Goal: Task Accomplishment & Management: Use online tool/utility

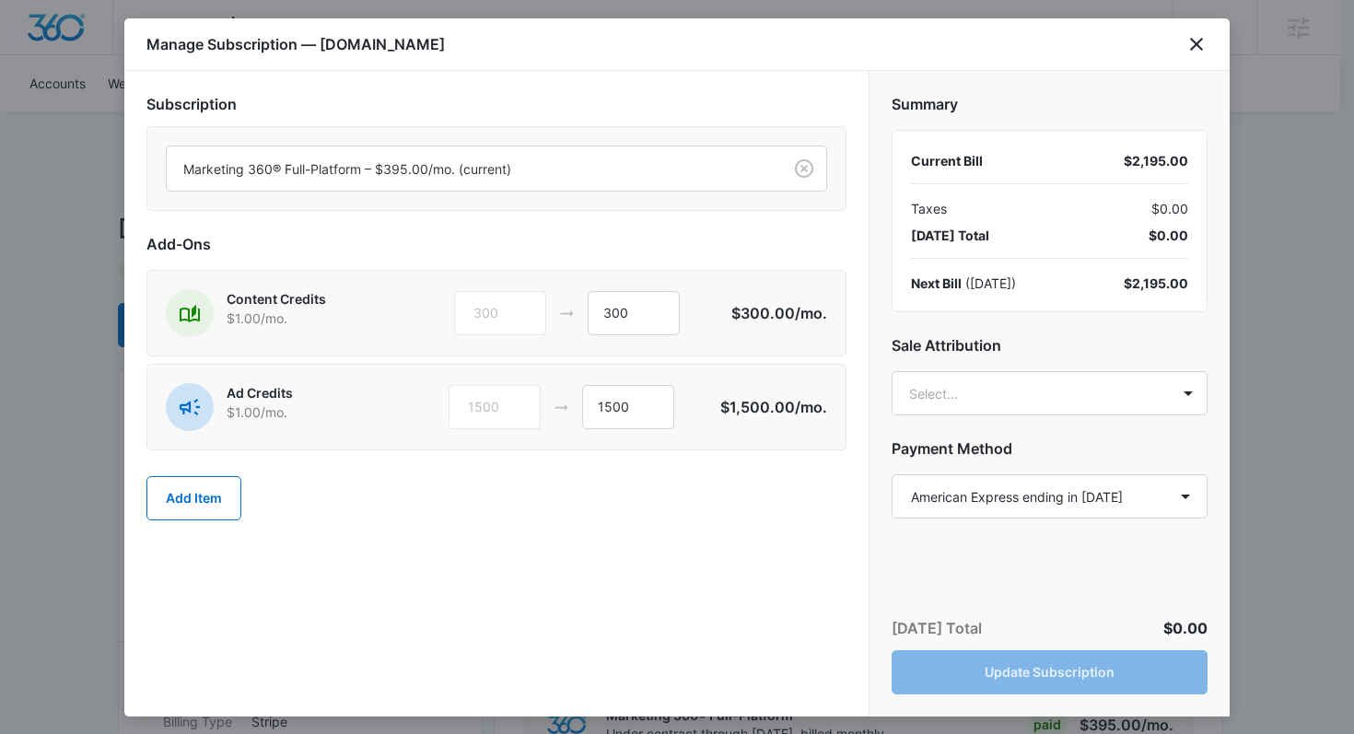
select select "pm_1OpIKcA4n8RTgNjUQfnWgaT3"
click at [562, 316] on div "300 300" at bounding box center [592, 313] width 277 height 44
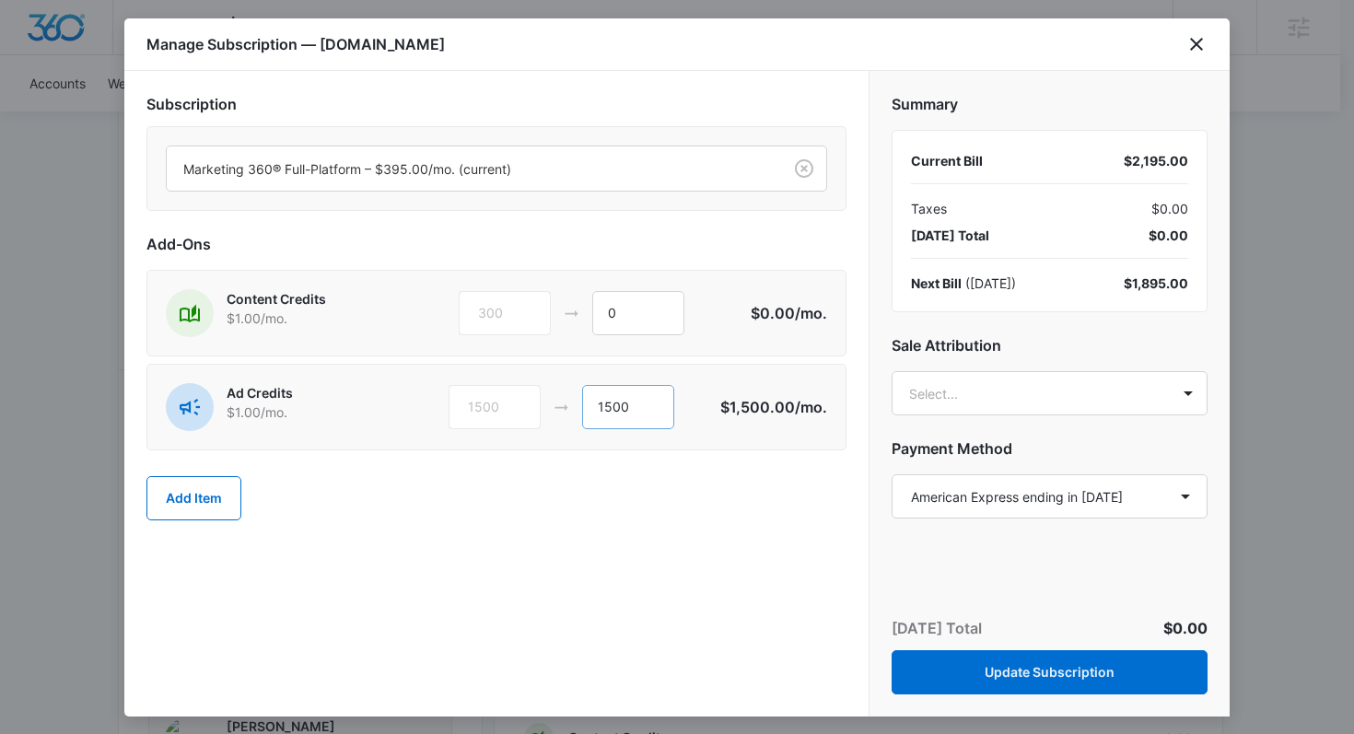
type input "0"
click at [612, 404] on input "1500" at bounding box center [628, 407] width 92 height 44
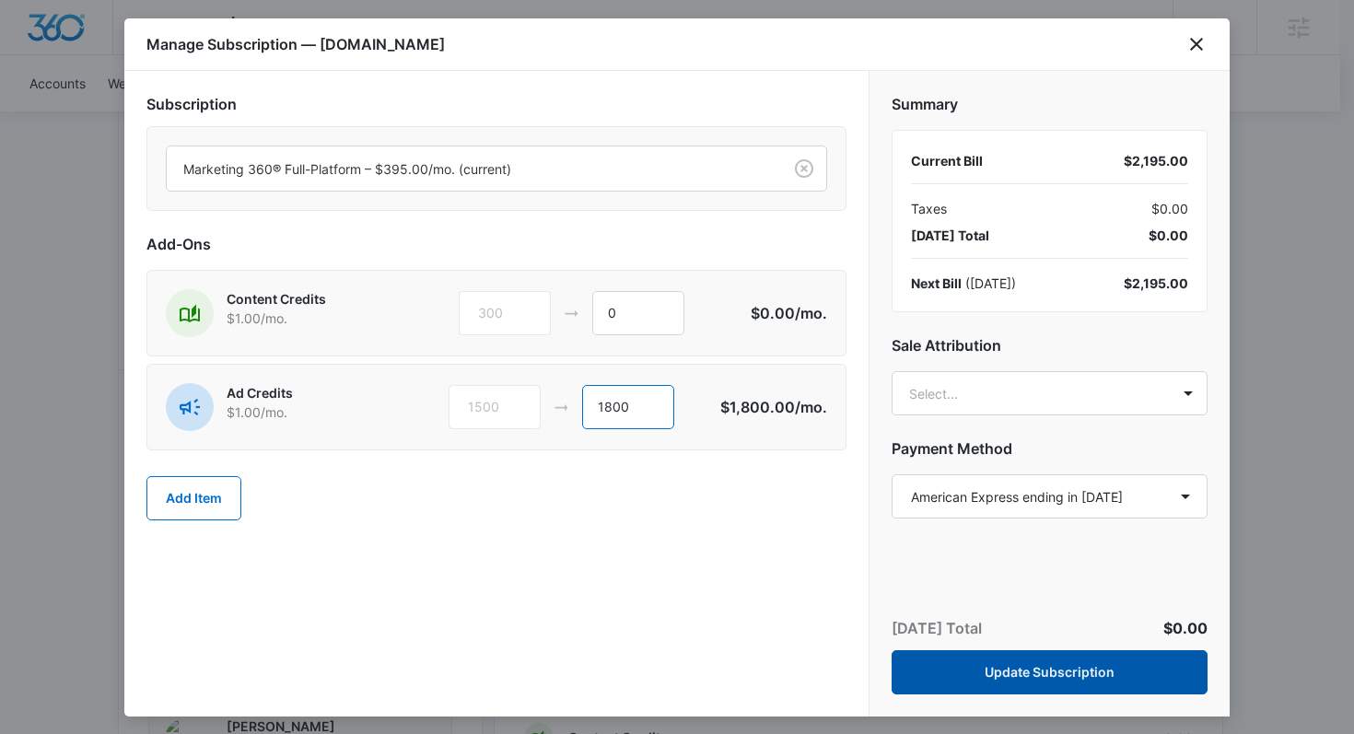
type input "1800"
click at [988, 678] on button "Update Subscription" at bounding box center [1050, 672] width 316 height 44
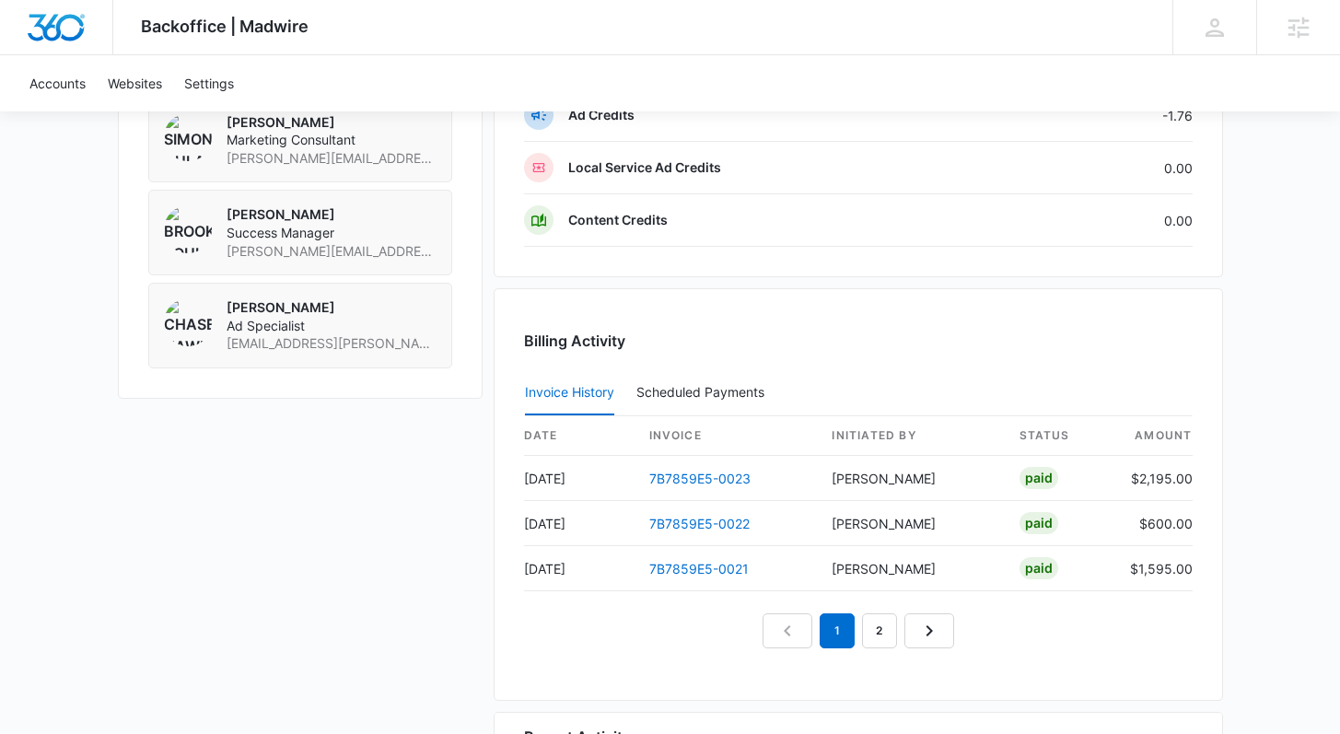
scroll to position [1636, 0]
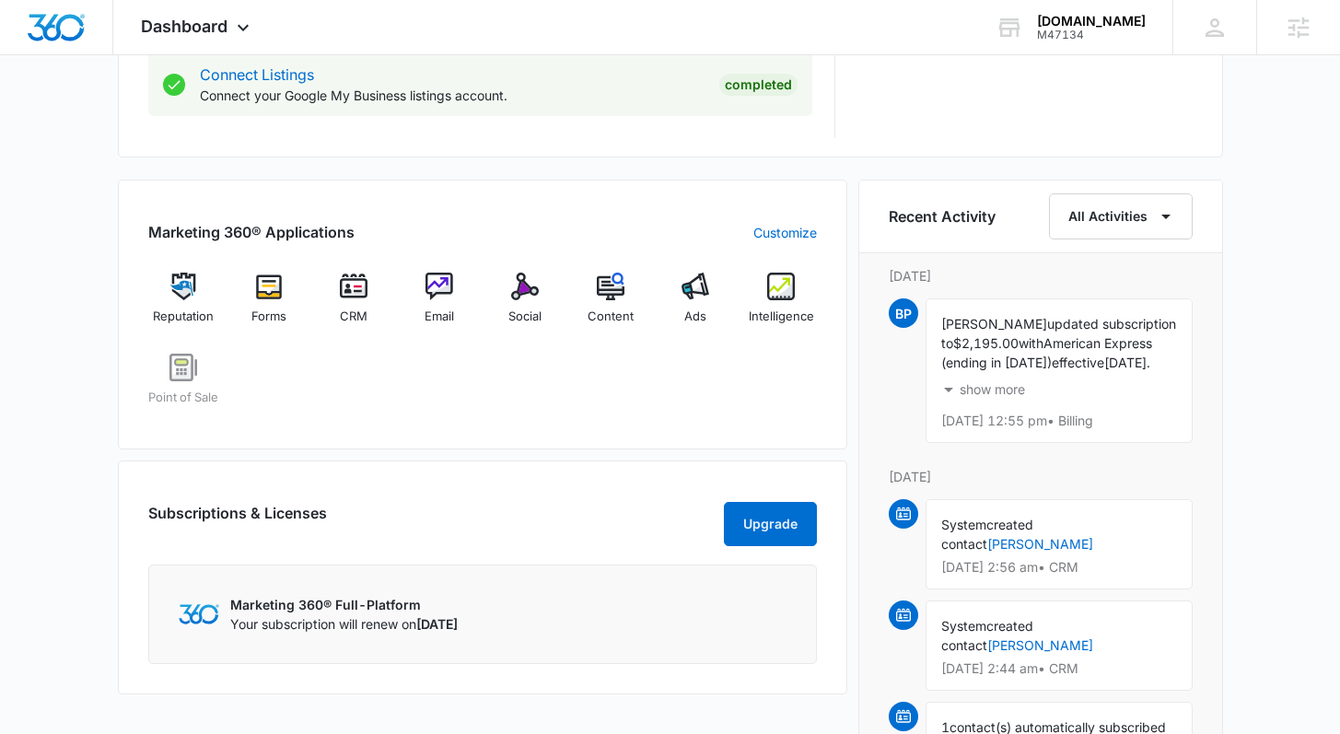
scroll to position [870, 0]
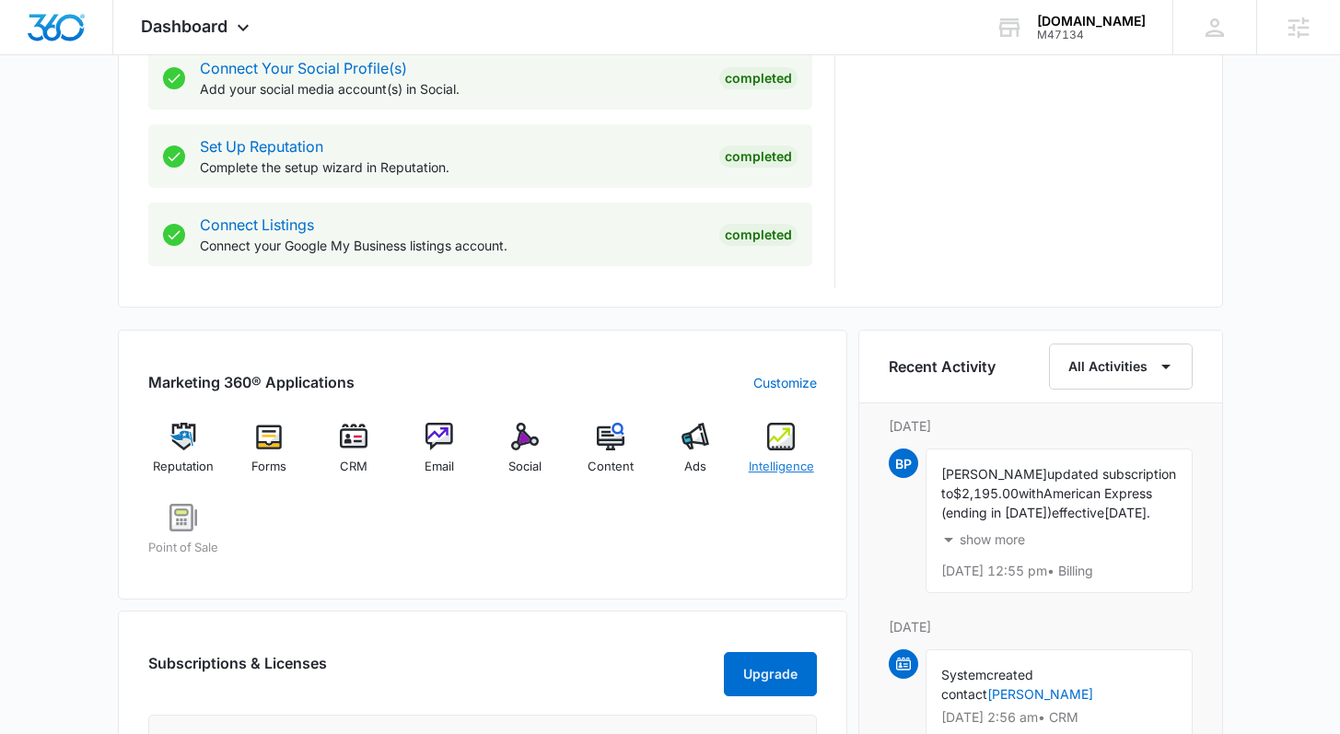
click at [776, 448] on img at bounding box center [781, 437] width 28 height 28
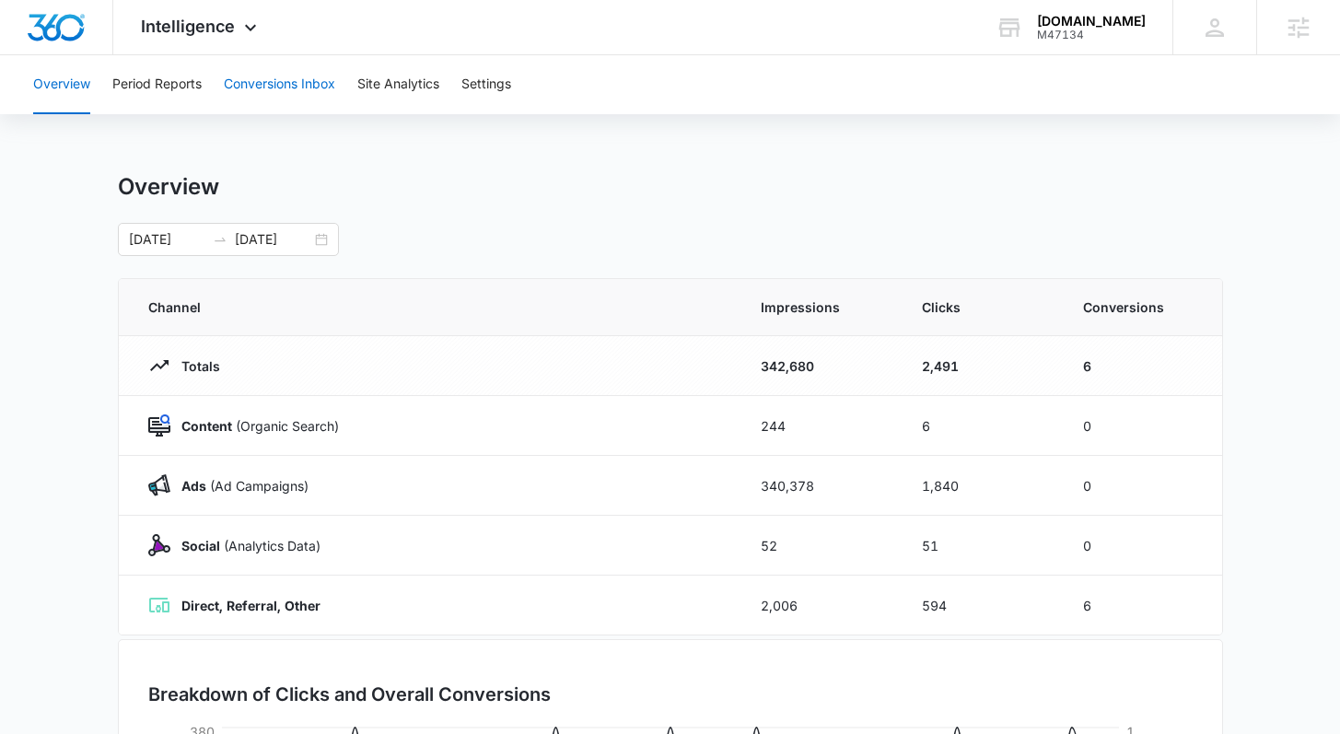
click at [238, 88] on button "Conversions Inbox" at bounding box center [279, 84] width 111 height 59
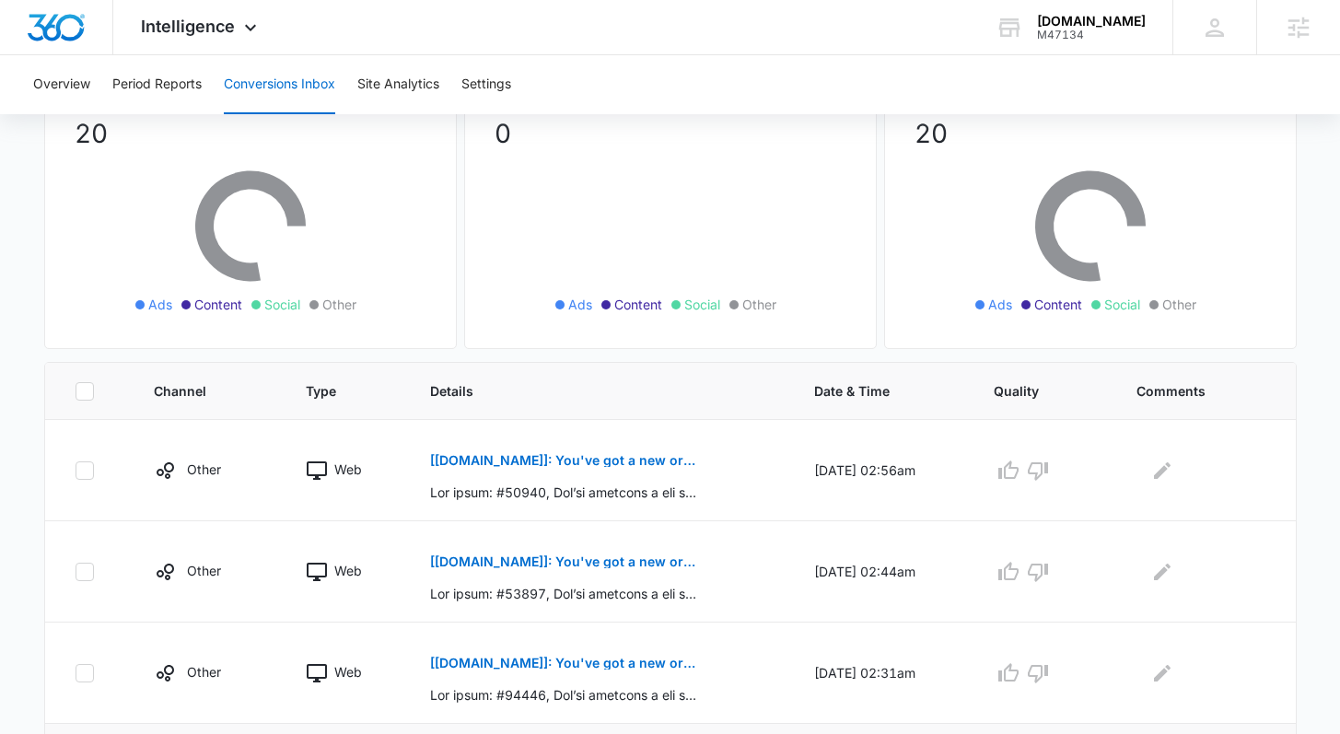
scroll to position [266, 0]
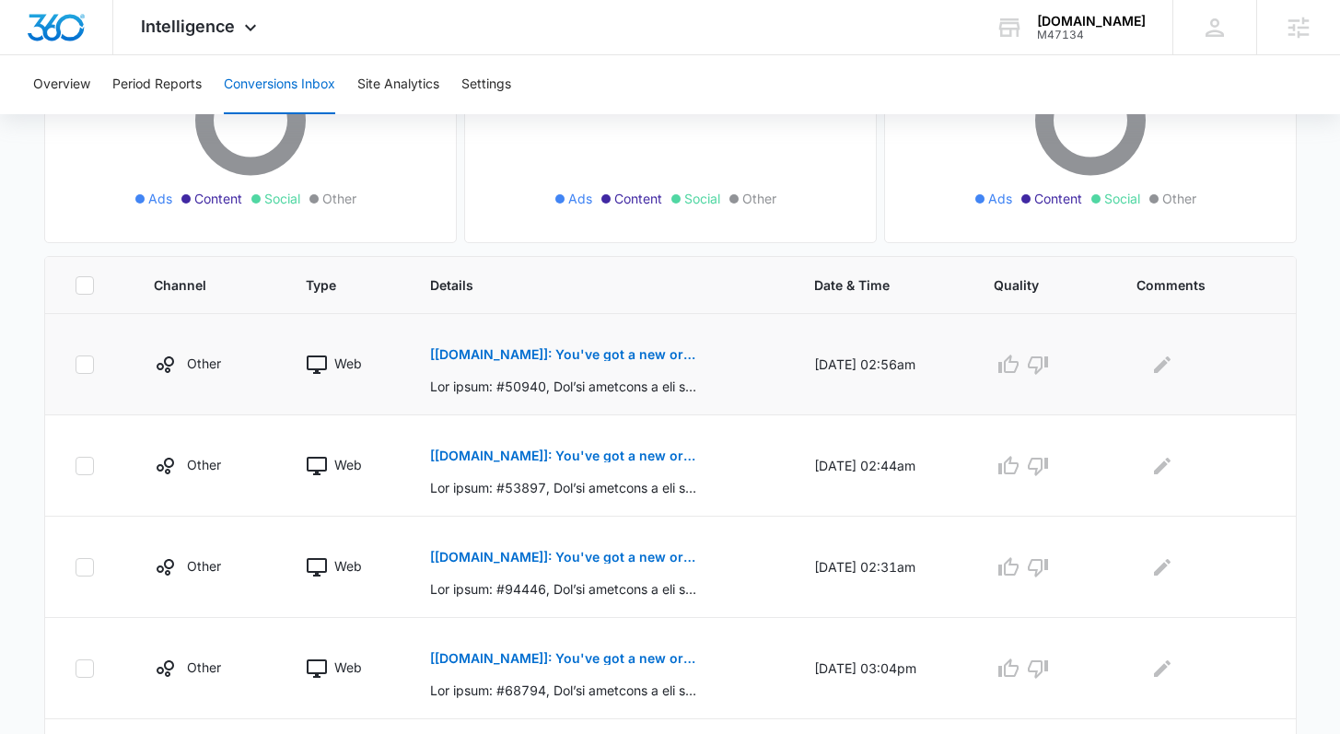
click at [589, 357] on p "[Pairfection.us]: You've got a new order: #41849" at bounding box center [564, 354] width 268 height 13
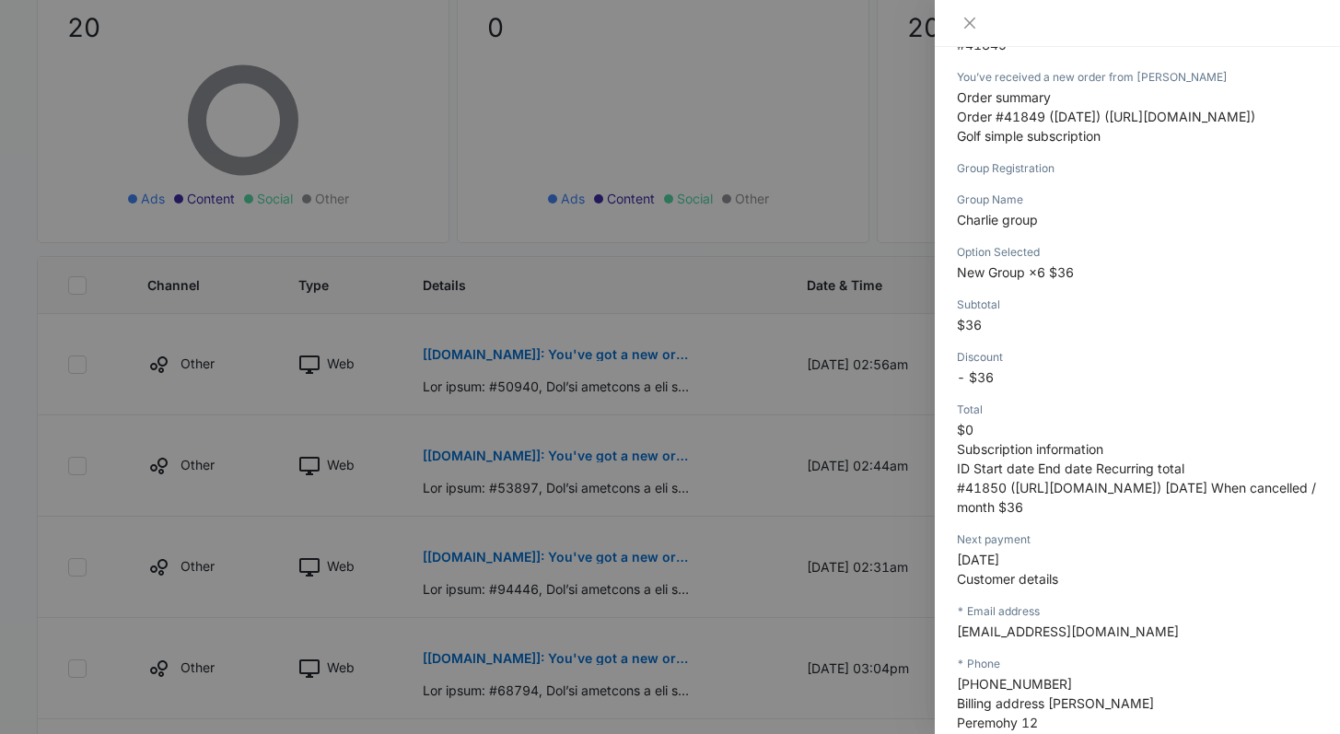
scroll to position [311, 0]
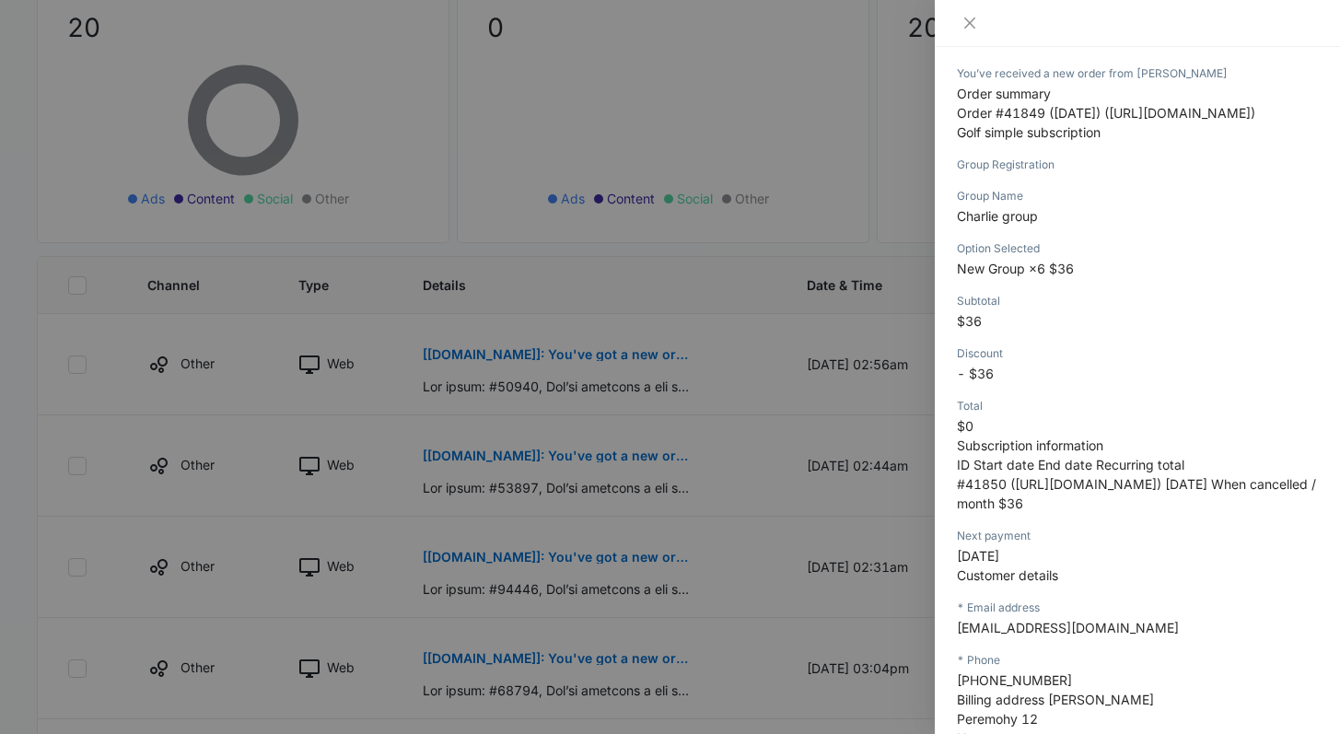
click at [549, 458] on div at bounding box center [670, 367] width 1340 height 734
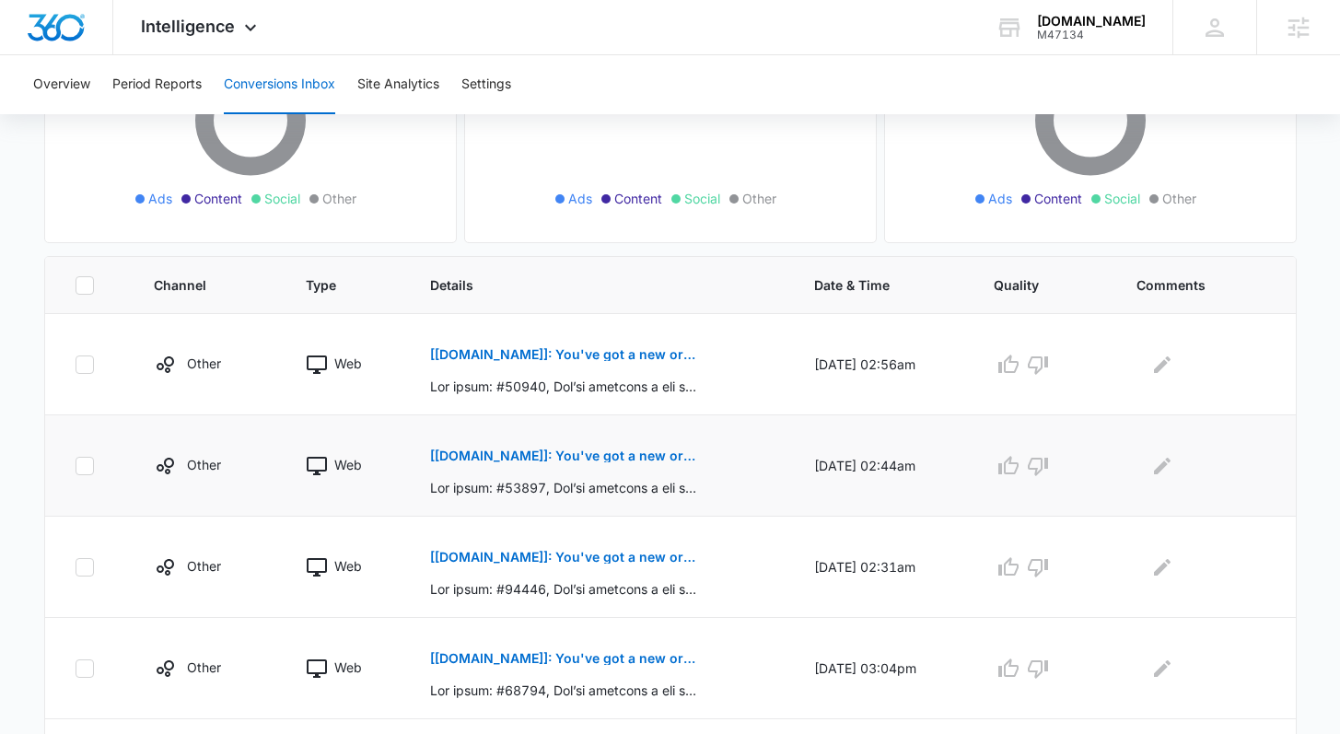
click at [608, 458] on p "[Pairfection.us]: You've got a new order: #41844" at bounding box center [564, 456] width 268 height 13
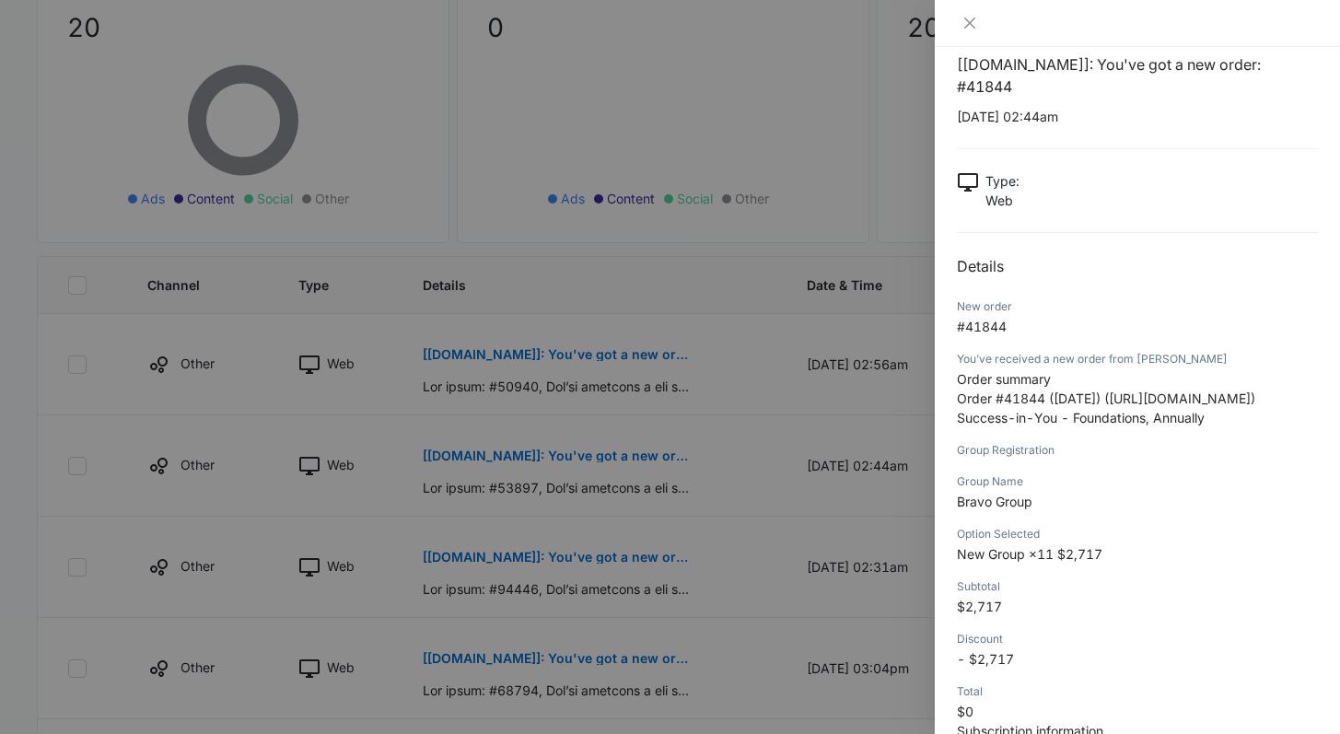
scroll to position [47, 0]
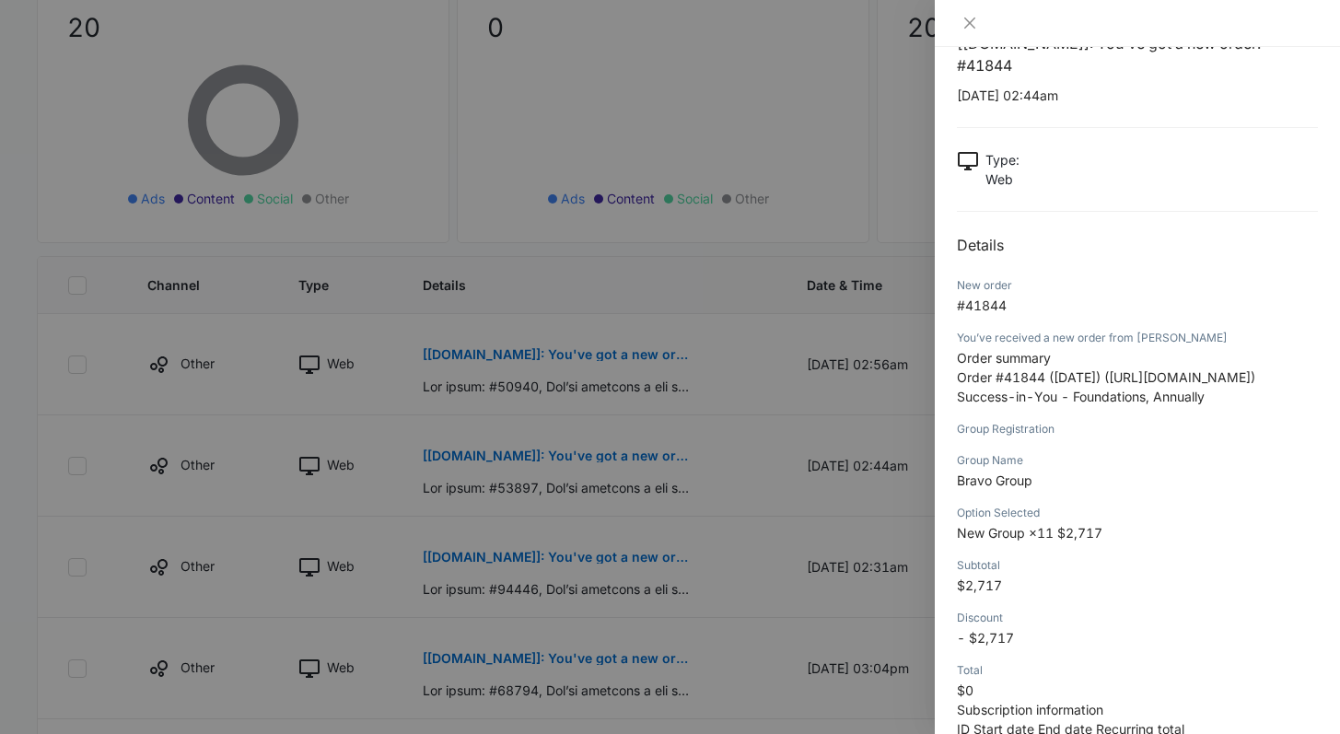
click at [665, 606] on div at bounding box center [670, 367] width 1340 height 734
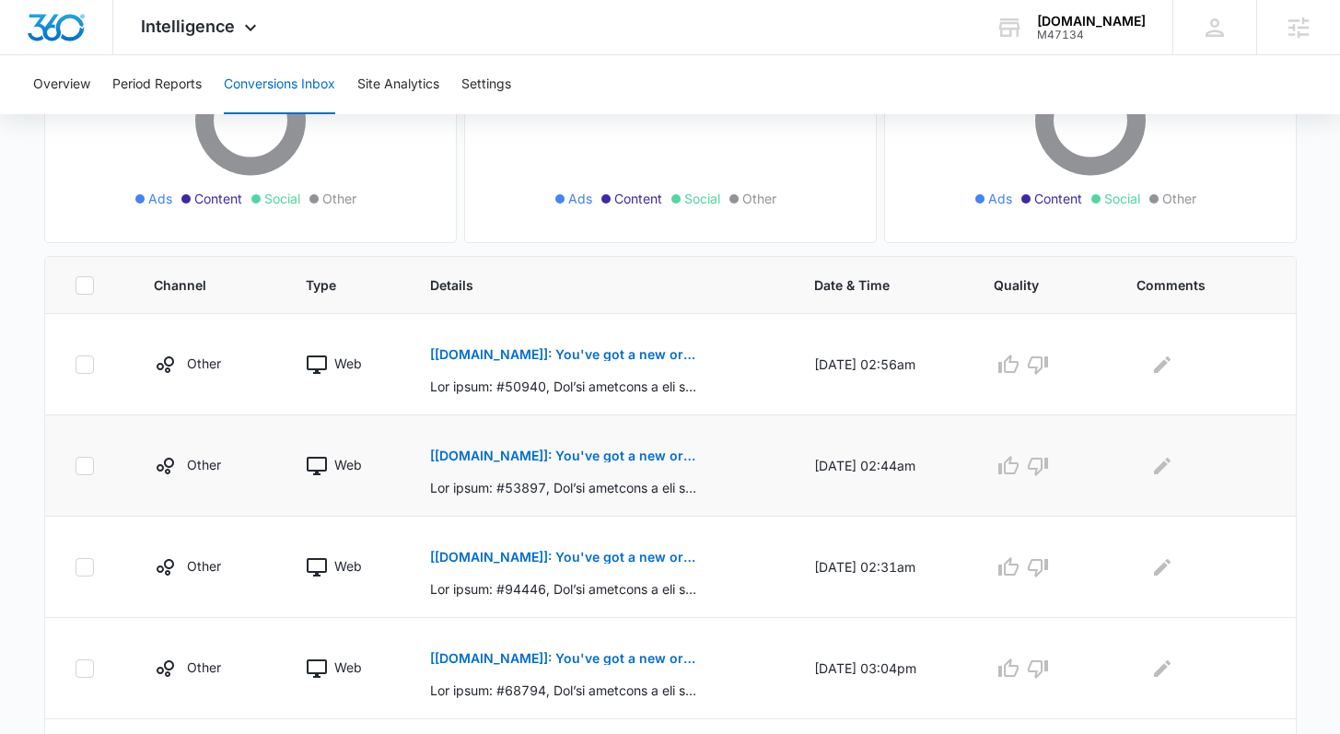
click at [640, 455] on p "[Pairfection.us]: You've got a new order: #41844" at bounding box center [564, 456] width 268 height 13
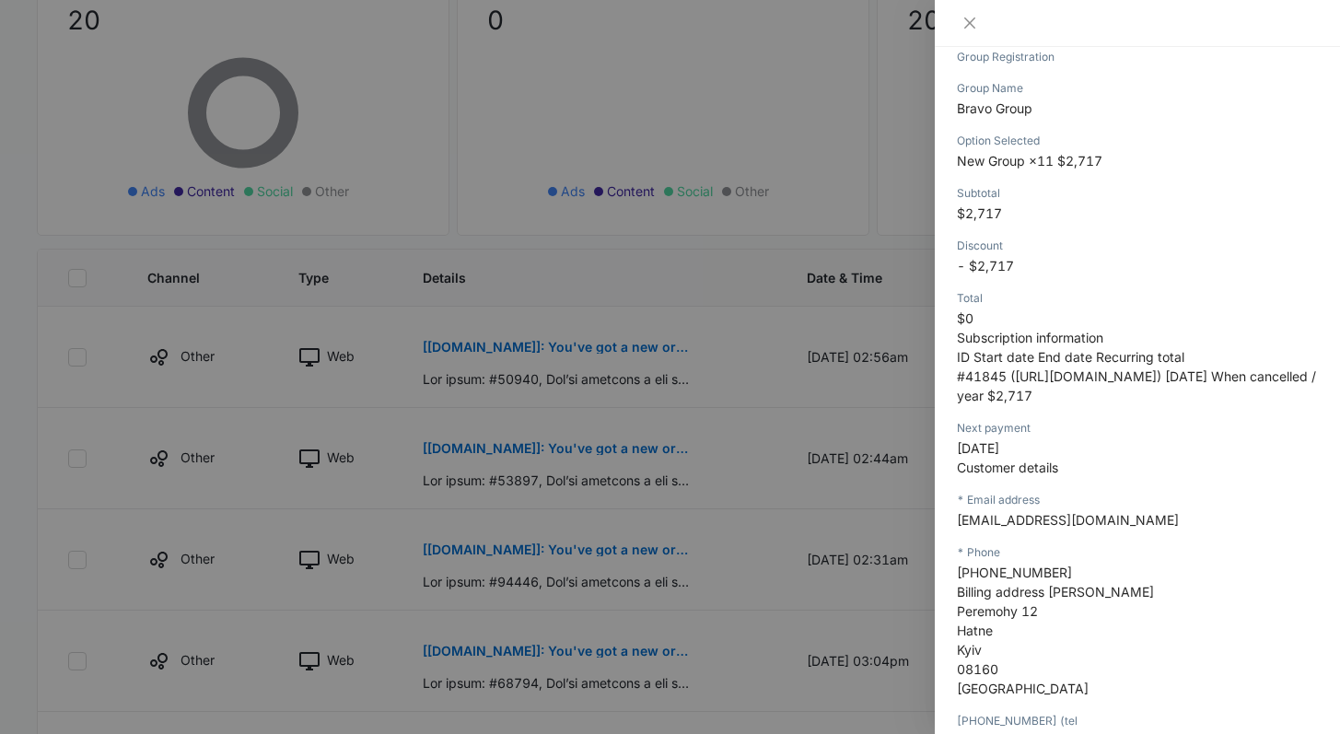
scroll to position [485, 0]
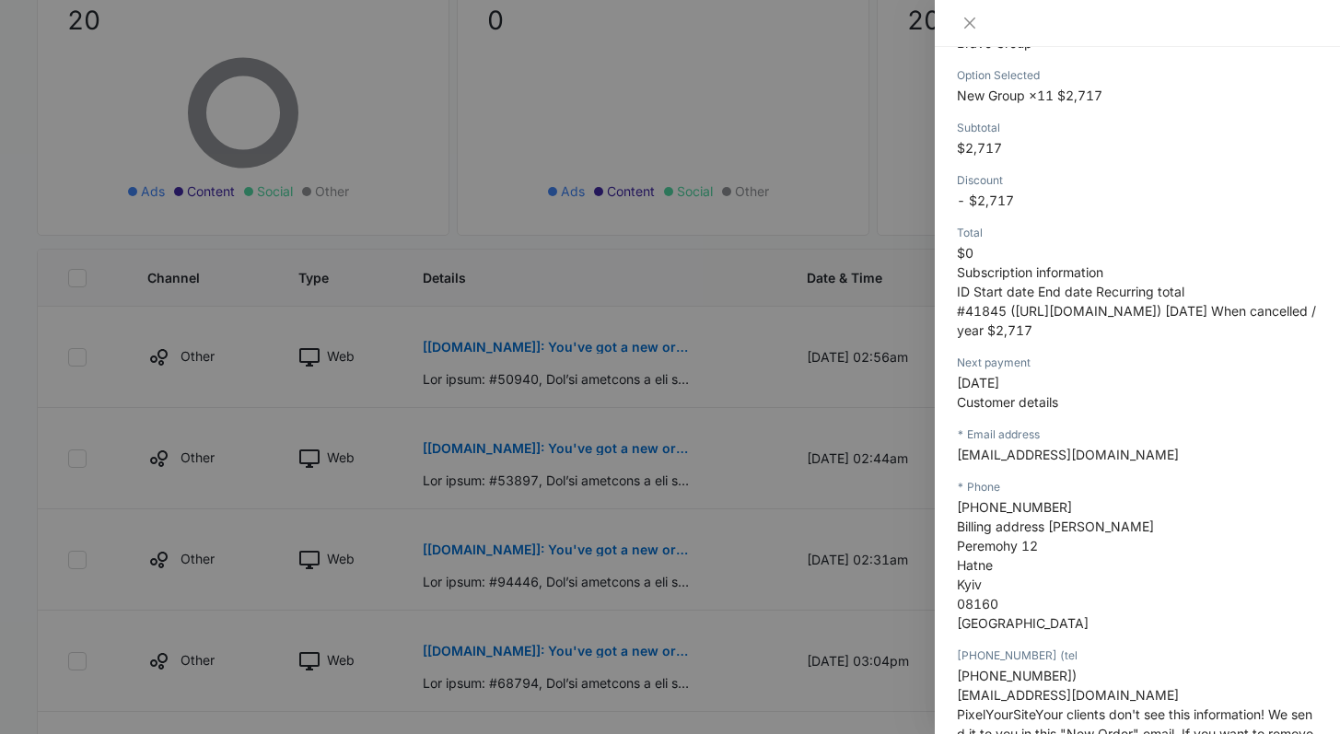
click at [677, 507] on div at bounding box center [670, 367] width 1340 height 734
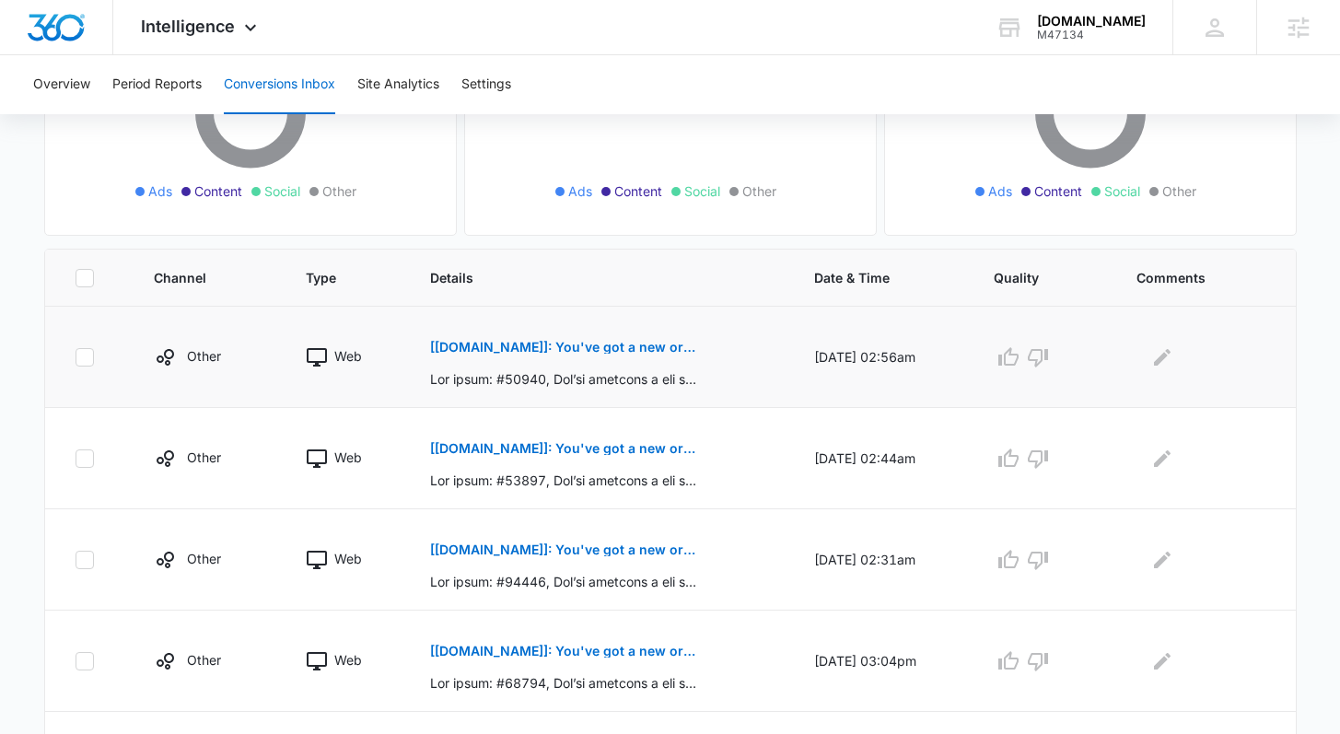
click at [645, 344] on p "[Pairfection.us]: You've got a new order: #41849" at bounding box center [564, 347] width 268 height 13
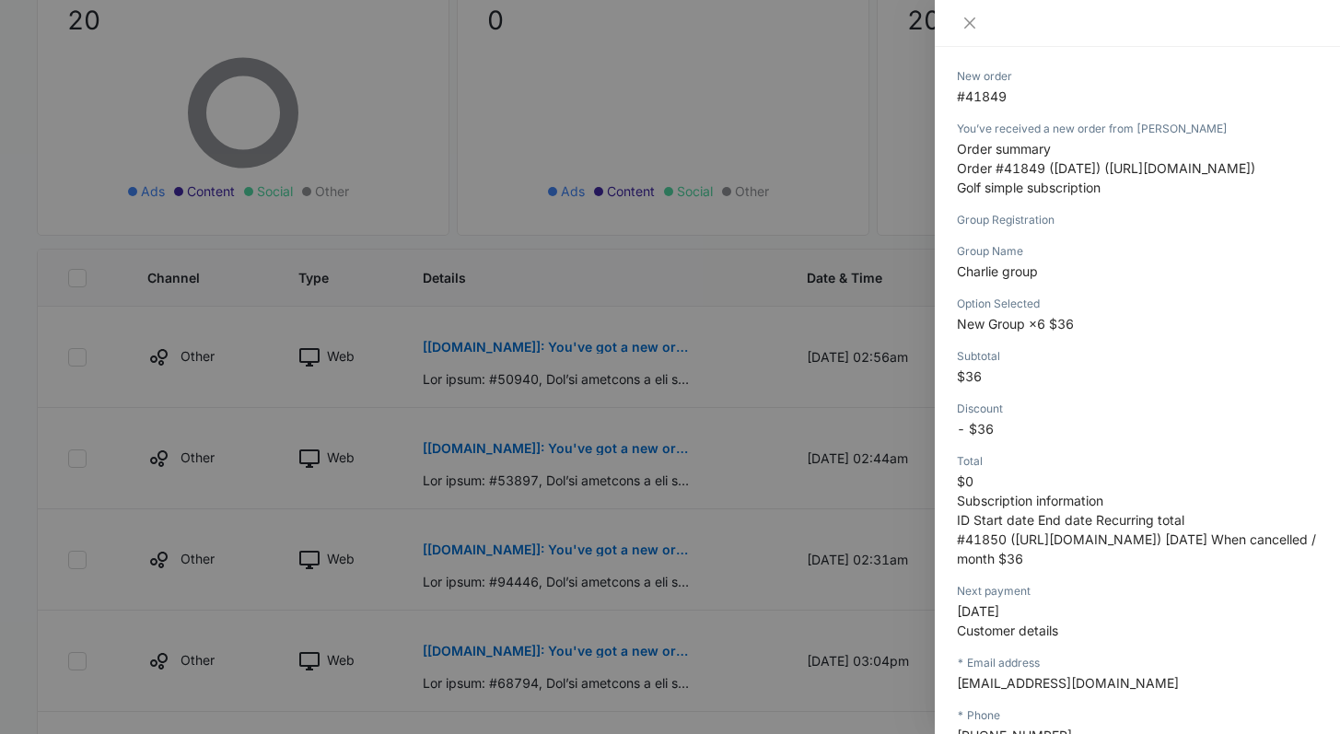
scroll to position [260, 0]
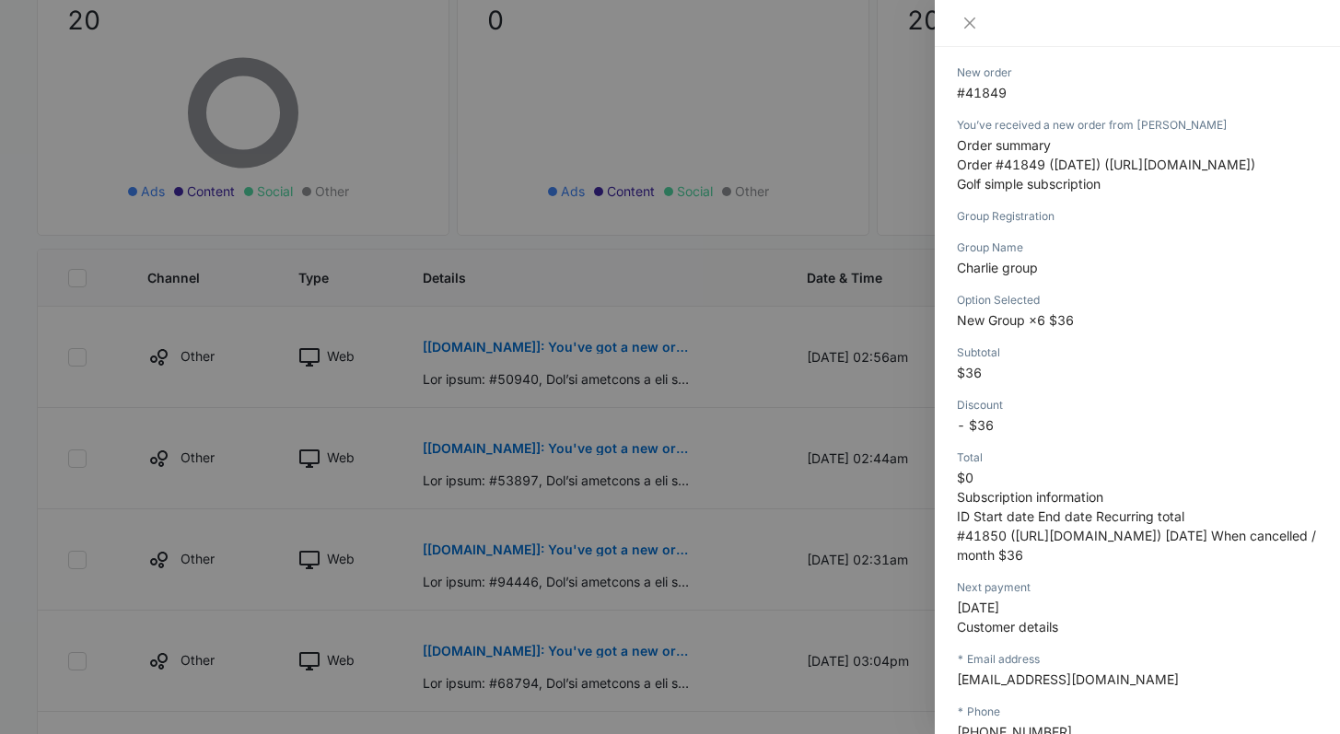
click at [664, 581] on div at bounding box center [670, 367] width 1340 height 734
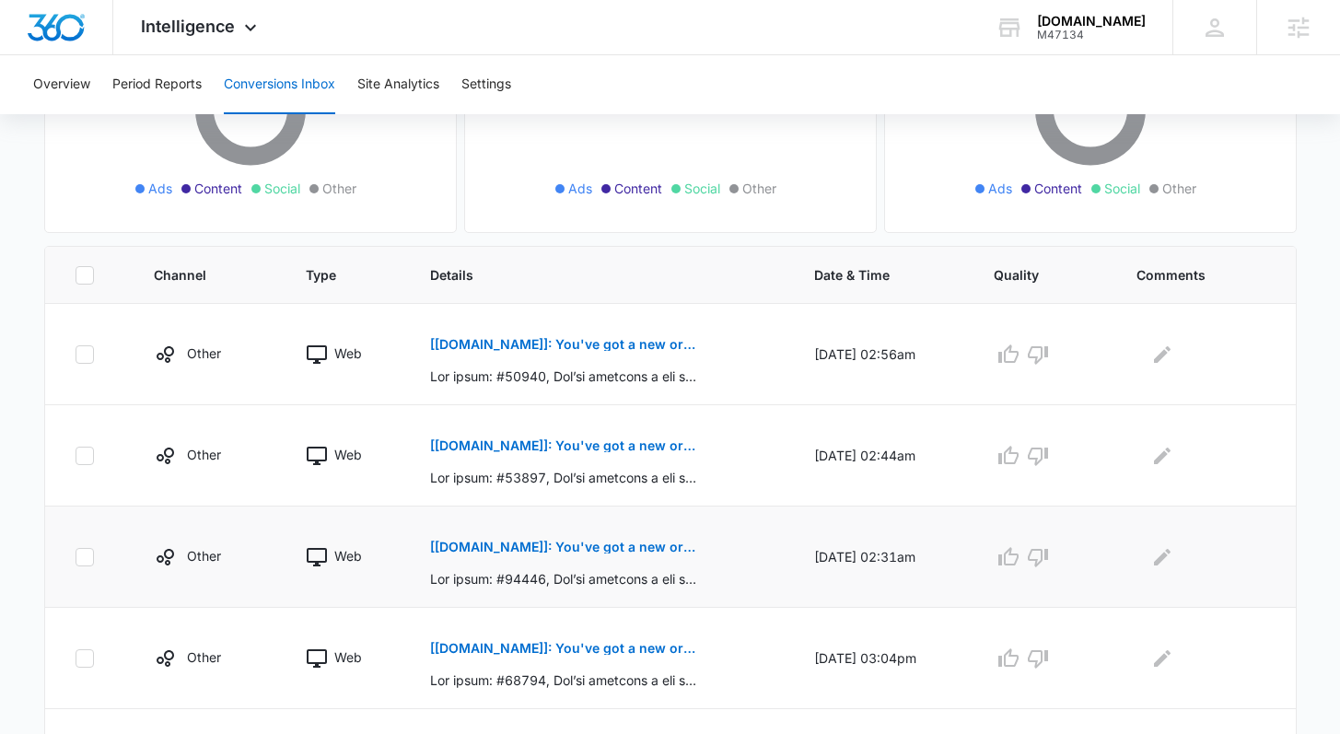
scroll to position [277, 0]
click at [621, 545] on p "[Pairfection.us]: You've got a new order: #41838" at bounding box center [564, 546] width 268 height 13
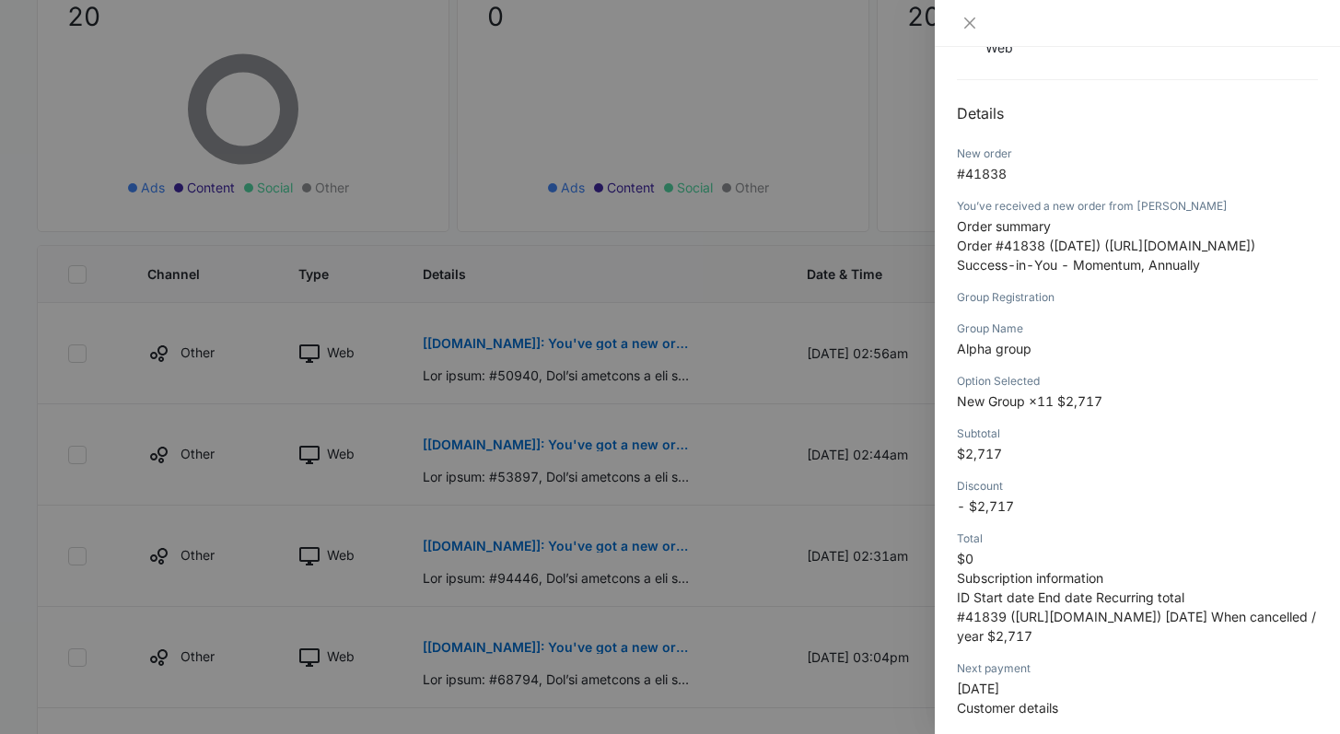
scroll to position [231, 0]
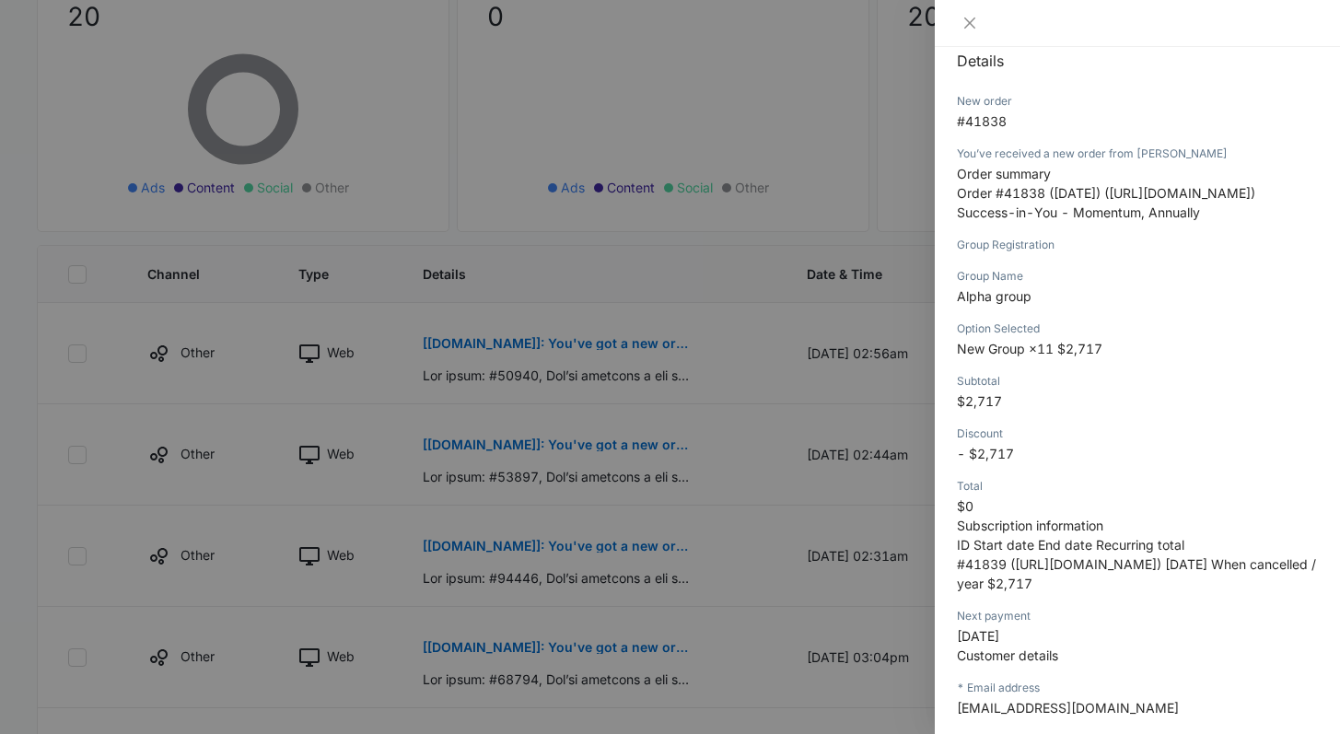
click at [666, 556] on div at bounding box center [670, 367] width 1340 height 734
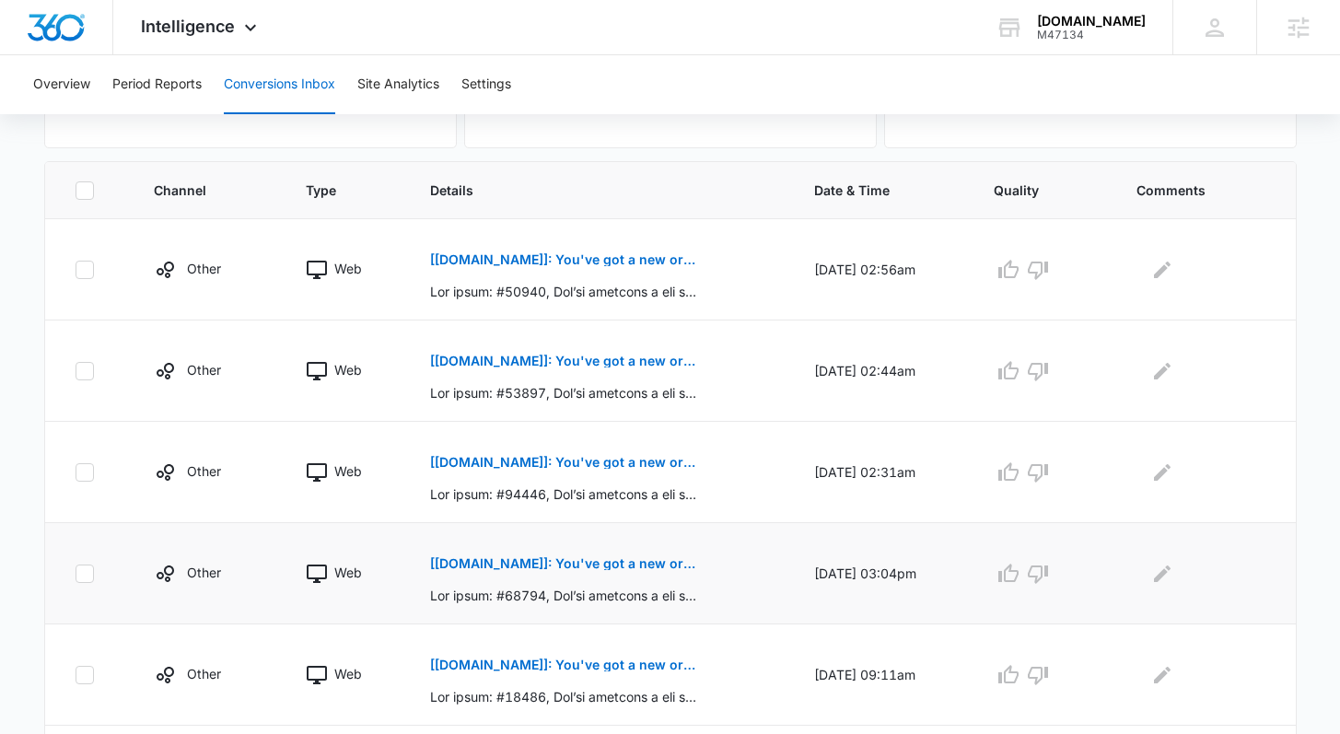
scroll to position [452, 0]
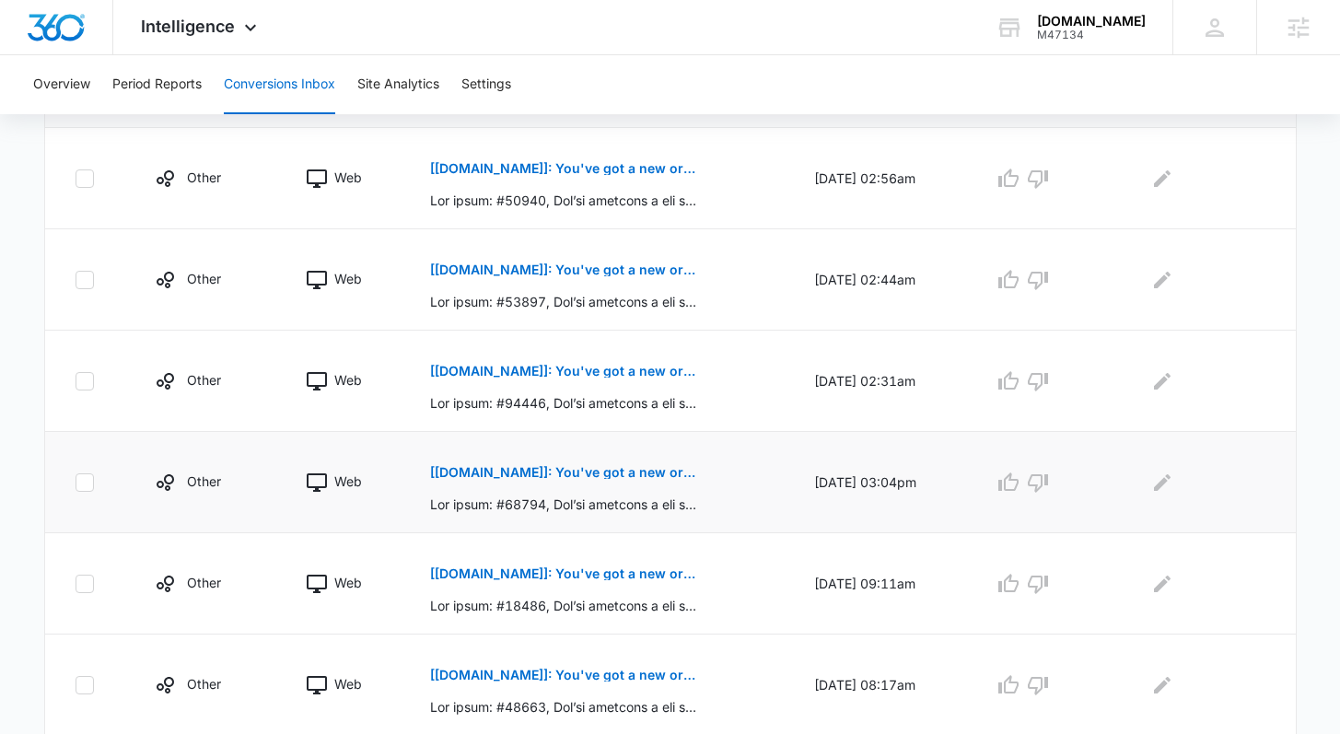
click at [628, 468] on p "[Pairfection.us]: You've got a new order: #41764" at bounding box center [564, 472] width 268 height 13
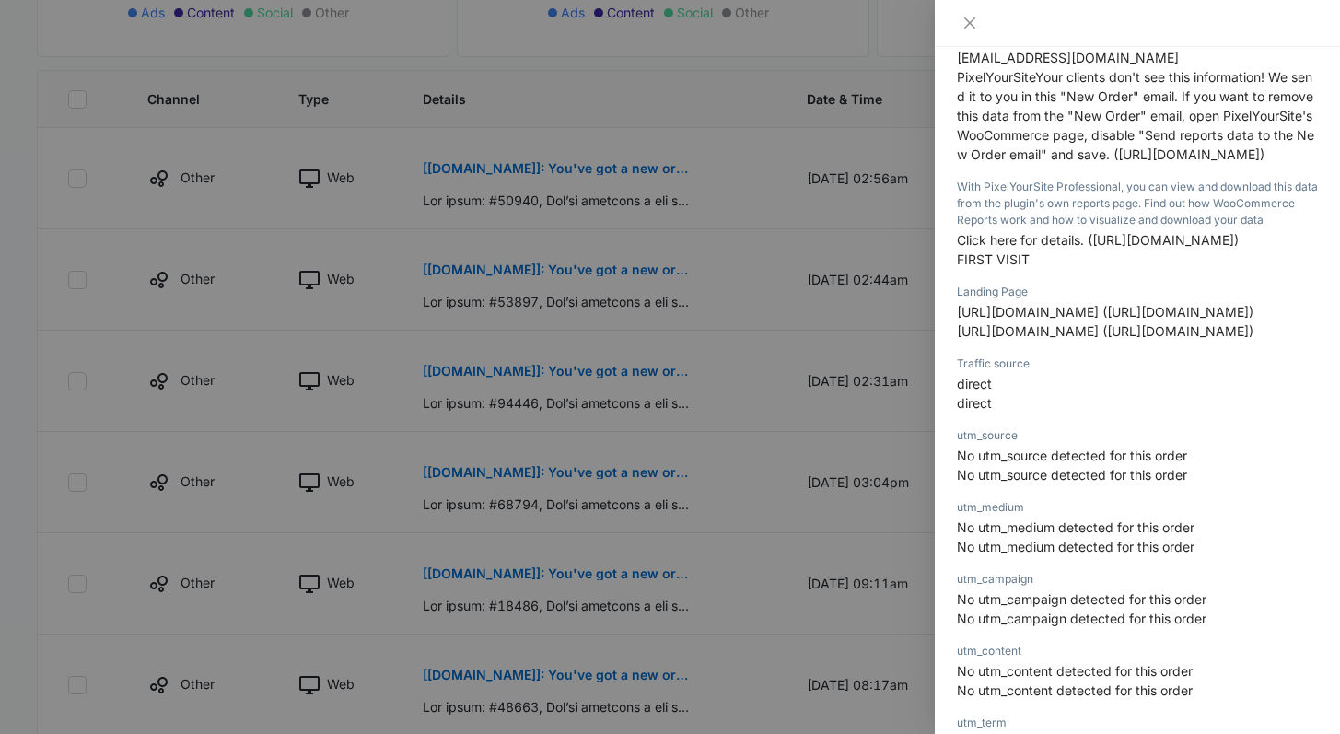
scroll to position [0, 0]
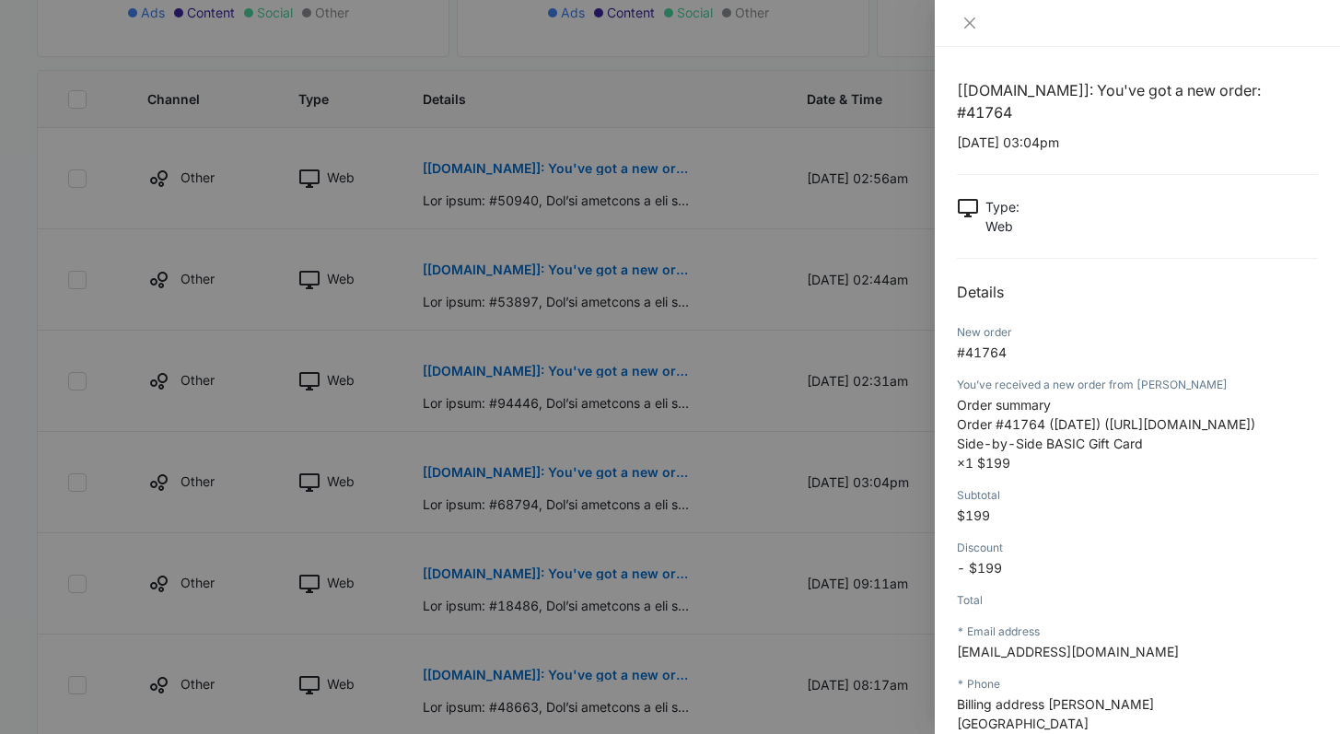
click at [667, 511] on div at bounding box center [670, 367] width 1340 height 734
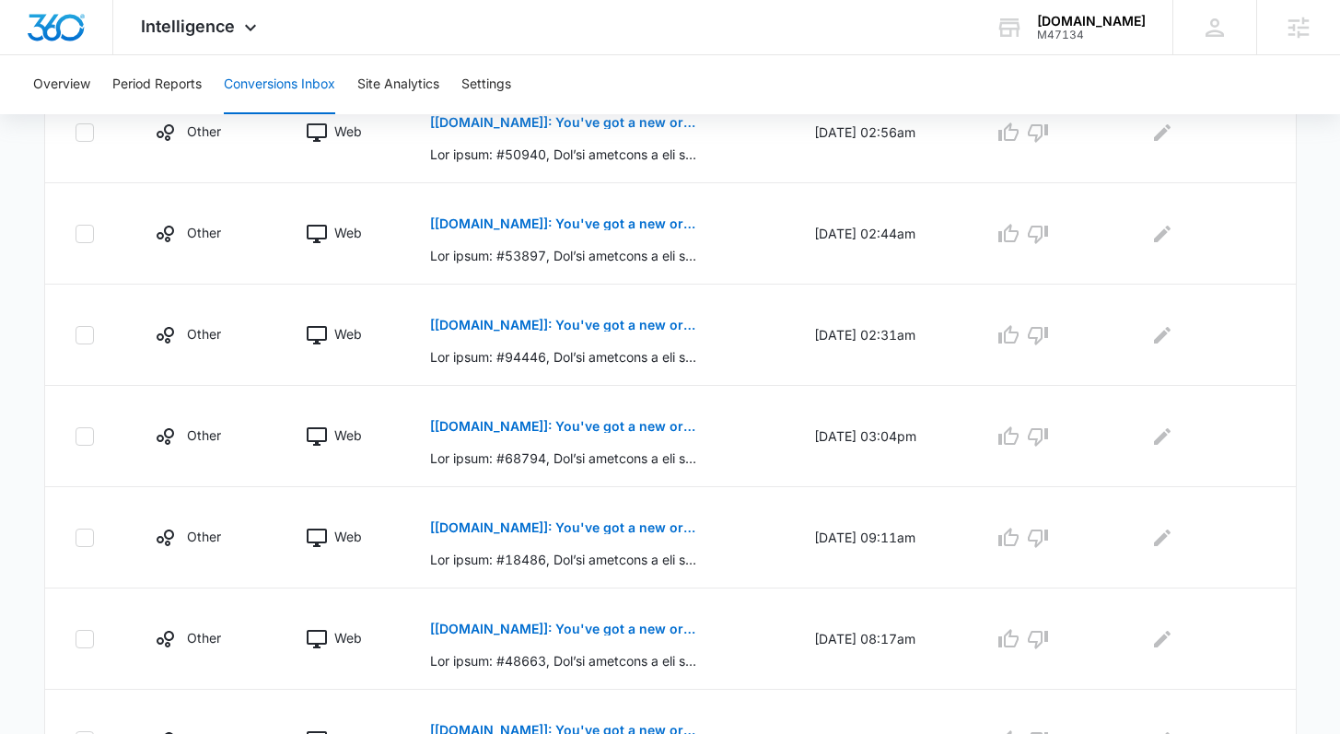
scroll to position [524, 0]
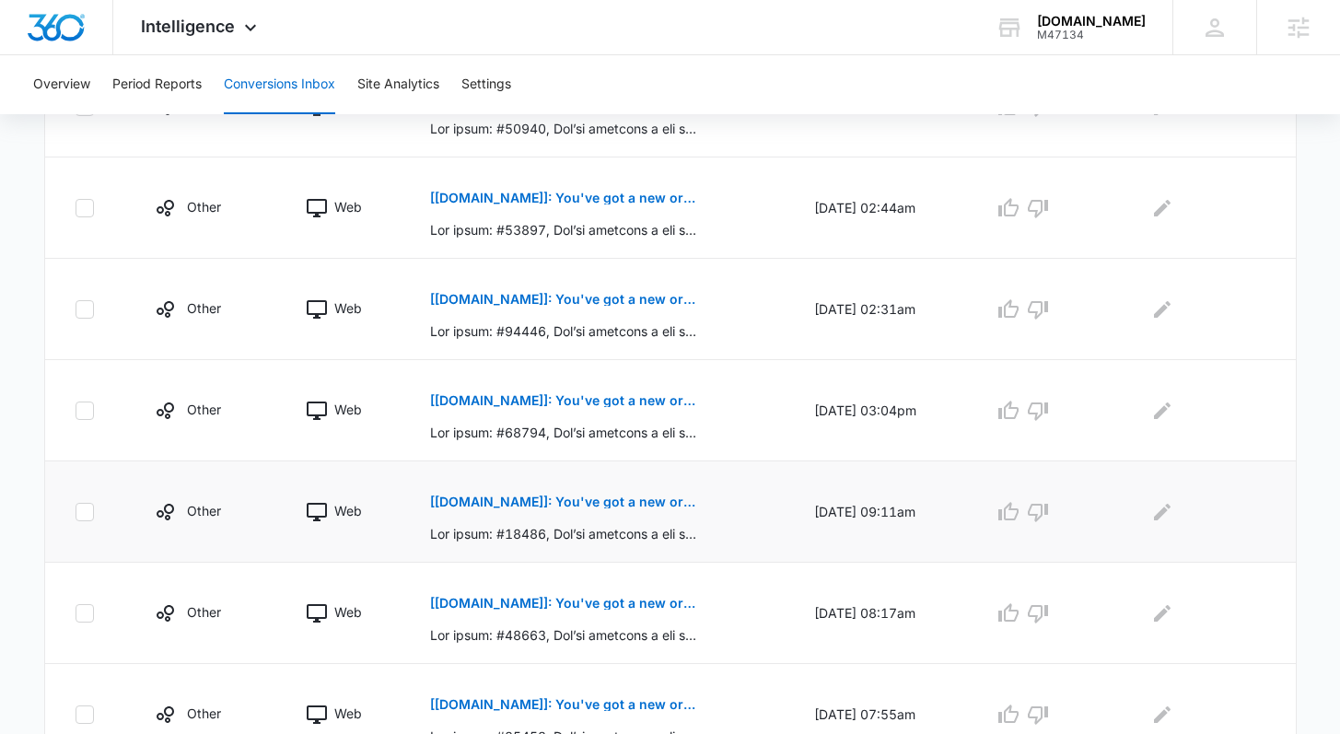
click at [629, 502] on p "[Pairfection.us]: You've got a new order: #41591" at bounding box center [564, 502] width 268 height 13
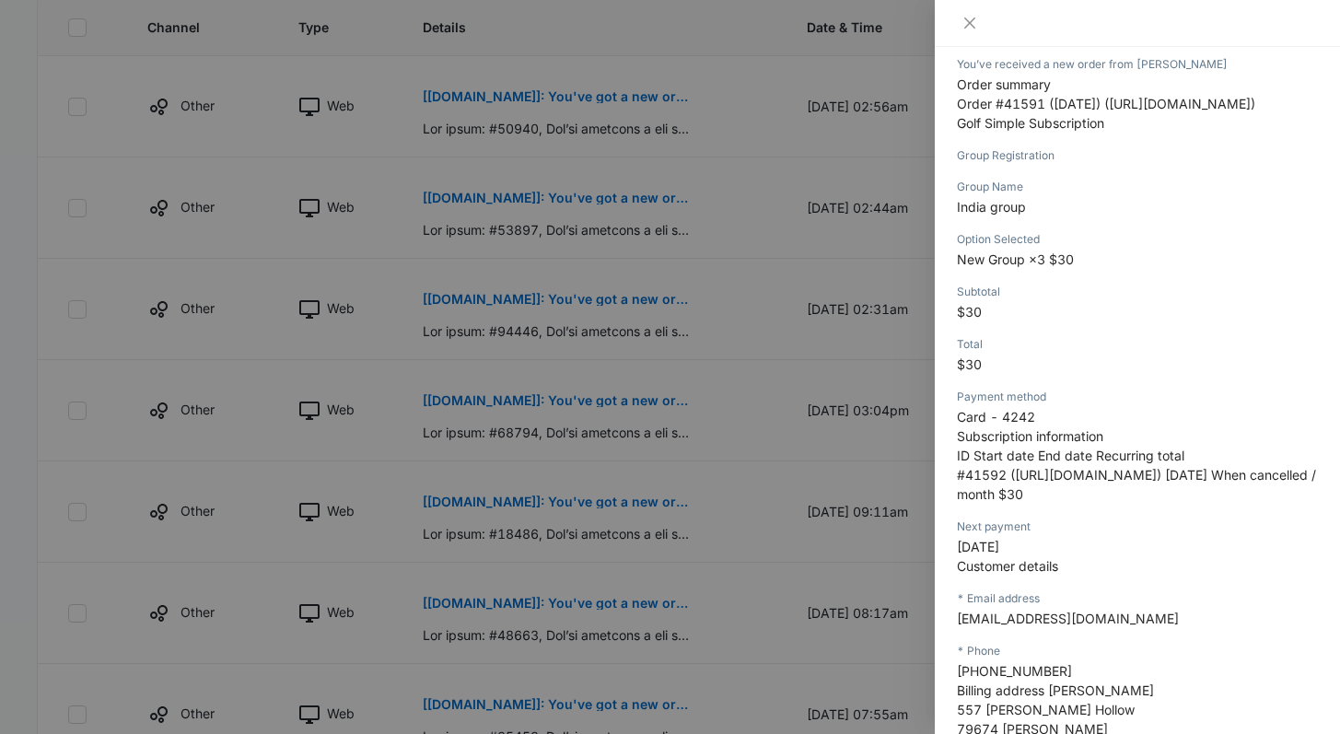
scroll to position [316, 0]
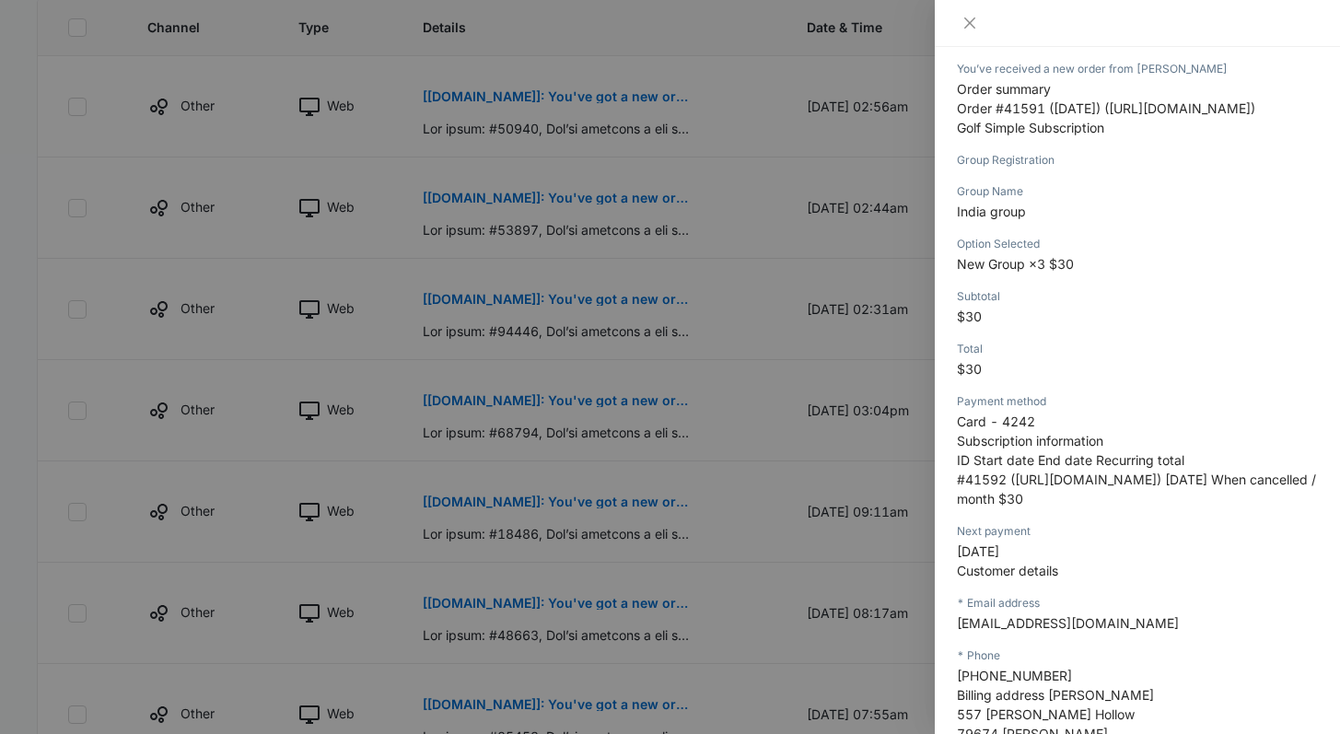
click at [678, 427] on div at bounding box center [670, 367] width 1340 height 734
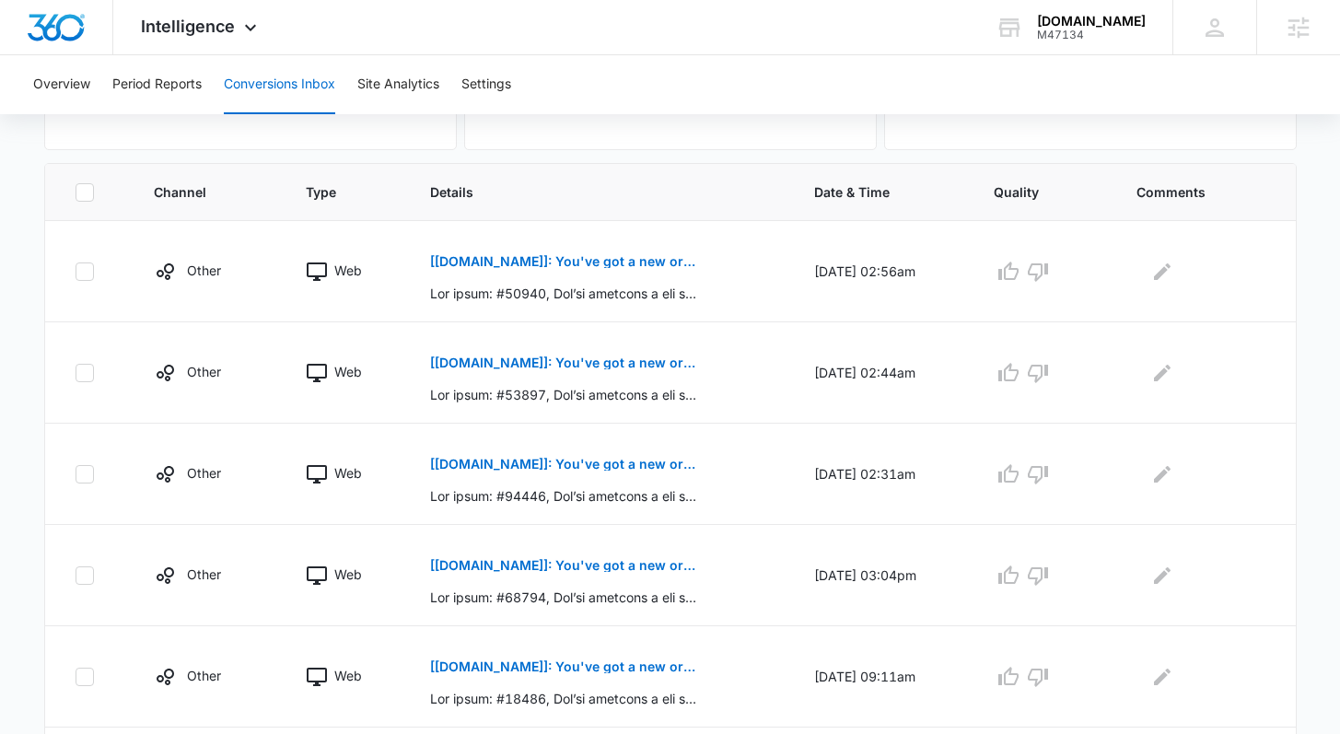
scroll to position [96, 0]
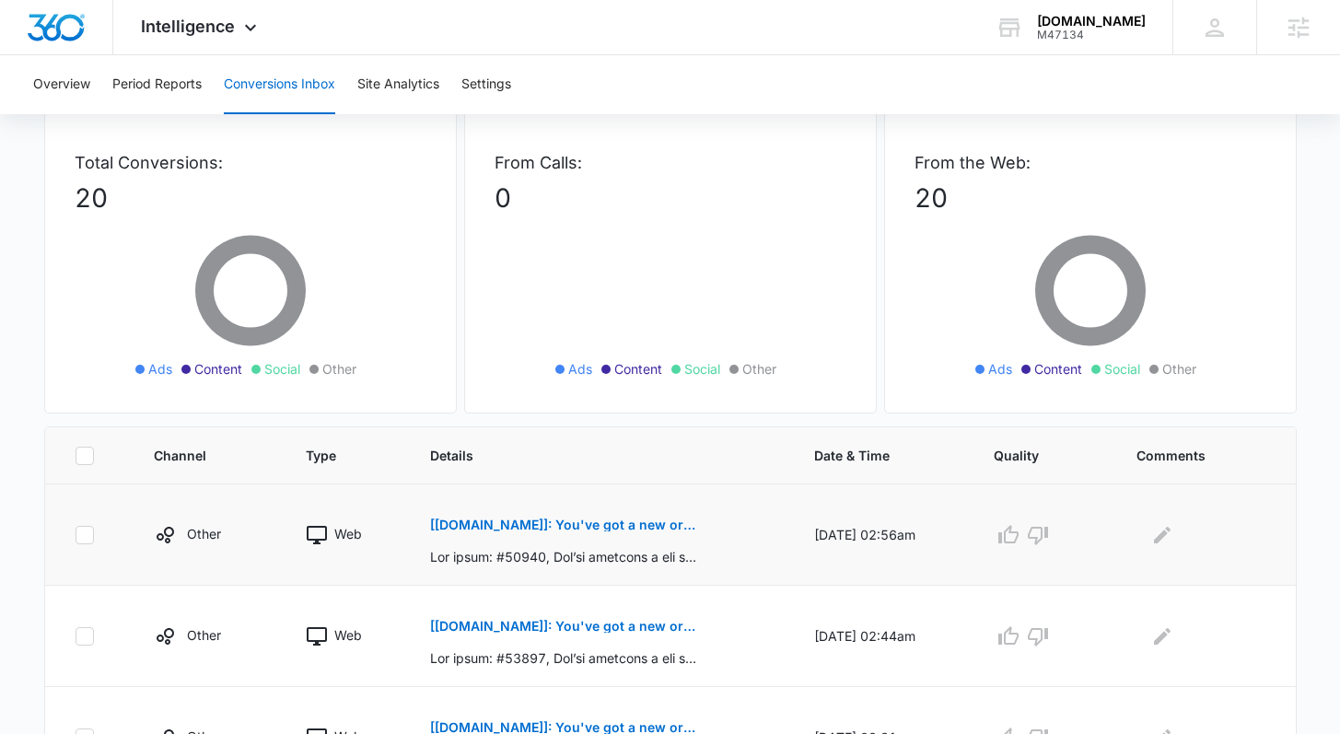
click at [621, 523] on p "[Pairfection.us]: You've got a new order: #41849" at bounding box center [564, 525] width 268 height 13
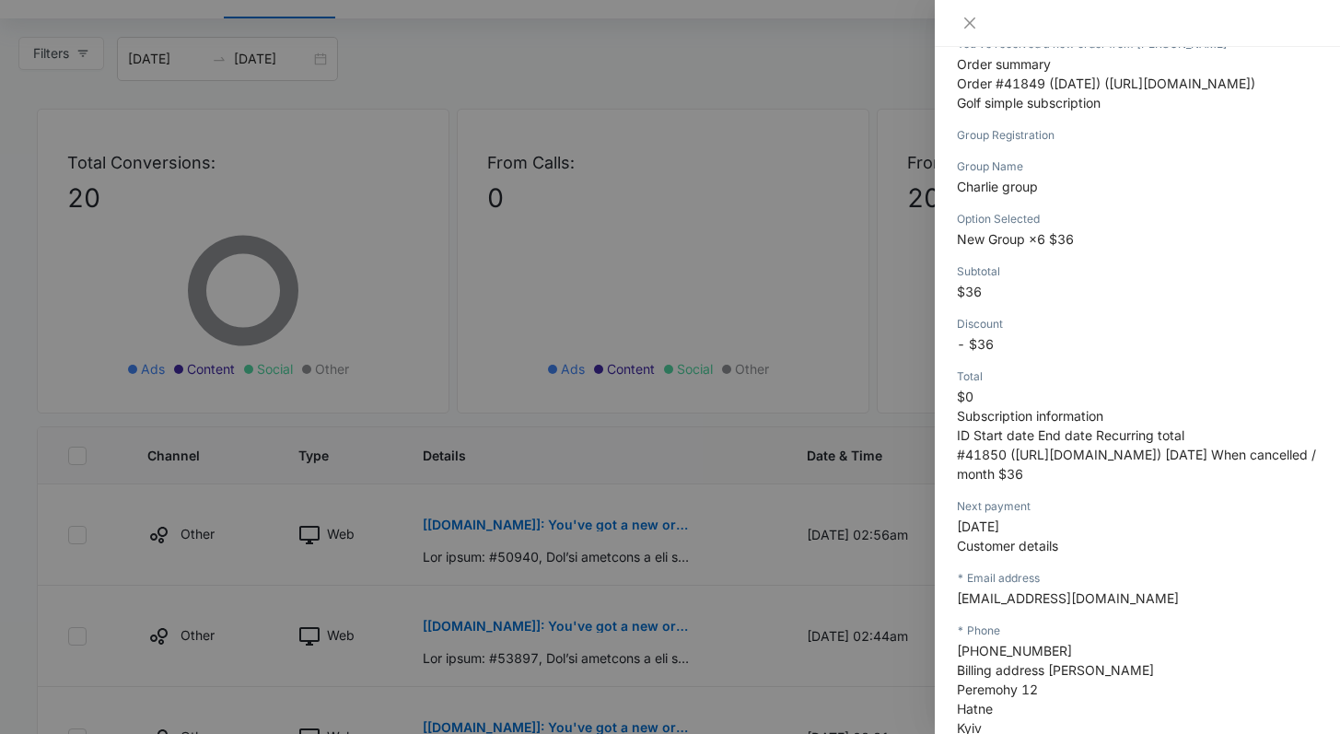
scroll to position [345, 0]
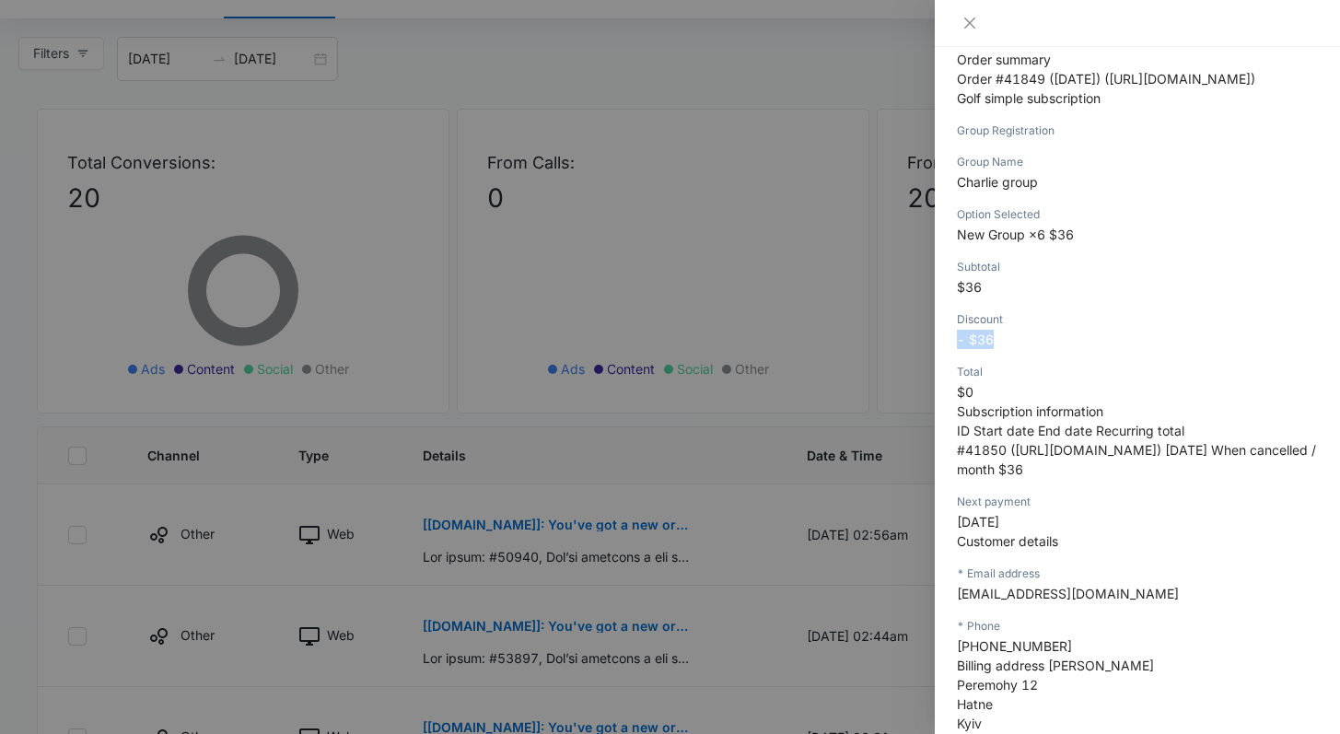
drag, startPoint x: 959, startPoint y: 511, endPoint x: 1011, endPoint y: 514, distance: 51.7
click at [1011, 349] on p "- $36" at bounding box center [1137, 339] width 361 height 19
click at [724, 567] on div at bounding box center [670, 367] width 1340 height 734
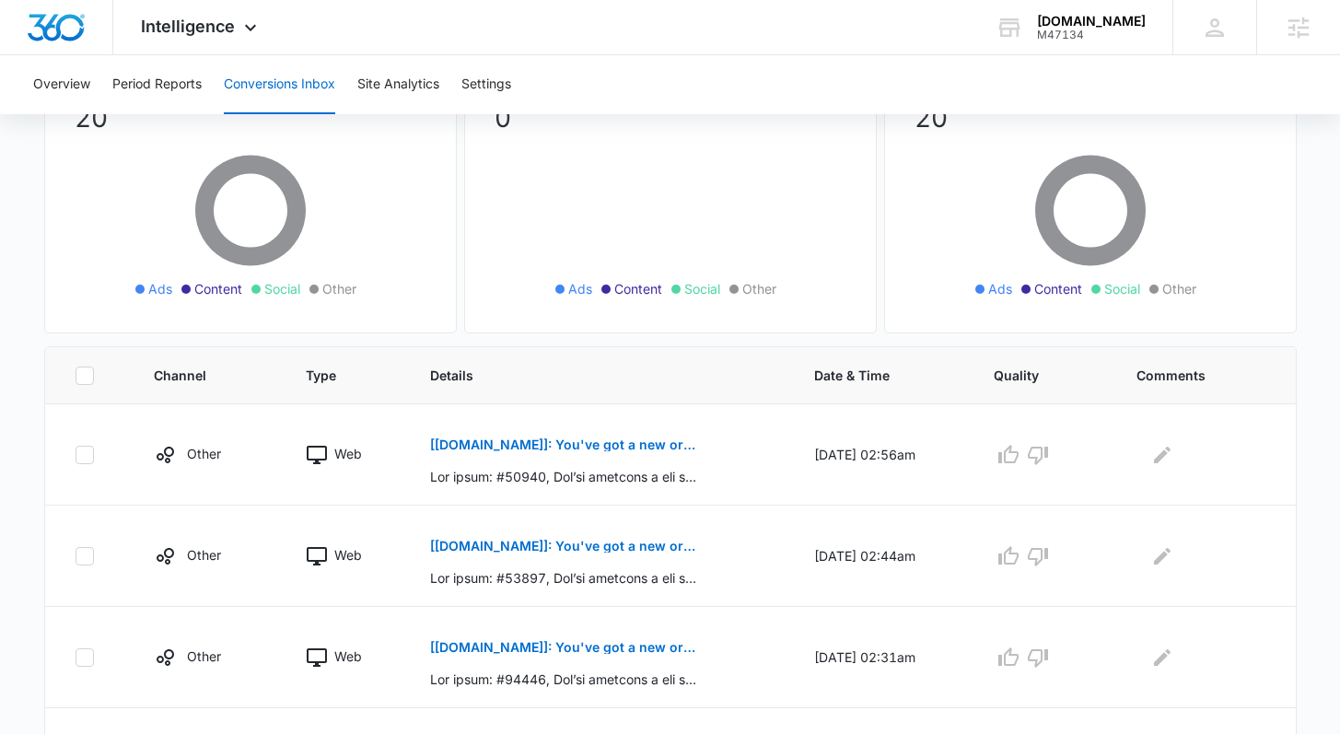
scroll to position [186, 0]
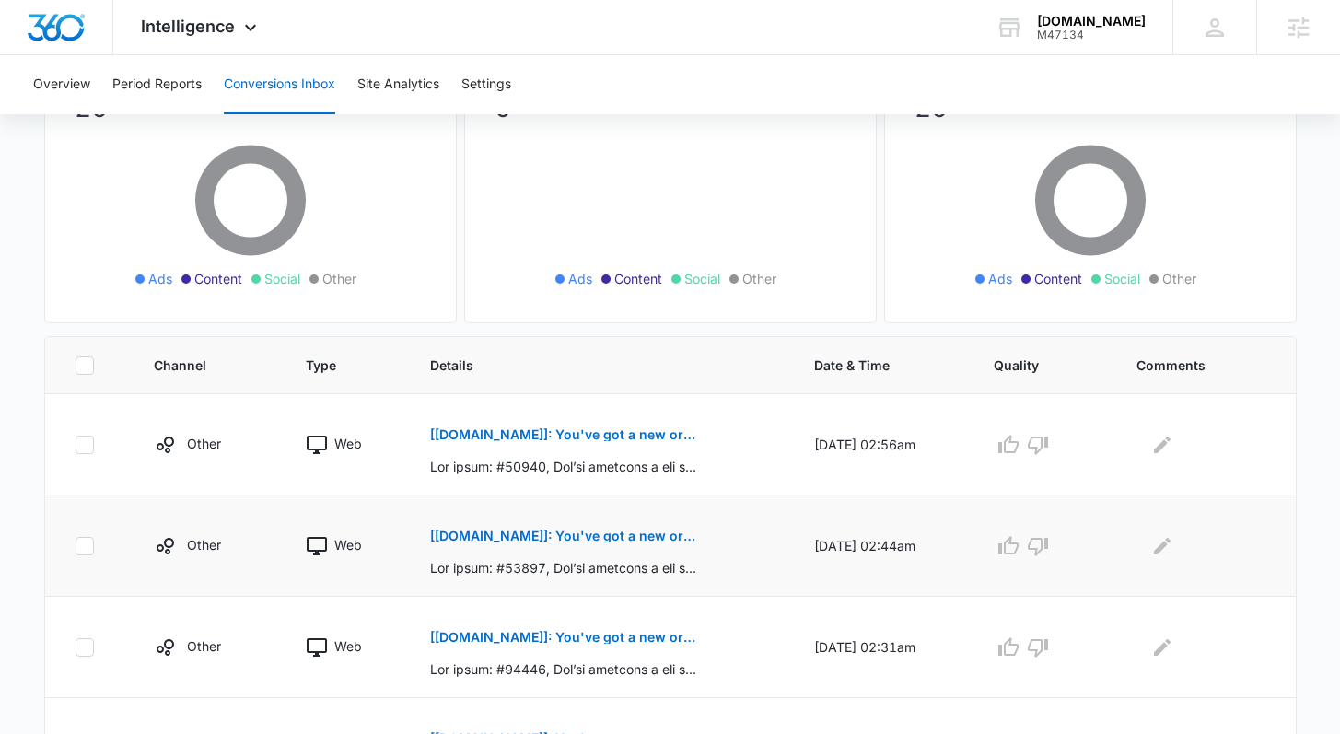
click at [650, 533] on p "[Pairfection.us]: You've got a new order: #41844" at bounding box center [564, 536] width 268 height 13
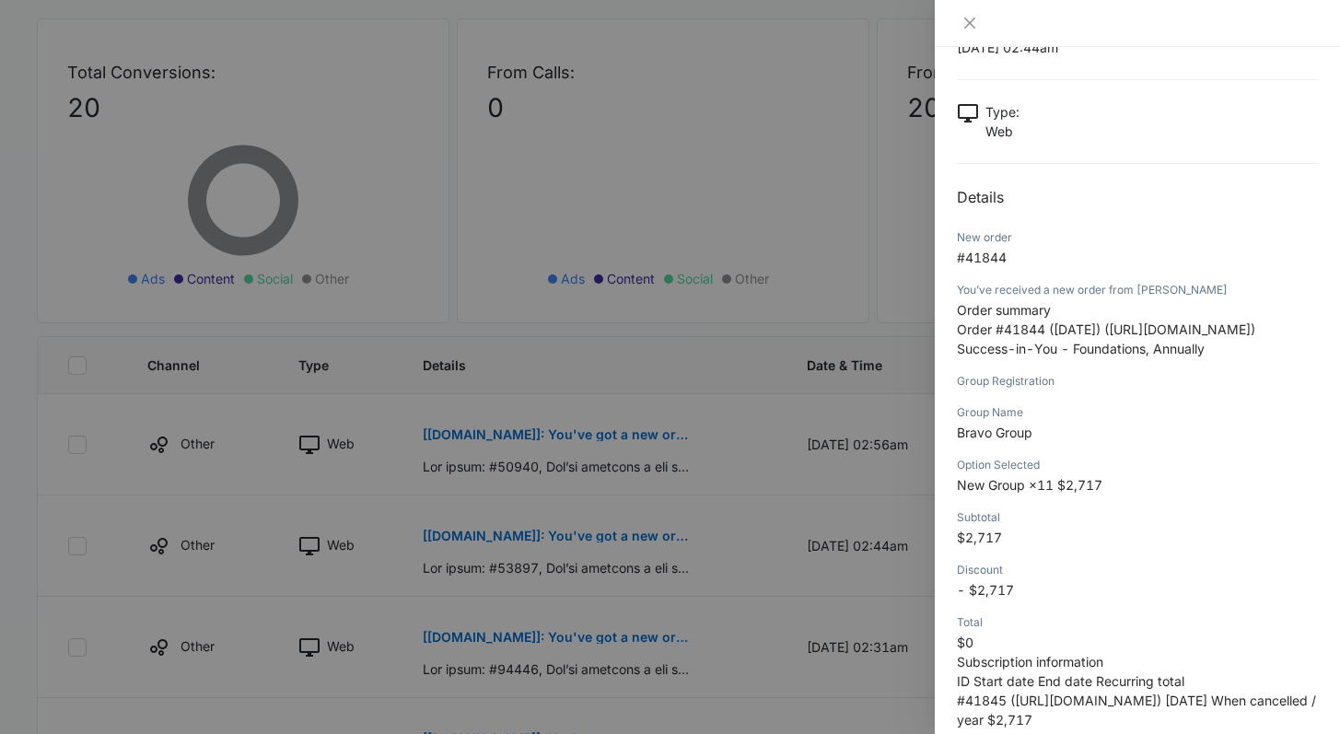
scroll to position [283, 0]
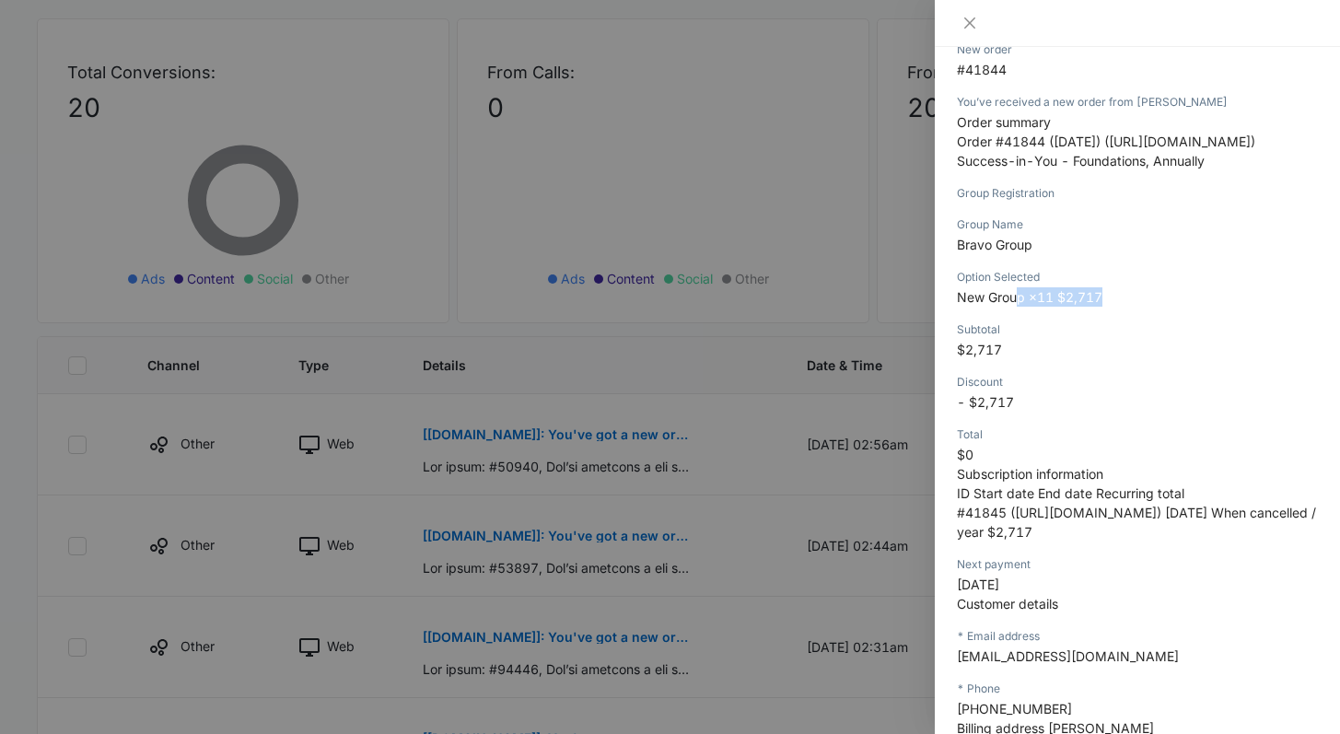
drag, startPoint x: 1030, startPoint y: 465, endPoint x: 1109, endPoint y: 488, distance: 82.5
click at [1115, 307] on p "New Group ×11 $2,717" at bounding box center [1137, 296] width 361 height 19
drag, startPoint x: 1098, startPoint y: 513, endPoint x: 1064, endPoint y: 550, distance: 50.2
click at [1098, 359] on p "$2,717" at bounding box center [1137, 349] width 361 height 19
drag, startPoint x: 1011, startPoint y: 576, endPoint x: 945, endPoint y: 566, distance: 66.2
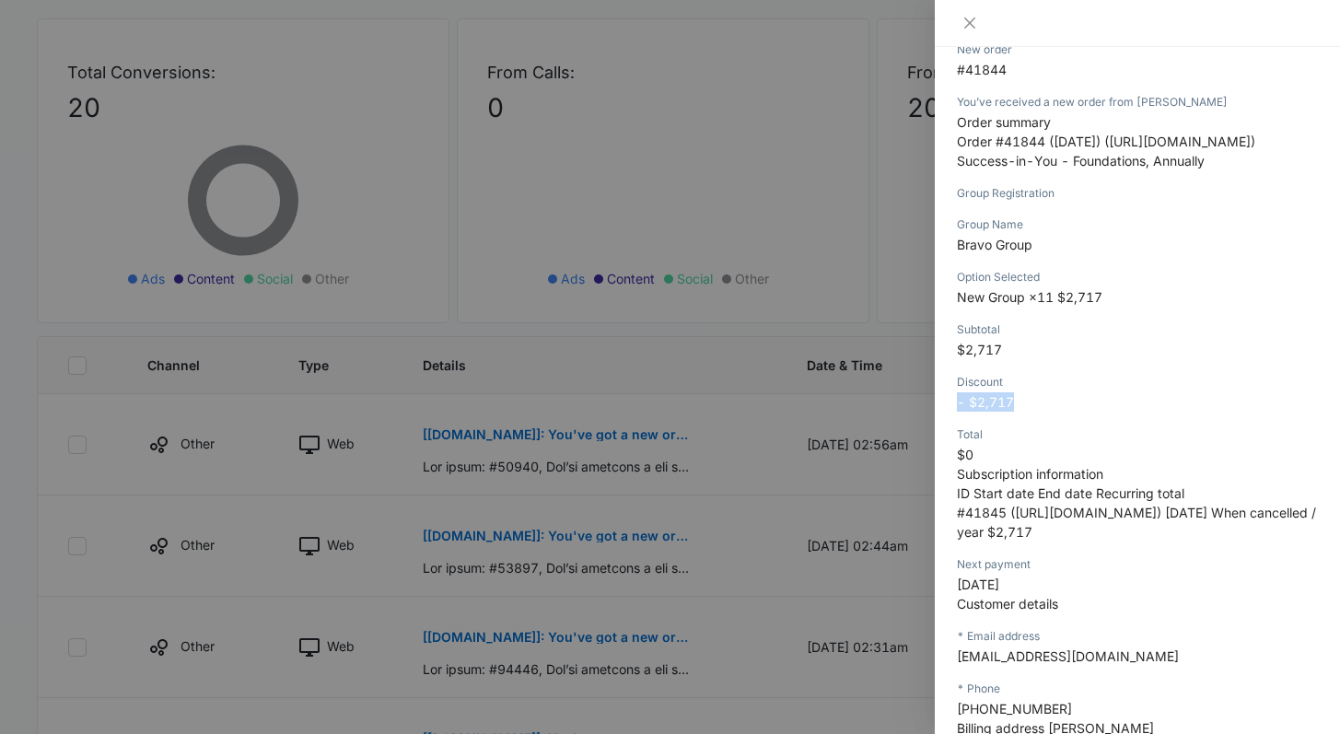
click at [945, 566] on div "[Pairfection.us]: You've got a new order: #41844 10/07/2025 at 02:44am Type : W…" at bounding box center [1137, 390] width 405 height 687
drag, startPoint x: 1030, startPoint y: 330, endPoint x: 1230, endPoint y: 331, distance: 199.9
click at [1230, 170] on p "Order summary Order #41844 (October 7, 2025) (https://jfefiij.r.bh.d.sendibt3.c…" at bounding box center [1137, 141] width 361 height 58
click at [703, 480] on div at bounding box center [670, 367] width 1340 height 734
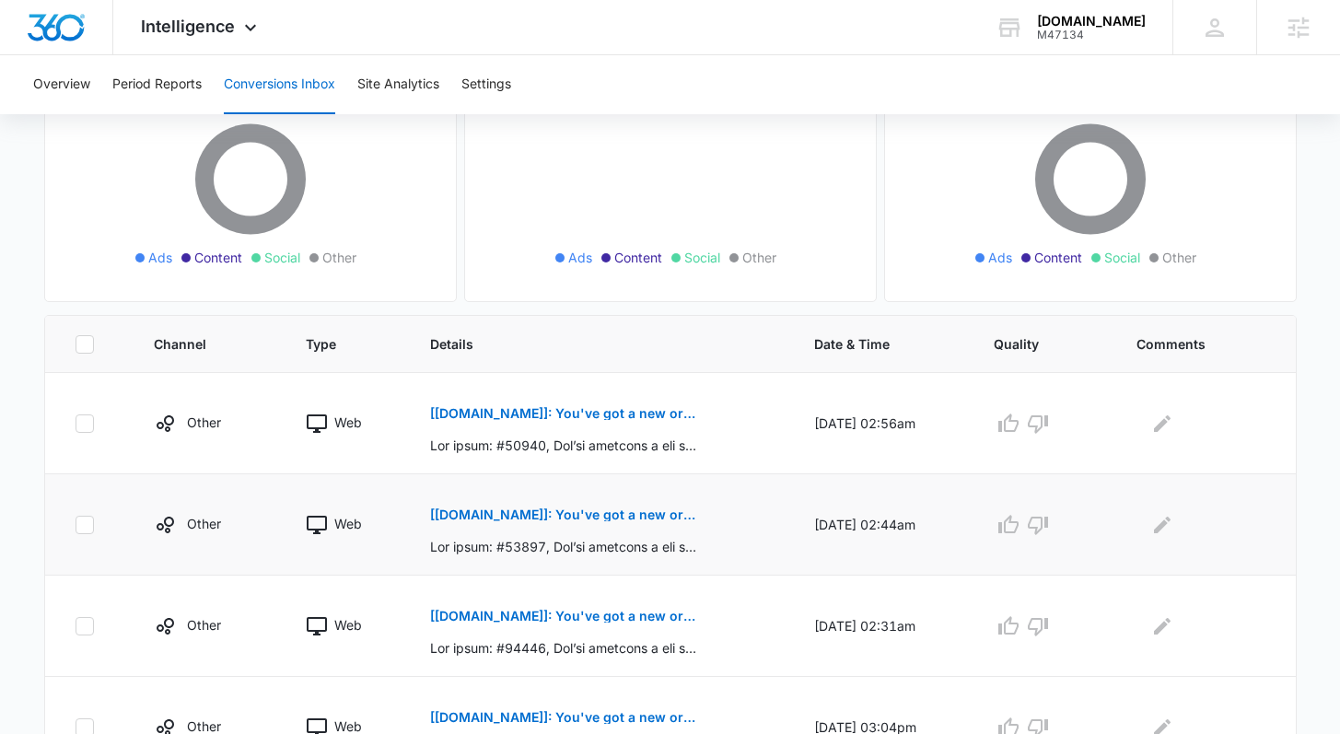
scroll to position [208, 0]
click at [585, 616] on p "[Pairfection.us]: You've got a new order: #41838" at bounding box center [564, 615] width 268 height 13
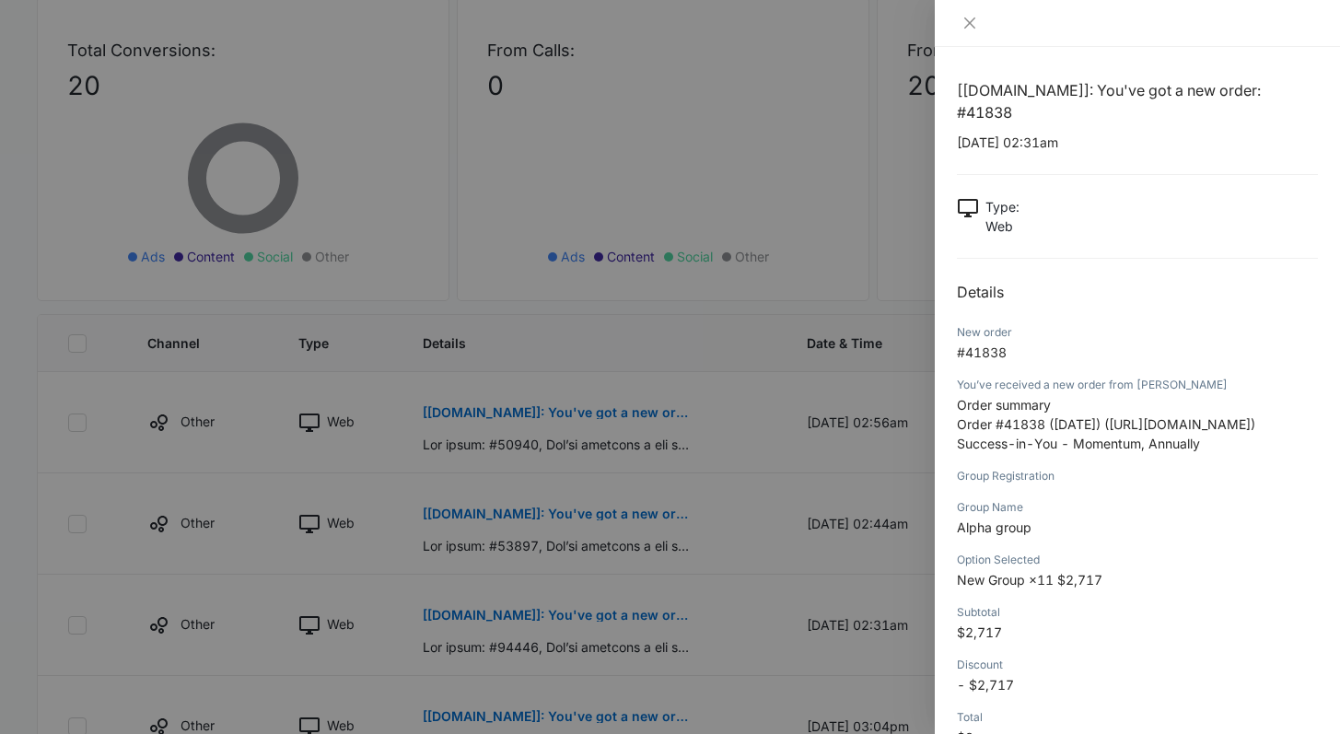
scroll to position [306, 0]
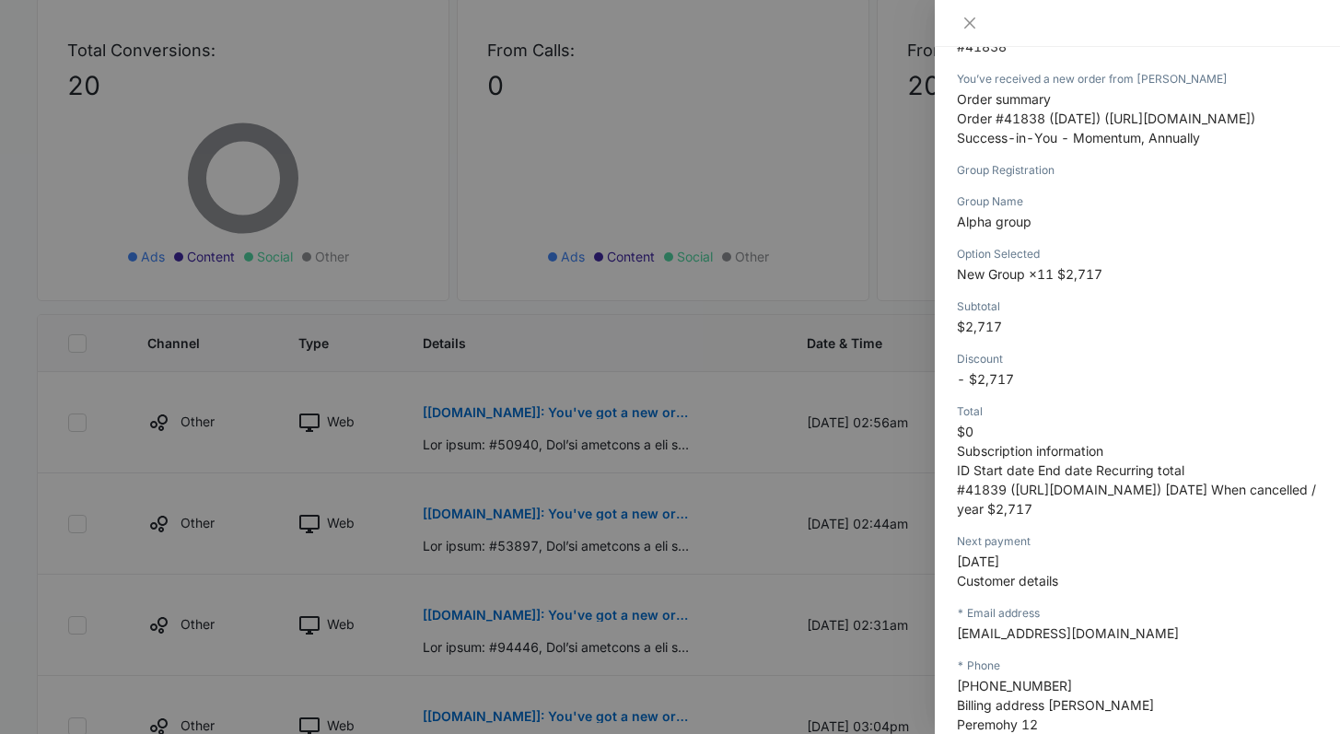
click at [739, 544] on div at bounding box center [670, 367] width 1340 height 734
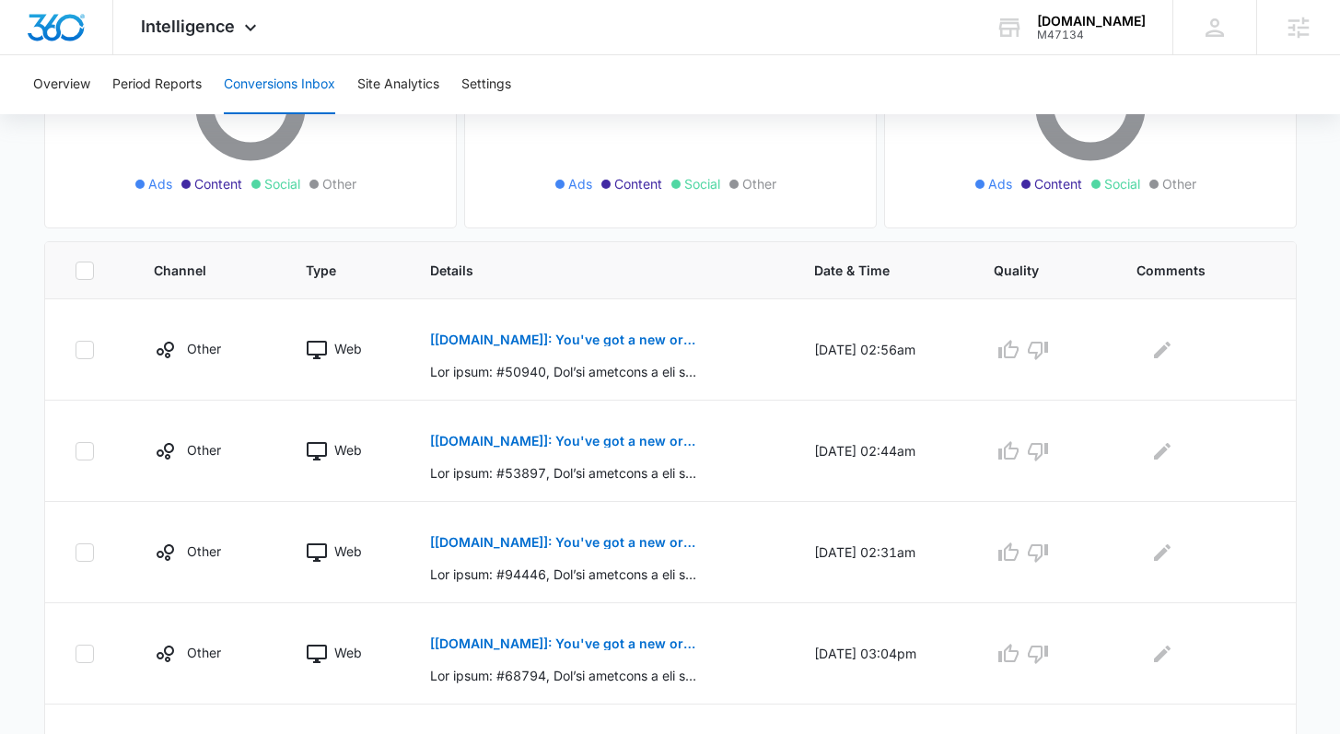
scroll to position [446, 0]
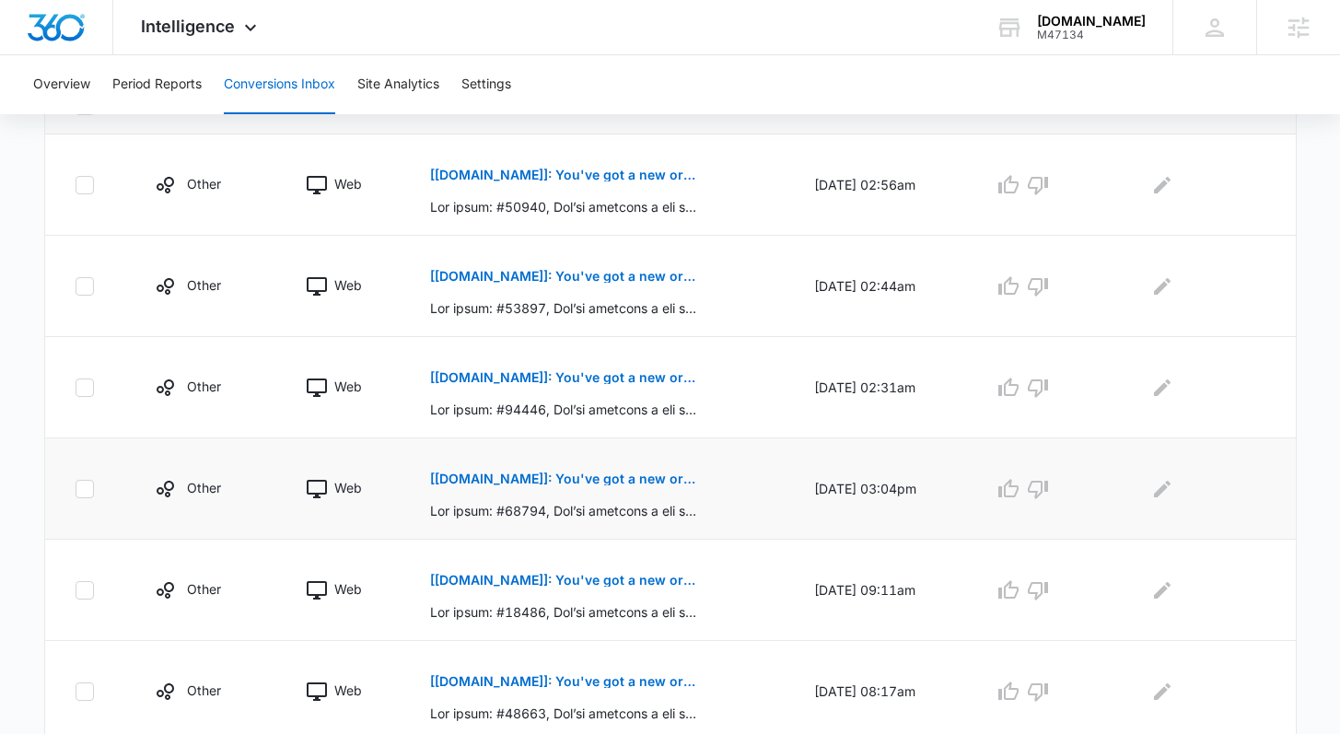
click at [640, 479] on p "[Pairfection.us]: You've got a new order: #41764" at bounding box center [564, 479] width 268 height 13
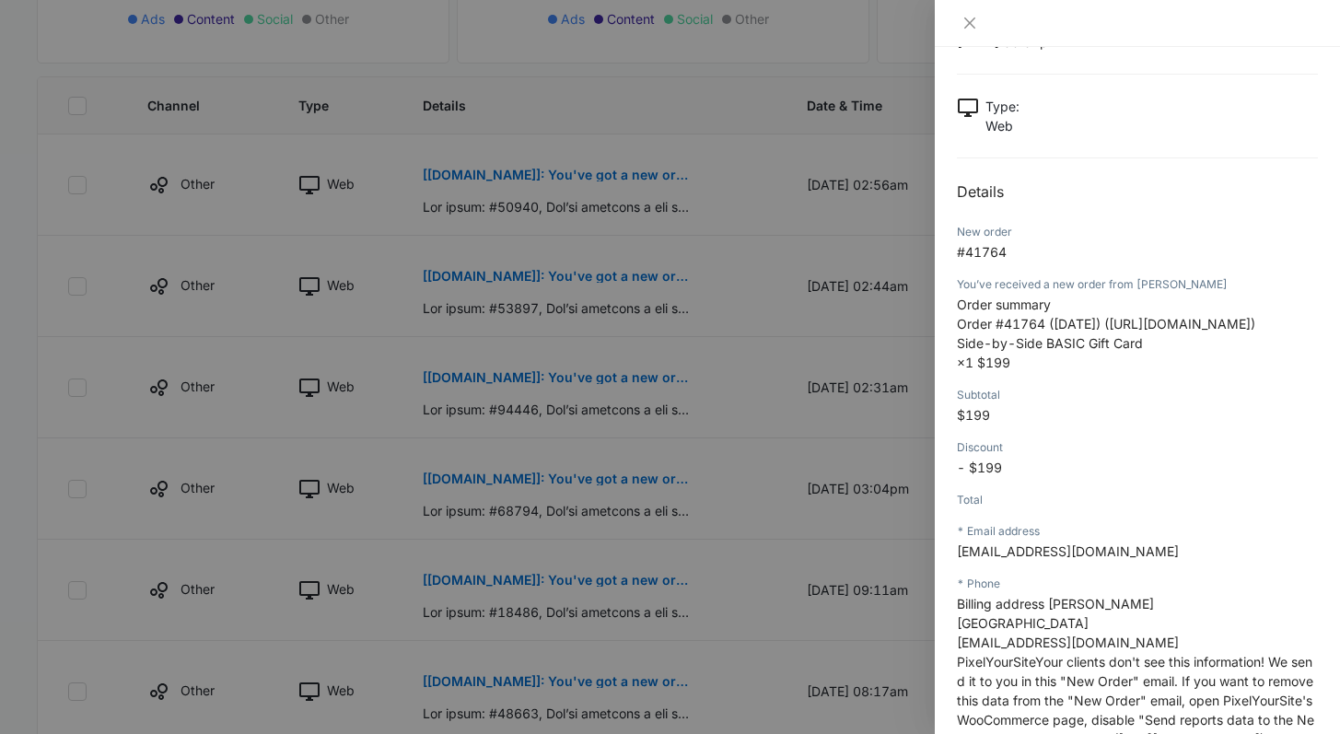
scroll to position [140, 0]
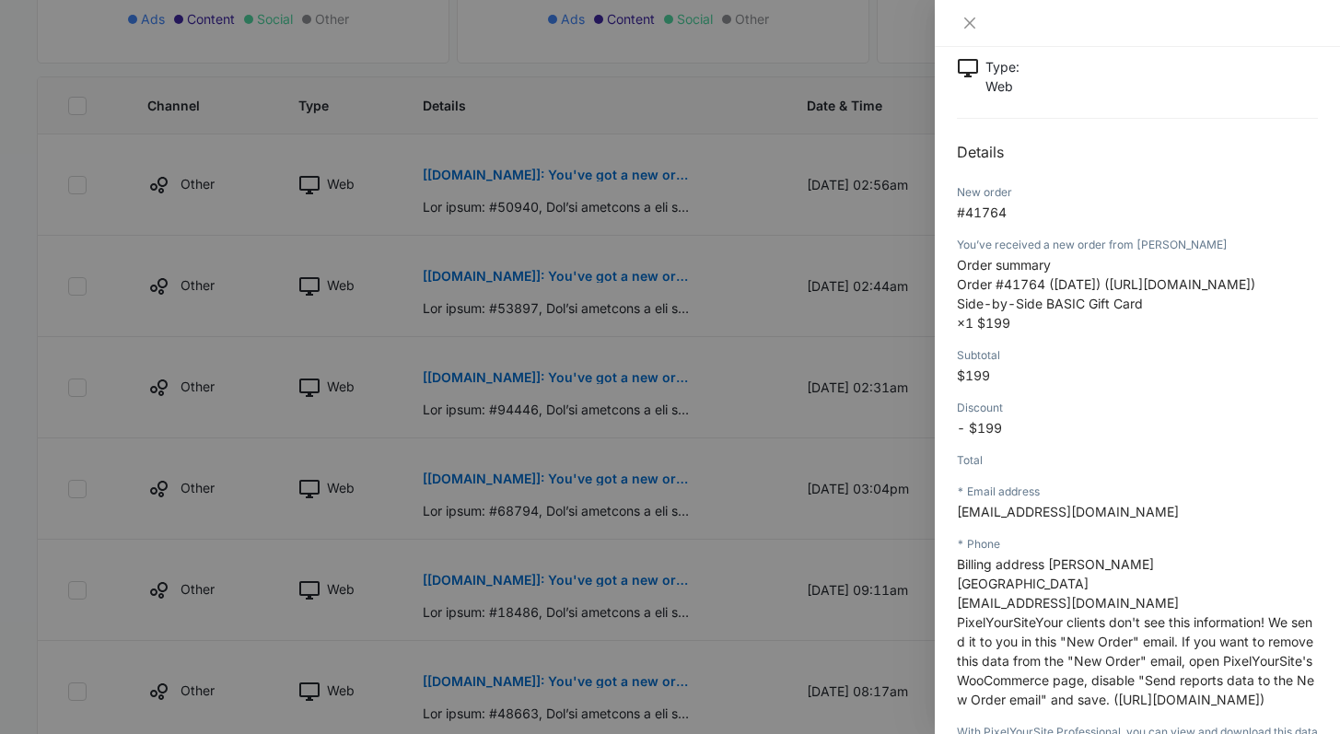
click at [685, 518] on div at bounding box center [670, 367] width 1340 height 734
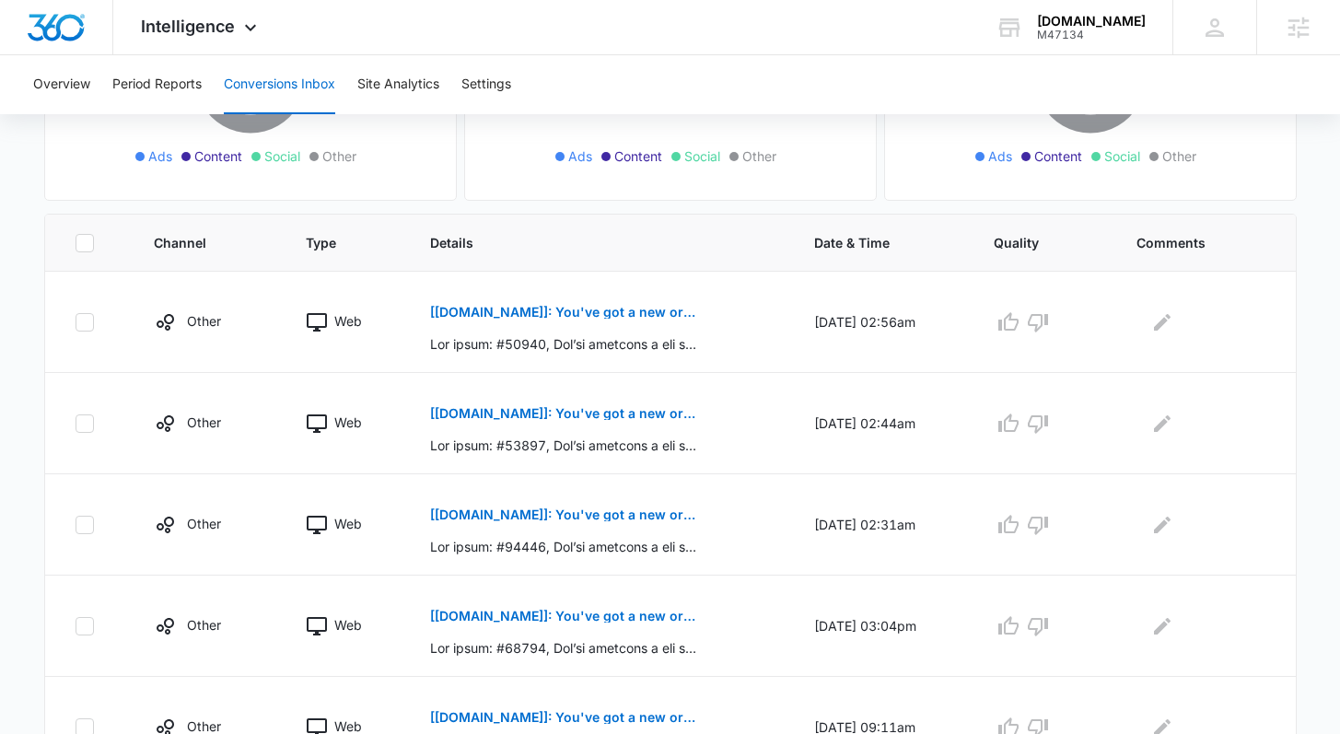
scroll to position [64, 0]
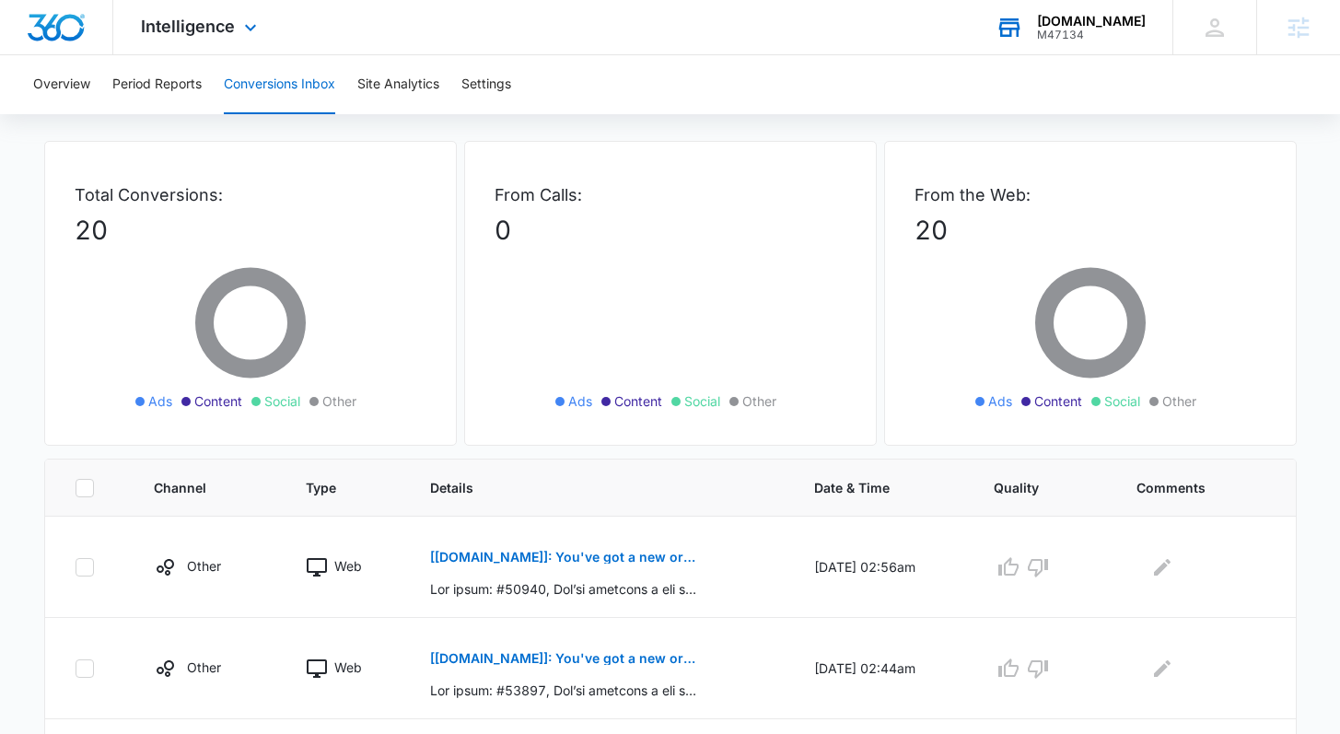
click at [1133, 23] on div "Pairfection.us" at bounding box center [1091, 21] width 109 height 15
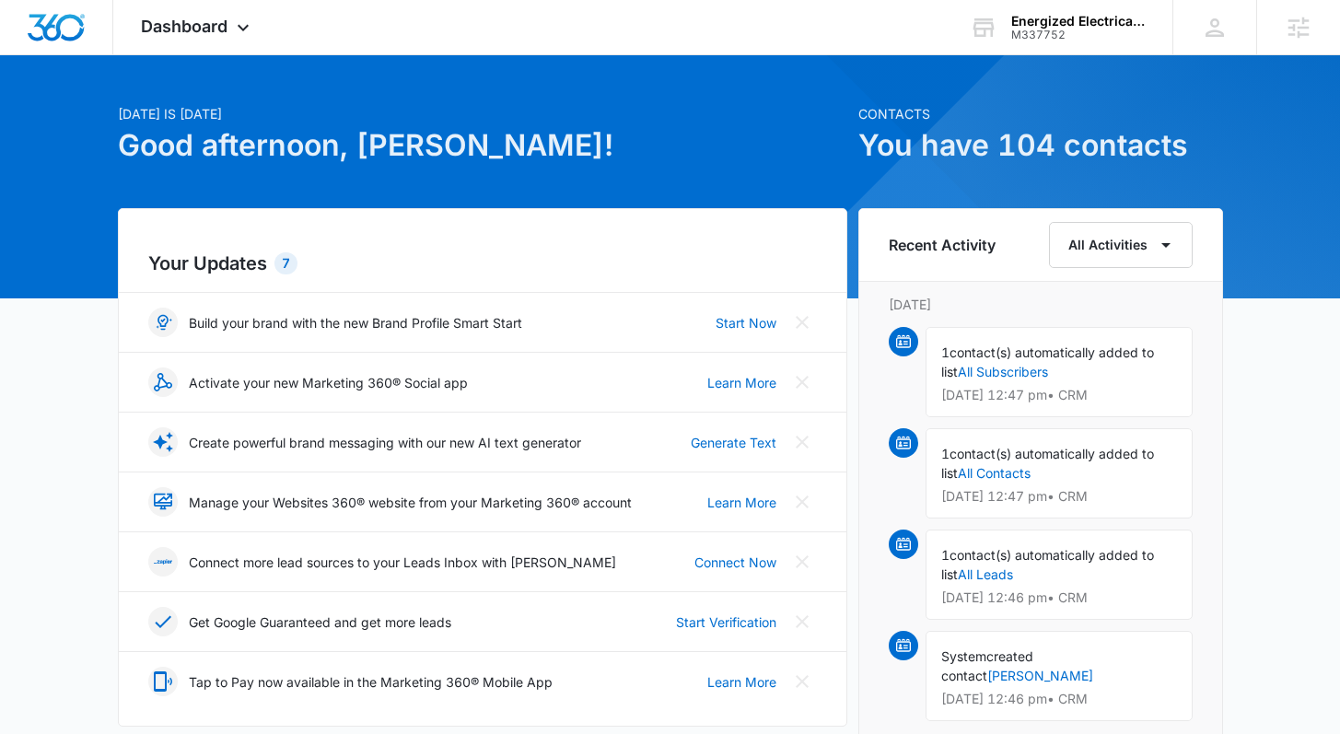
scroll to position [488, 0]
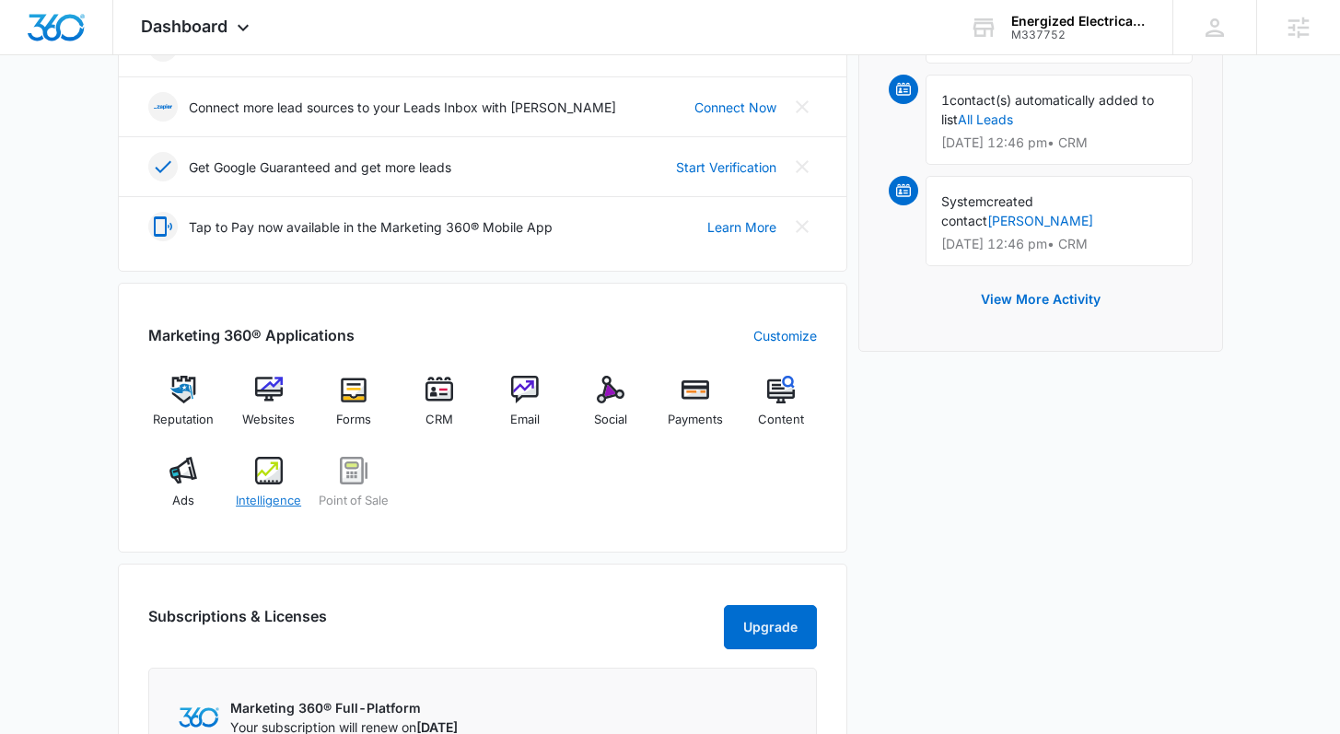
click at [242, 482] on div "Intelligence" at bounding box center [268, 490] width 71 height 66
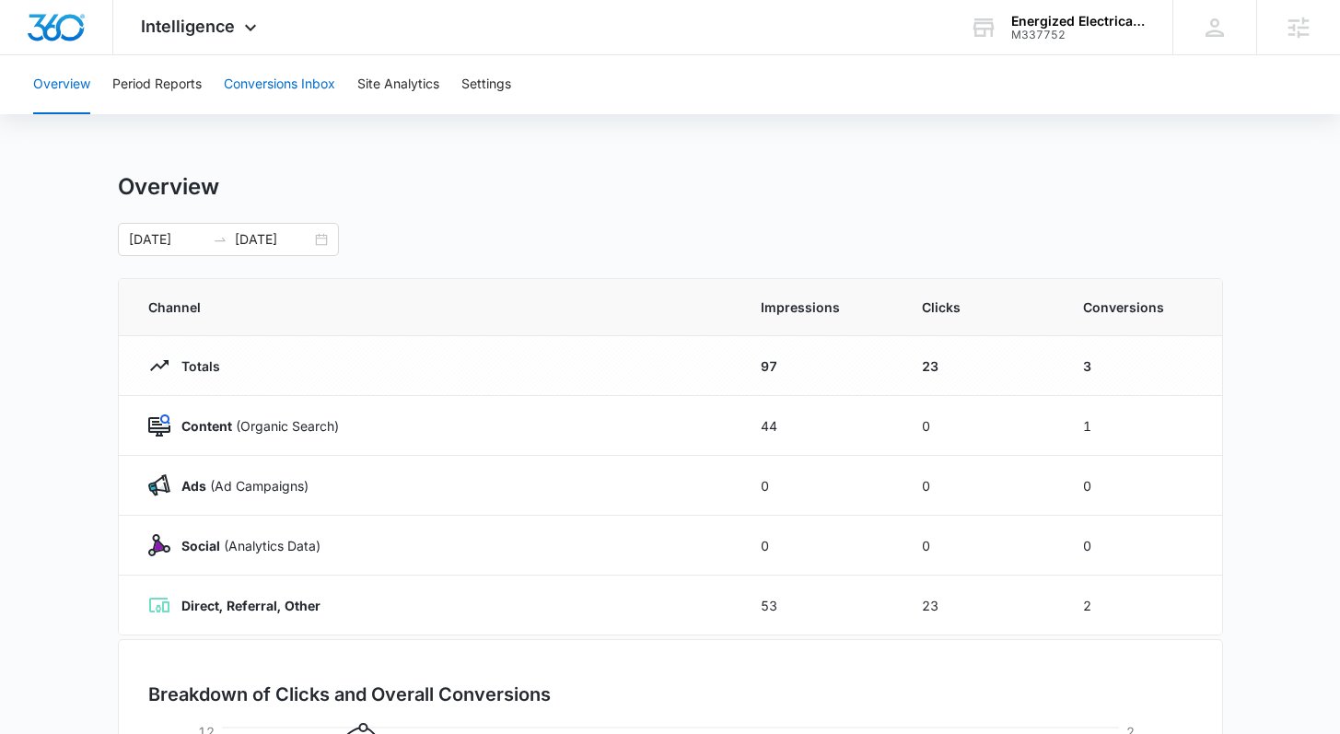
click at [242, 87] on button "Conversions Inbox" at bounding box center [279, 84] width 111 height 59
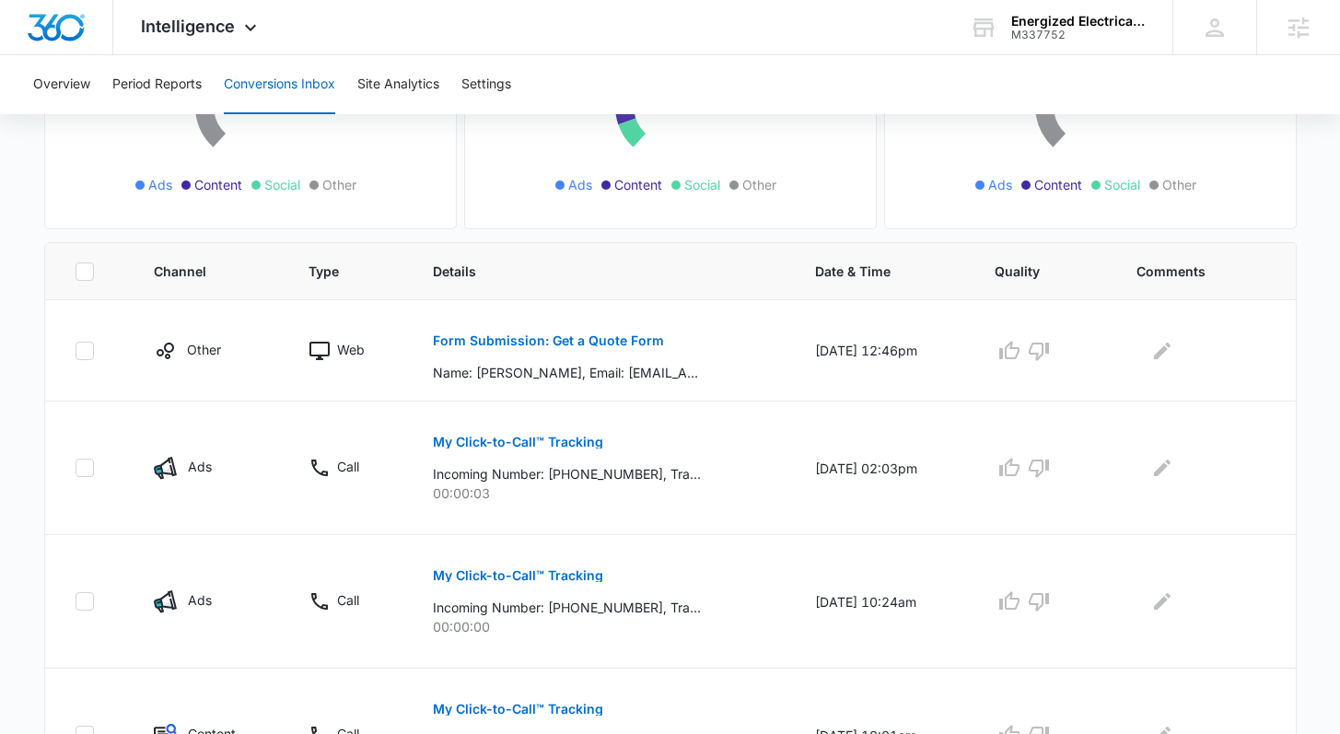
scroll to position [279, 0]
click at [583, 345] on p "Form Submission: Get a Quote Form" at bounding box center [548, 341] width 231 height 13
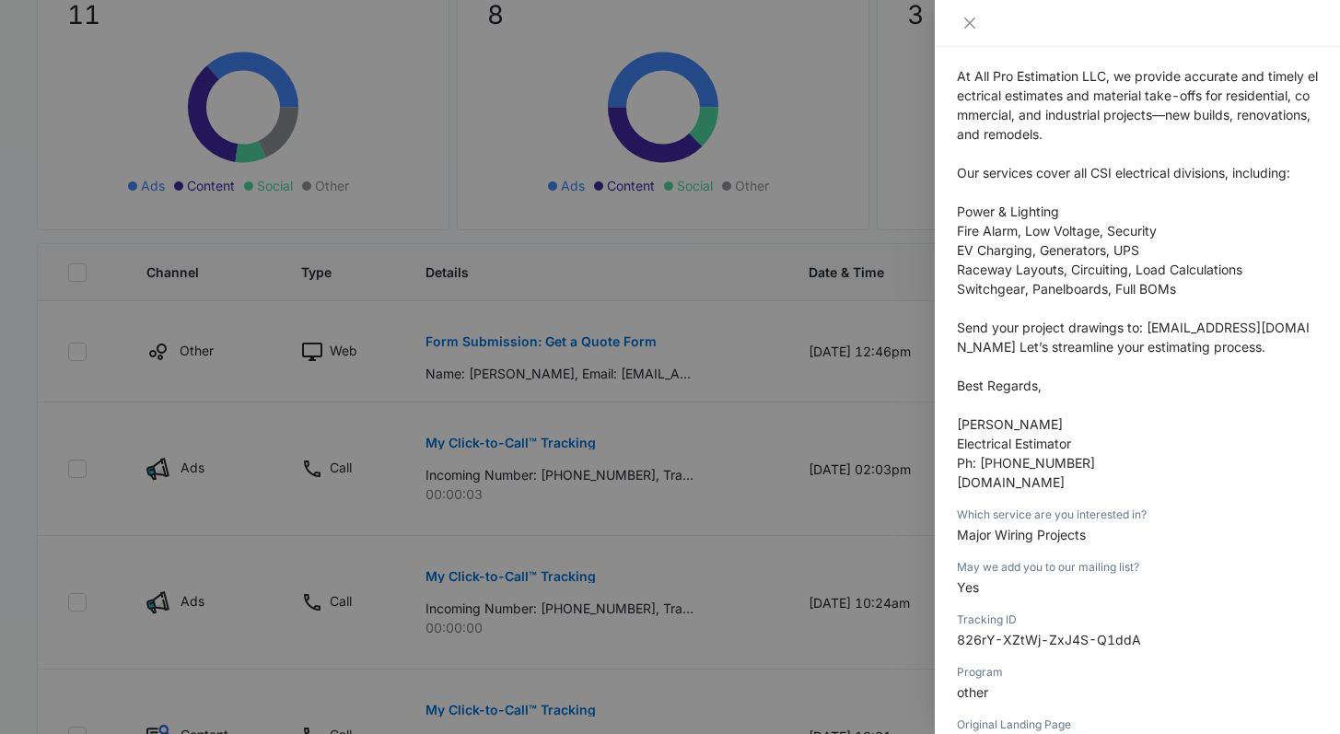
scroll to position [460, 0]
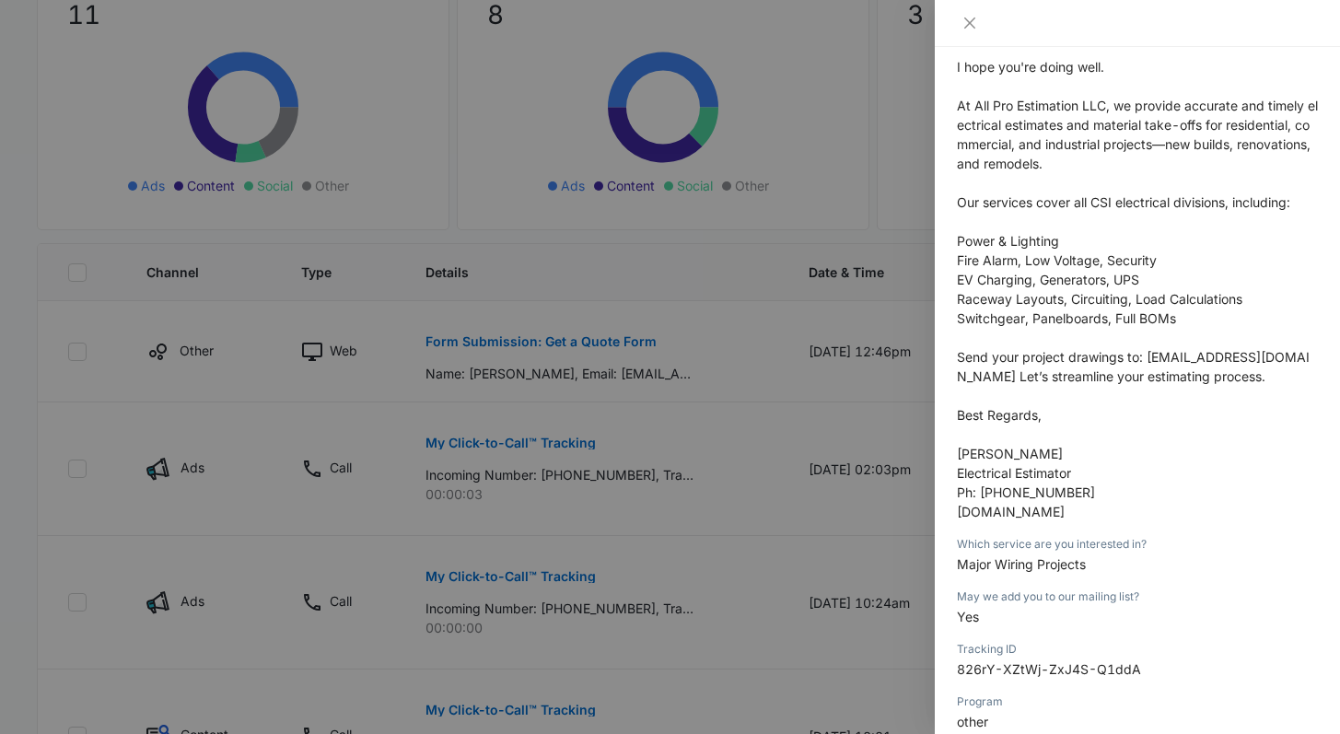
click at [525, 565] on div at bounding box center [670, 367] width 1340 height 734
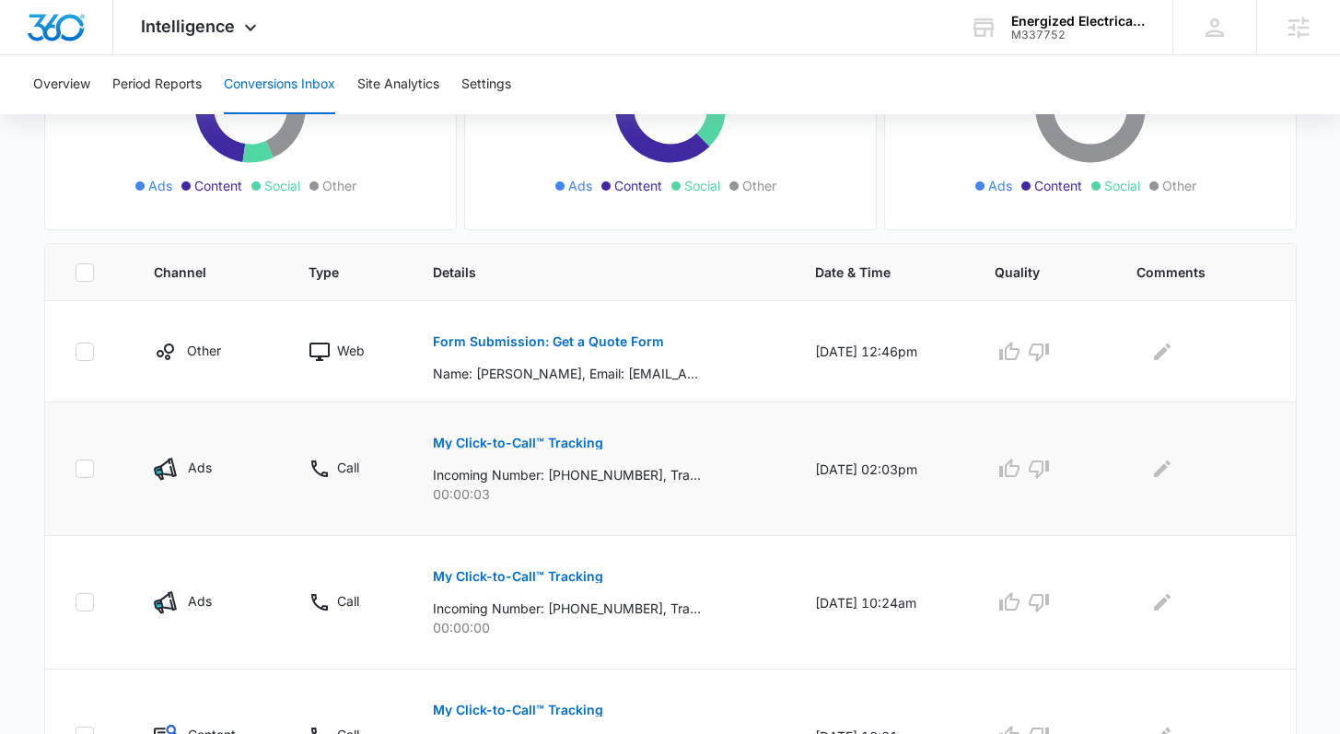
click at [559, 438] on p "My Click-to-Call™ Tracking" at bounding box center [518, 443] width 170 height 13
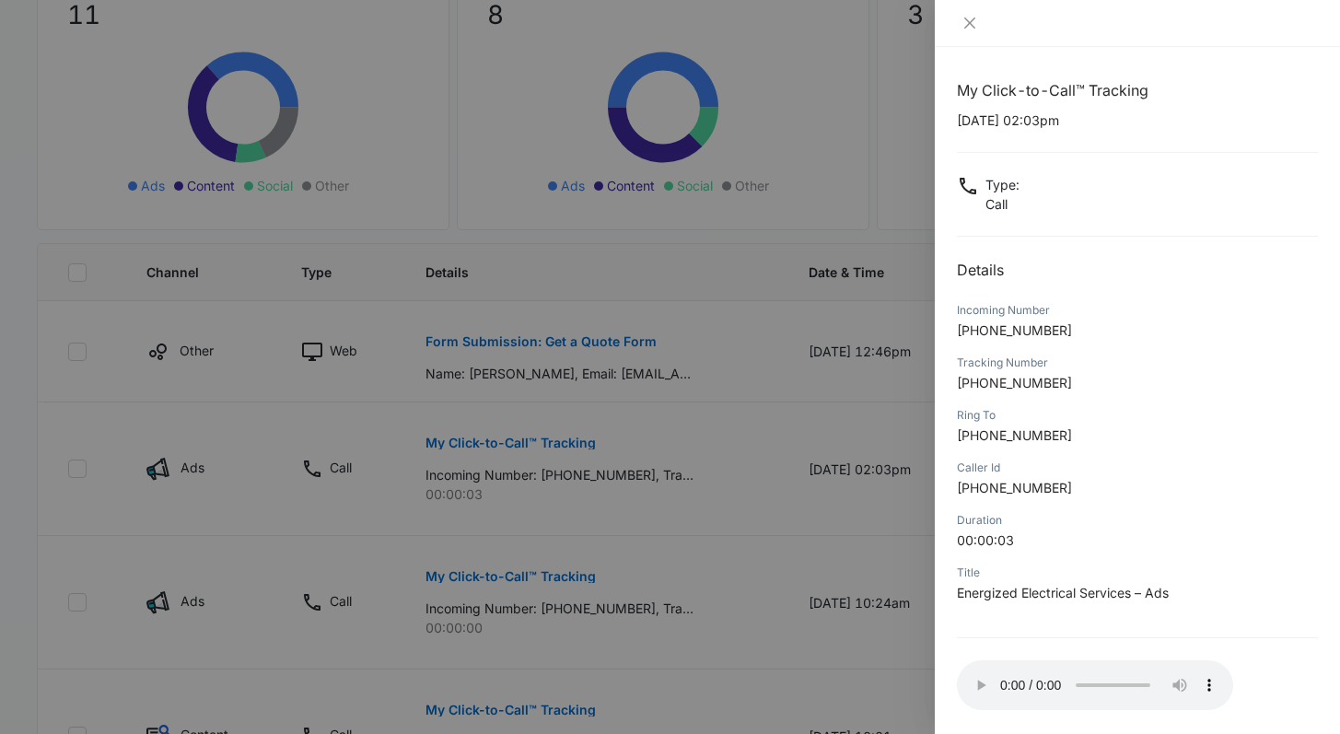
click at [699, 505] on div at bounding box center [670, 367] width 1340 height 734
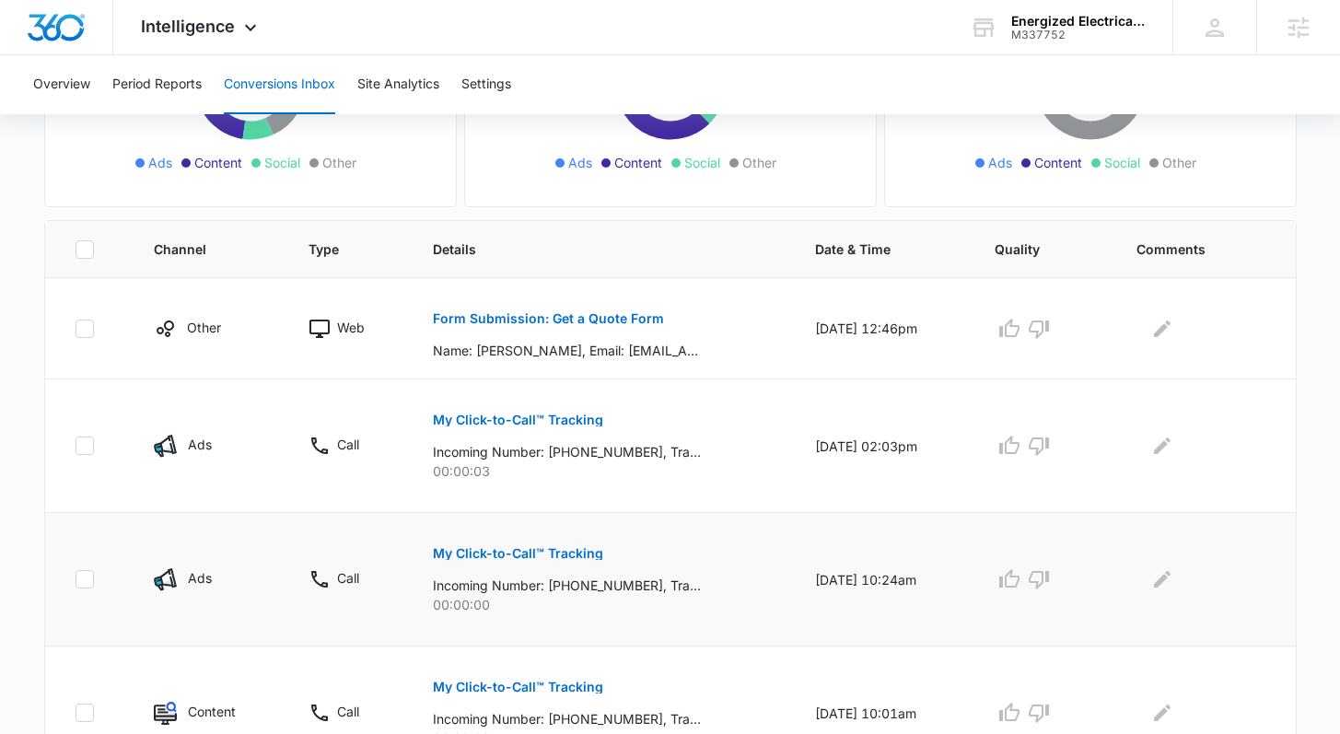
scroll to position [377, 0]
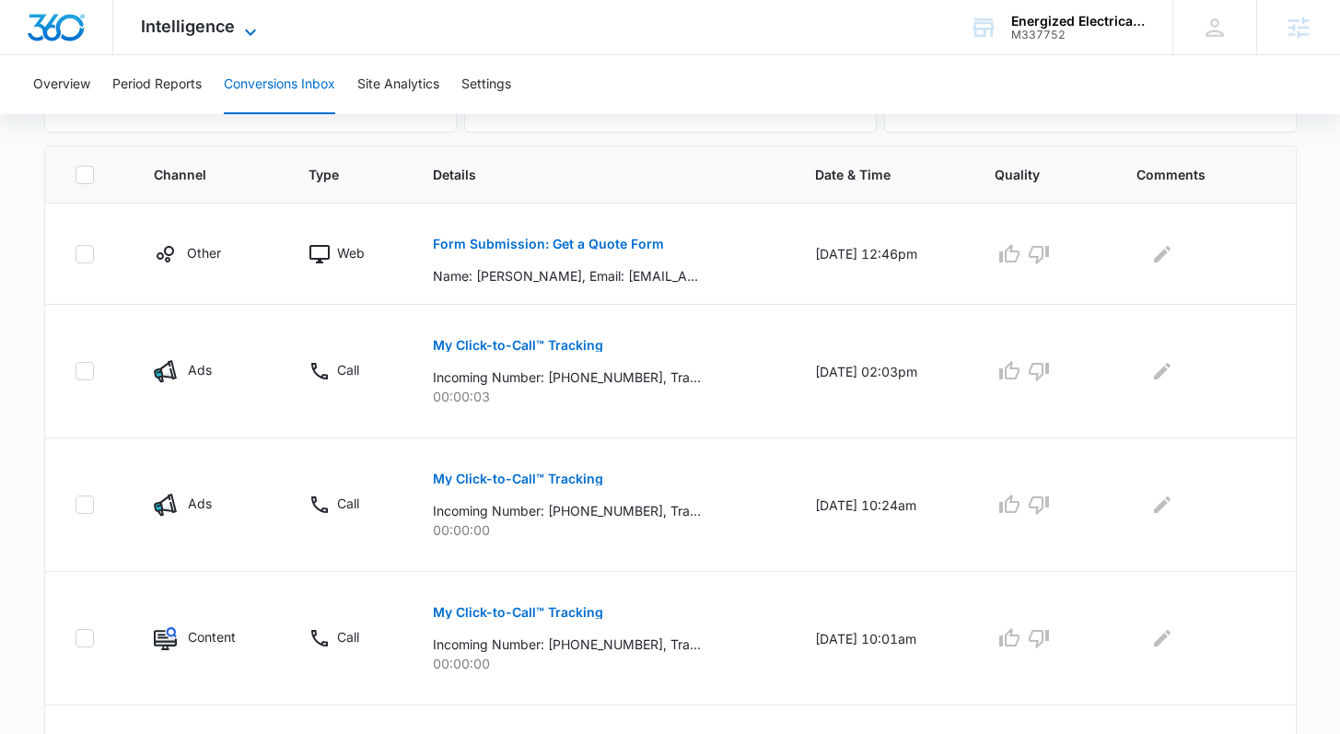
click at [230, 22] on span "Intelligence" at bounding box center [188, 26] width 94 height 19
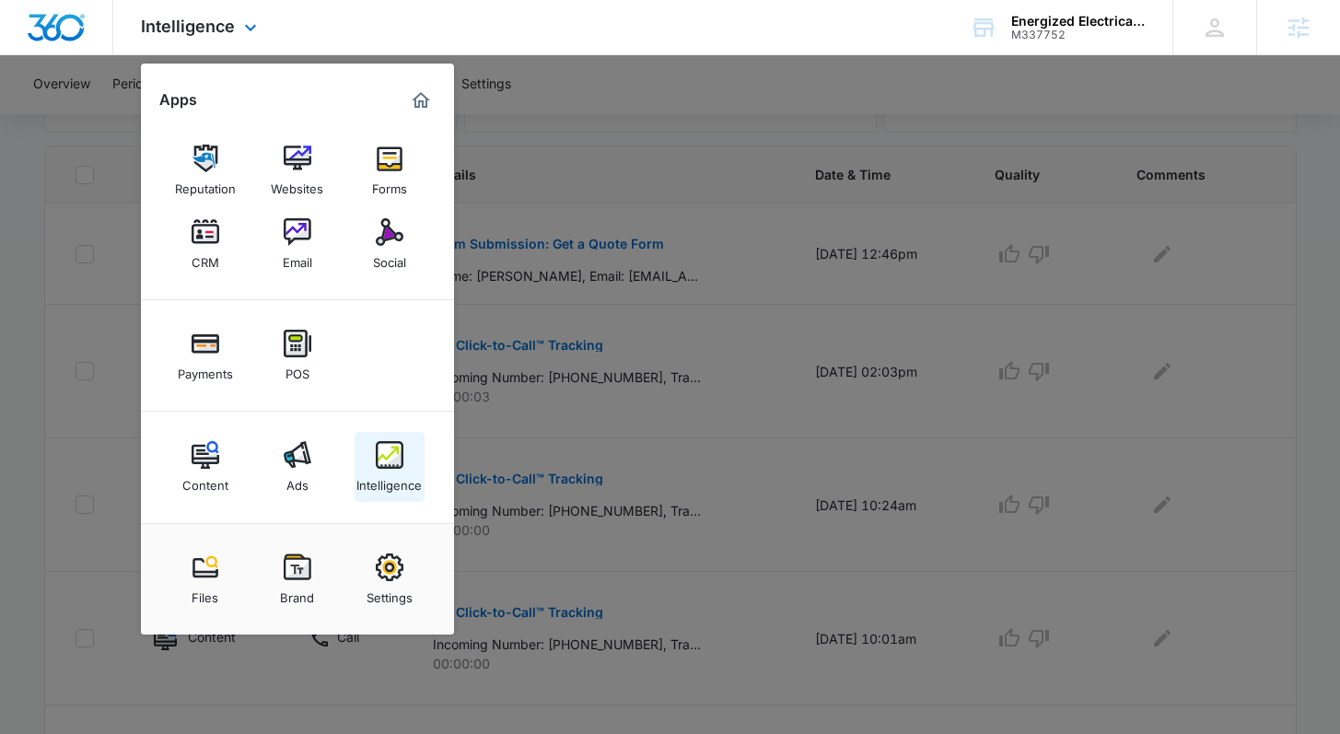
click at [380, 463] on img at bounding box center [390, 455] width 28 height 28
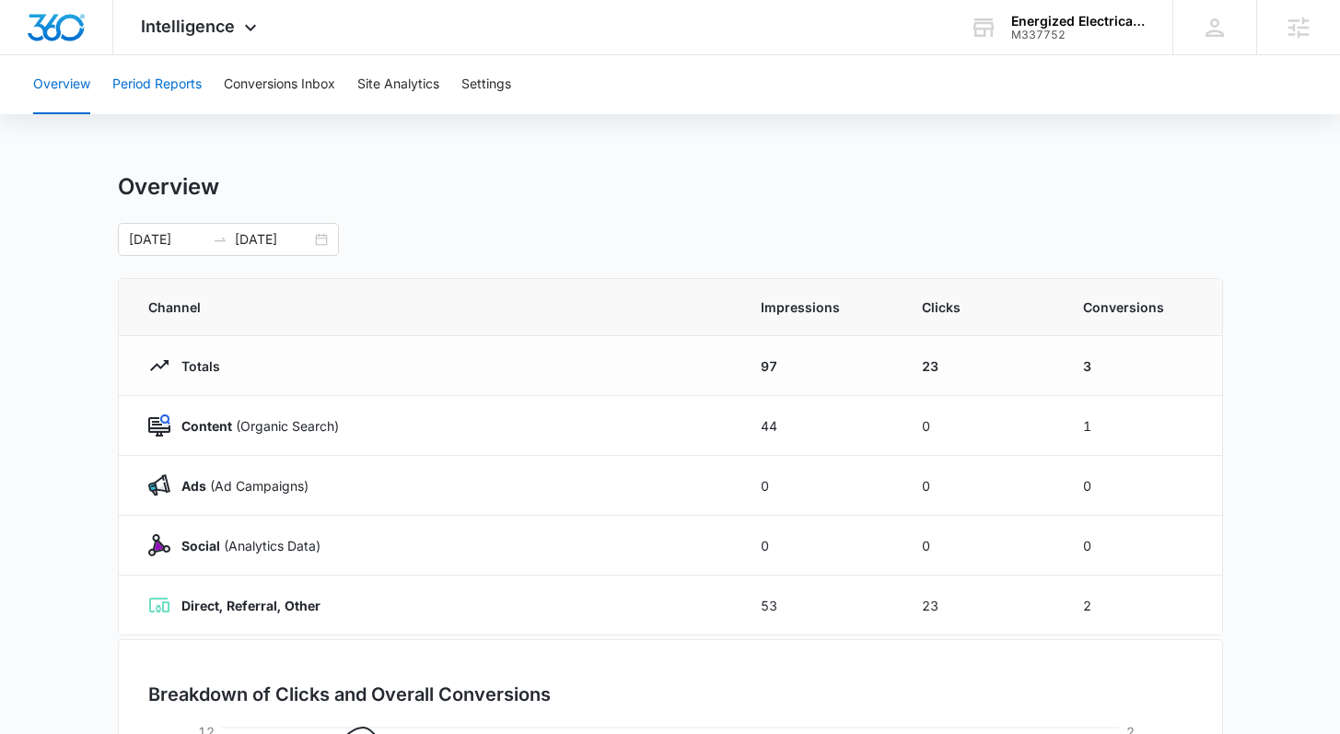
click at [131, 98] on button "Period Reports" at bounding box center [156, 84] width 89 height 59
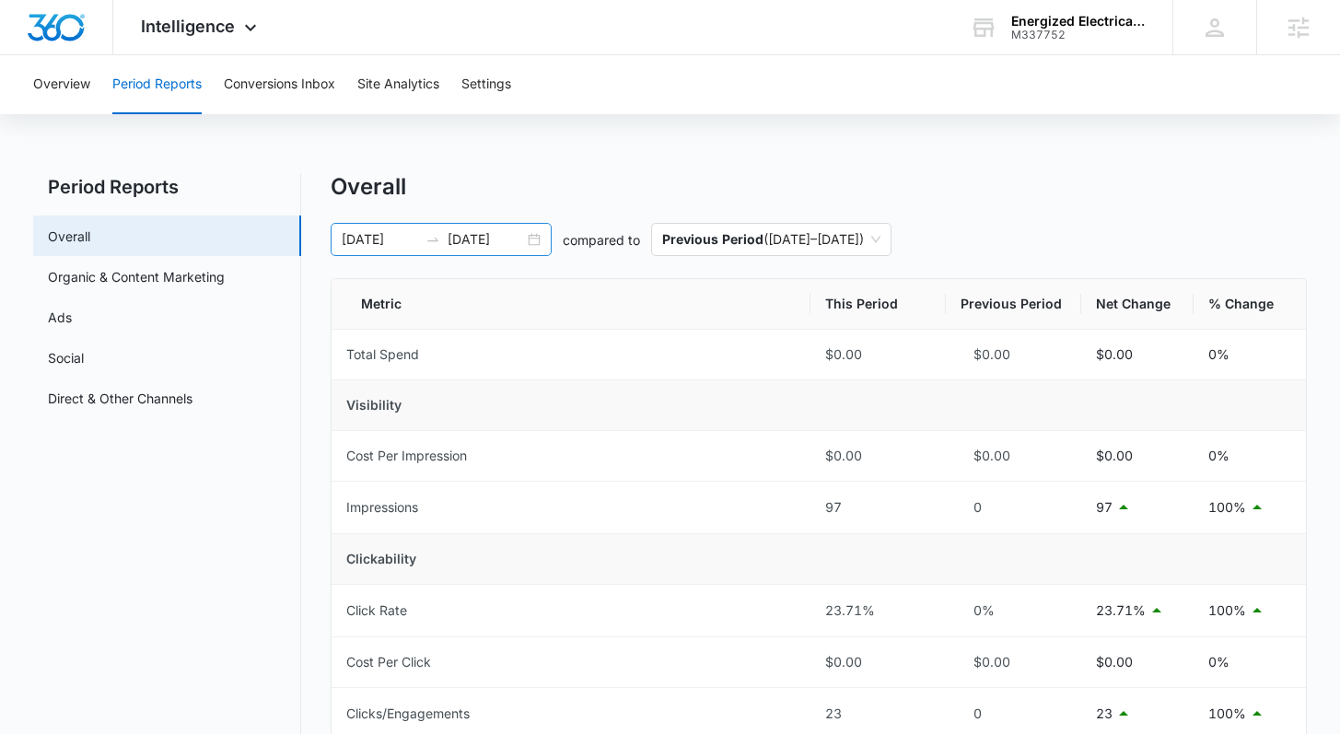
click at [527, 241] on div "09/24/2025 10/01/2025" at bounding box center [441, 239] width 221 height 33
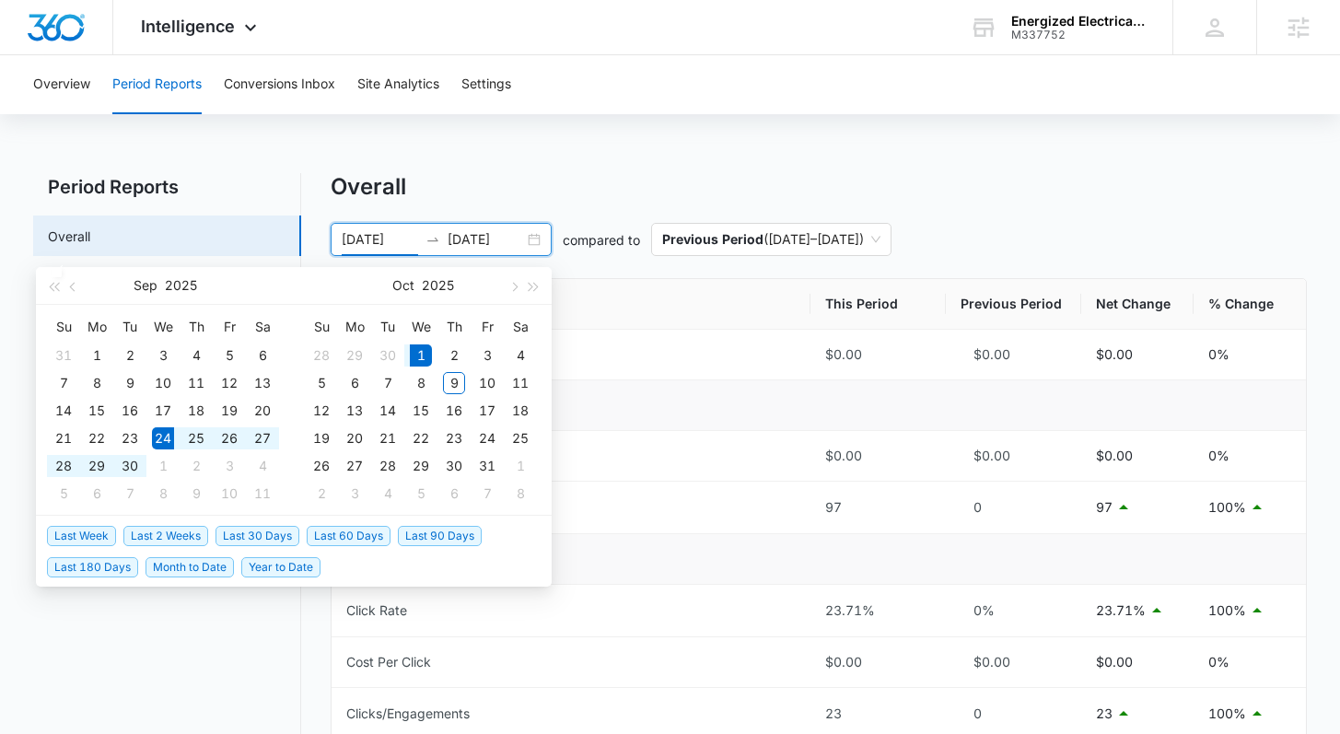
type input "09/24/2025"
click at [169, 529] on span "Last 2 Weeks" at bounding box center [165, 536] width 85 height 20
type input "10/08/2025"
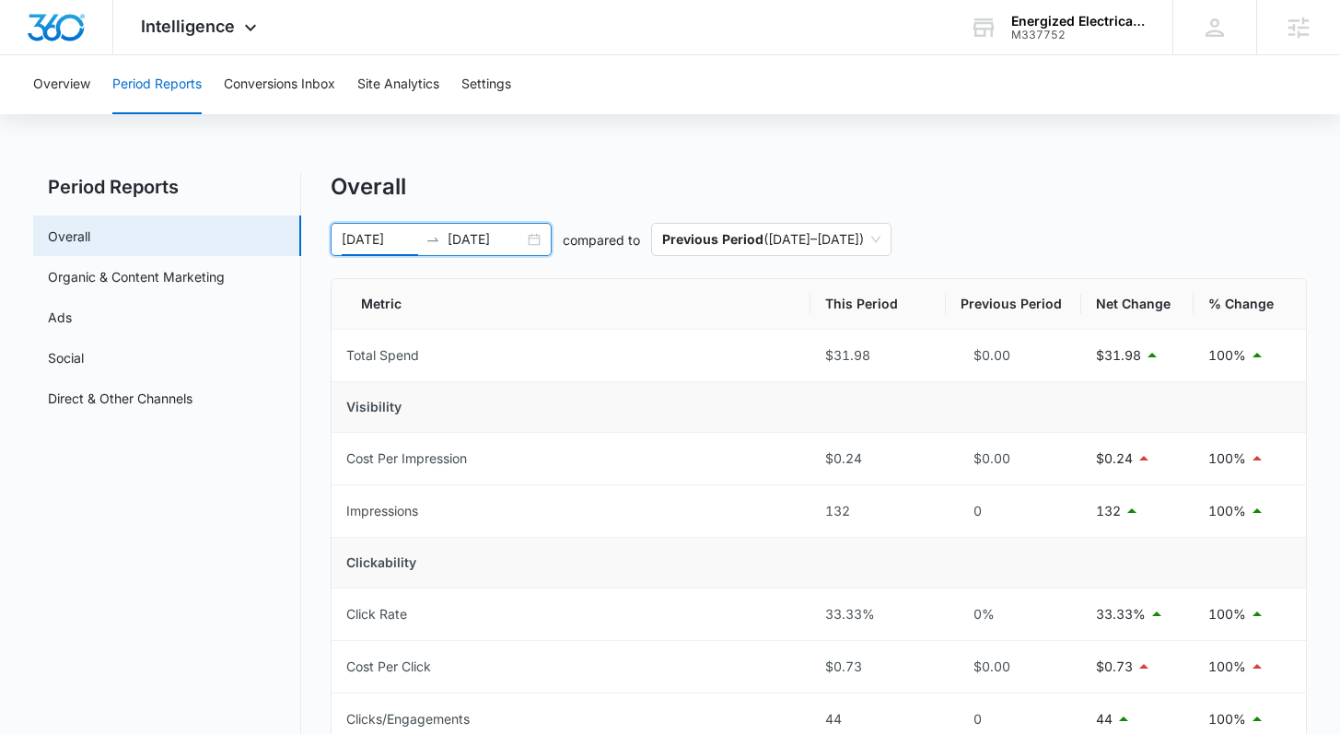
click at [536, 240] on div "09/24/2025 10/08/2025" at bounding box center [441, 239] width 221 height 33
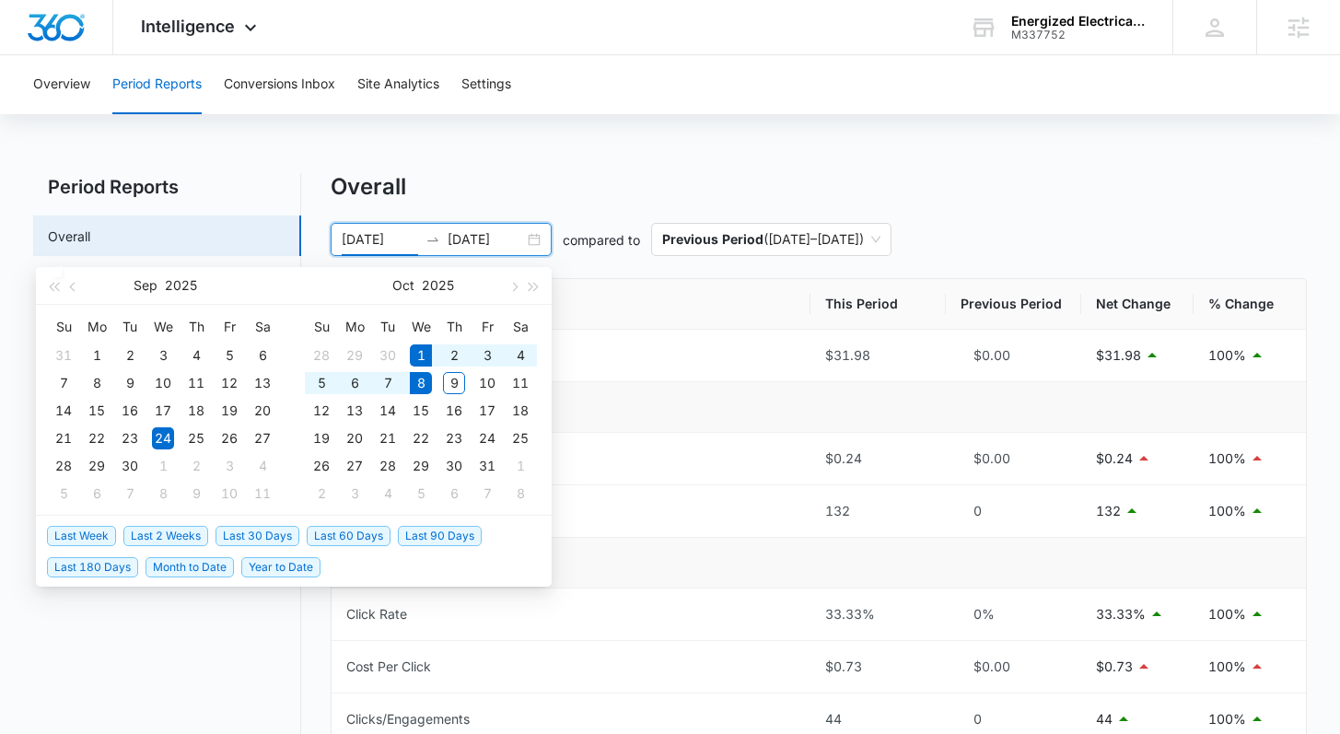
click at [105, 533] on span "Last Week" at bounding box center [81, 536] width 69 height 20
type input "10/01/2025"
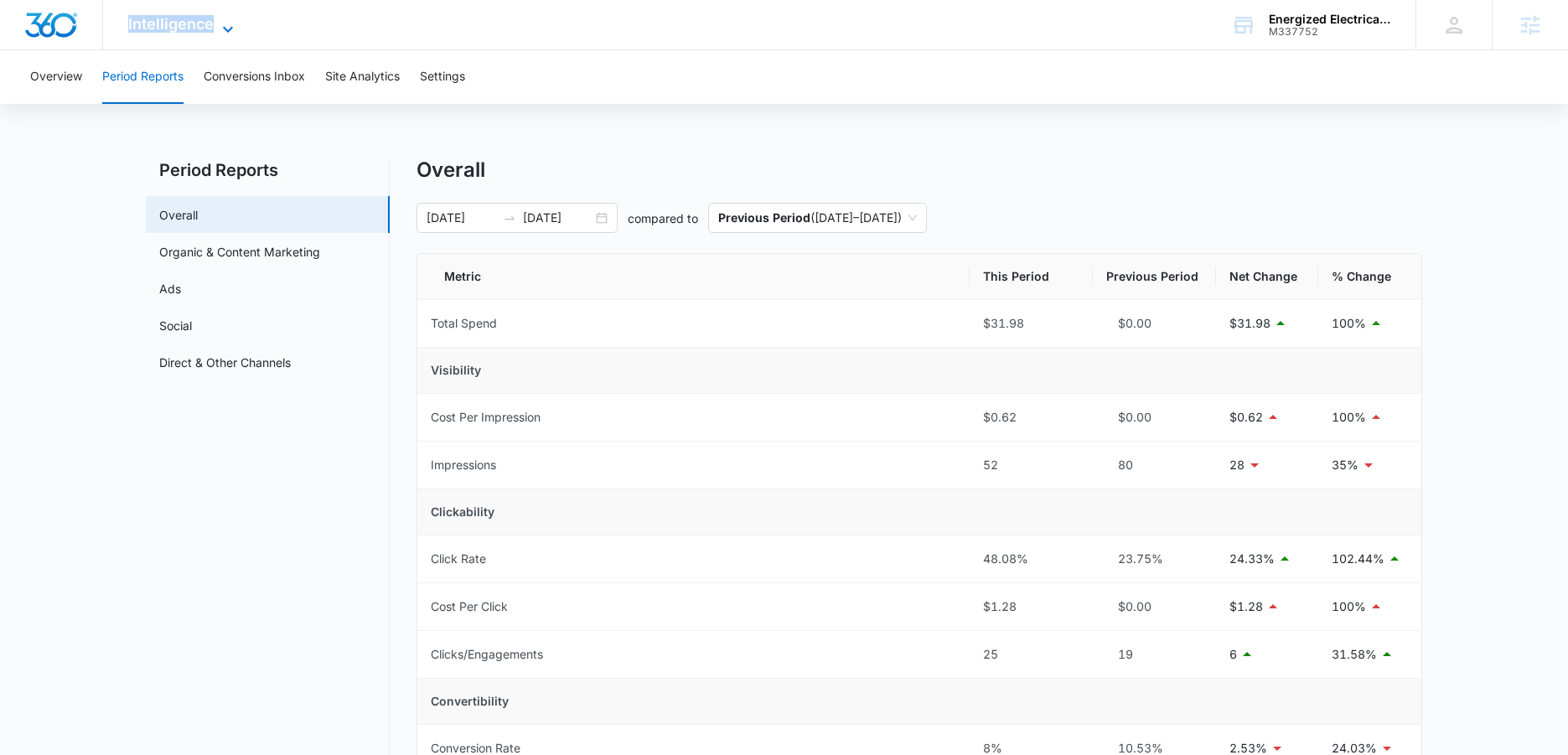
drag, startPoint x: 210, startPoint y: 15, endPoint x: 228, endPoint y: 56, distance: 44.8
click at [210, 16] on span "Intelligence" at bounding box center [171, 24] width 85 height 17
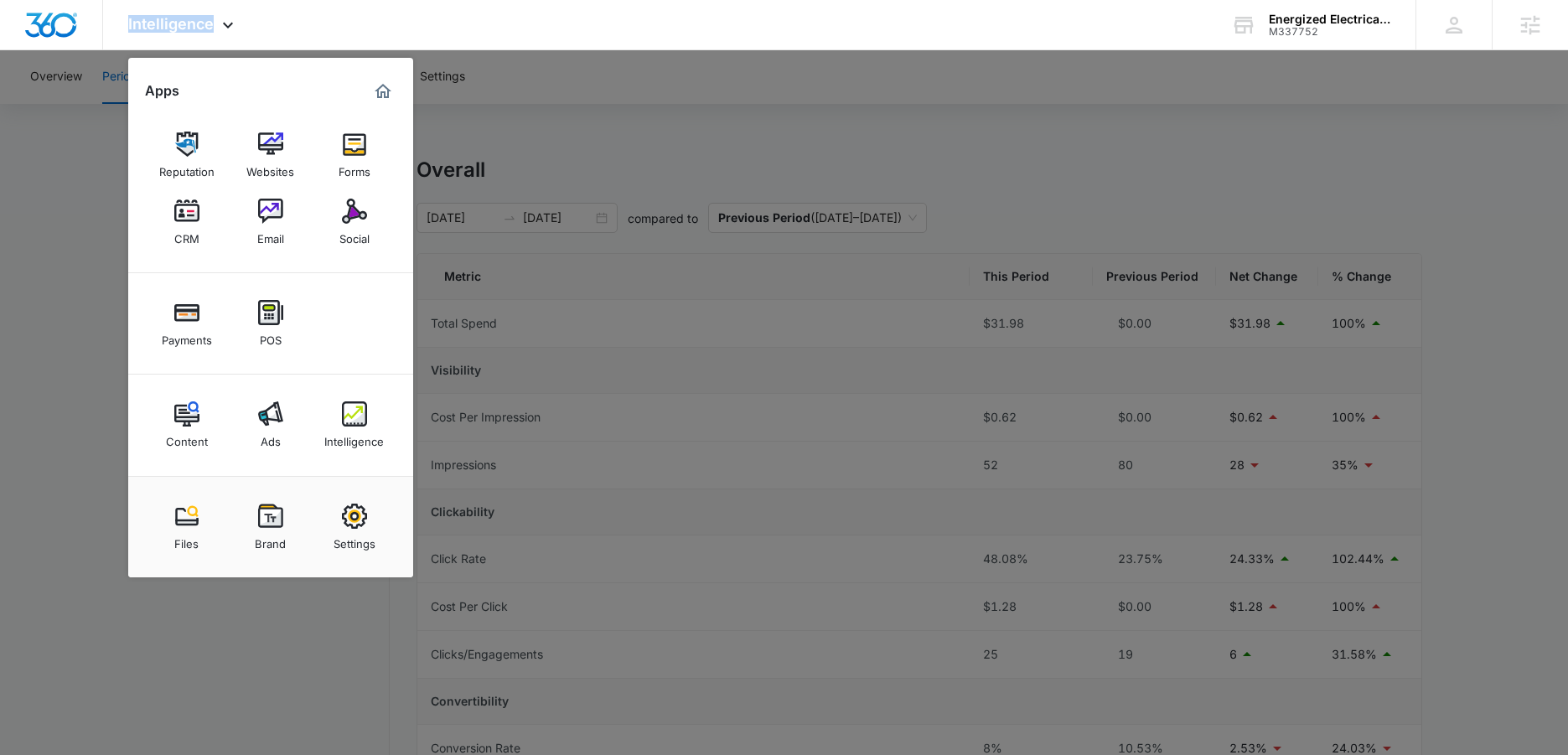
drag, startPoint x: 265, startPoint y: 431, endPoint x: 279, endPoint y: 442, distance: 17.8
click at [265, 431] on div "Ads" at bounding box center [271, 438] width 20 height 22
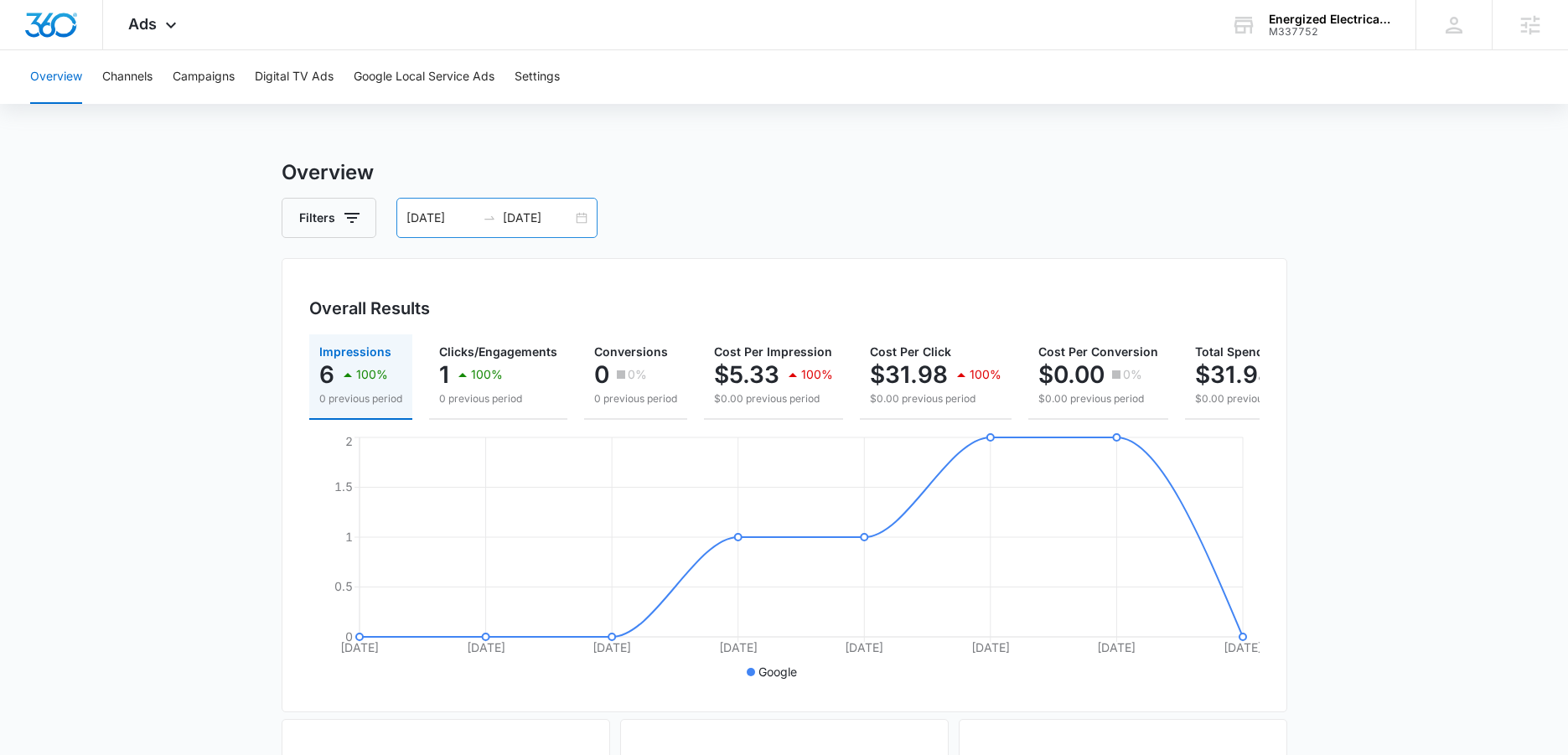
click at [582, 220] on div "10/01/2025 10/08/2025" at bounding box center [497, 217] width 201 height 40
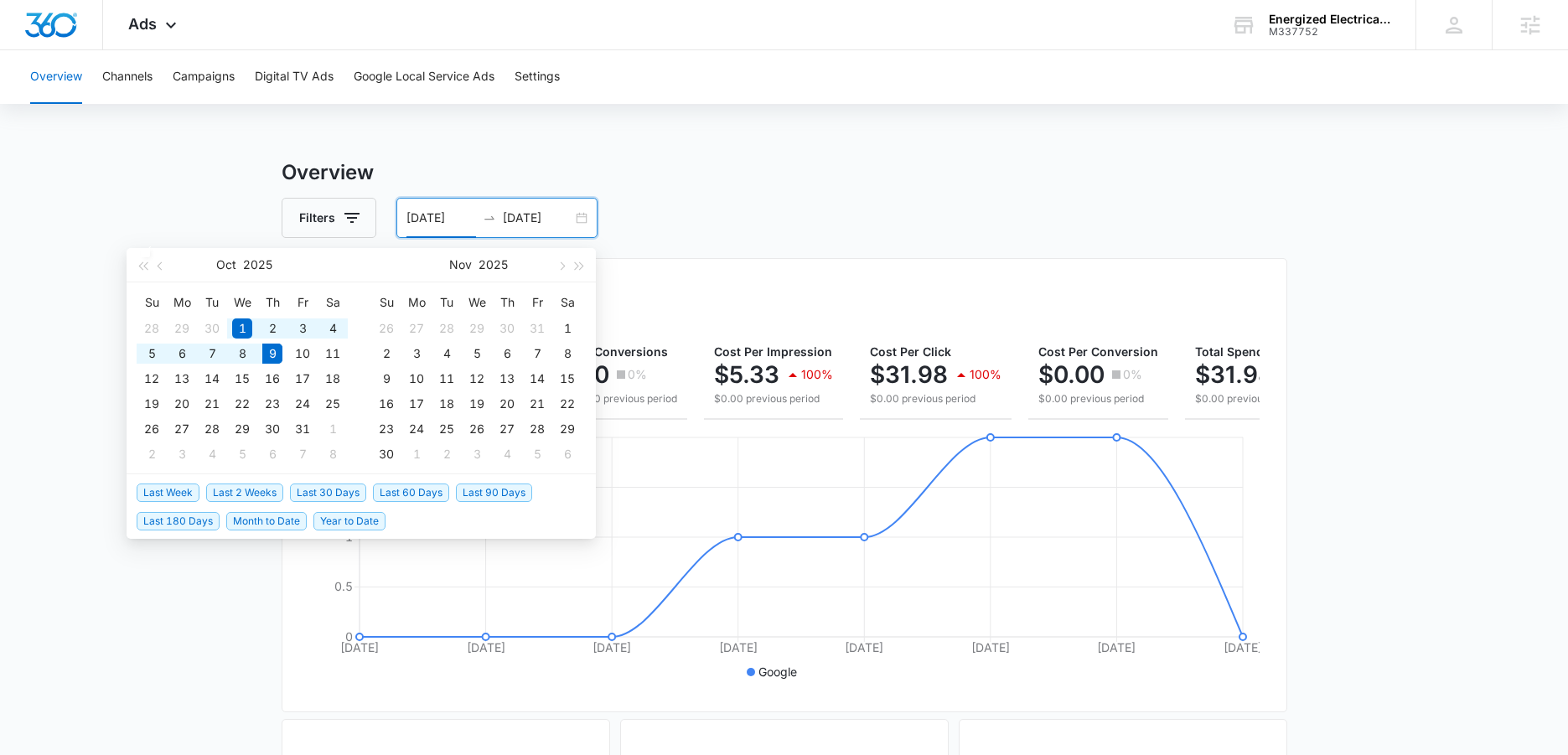
click at [246, 492] on span "Last 2 Weeks" at bounding box center [245, 493] width 77 height 18
type input "09/25/2025"
type input "10/09/2025"
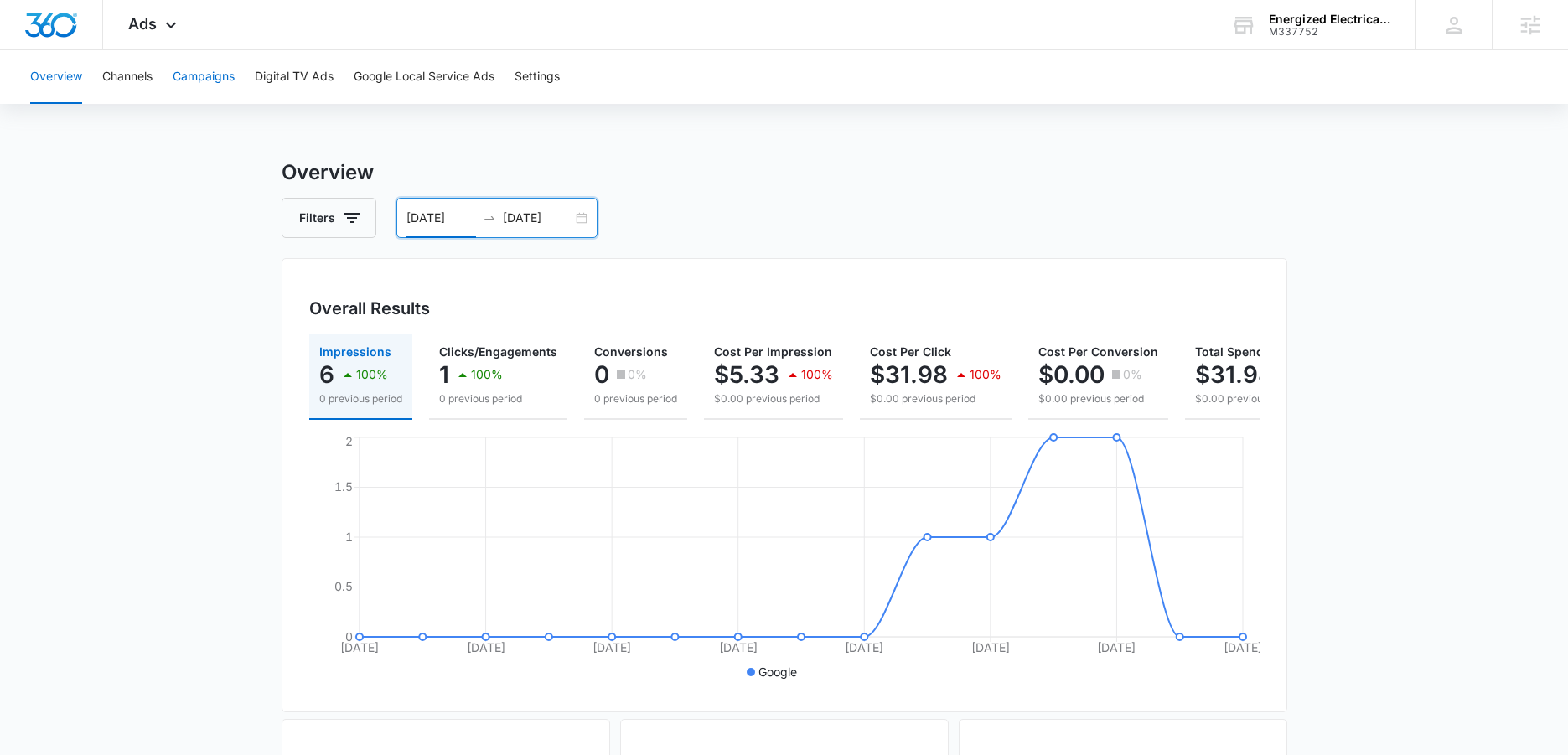
click at [188, 76] on button "Campaigns" at bounding box center [204, 76] width 62 height 54
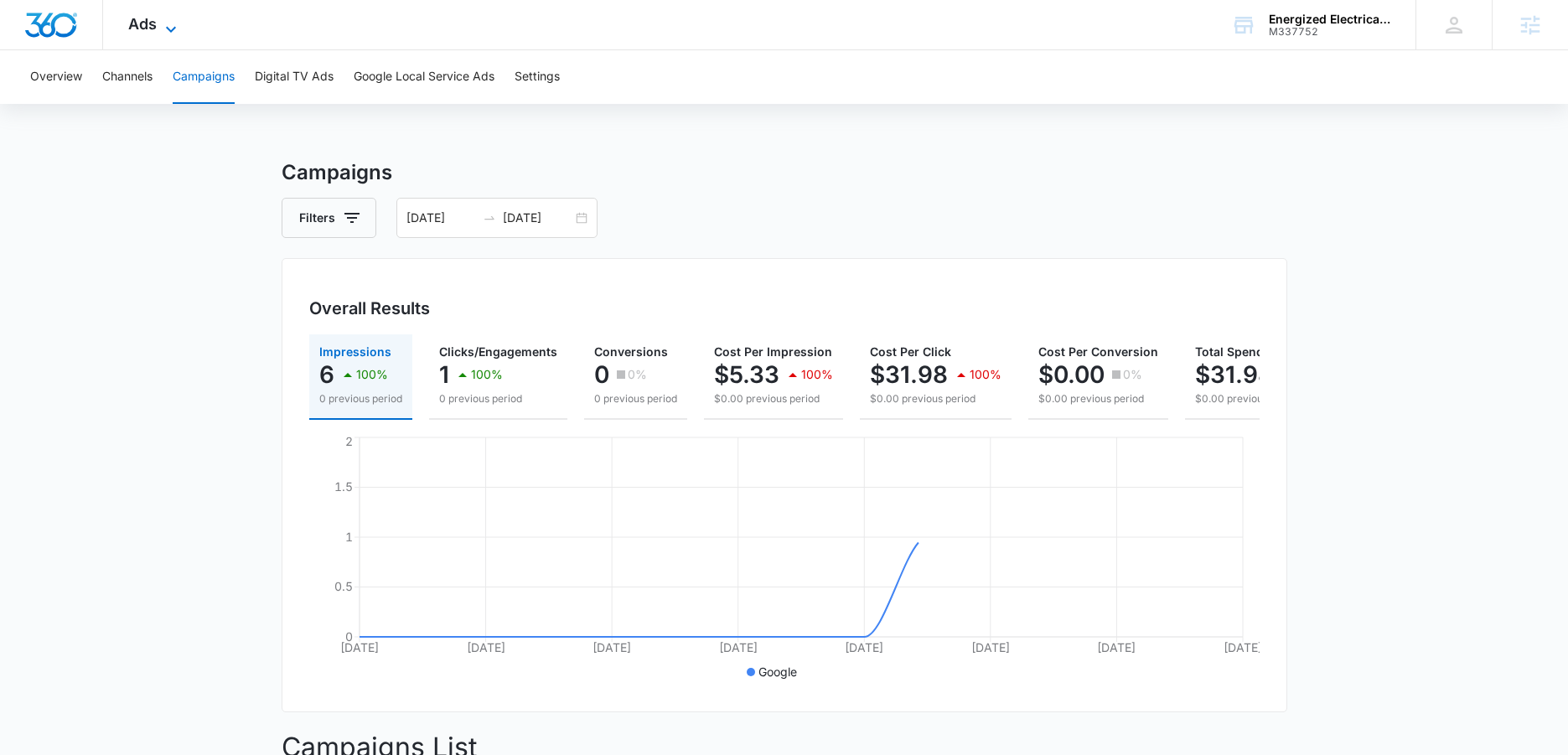
click at [155, 20] on span "Ads" at bounding box center [142, 24] width 28 height 17
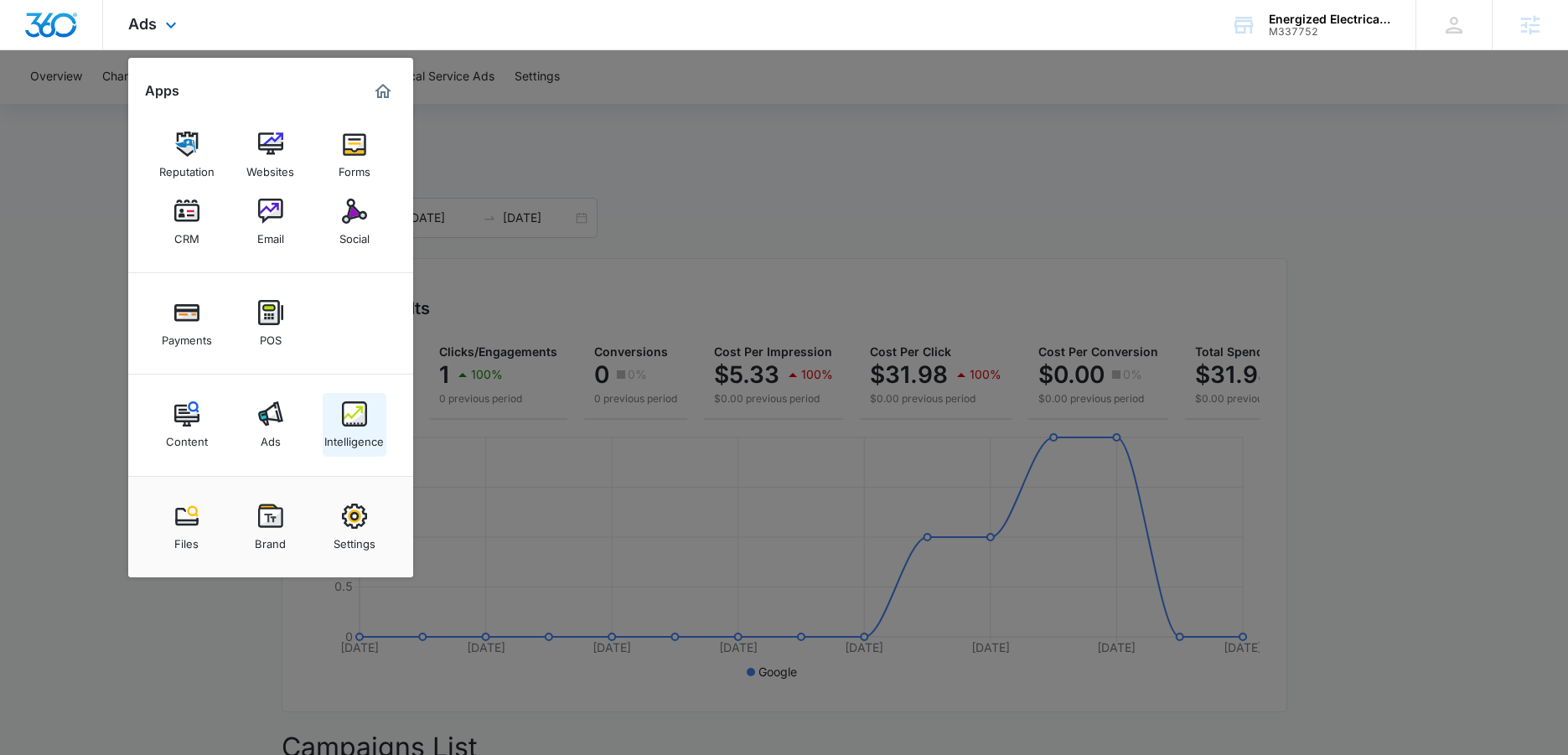
click at [337, 415] on link "Intelligence" at bounding box center [355, 425] width 64 height 64
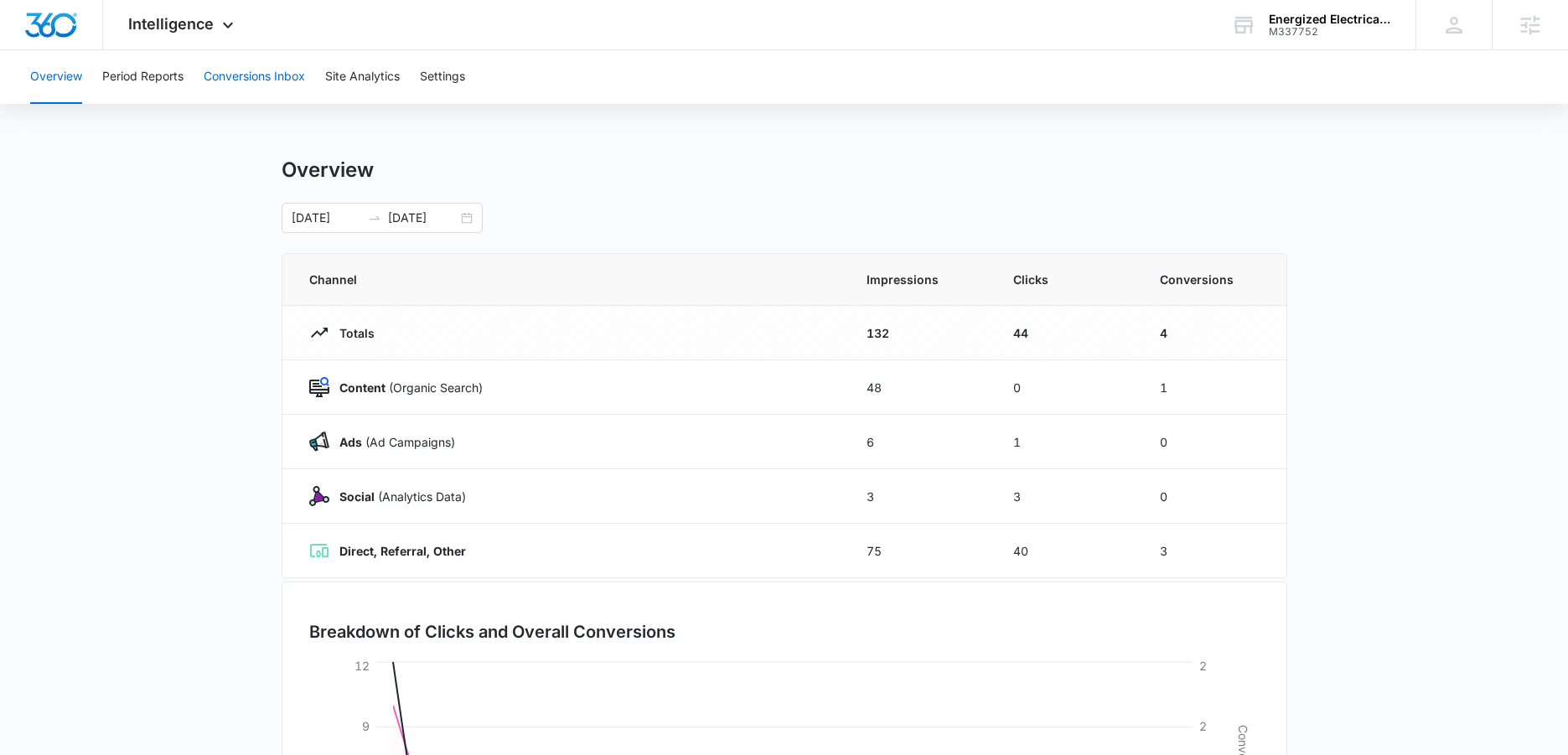
click at [240, 69] on button "Conversions Inbox" at bounding box center [254, 76] width 101 height 54
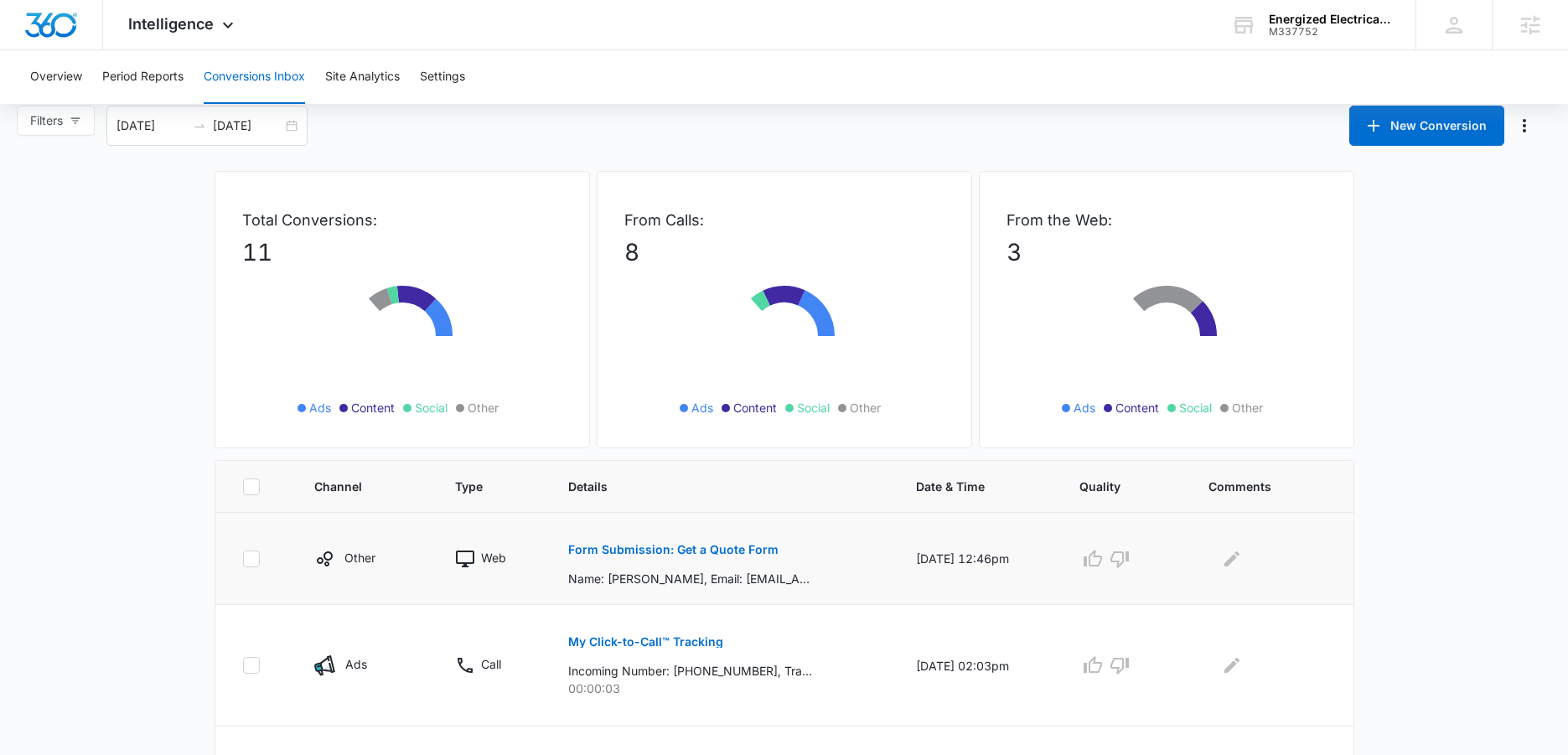
scroll to position [209, 0]
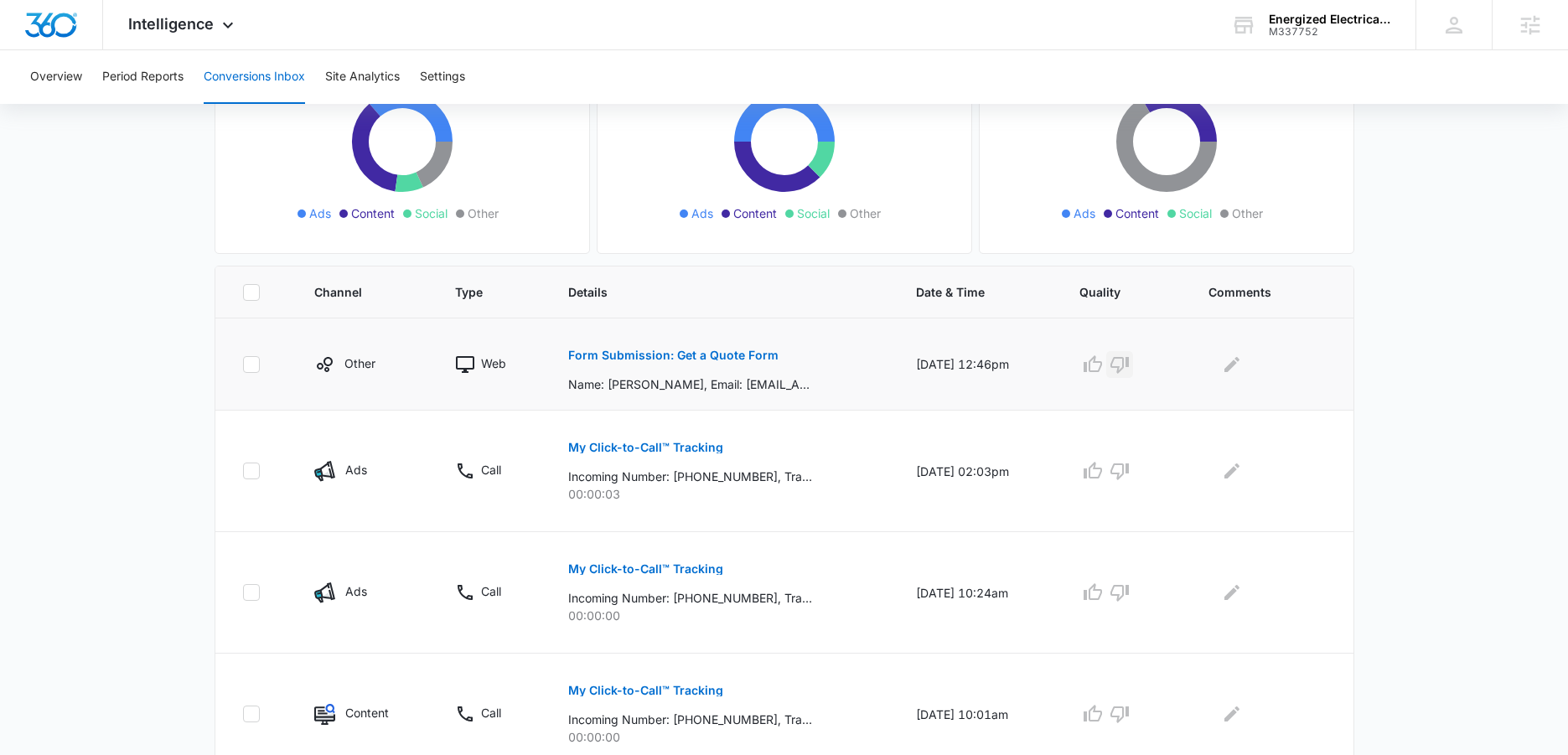
click at [1125, 365] on icon "button" at bounding box center [1120, 365] width 20 height 20
click at [671, 444] on p "My Click-to-Call™ Tracking" at bounding box center [646, 448] width 155 height 12
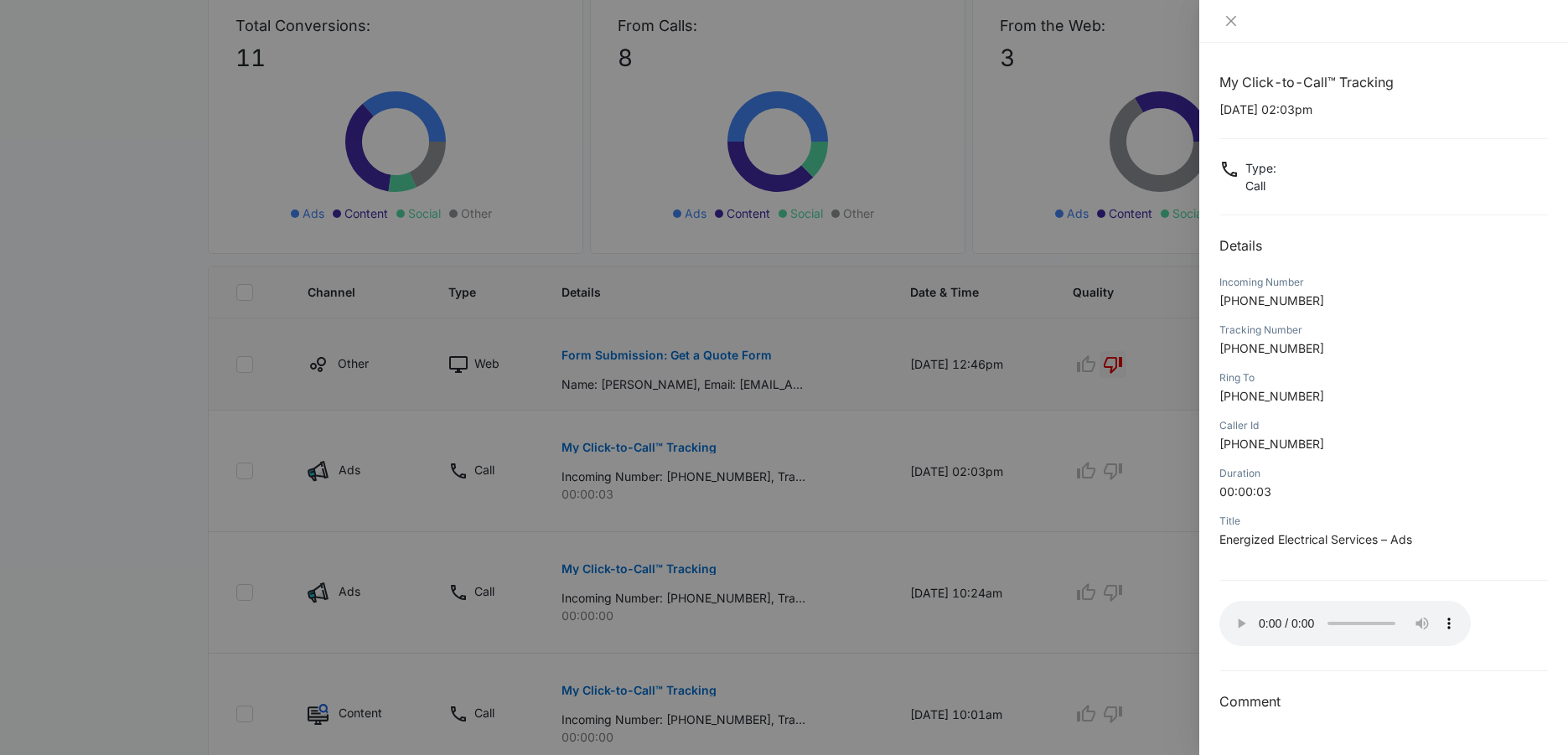
click at [847, 580] on div at bounding box center [784, 378] width 1568 height 755
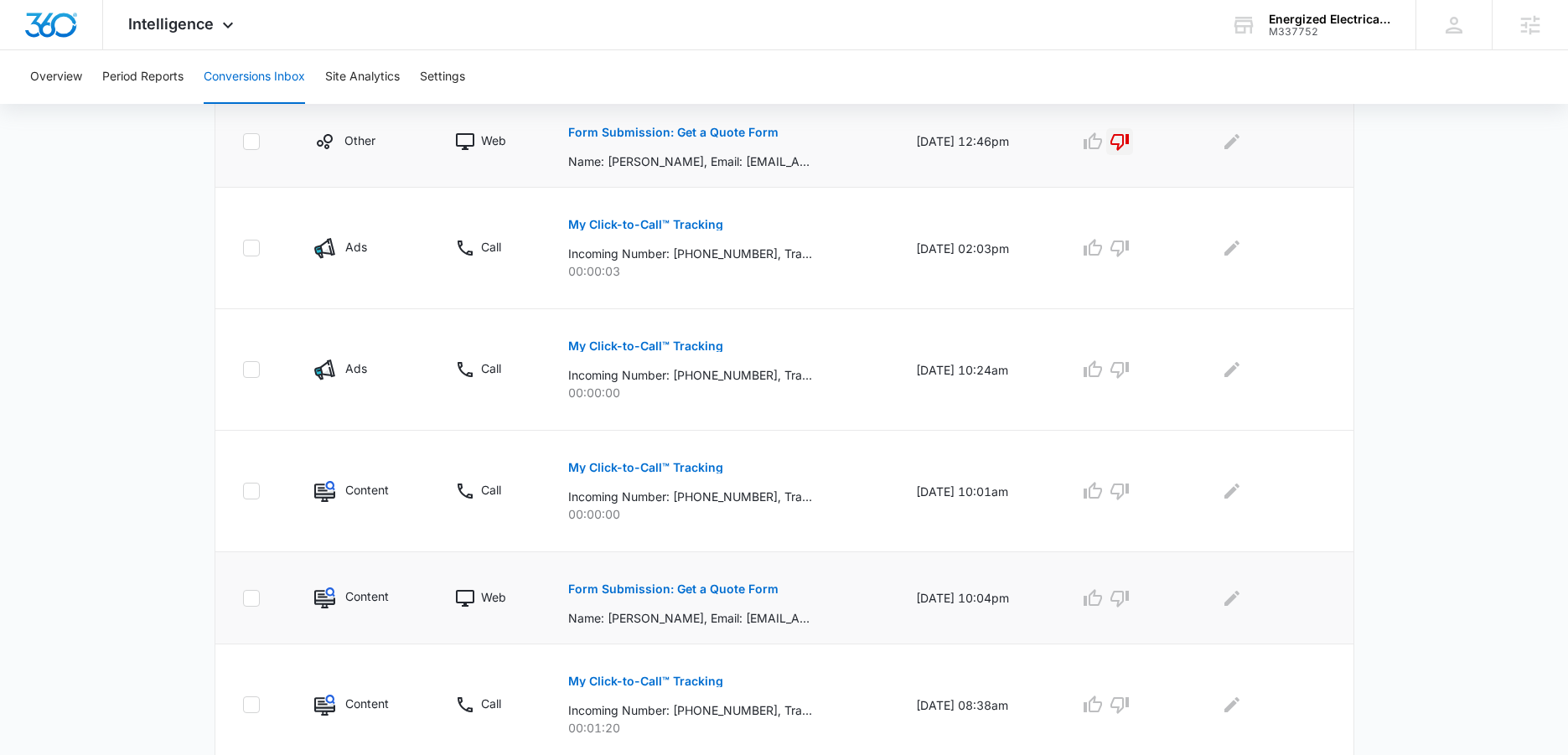
scroll to position [508, 0]
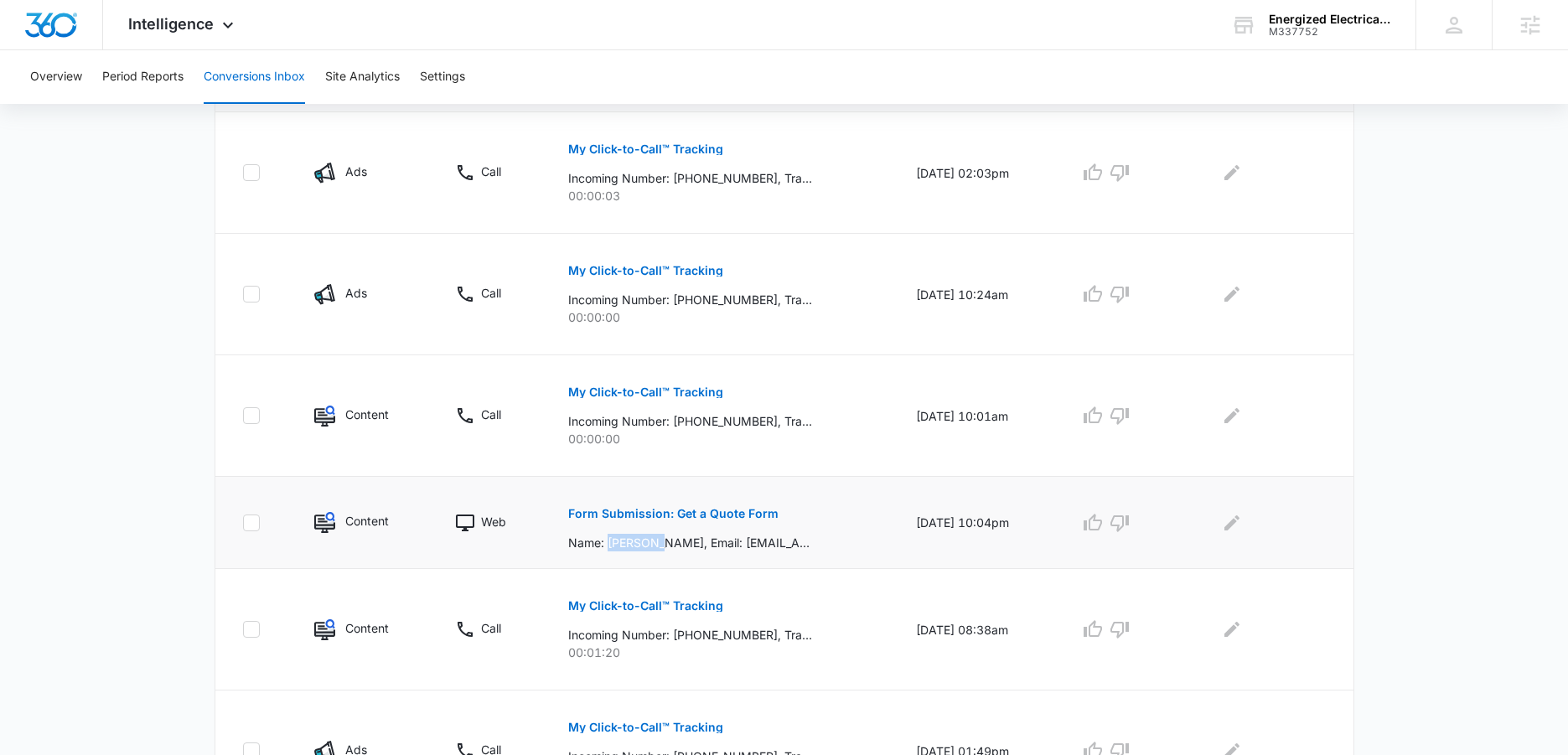
drag, startPoint x: 599, startPoint y: 541, endPoint x: 647, endPoint y: 539, distance: 48.0
click at [647, 539] on p "Name: Carolyn Leamer, Email: carolynstevie666@gmail.com, Phone: 8143308222, How…" at bounding box center [690, 542] width 244 height 17
click at [751, 555] on td "Form Submission: Get a Quote Form Name: Carolyn Leamer, Email: carolynstevie666…" at bounding box center [722, 522] width 347 height 92
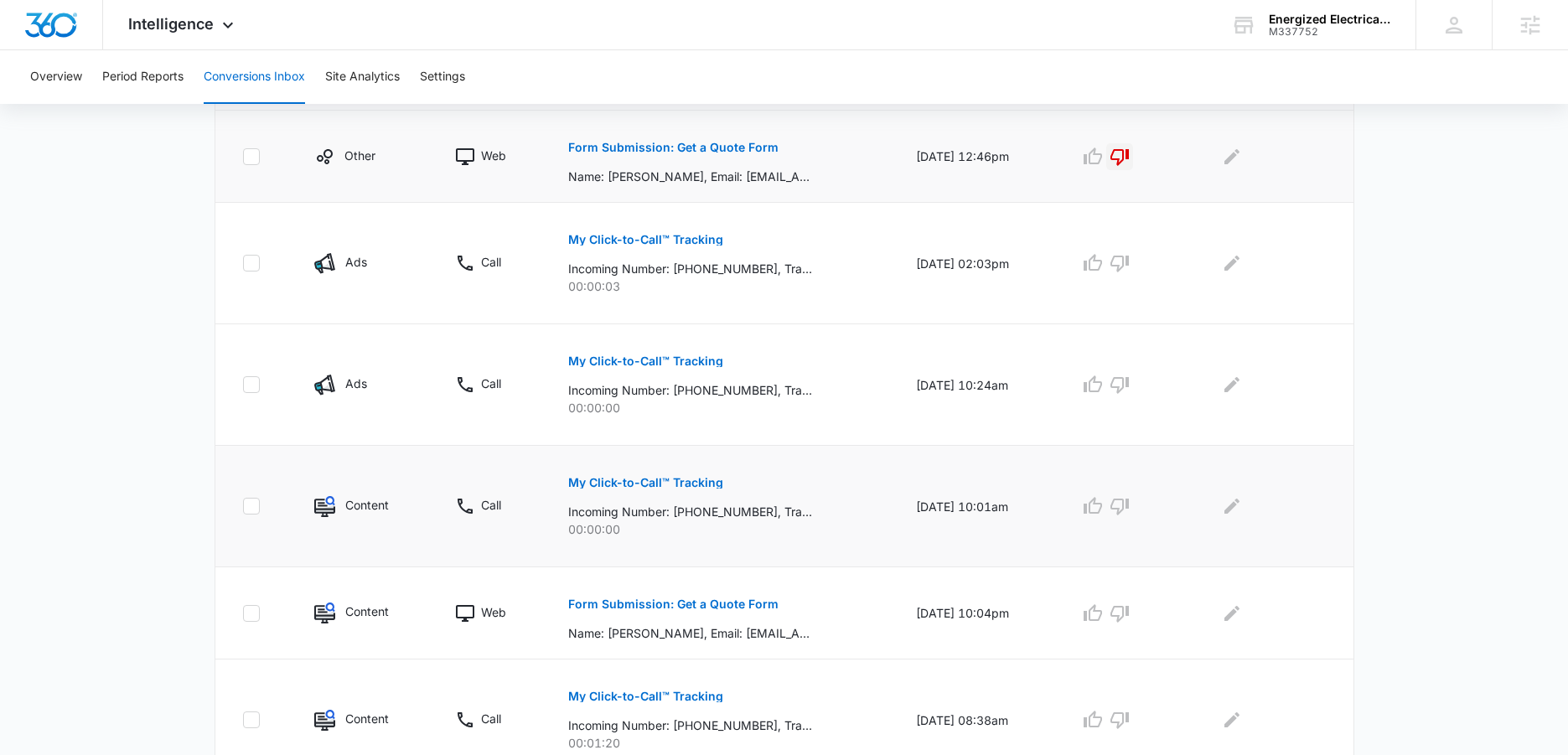
scroll to position [416, 0]
drag, startPoint x: 591, startPoint y: 289, endPoint x: 636, endPoint y: 287, distance: 45.0
click at [636, 287] on p "00:00:03" at bounding box center [722, 287] width 307 height 17
drag, startPoint x: 623, startPoint y: 412, endPoint x: 588, endPoint y: 492, distance: 87.3
click at [580, 415] on p "00:00:00" at bounding box center [722, 408] width 307 height 17
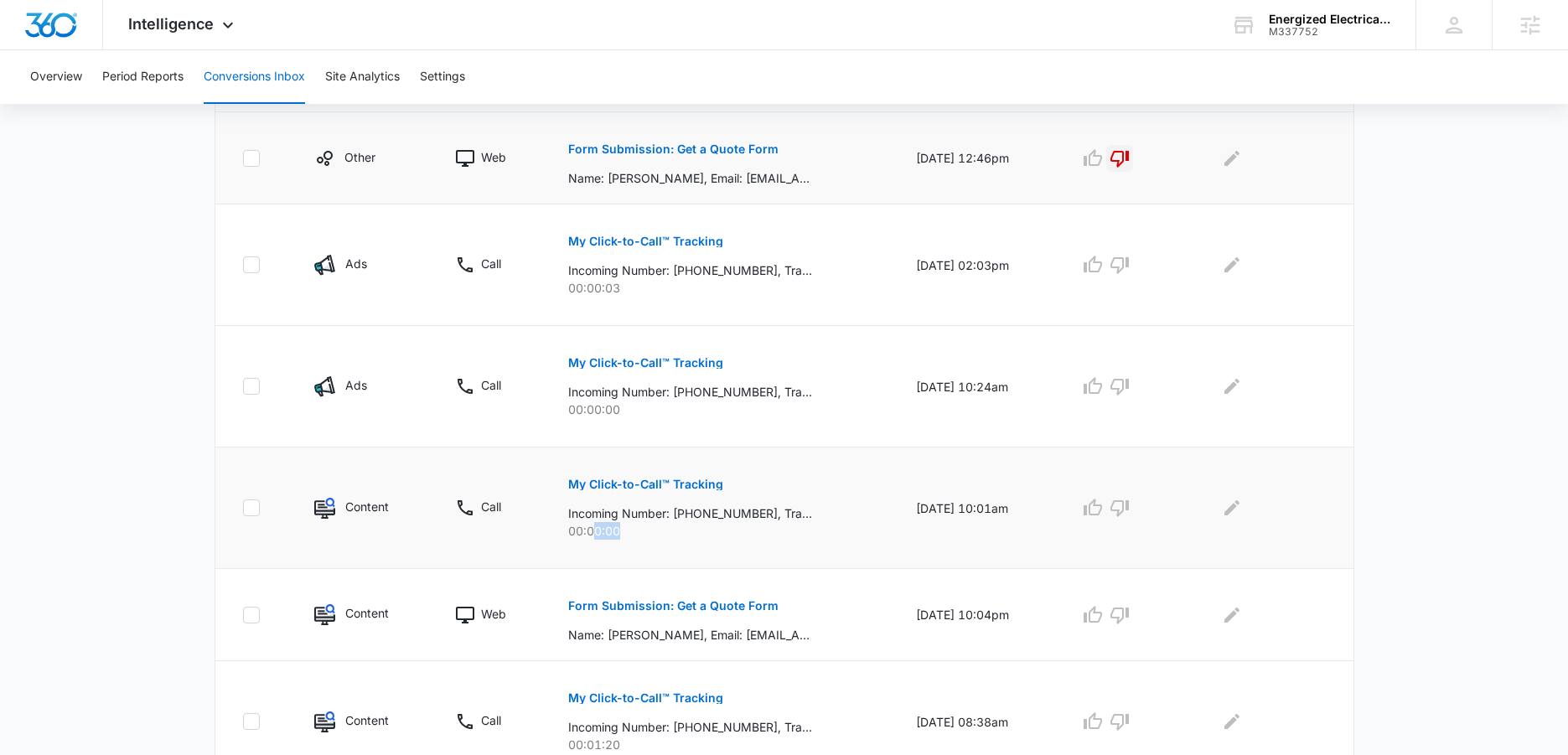
drag, startPoint x: 620, startPoint y: 528, endPoint x: 581, endPoint y: 531, distance: 39.1
click at [581, 531] on p "00:00:00" at bounding box center [722, 530] width 307 height 17
click at [776, 435] on td "My Click-to-Call™ Tracking Incoming Number: +17174435151, Tracking Number: +171…" at bounding box center [722, 387] width 347 height 122
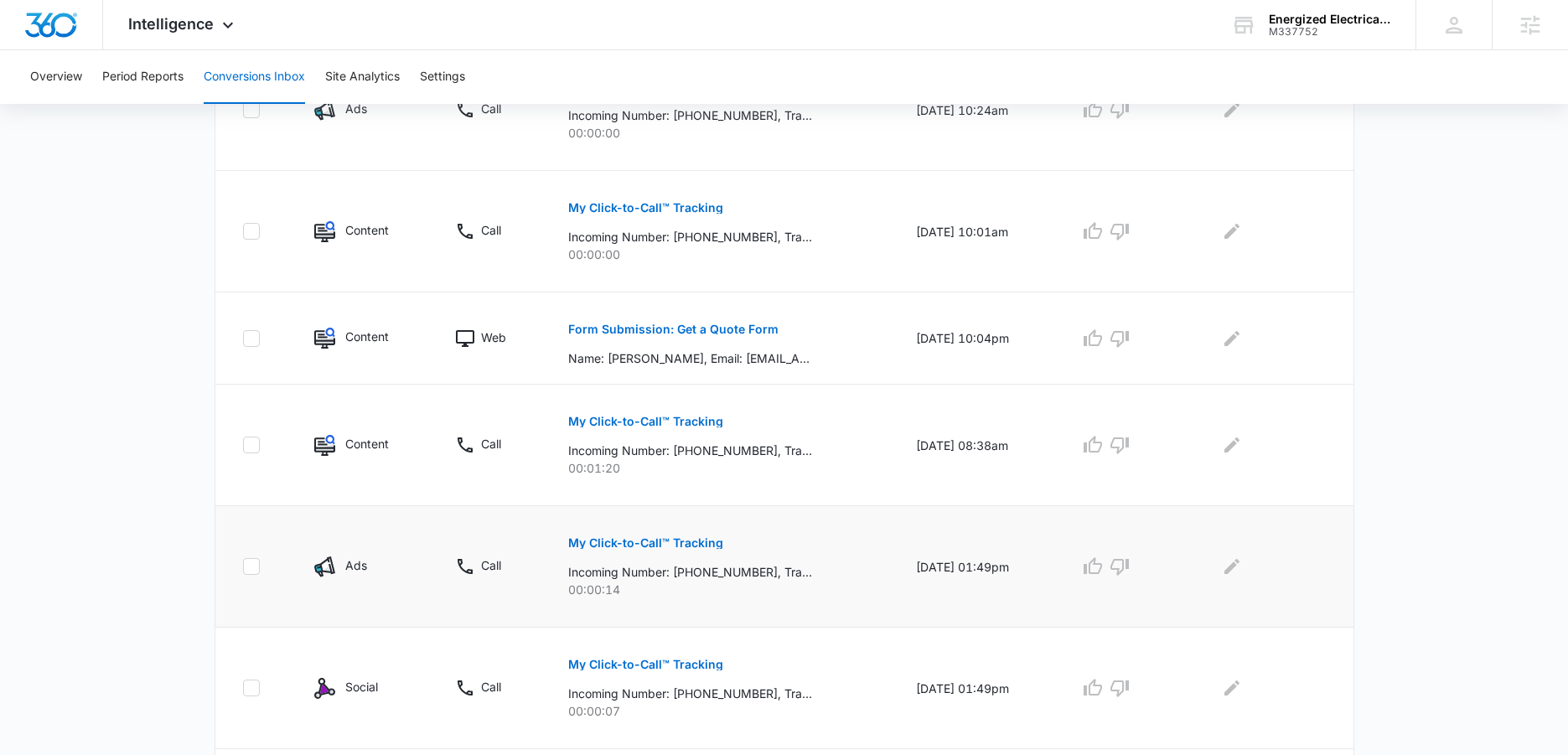
scroll to position [694, 0]
click at [42, 80] on button "Overview" at bounding box center [55, 76] width 52 height 54
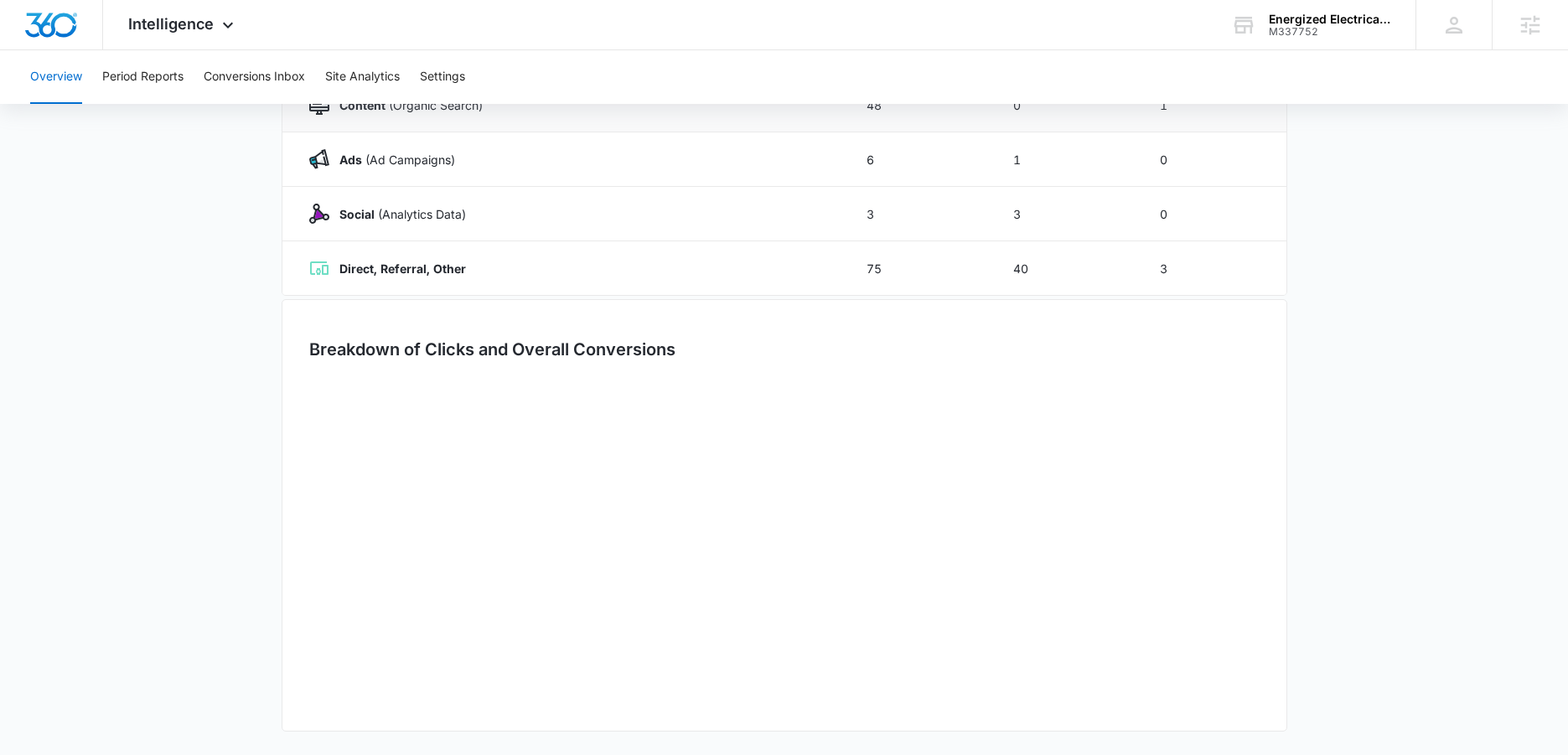
type input "[DATE]"
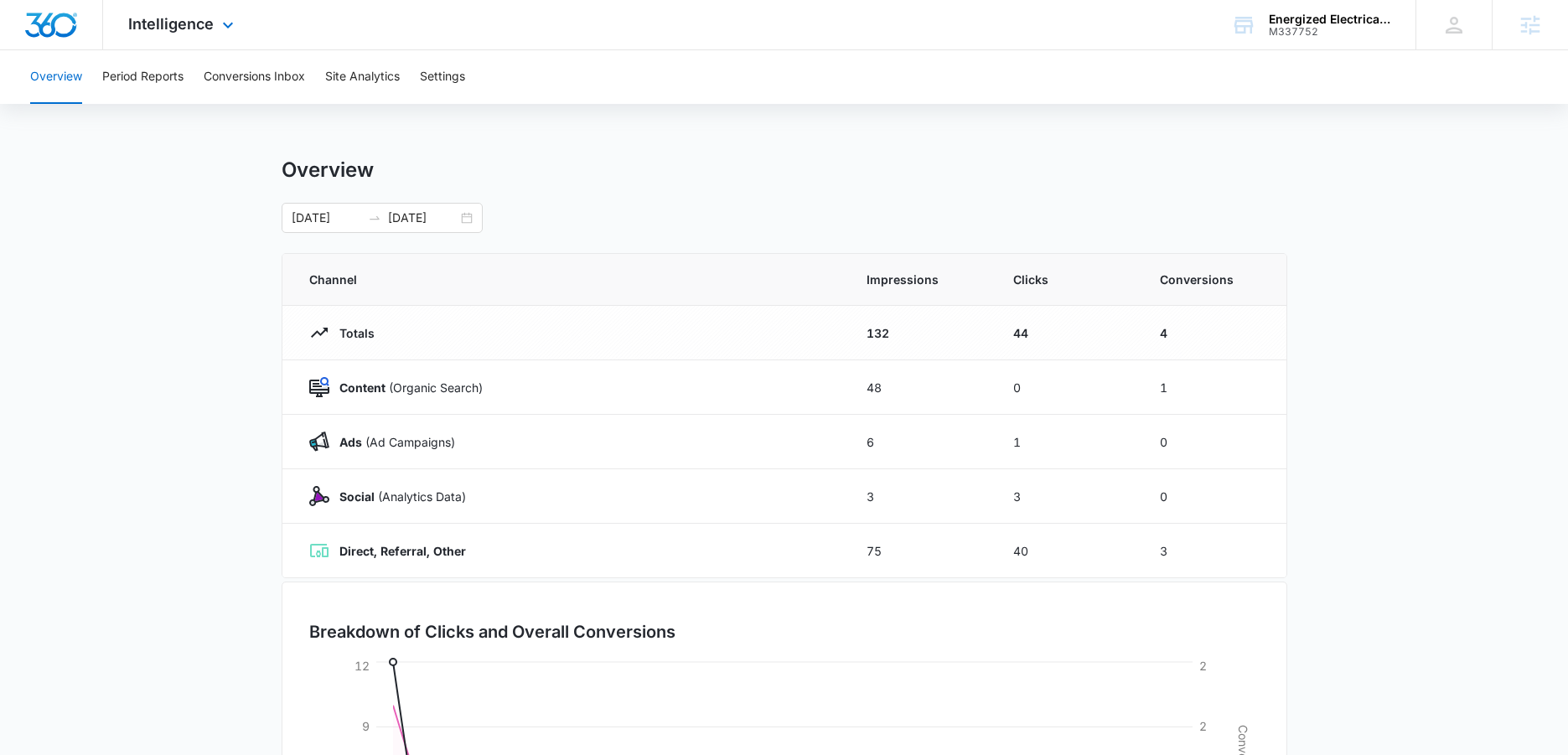
drag, startPoint x: 173, startPoint y: 24, endPoint x: 183, endPoint y: 408, distance: 384.1
click at [173, 24] on span "Intelligence" at bounding box center [171, 24] width 85 height 17
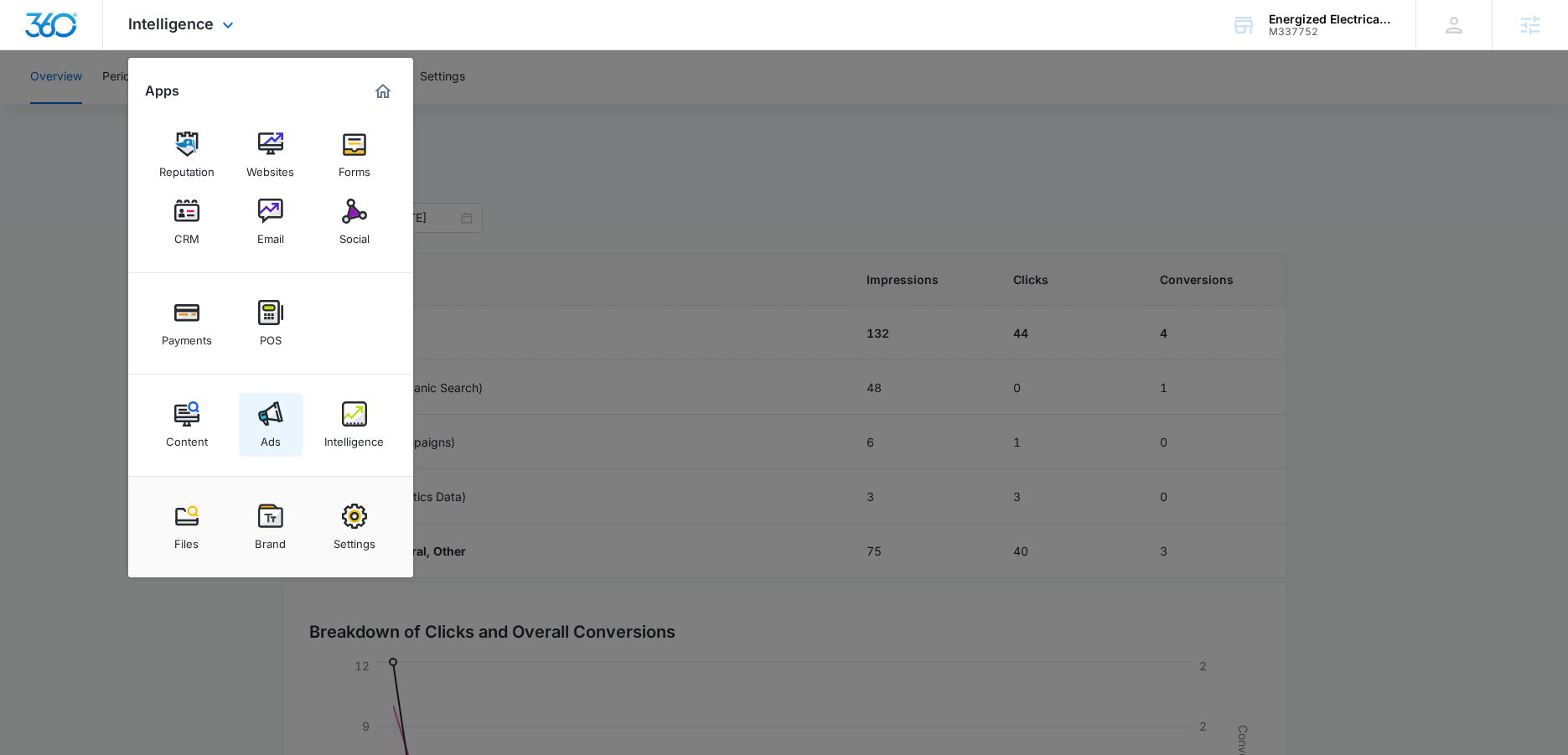
click at [261, 433] on div "Ads" at bounding box center [271, 438] width 20 height 22
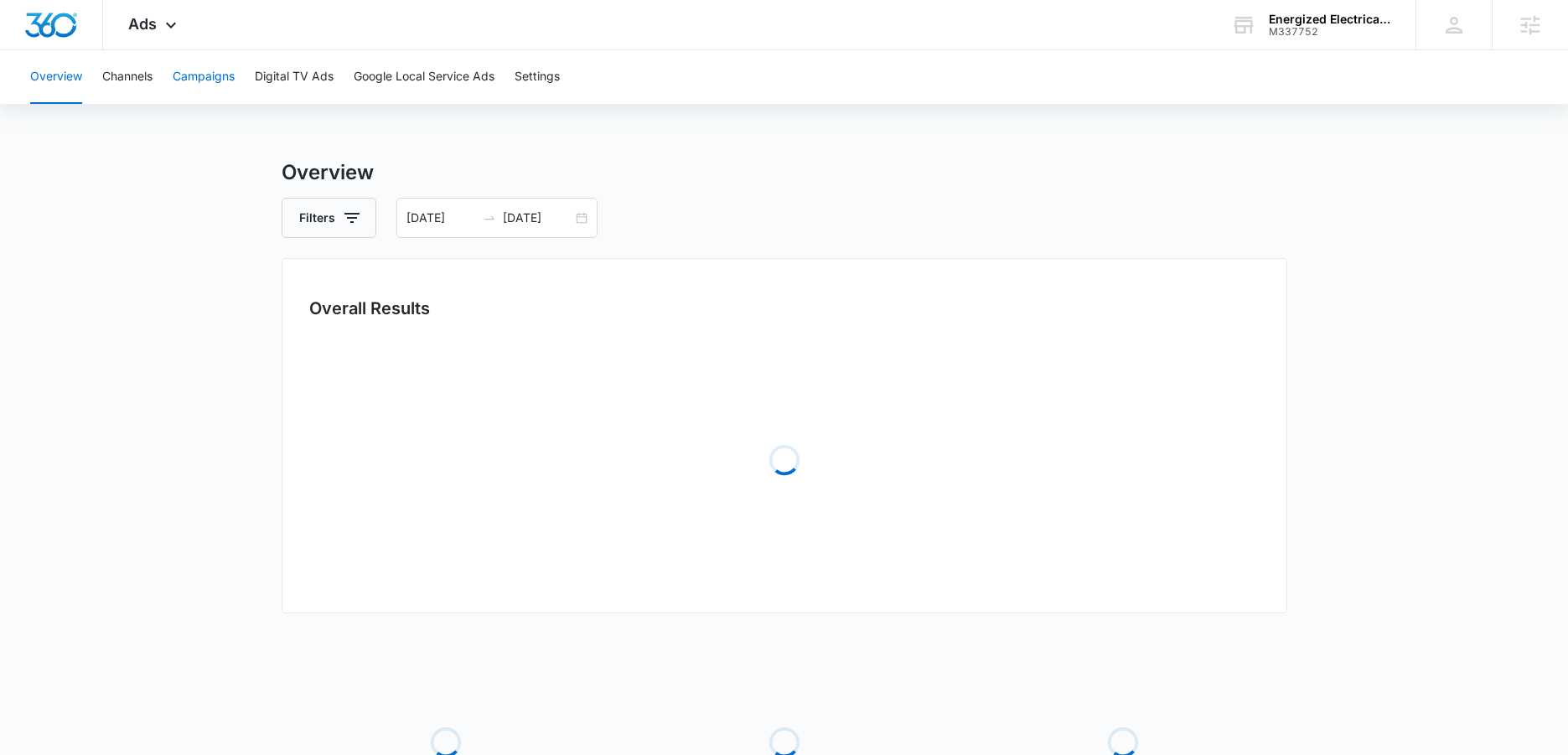
click at [202, 80] on button "Campaigns" at bounding box center [204, 76] width 62 height 54
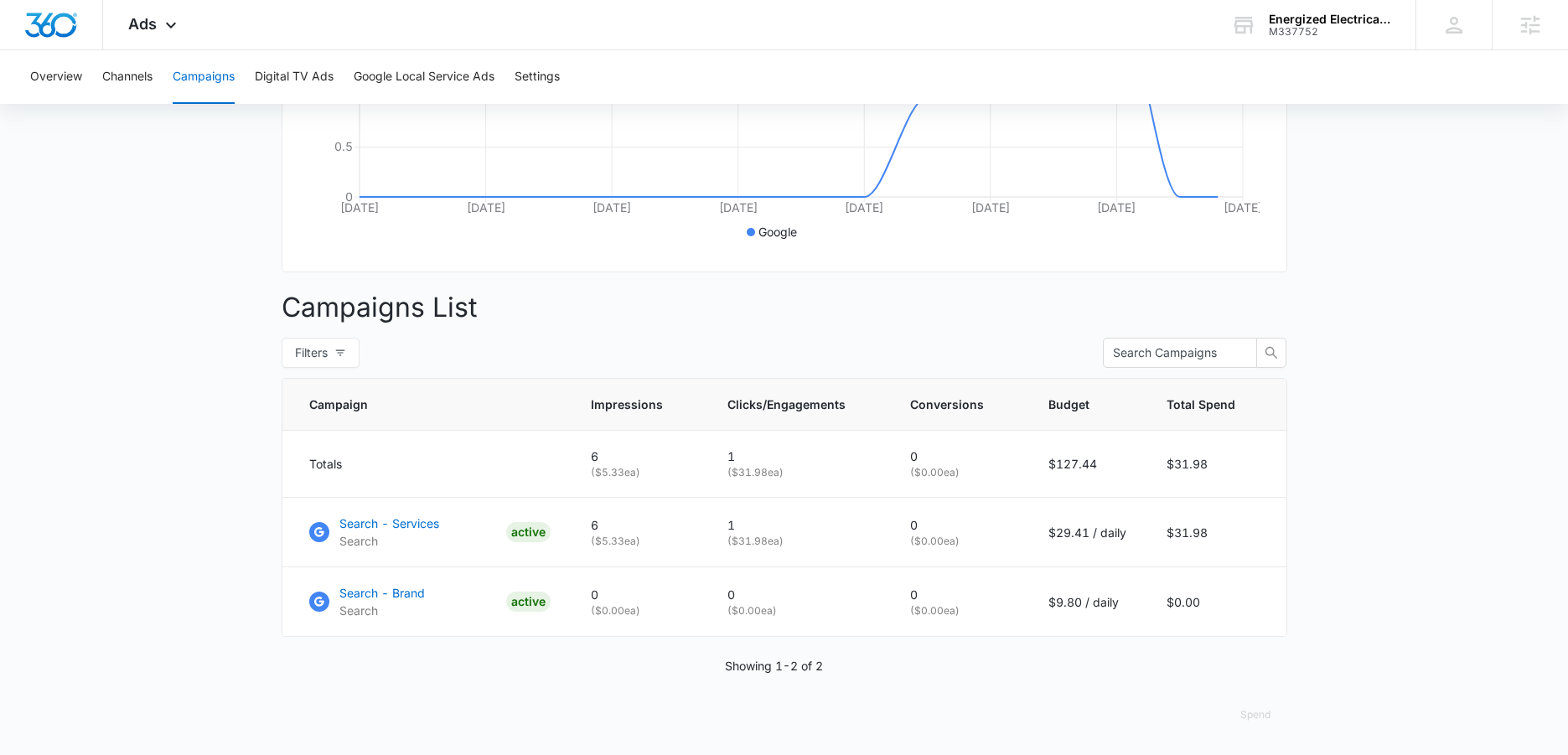
scroll to position [453, 0]
click at [421, 513] on td "Search - Services Search ACTIVE" at bounding box center [426, 532] width 288 height 69
click at [425, 523] on p "Search - Services" at bounding box center [389, 523] width 100 height 17
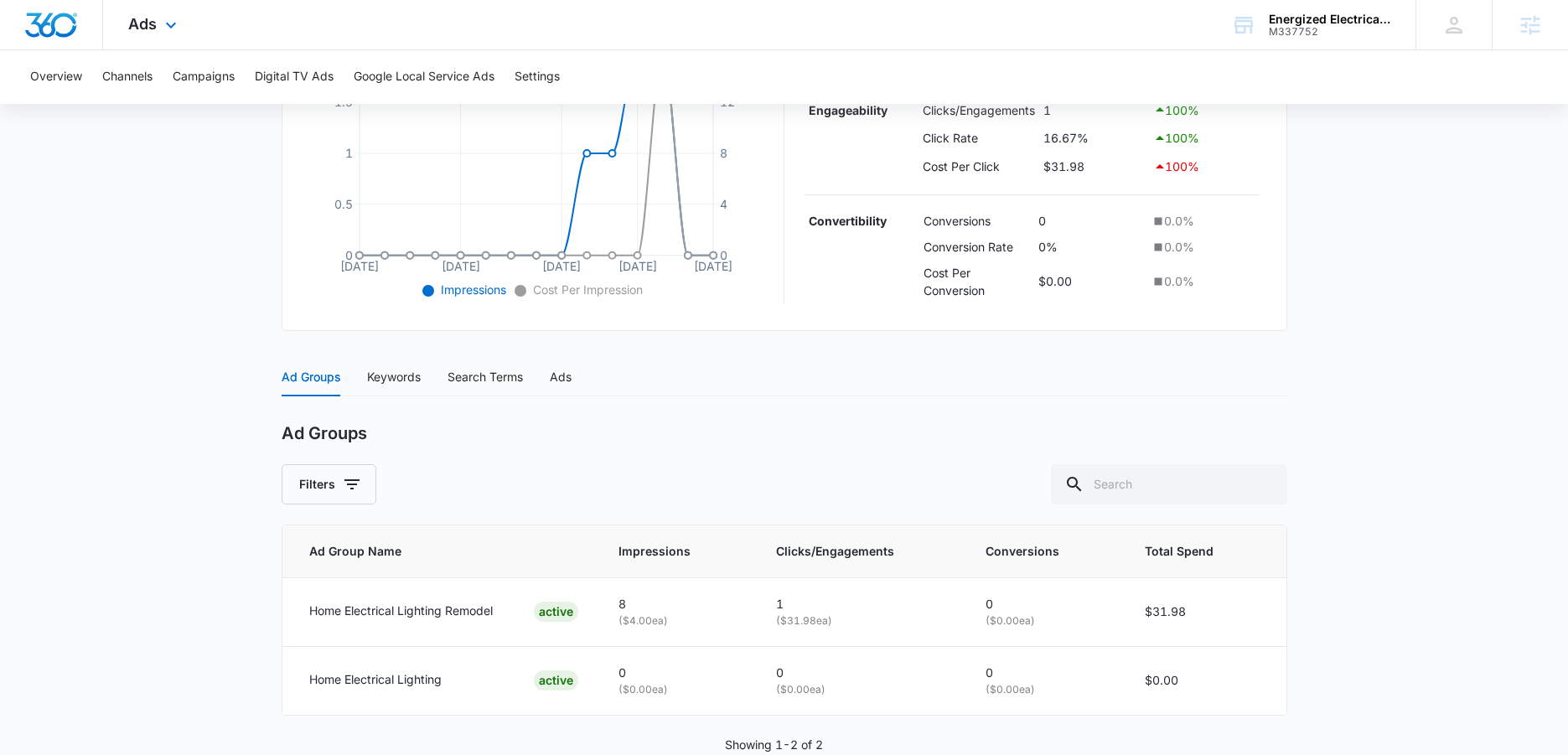
scroll to position [182, 0]
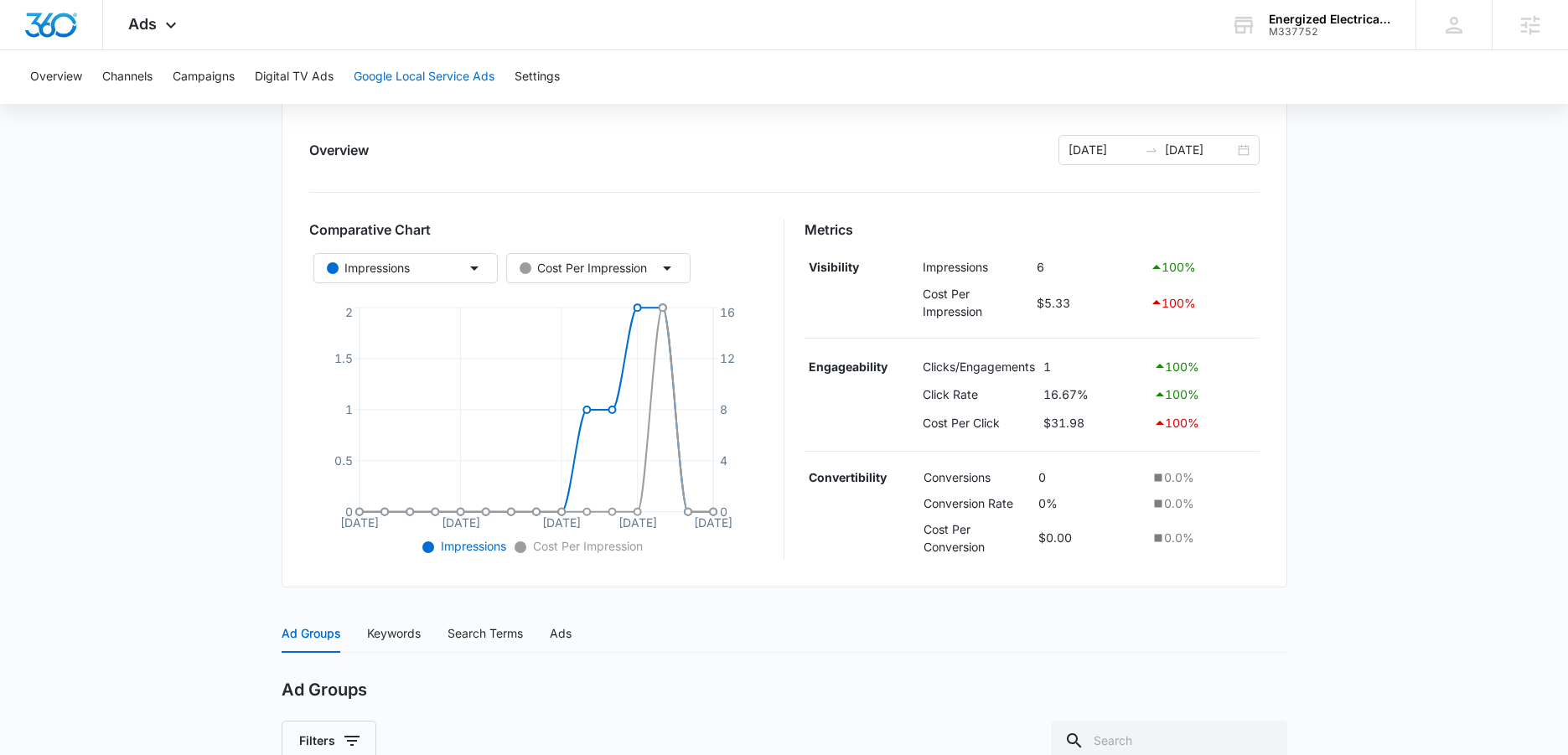
click at [448, 60] on button "Google Local Service Ads" at bounding box center [424, 76] width 141 height 54
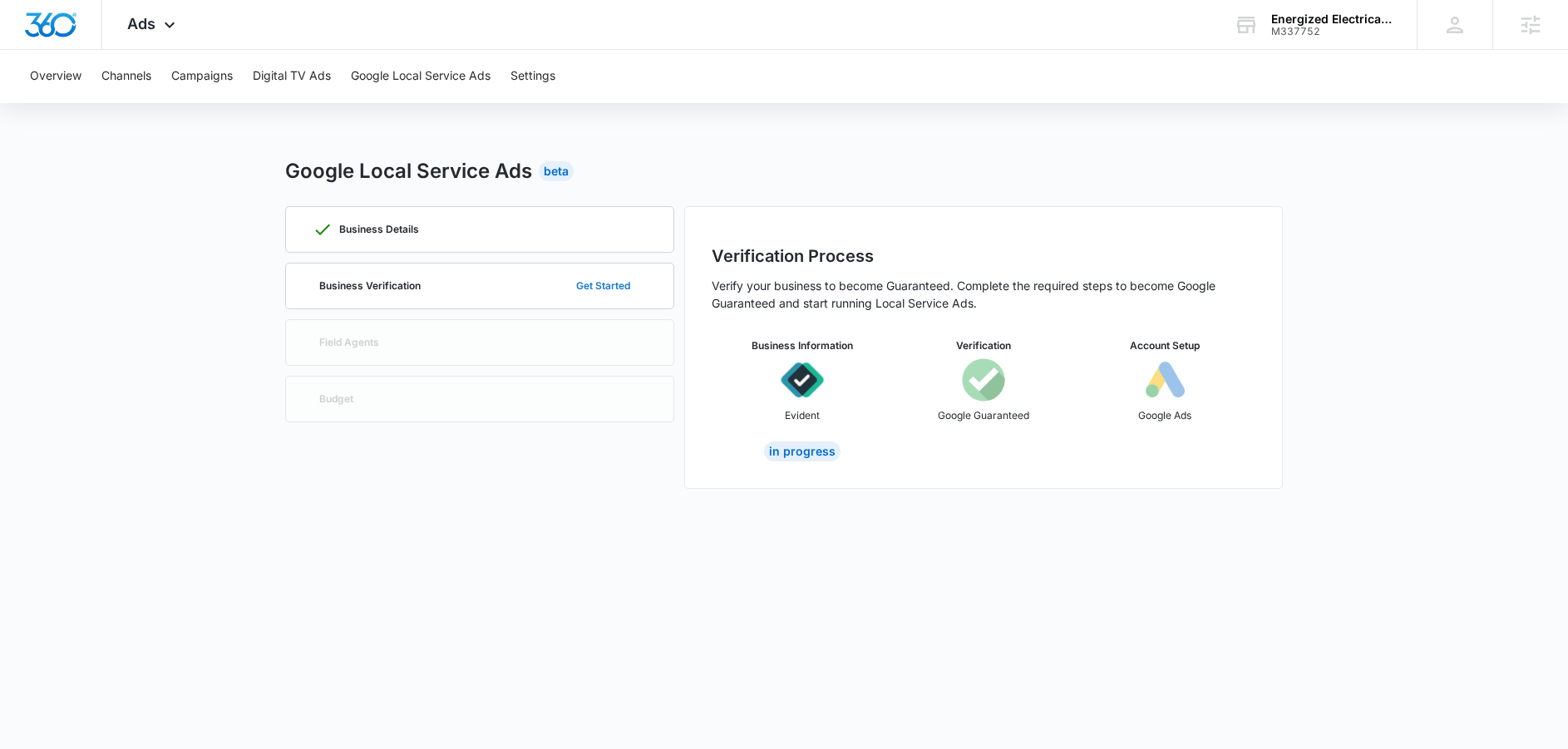
click at [606, 282] on button "Get Started" at bounding box center [603, 286] width 88 height 40
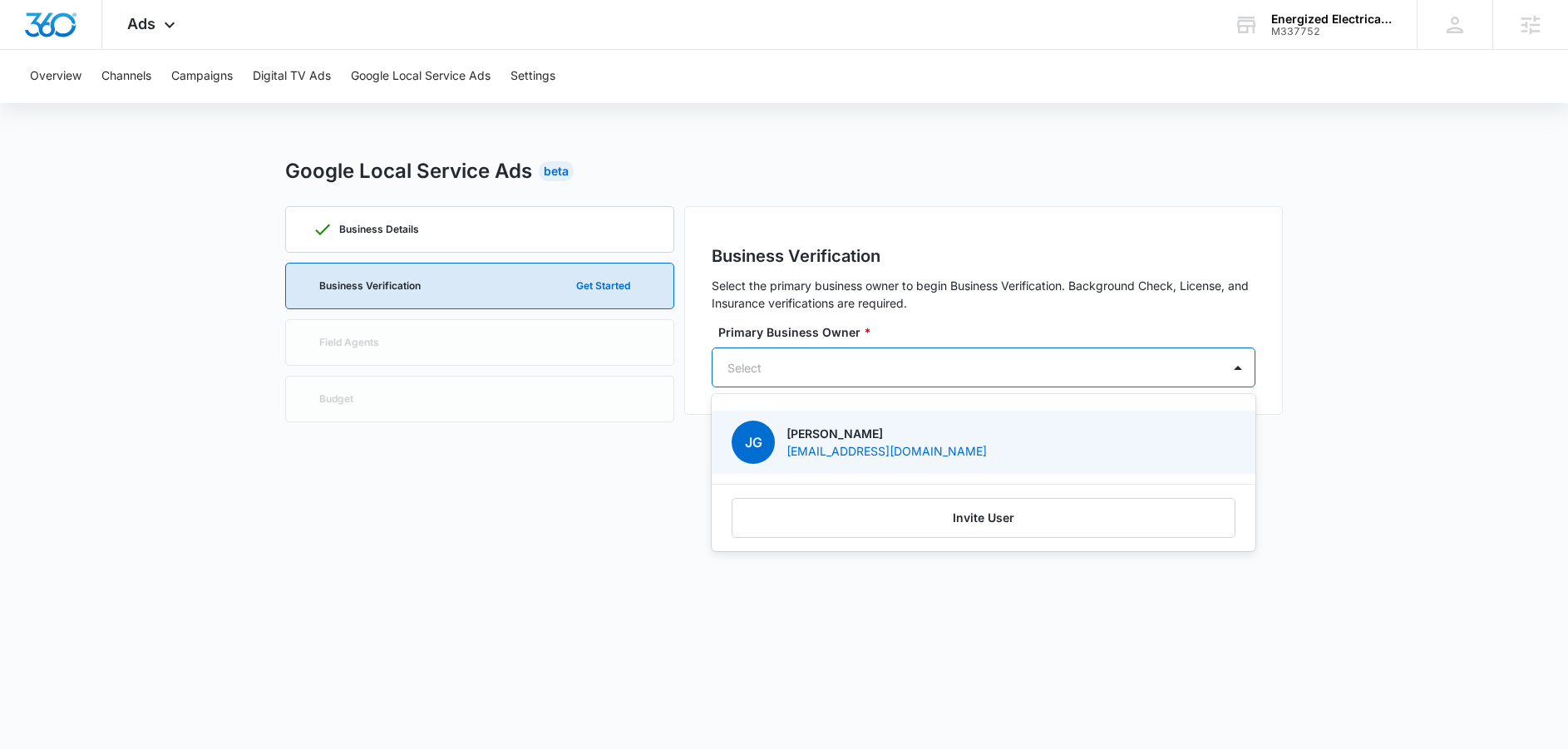
click at [826, 360] on div at bounding box center [963, 367] width 472 height 21
click at [862, 446] on p "jon@energizedelectricalservices.com" at bounding box center [887, 450] width 200 height 17
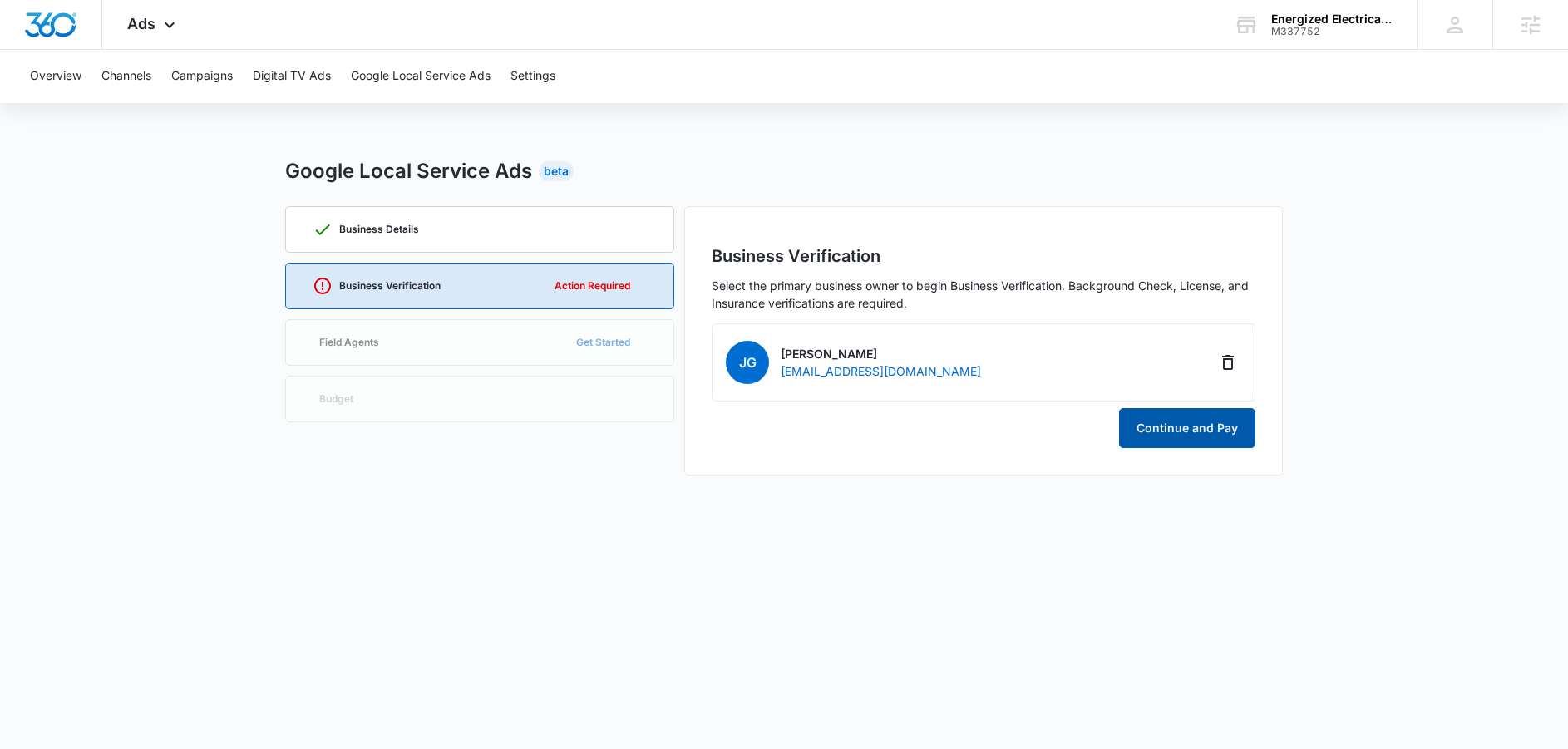
click at [1155, 428] on button "Continue and Pay" at bounding box center [1186, 428] width 136 height 40
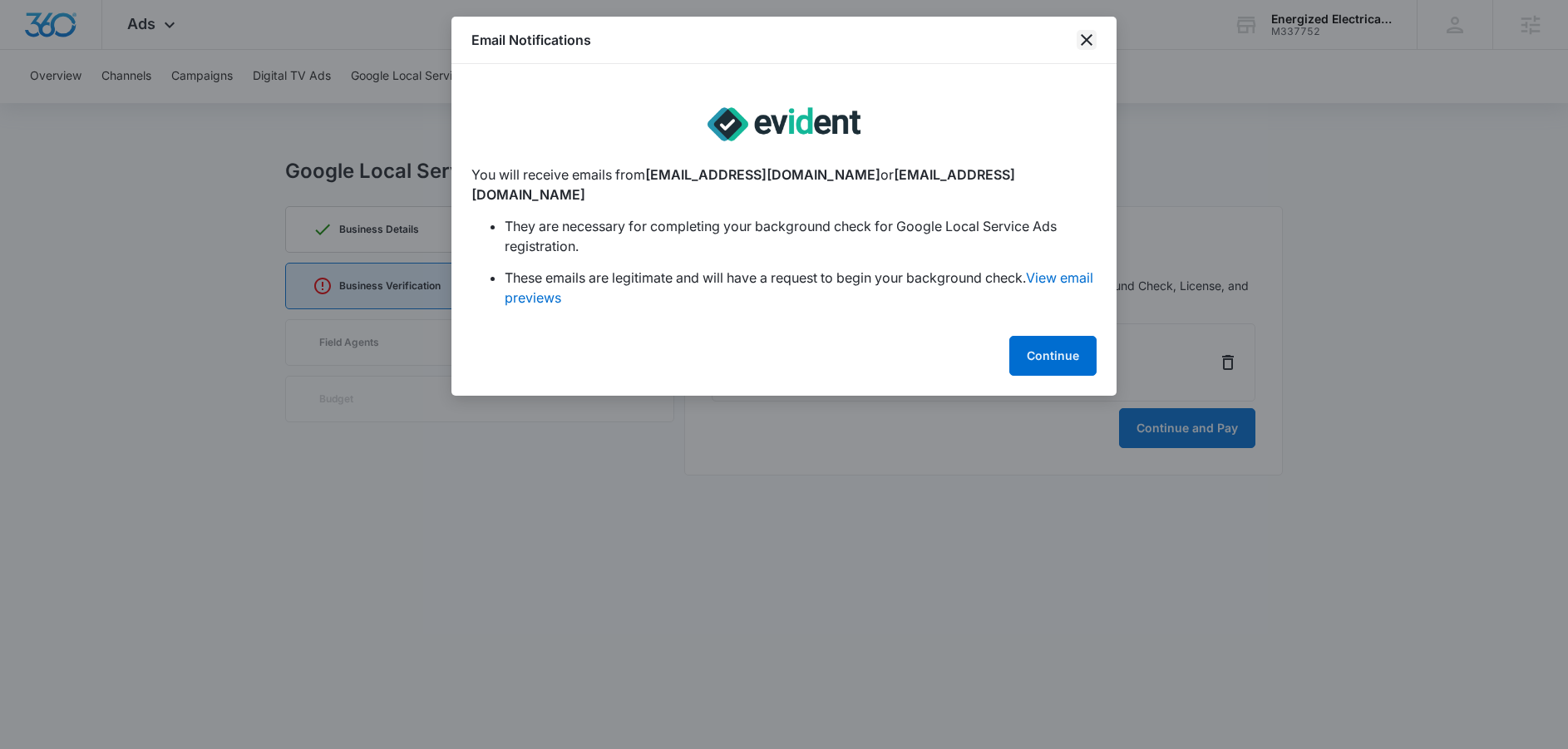
click at [1084, 42] on icon "close" at bounding box center [1086, 40] width 20 height 20
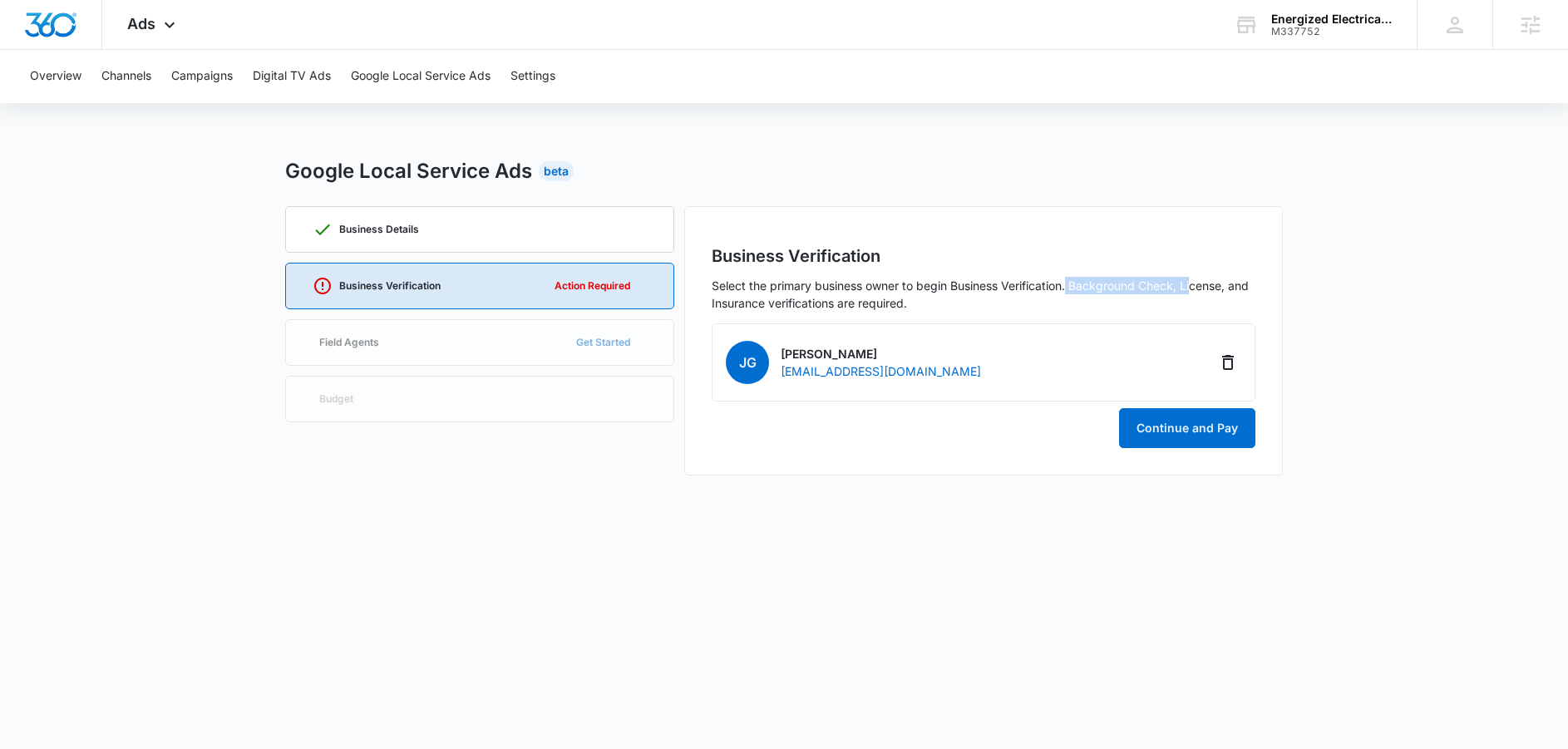
drag, startPoint x: 1072, startPoint y: 285, endPoint x: 1194, endPoint y: 282, distance: 122.0
click at [1194, 282] on p "Select the primary business owner to begin Business Verification. Background Ch…" at bounding box center [983, 294] width 544 height 35
drag, startPoint x: 1185, startPoint y: 290, endPoint x: 1121, endPoint y: 301, distance: 64.9
click at [1225, 292] on p "Select the primary business owner to begin Business Verification. Background Ch…" at bounding box center [983, 294] width 544 height 35
drag, startPoint x: 717, startPoint y: 309, endPoint x: 786, endPoint y: 301, distance: 69.5
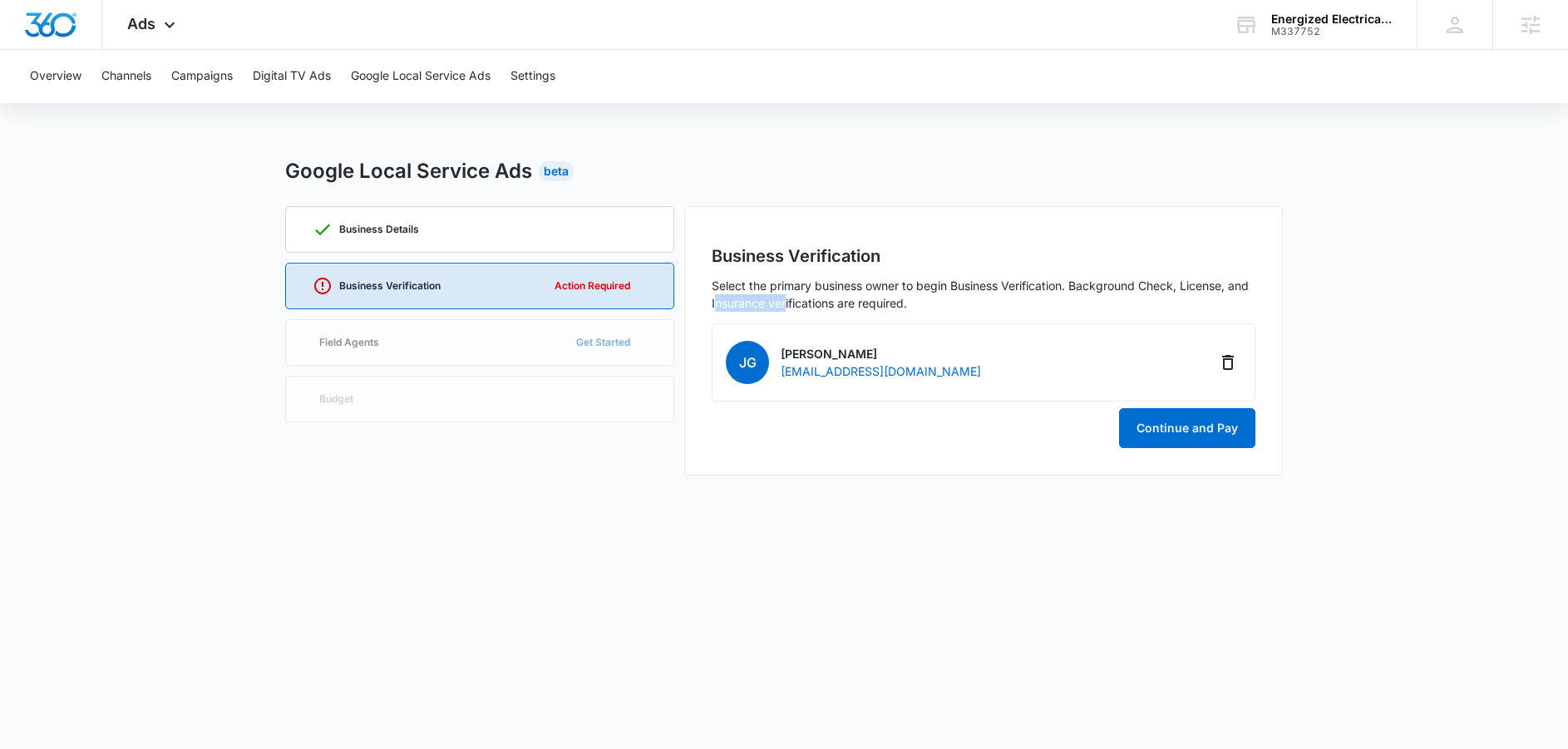
click at [786, 301] on p "Select the primary business owner to begin Business Verification. Background Ch…" at bounding box center [983, 294] width 544 height 35
click at [792, 459] on div "Business Verification Select the primary business owner to begin Business Verif…" at bounding box center [982, 340] width 598 height 270
click at [195, 77] on button "Campaigns" at bounding box center [202, 76] width 61 height 53
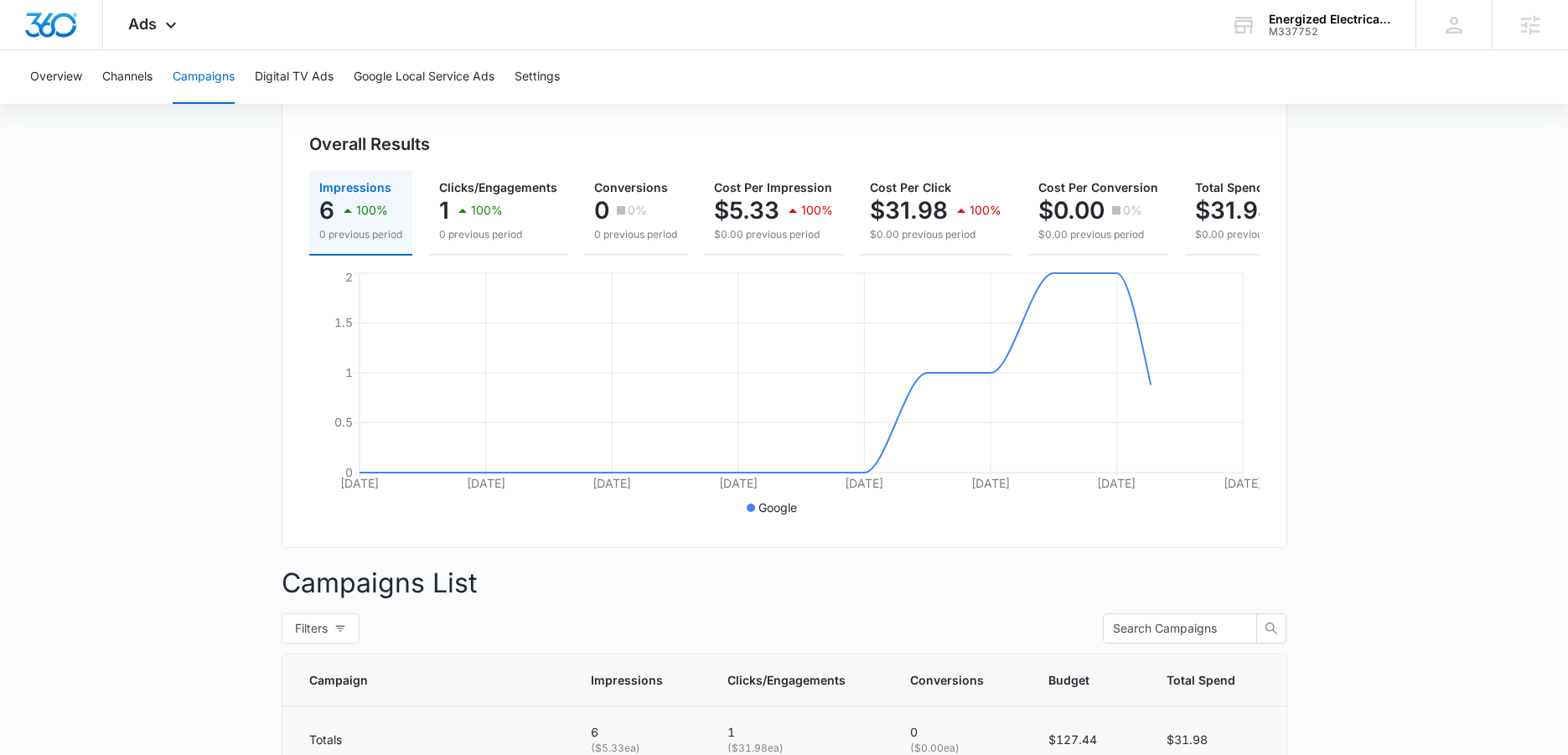
scroll to position [449, 0]
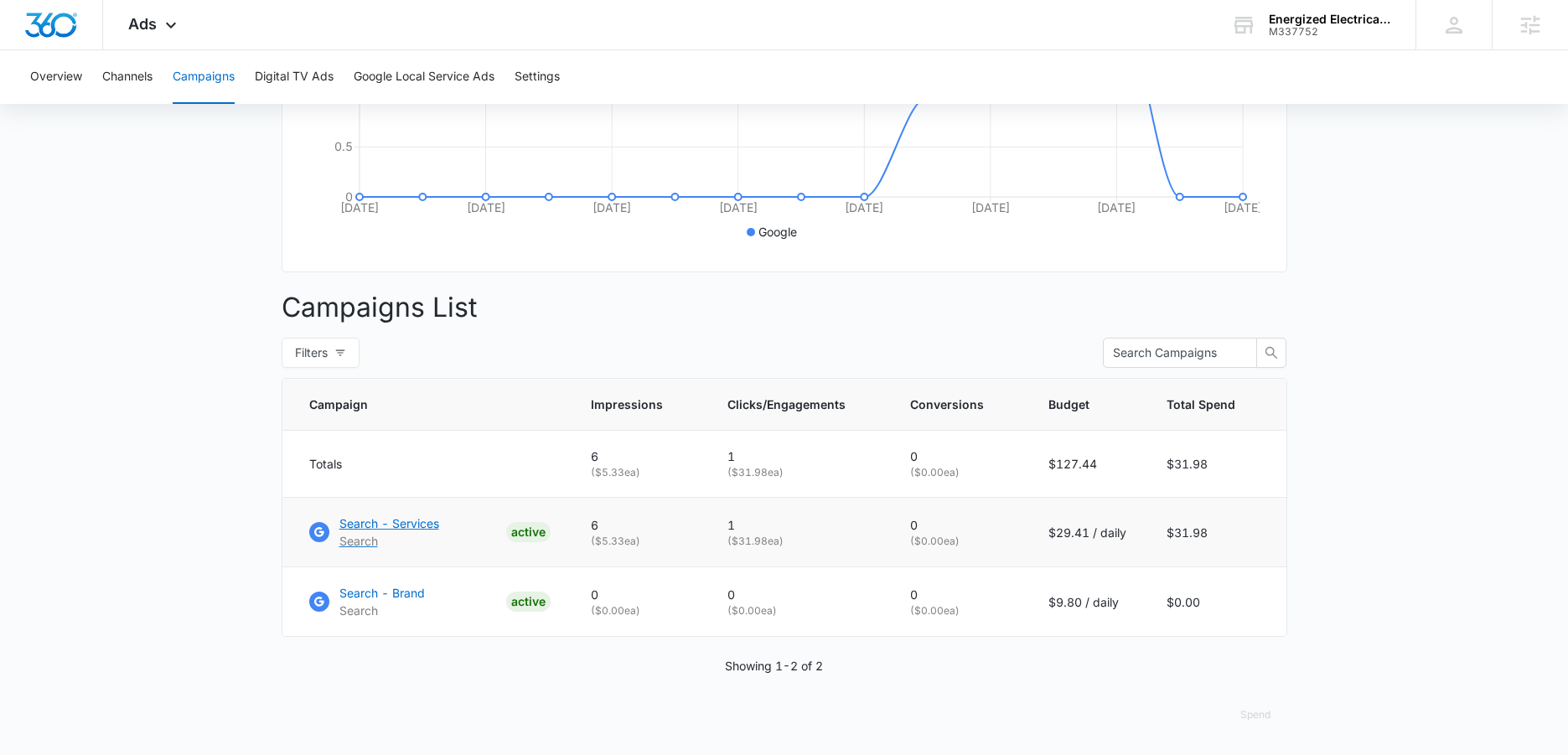
click at [439, 525] on p "Search - Services" at bounding box center [389, 523] width 100 height 17
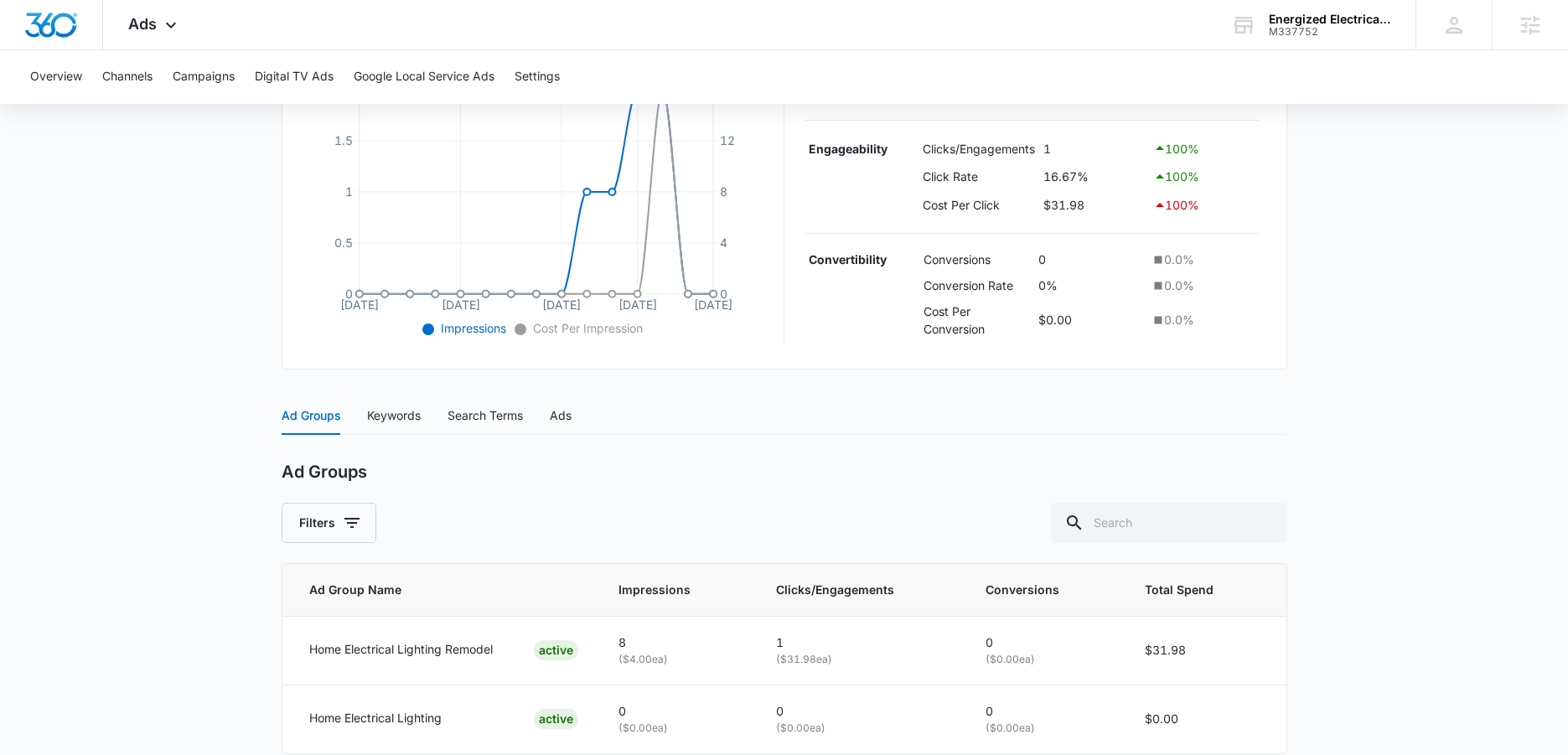
scroll to position [468, 0]
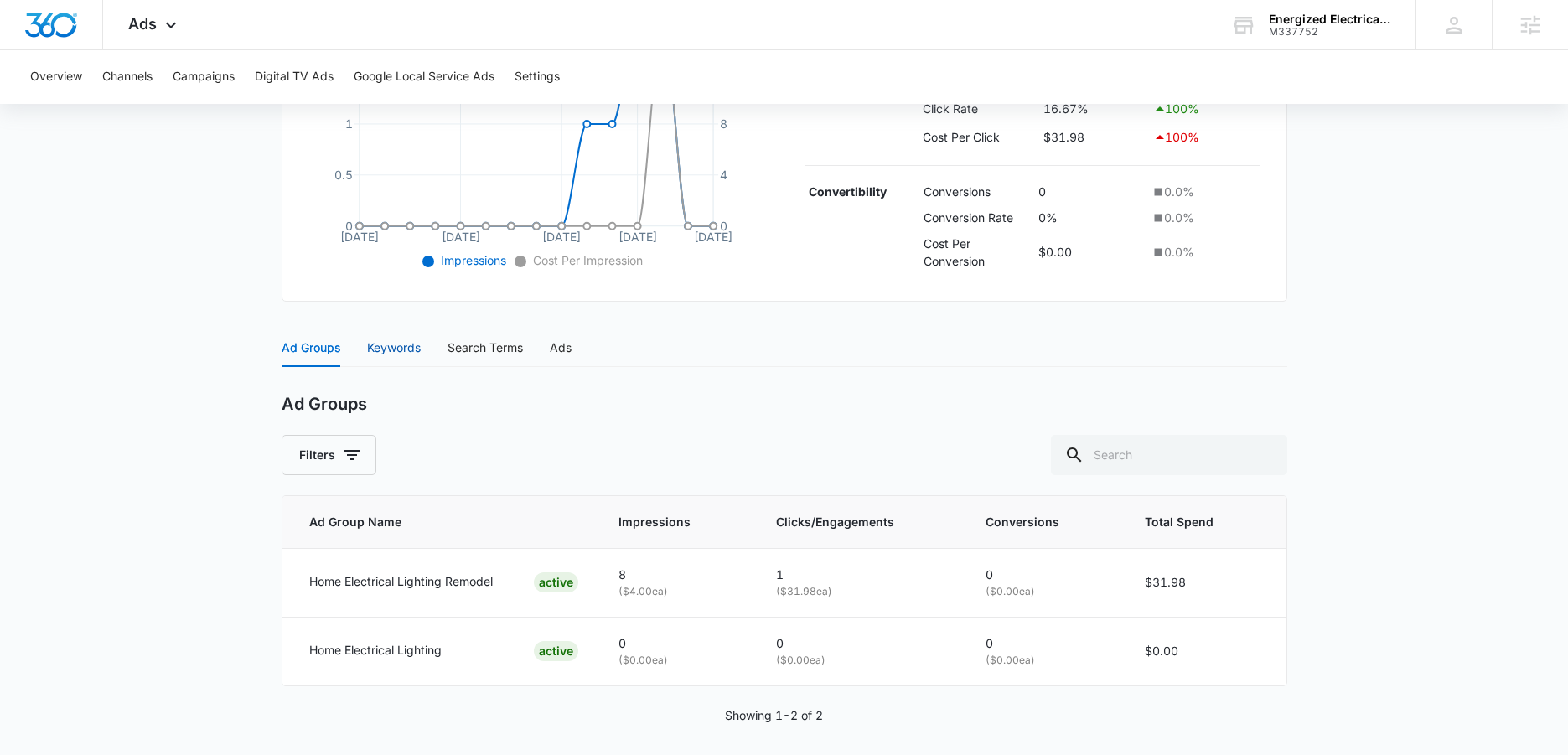
click at [410, 349] on div "Keywords" at bounding box center [394, 347] width 54 height 18
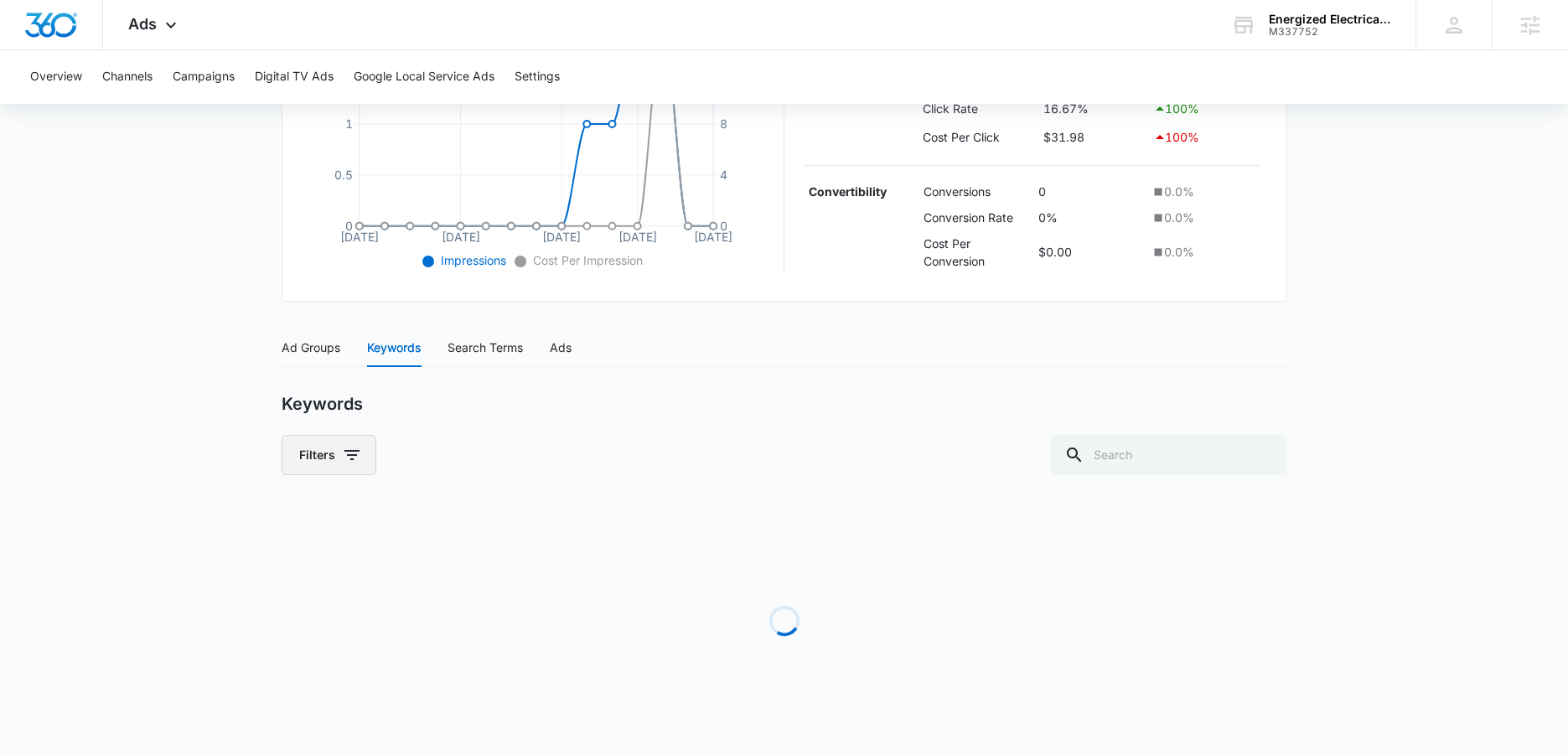
scroll to position [411, 0]
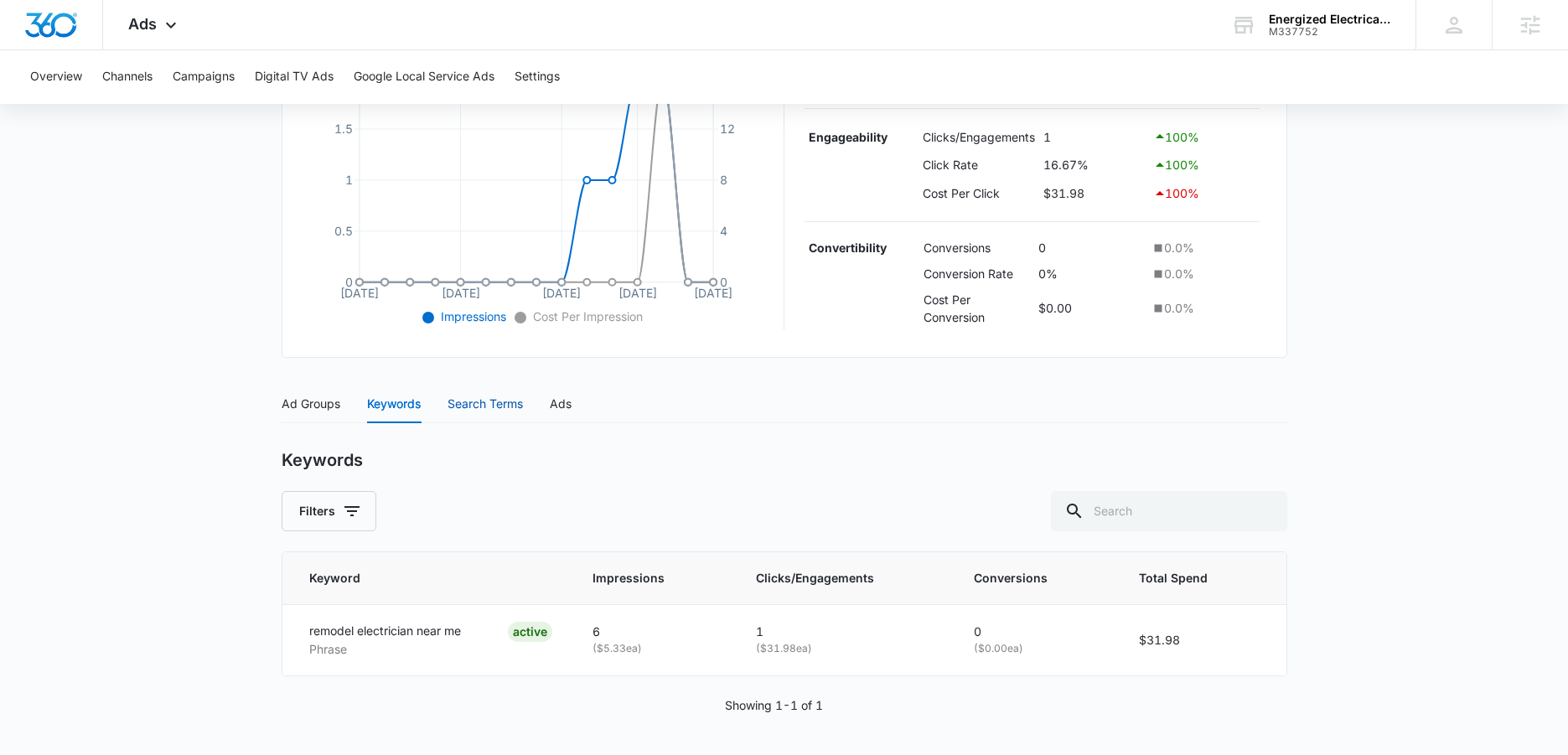
click at [487, 403] on div "Search Terms" at bounding box center [485, 404] width 75 height 18
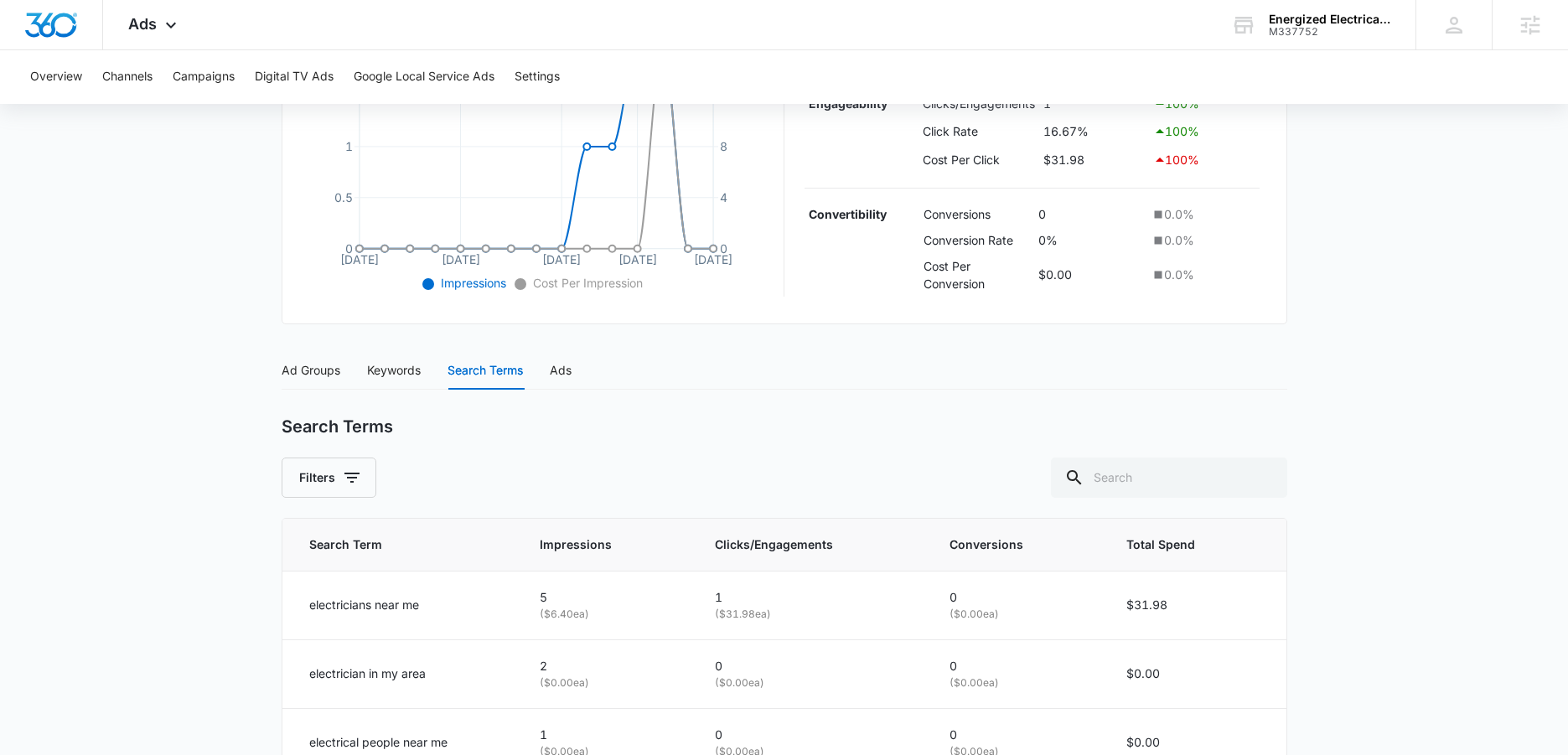
scroll to position [546, 0]
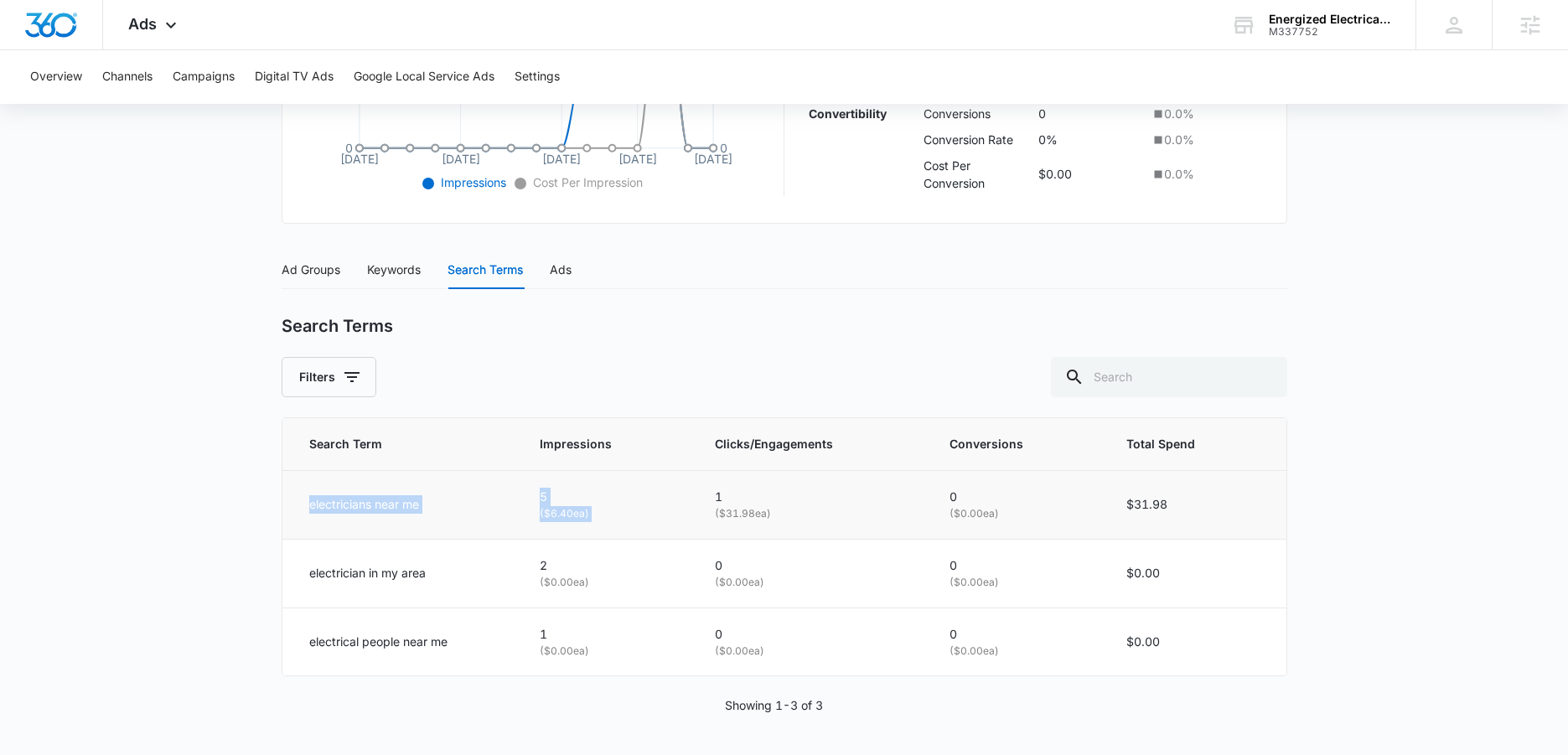
drag, startPoint x: 309, startPoint y: 503, endPoint x: 728, endPoint y: 481, distance: 419.6
click at [728, 481] on tr "electricians near me 5 ( $6.40 ea) 1 ( $31.98 ea) 0 ( $0.00 ea) $31.98" at bounding box center [784, 505] width 1004 height 69
click at [640, 508] on p "( $6.40 ea)" at bounding box center [607, 514] width 135 height 16
click at [166, 20] on icon at bounding box center [171, 29] width 20 height 20
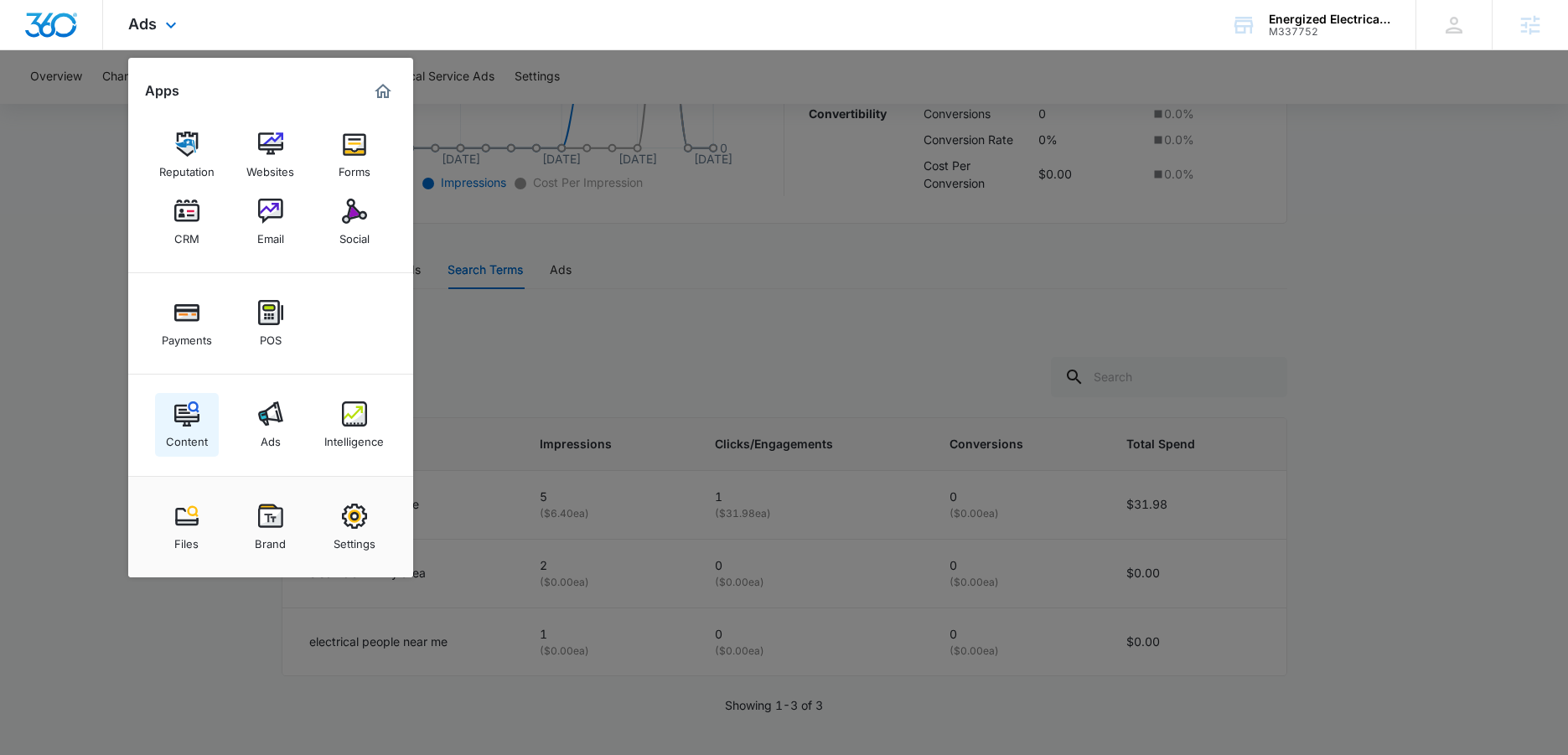
click at [198, 428] on div "Content" at bounding box center [186, 438] width 42 height 22
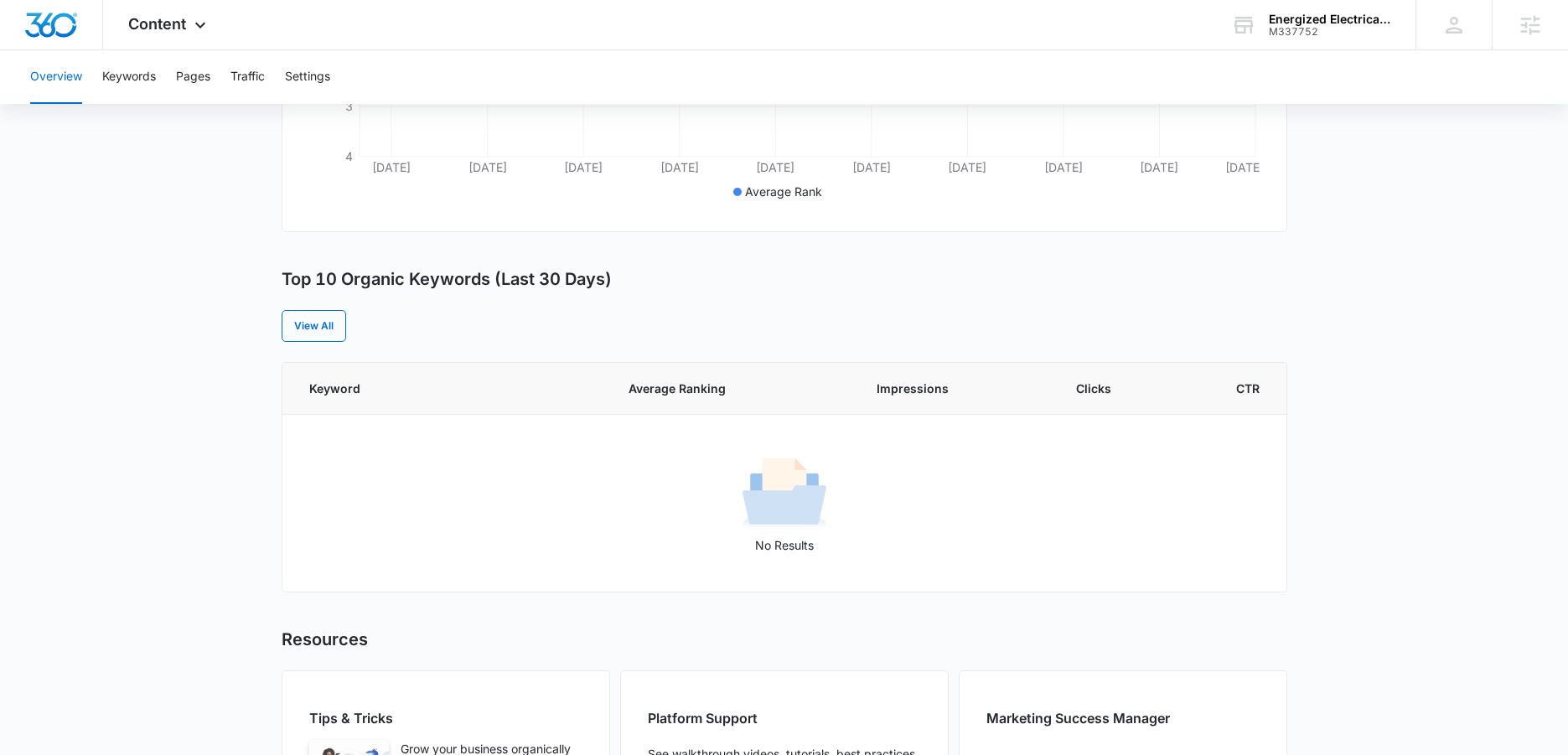
scroll to position [522, 0]
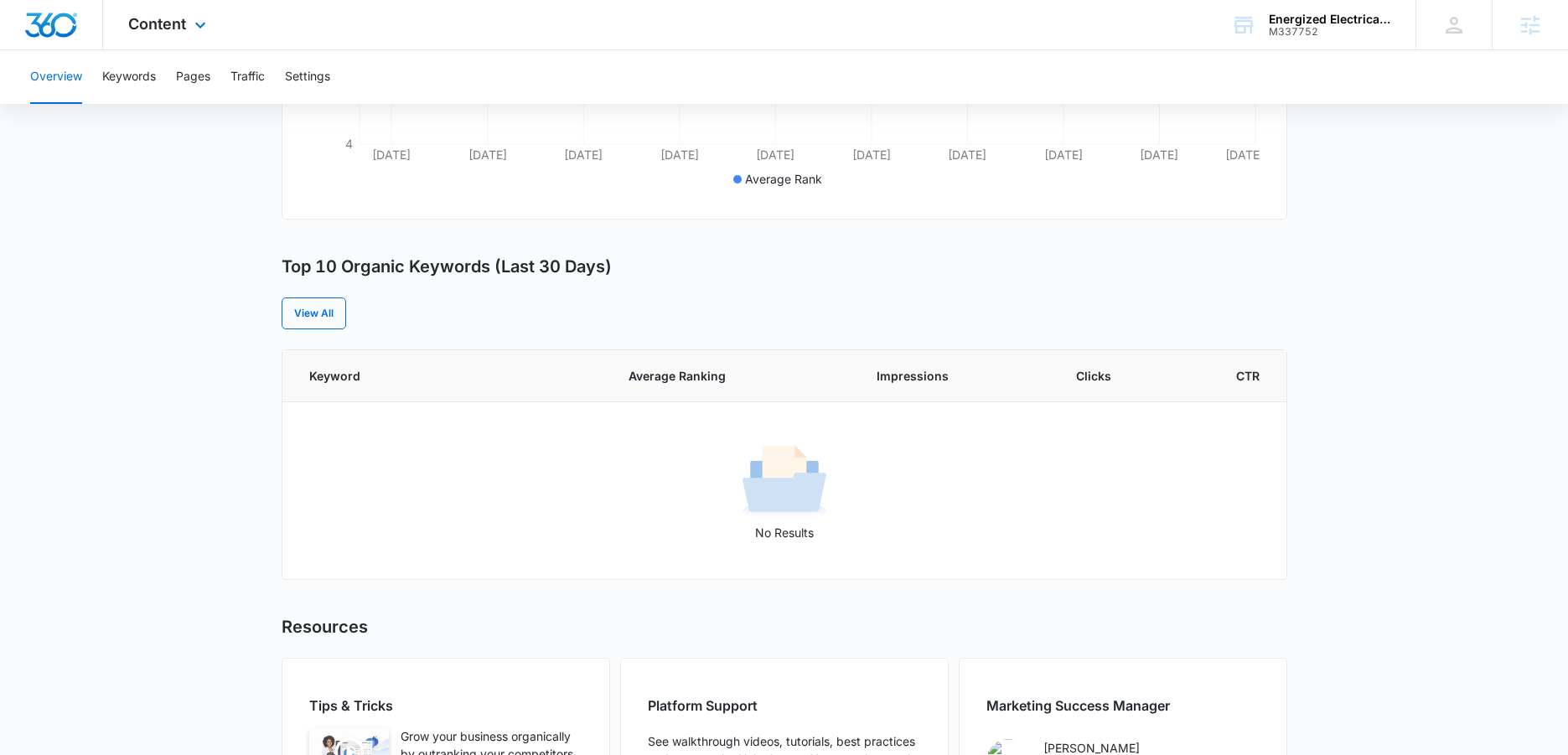
drag, startPoint x: 164, startPoint y: 23, endPoint x: 148, endPoint y: 47, distance: 28.8
click at [164, 23] on span "Content" at bounding box center [157, 24] width 58 height 17
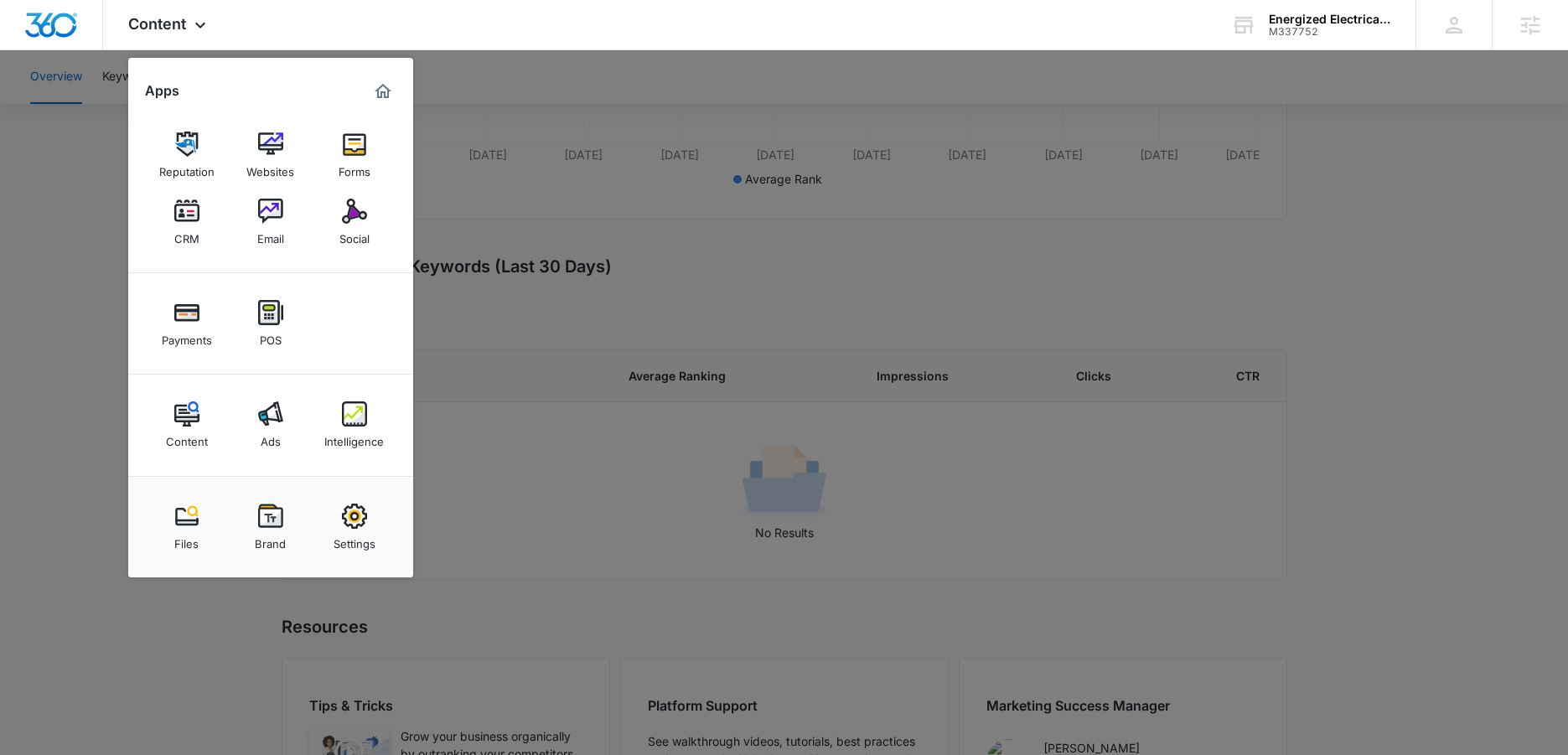
click at [902, 277] on div at bounding box center [784, 378] width 1568 height 755
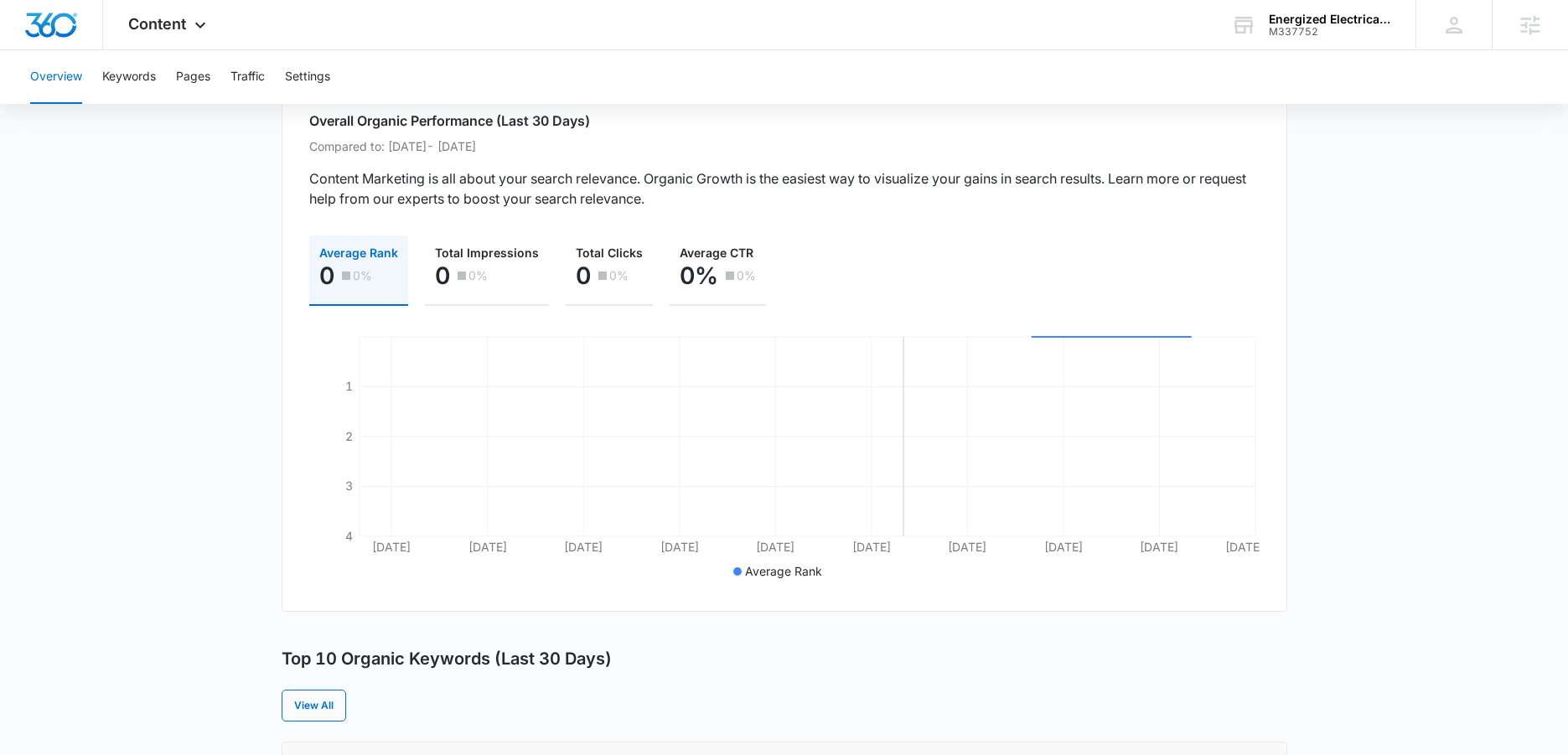
scroll to position [132, 0]
click at [316, 74] on button "Settings" at bounding box center [307, 76] width 45 height 54
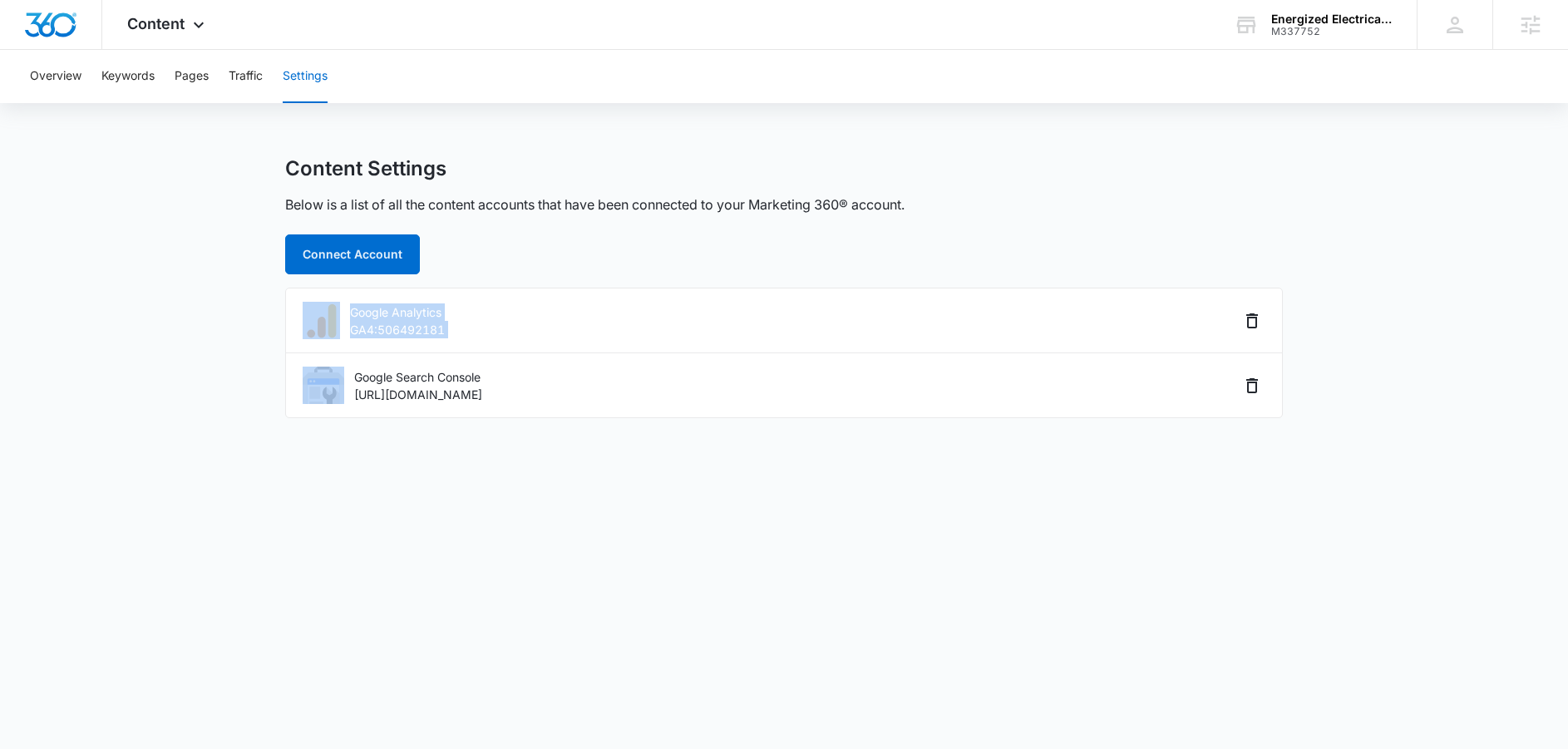
drag, startPoint x: 270, startPoint y: 306, endPoint x: 1368, endPoint y: 332, distance: 1098.3
click at [1361, 333] on main "Content Settings Below is a list of all the content accounts that have been con…" at bounding box center [784, 297] width 1568 height 282
click at [1385, 341] on main "Content Settings Below is a list of all the content accounts that have been con…" at bounding box center [784, 297] width 1568 height 282
drag, startPoint x: 251, startPoint y: 402, endPoint x: 571, endPoint y: 384, distance: 320.5
click at [593, 387] on main "Content Settings Below is a list of all the content accounts that have been con…" at bounding box center [784, 297] width 1568 height 282
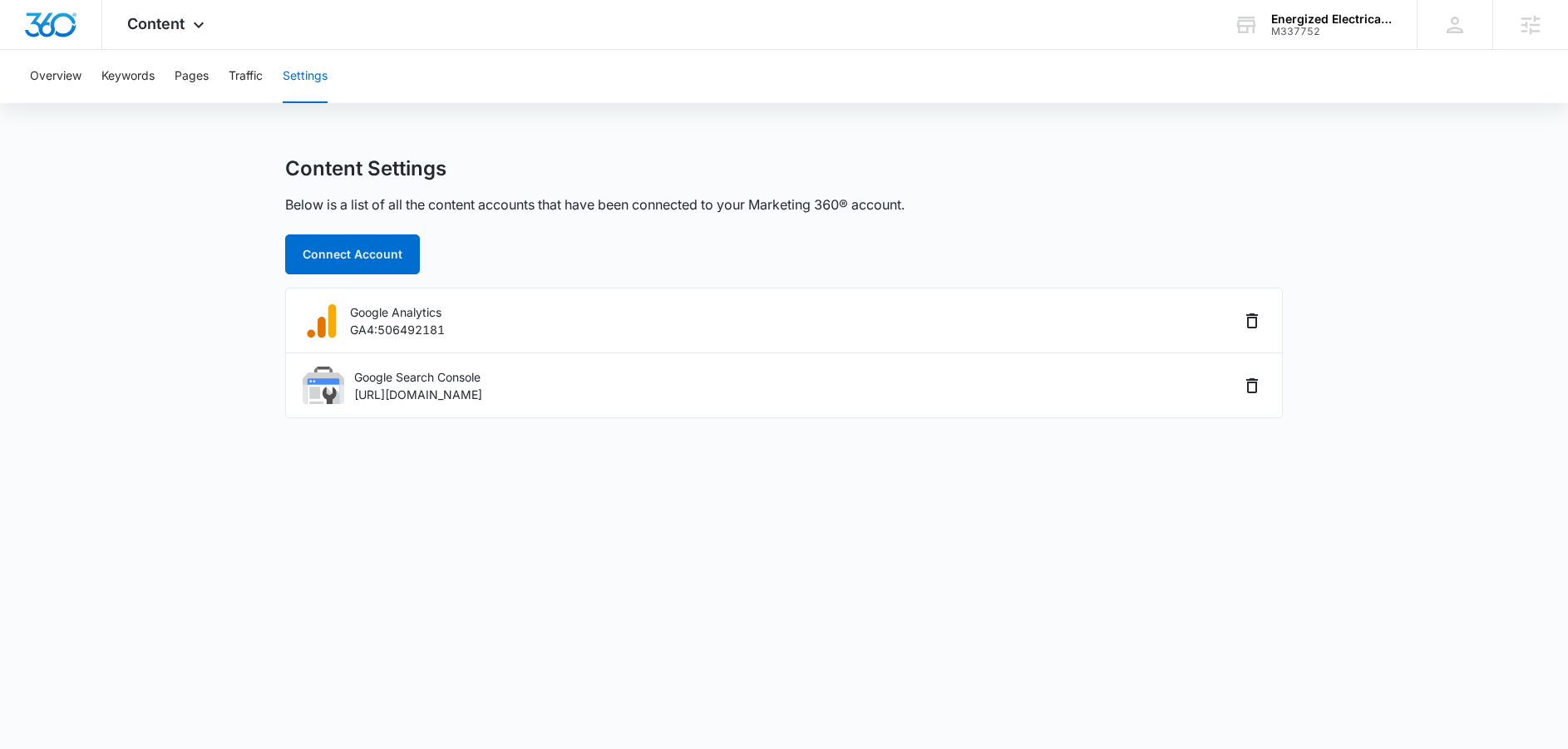
drag, startPoint x: 283, startPoint y: 336, endPoint x: 239, endPoint y: 281, distance: 70.4
click at [283, 336] on main "Content Settings Below is a list of all the content accounts that have been con…" at bounding box center [784, 297] width 1568 height 282
click at [189, 75] on button "Pages" at bounding box center [191, 76] width 34 height 53
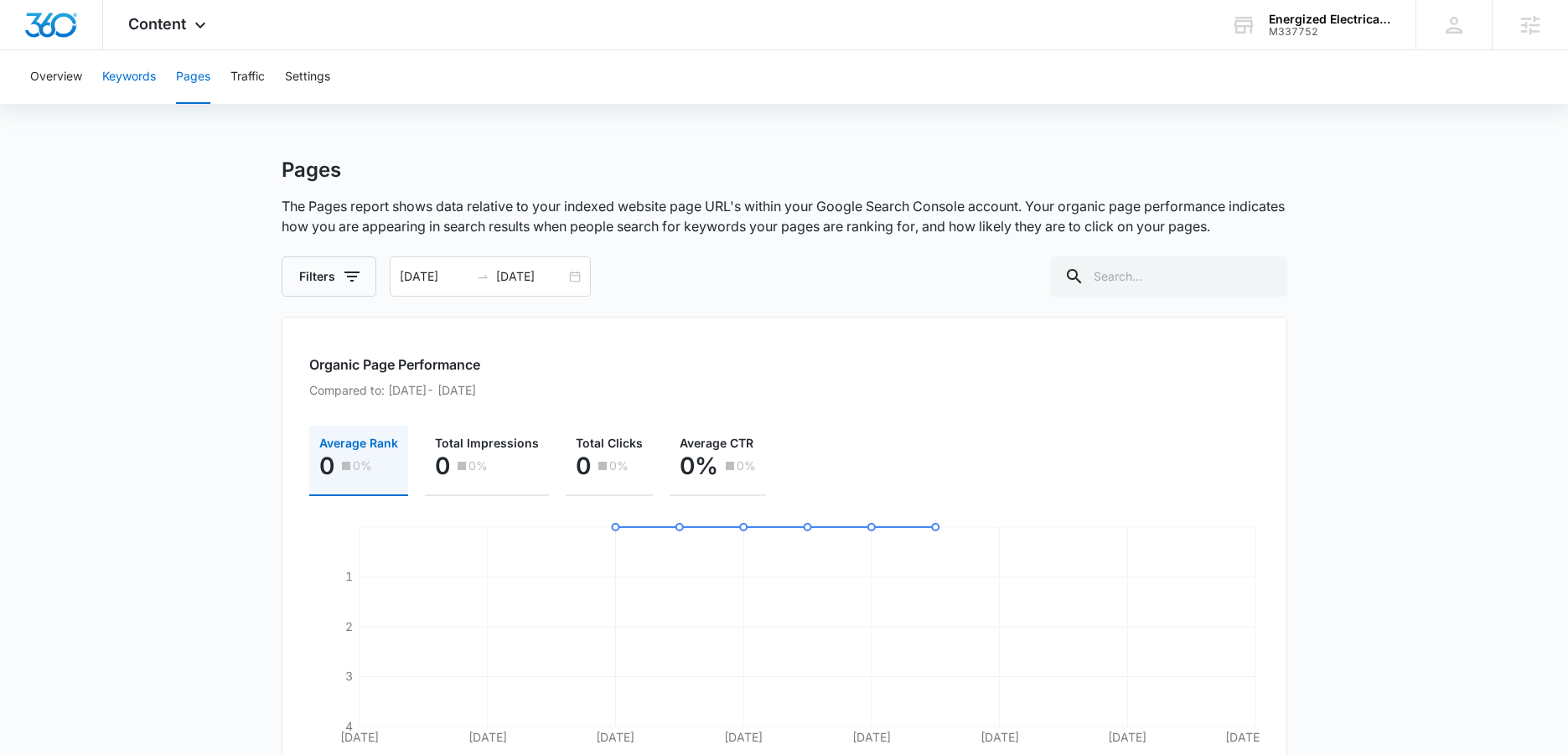
click at [143, 84] on button "Keywords" at bounding box center [128, 76] width 54 height 54
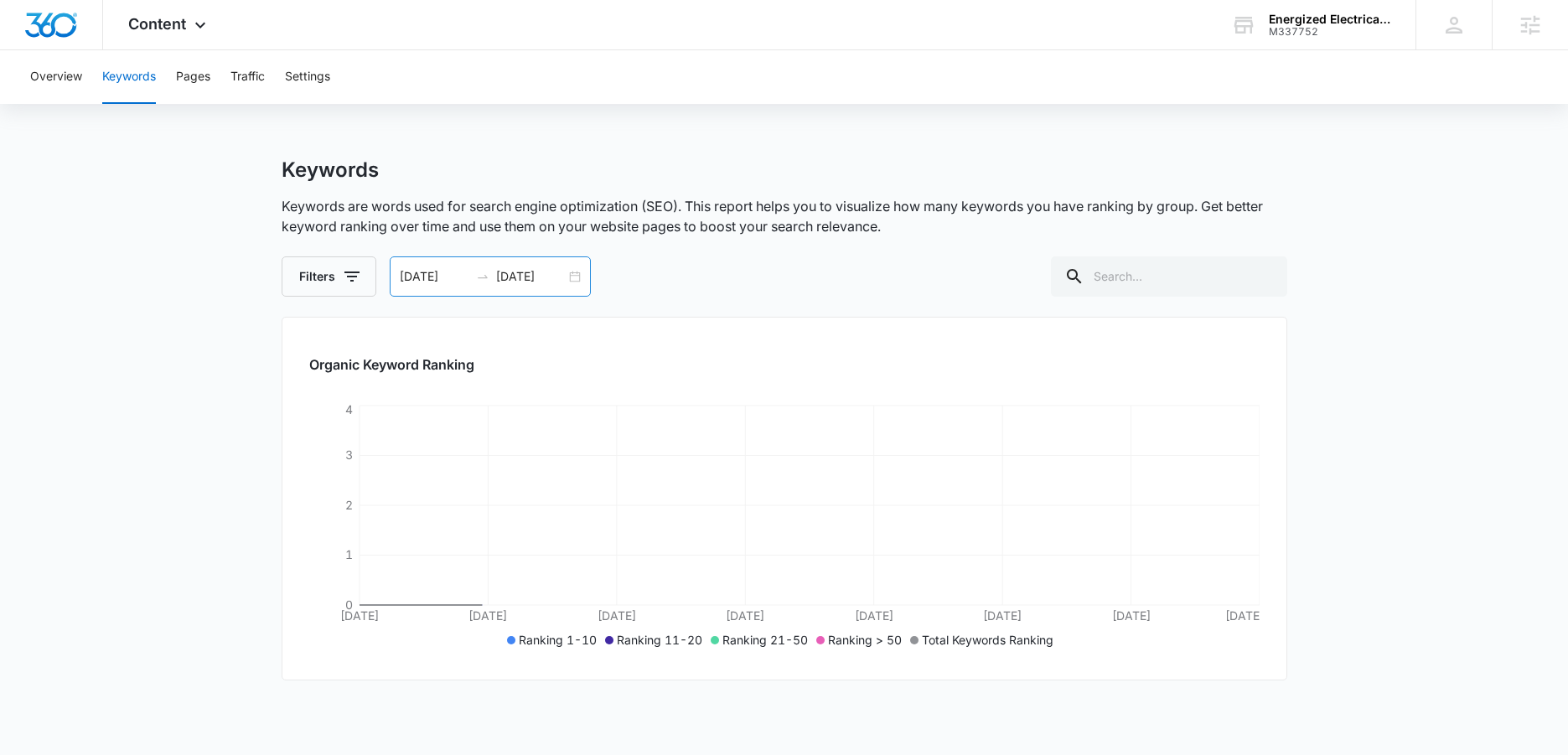
click at [575, 276] on div "09/25/2025 10/09/2025" at bounding box center [489, 277] width 201 height 40
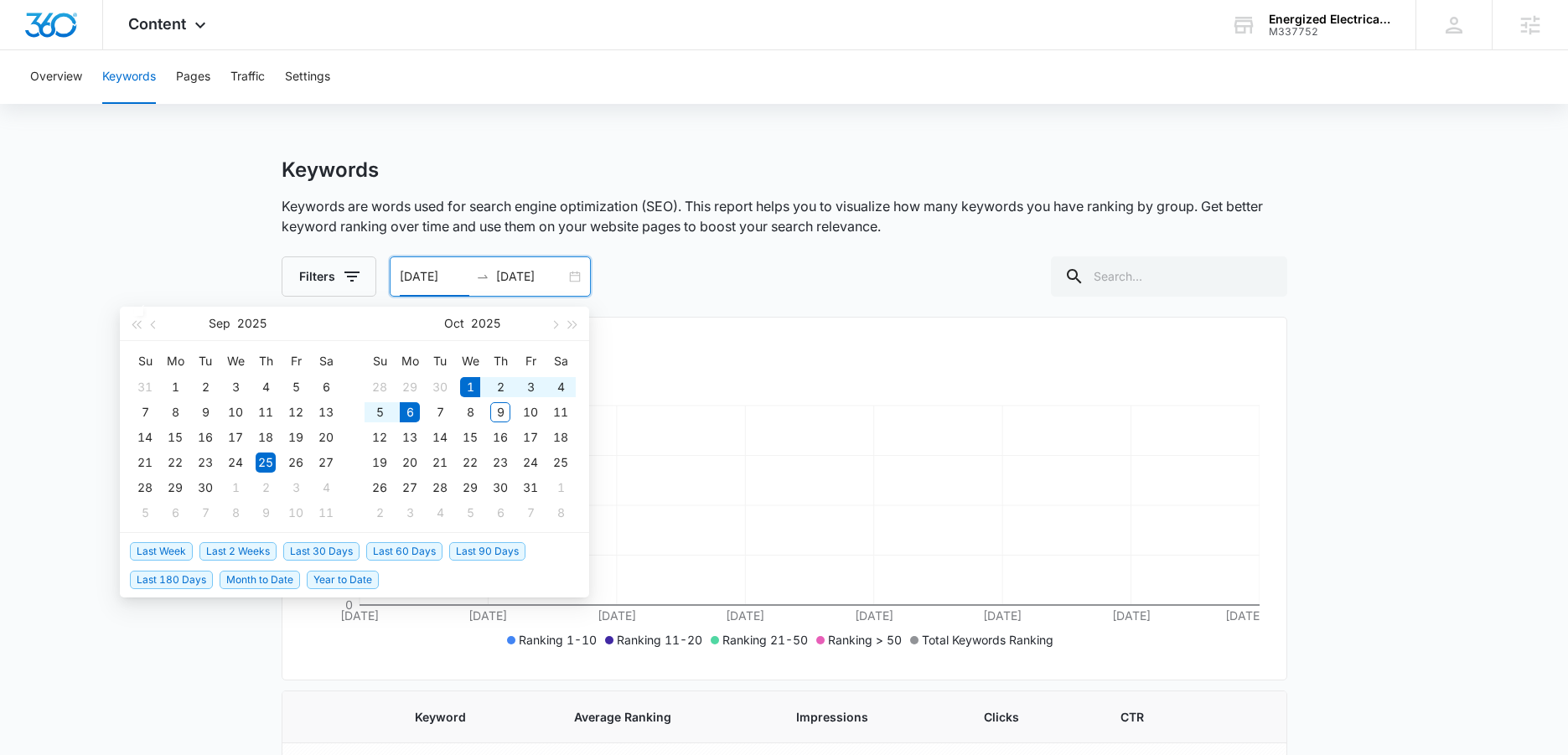
click at [281, 581] on span "Month to Date" at bounding box center [259, 579] width 80 height 18
type input "10/01/2025"
type input "10/06/2025"
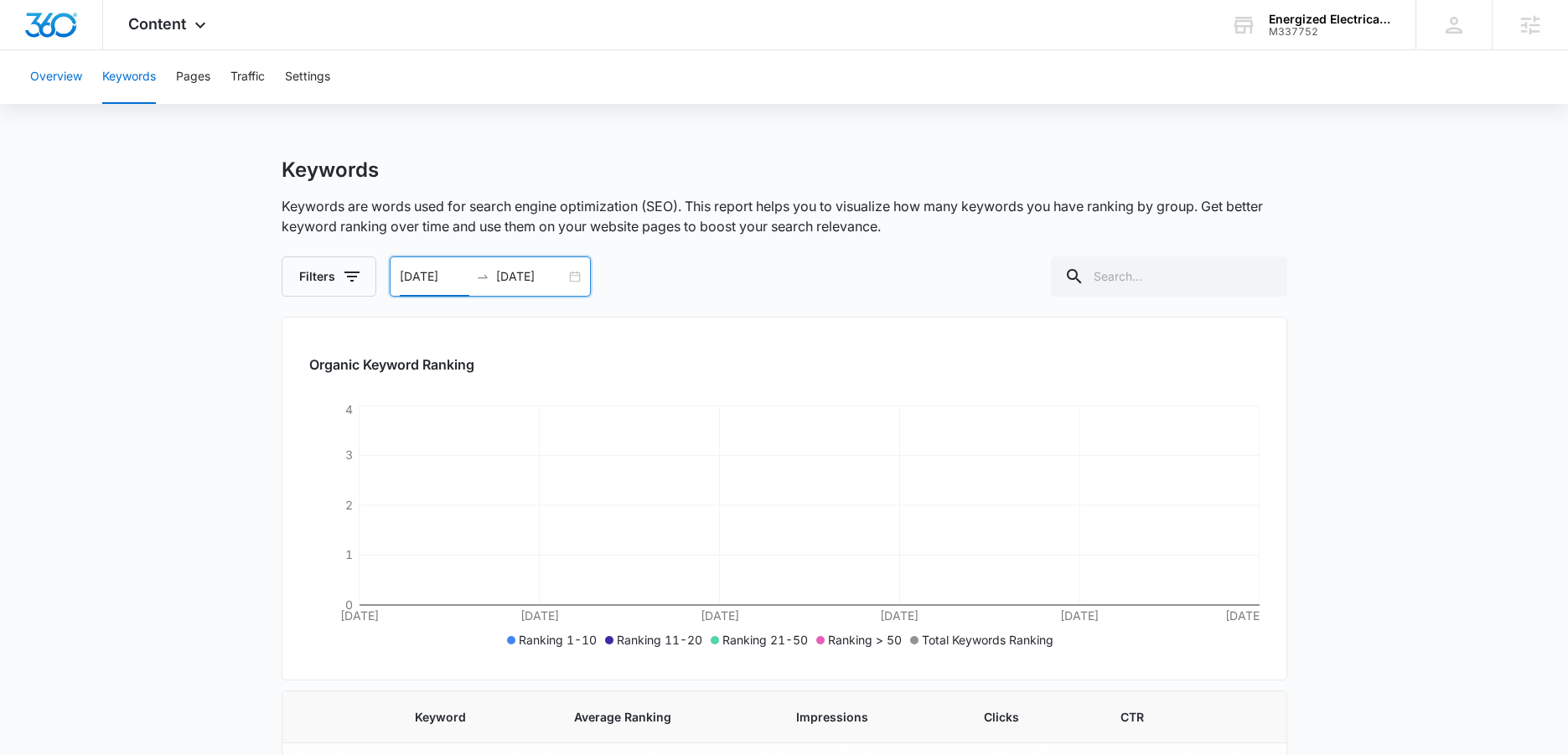
click at [53, 74] on button "Overview" at bounding box center [55, 76] width 52 height 54
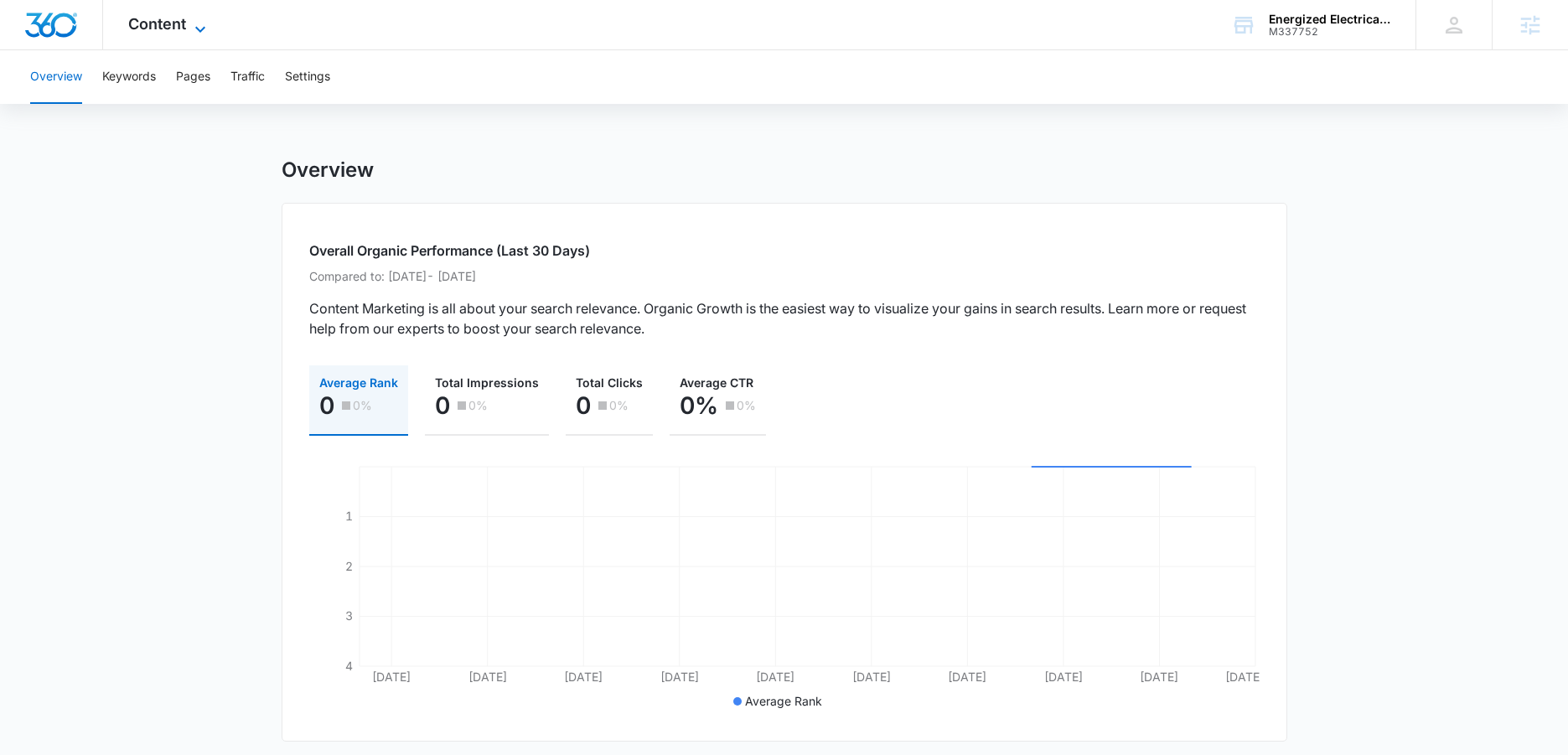
click at [155, 17] on span "Content" at bounding box center [157, 24] width 58 height 17
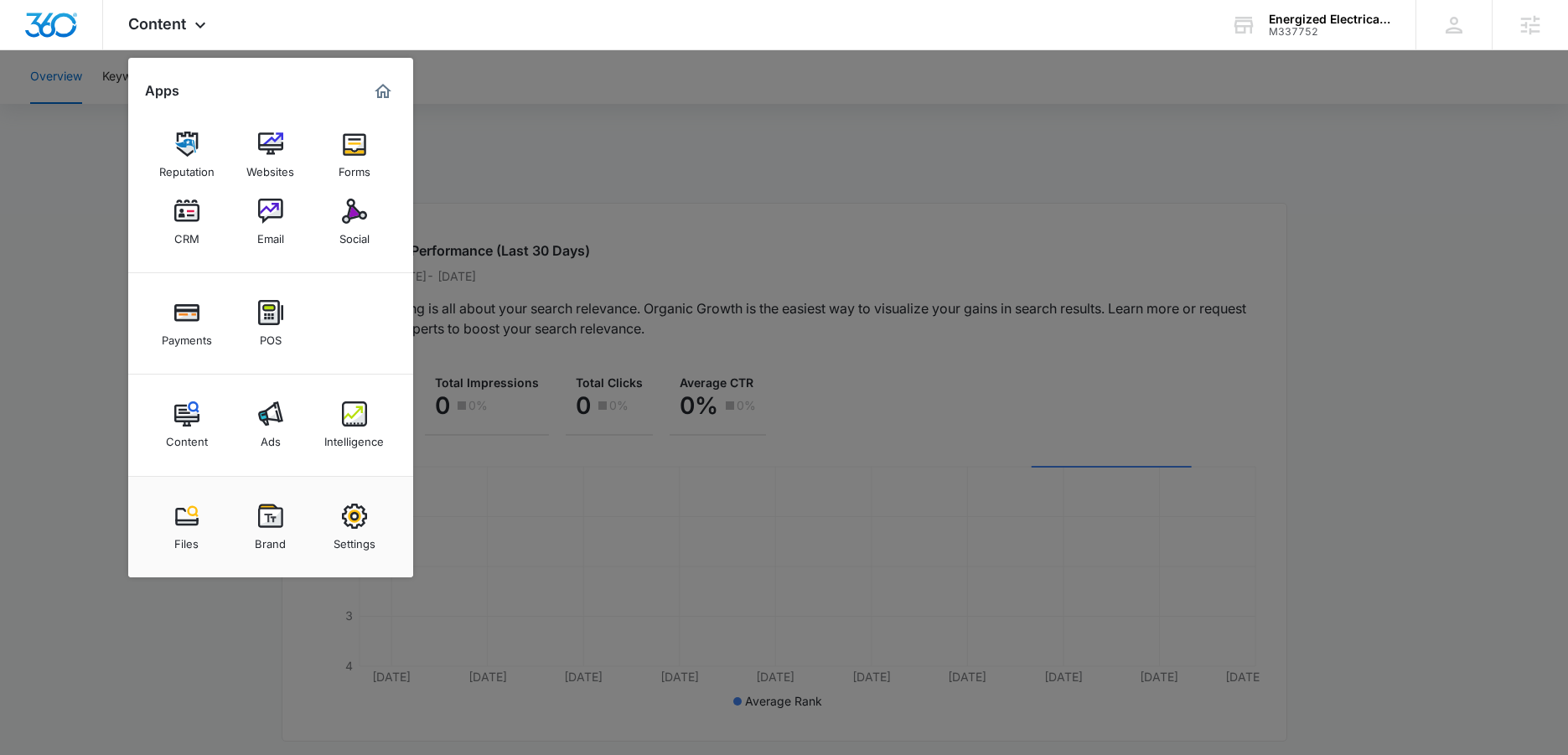
click at [344, 418] on img at bounding box center [355, 414] width 25 height 25
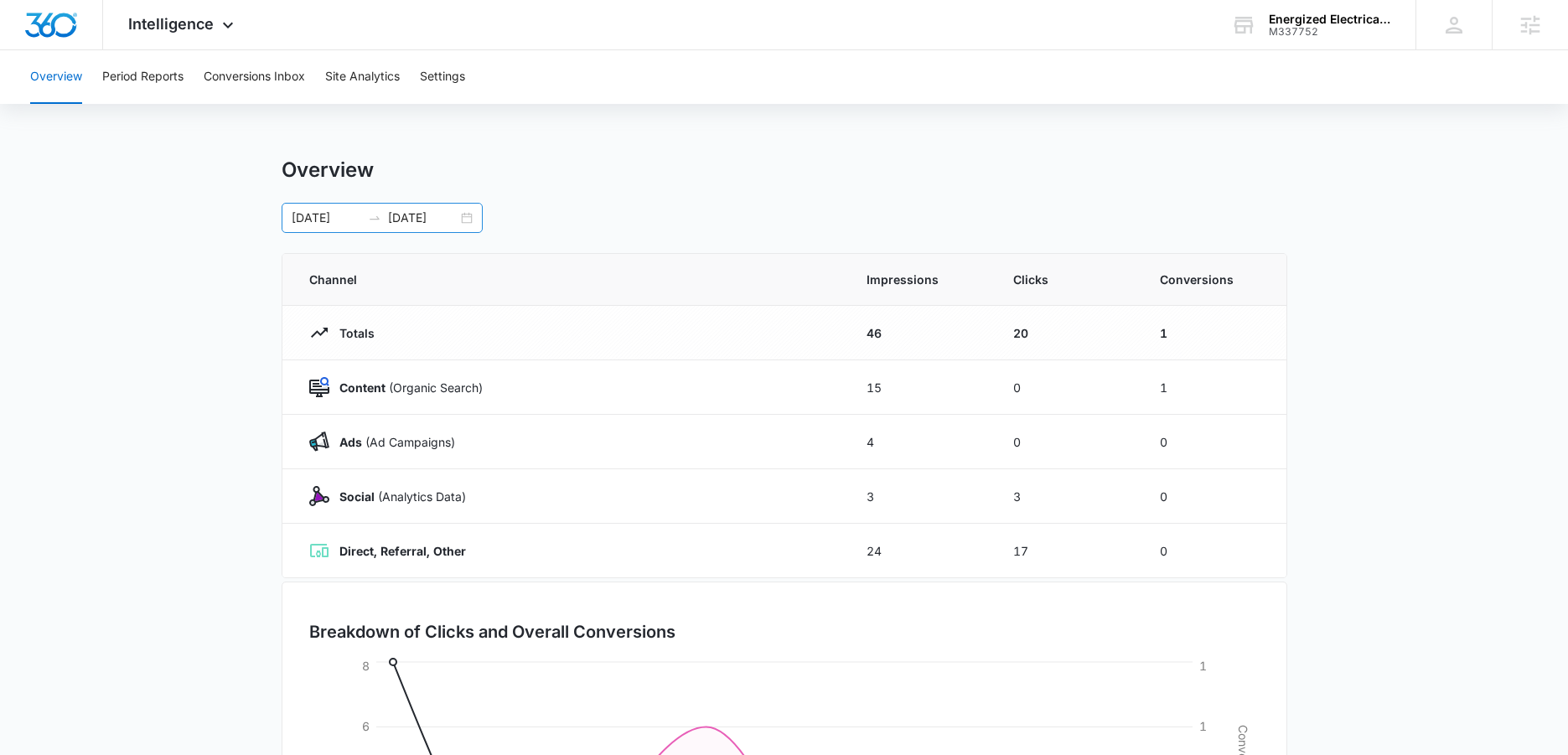
click at [465, 217] on div "10/01/2025 10/06/2025" at bounding box center [382, 217] width 201 height 30
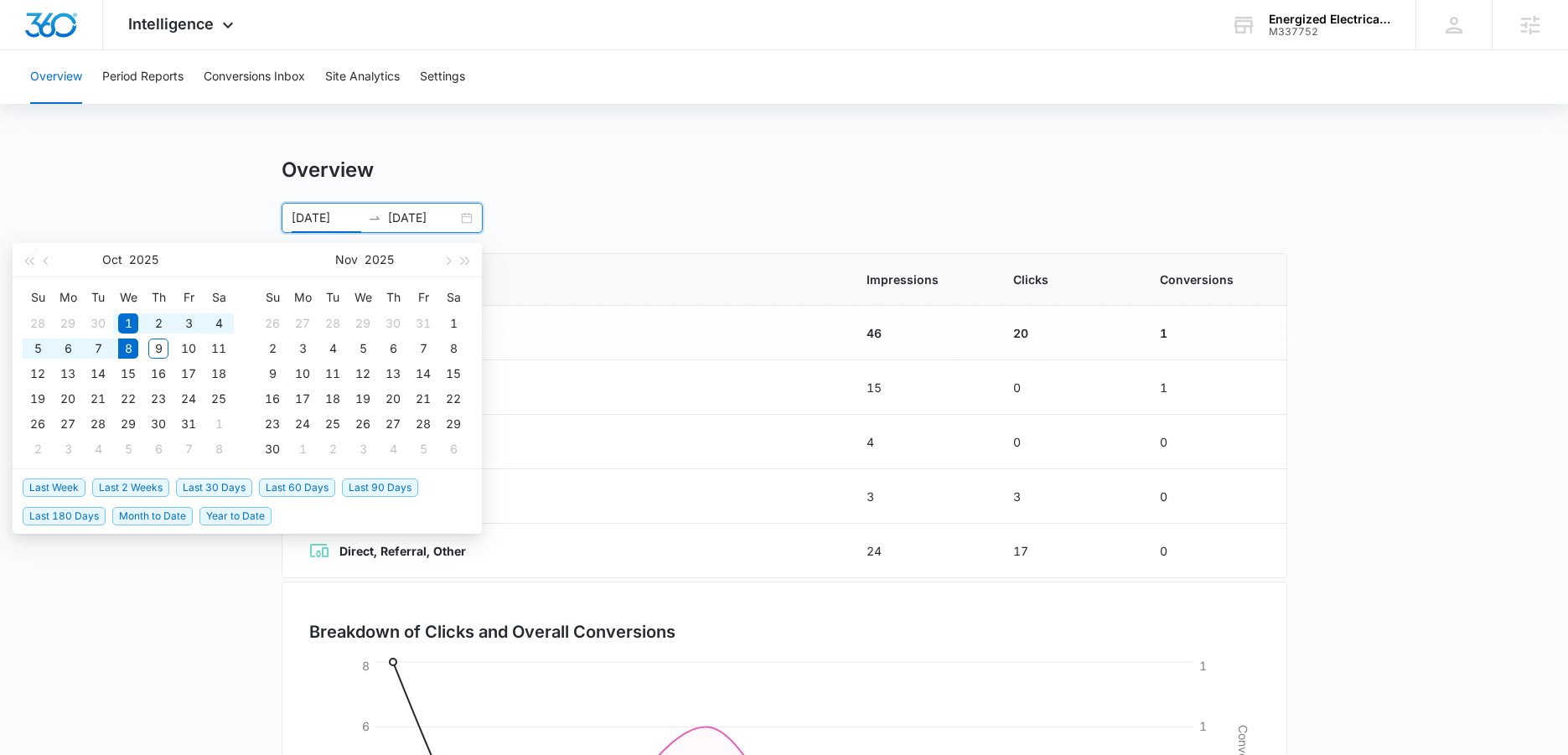
click at [220, 486] on span "Last 30 Days" at bounding box center [214, 488] width 76 height 18
type input "09/08/2025"
type input "10/08/2025"
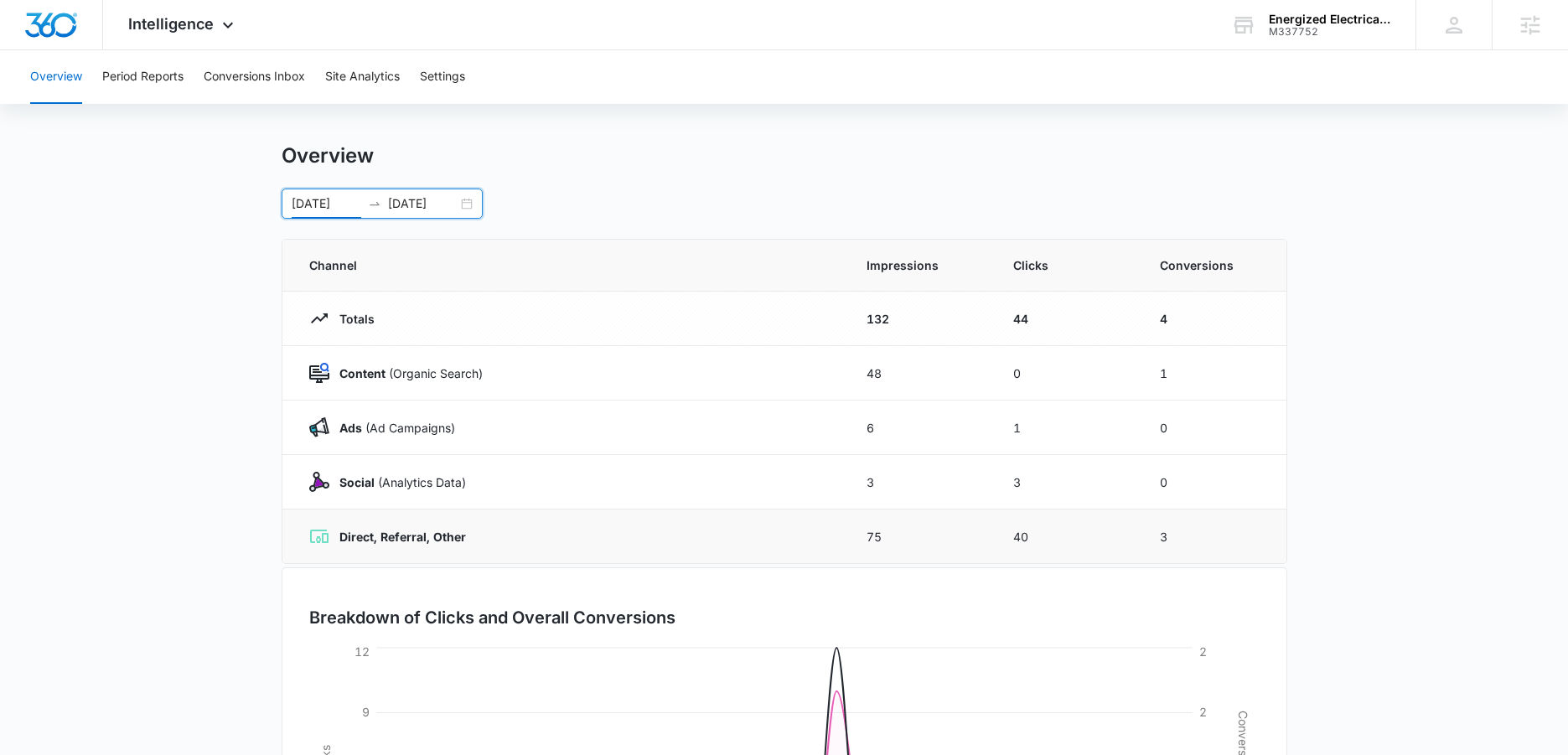
scroll to position [41, 0]
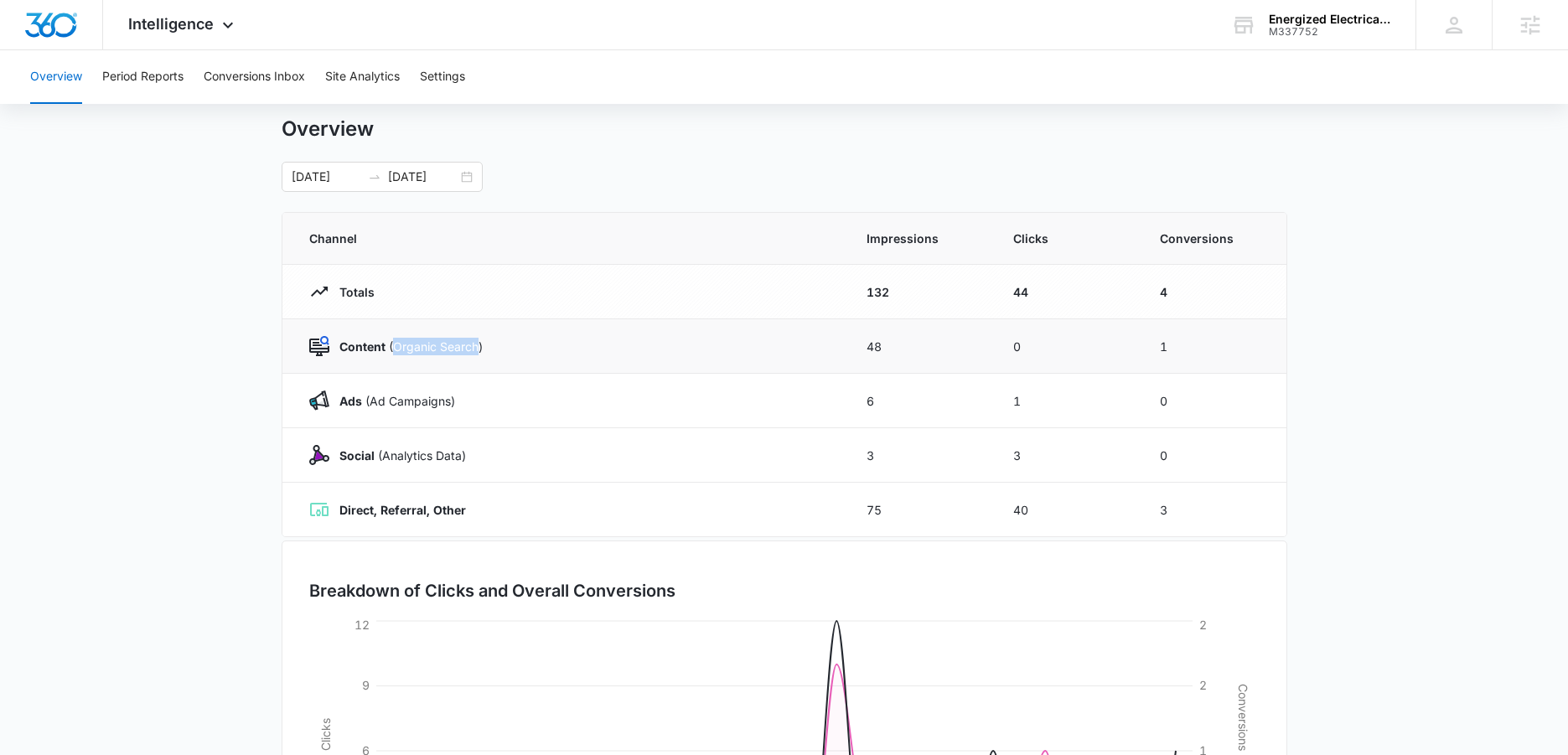
drag, startPoint x: 392, startPoint y: 346, endPoint x: 476, endPoint y: 337, distance: 84.5
click at [476, 337] on p "Content (Organic Search)" at bounding box center [406, 346] width 154 height 17
drag, startPoint x: 844, startPoint y: 463, endPoint x: 1027, endPoint y: 458, distance: 183.1
click at [1027, 458] on tr "Social (Analytics Data) 3 3 0" at bounding box center [784, 456] width 1004 height 55
click at [844, 455] on td "Social (Analytics Data)" at bounding box center [564, 456] width 564 height 55
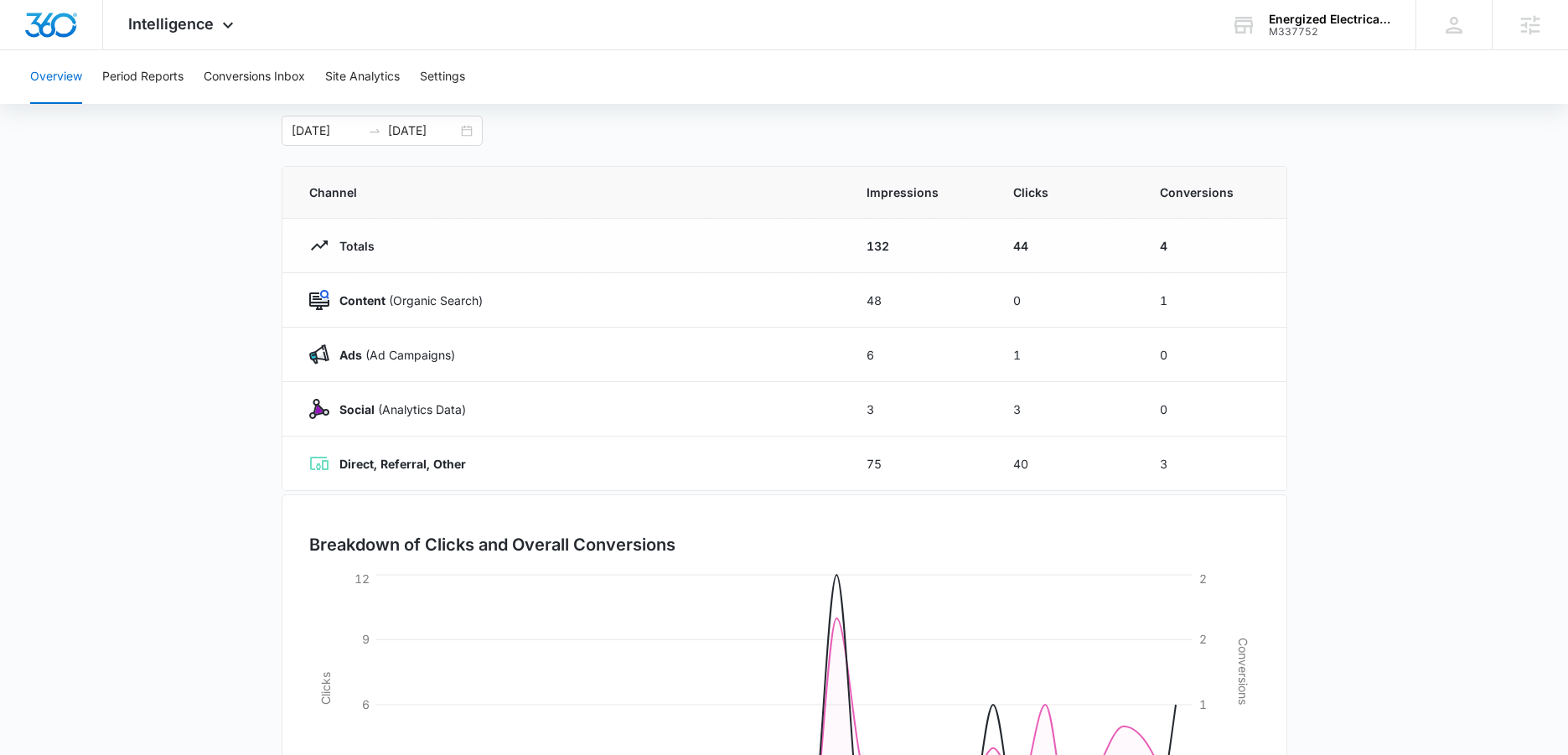
scroll to position [92, 0]
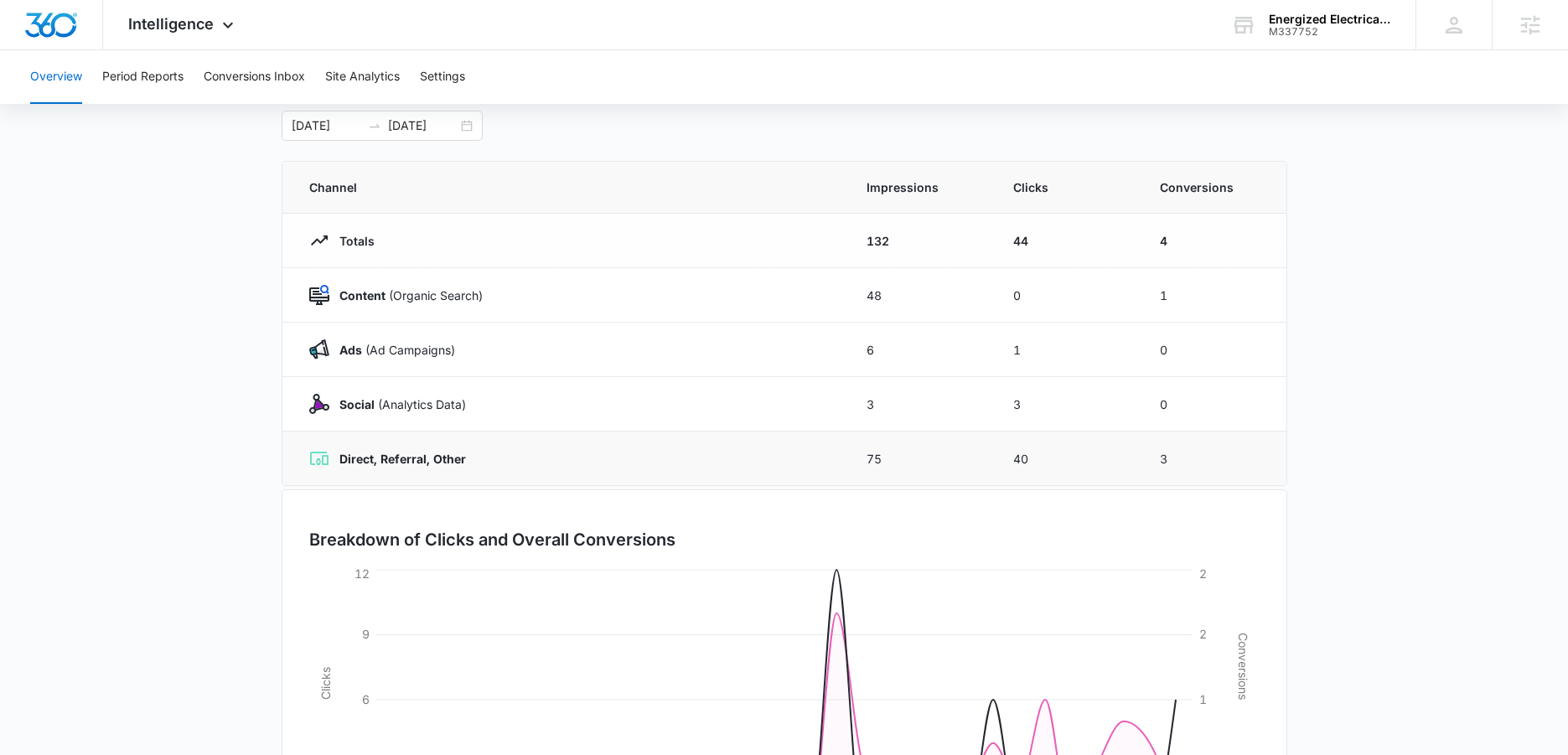
drag, startPoint x: 1010, startPoint y: 458, endPoint x: 1151, endPoint y: 453, distance: 141.1
click at [1071, 447] on td "40" at bounding box center [1066, 458] width 146 height 55
click at [202, 15] on span "Intelligence" at bounding box center [171, 24] width 85 height 17
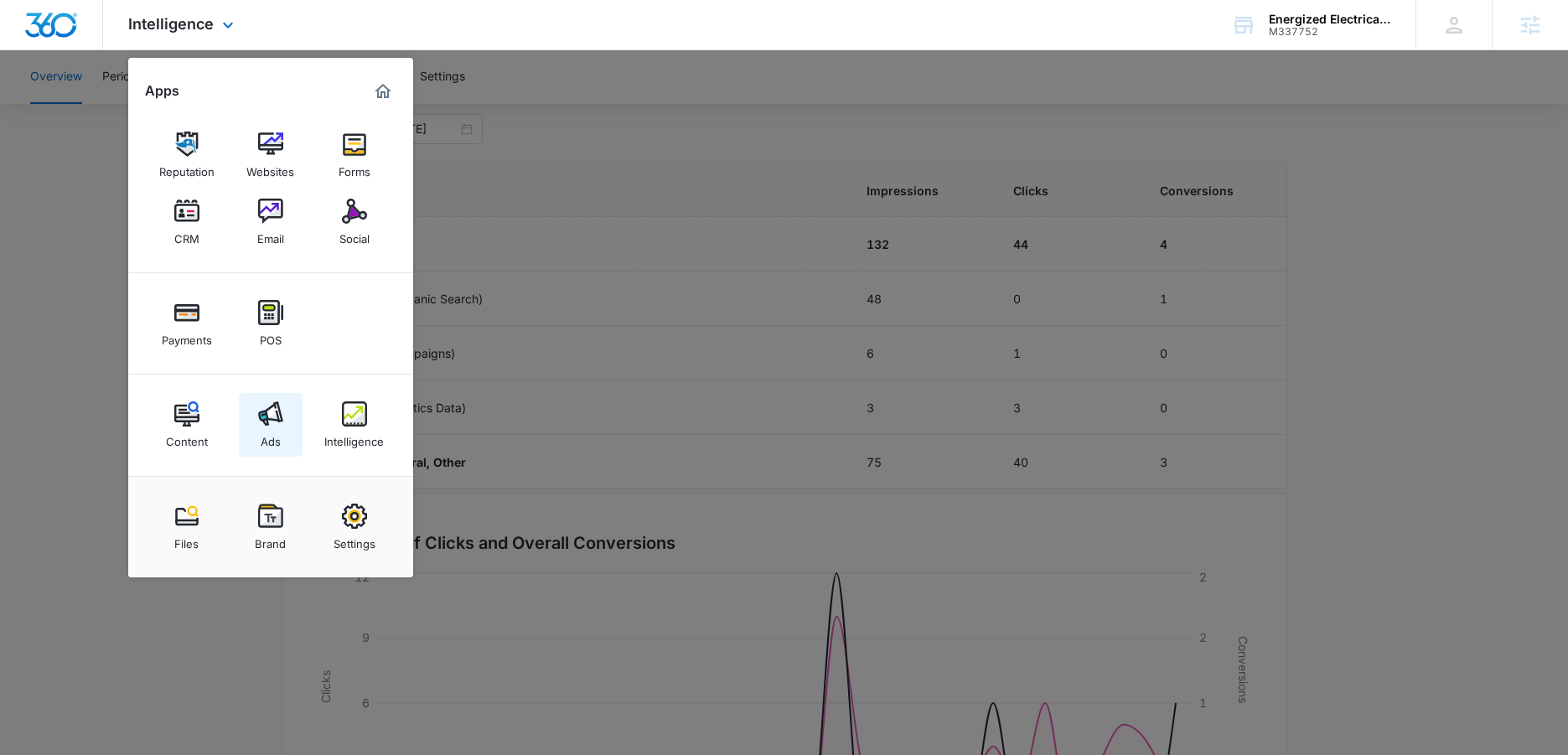
click at [277, 421] on img at bounding box center [271, 414] width 25 height 25
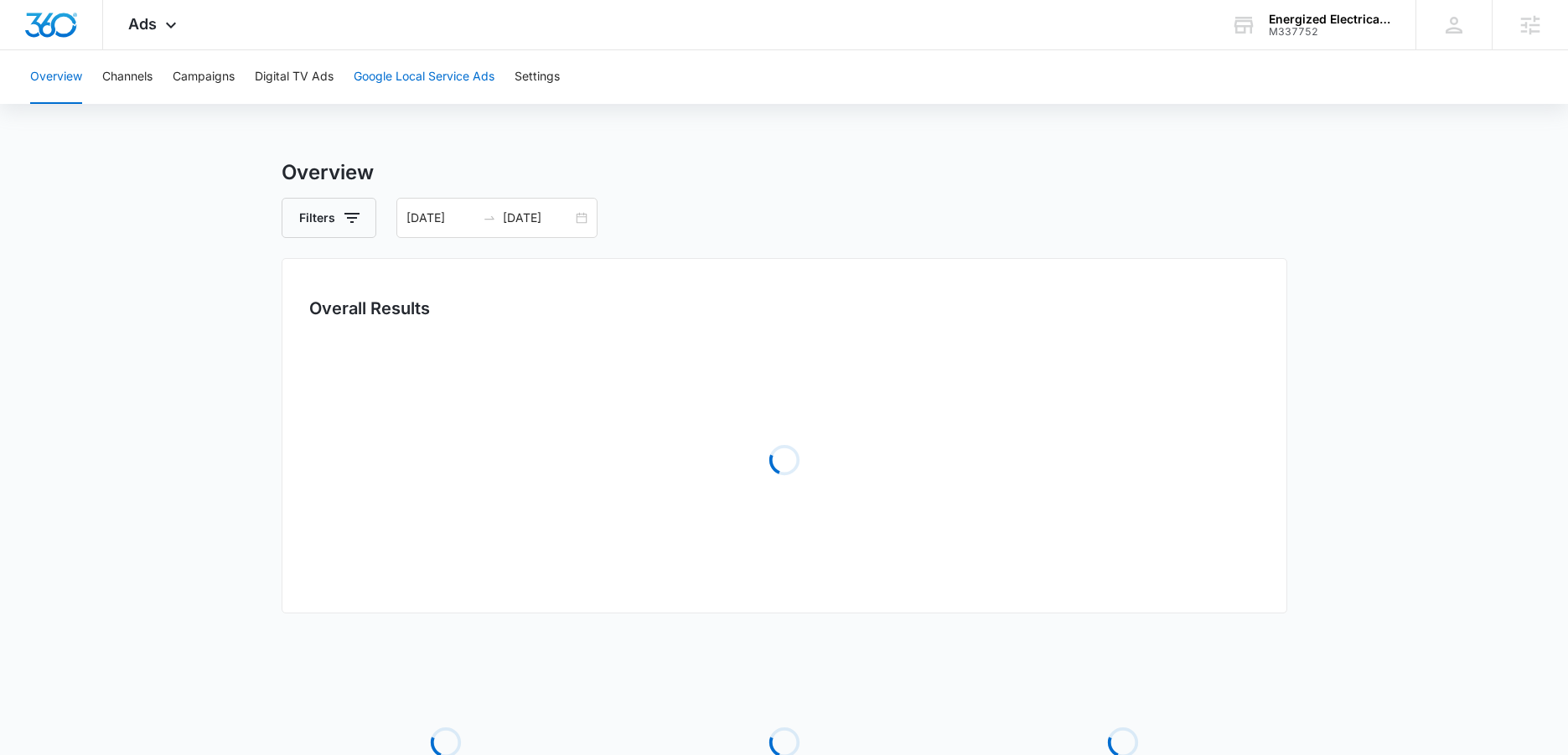
click at [387, 74] on button "Google Local Service Ads" at bounding box center [424, 76] width 141 height 54
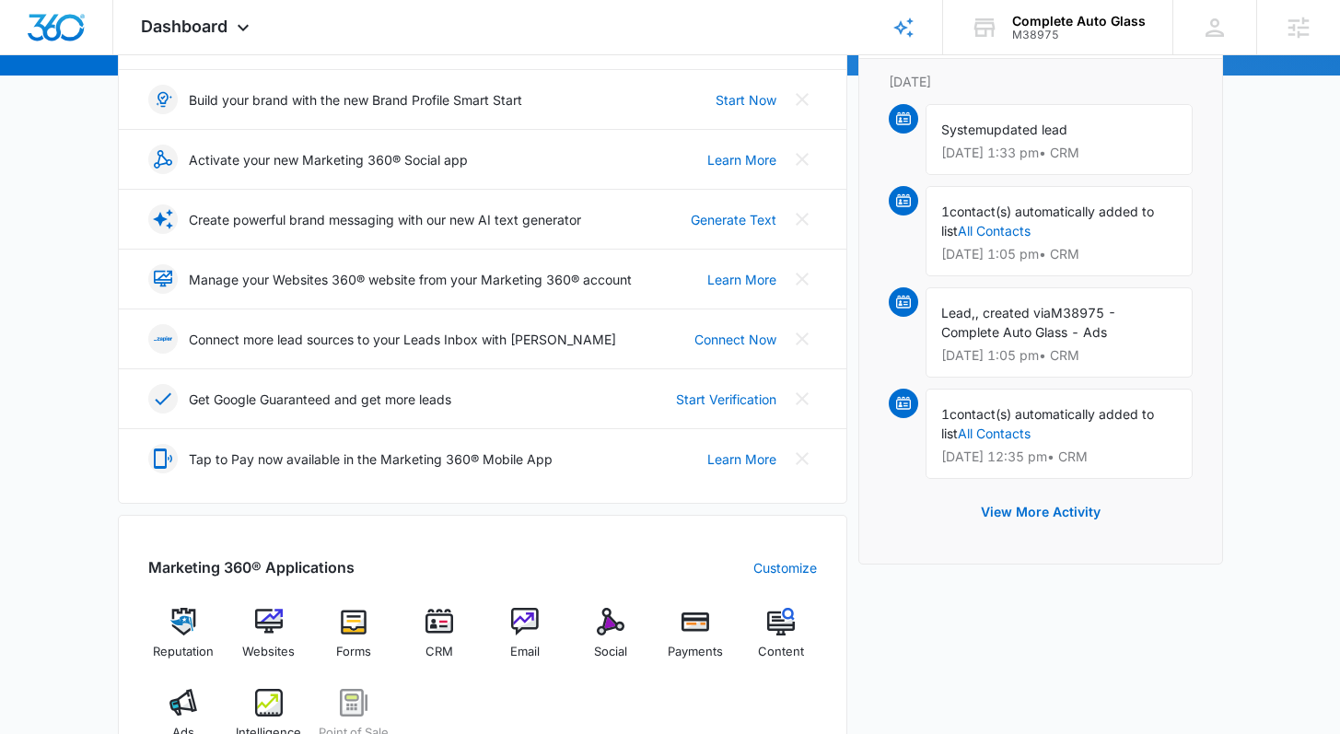
scroll to position [465, 0]
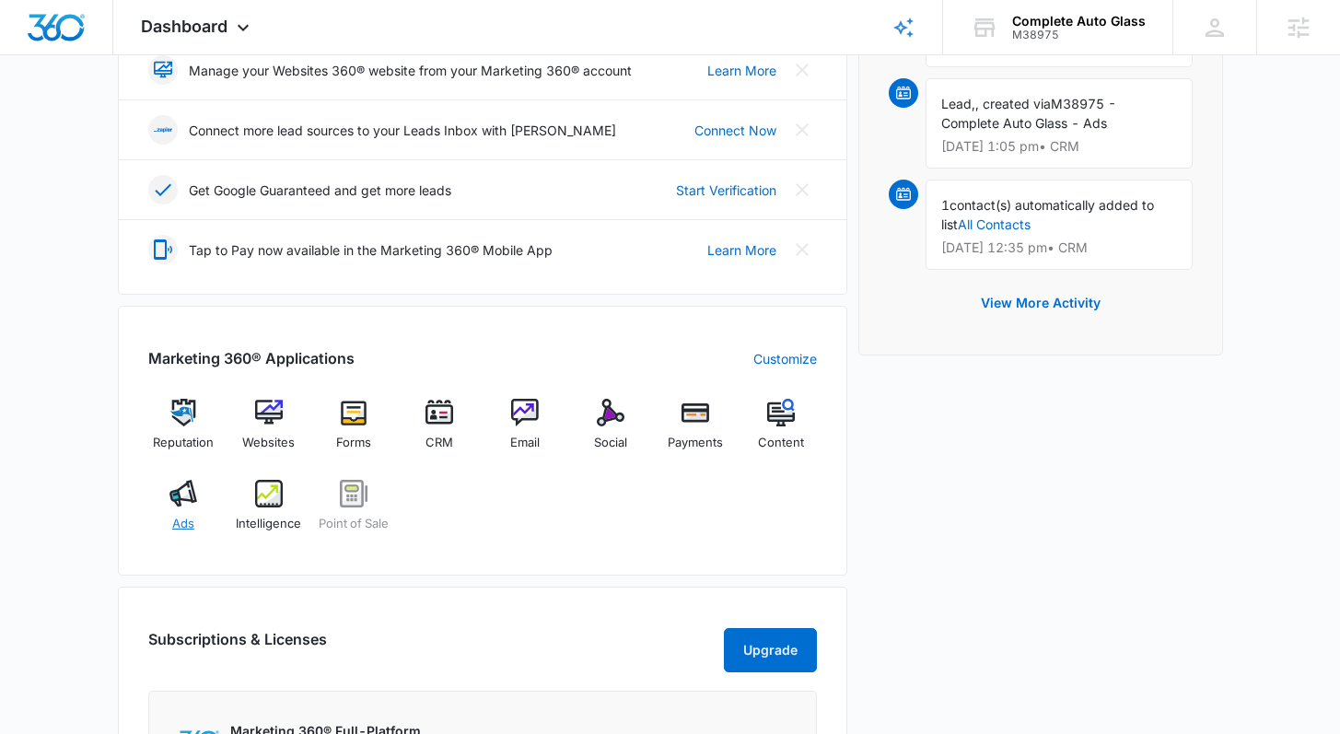
click at [183, 499] on img at bounding box center [184, 494] width 28 height 28
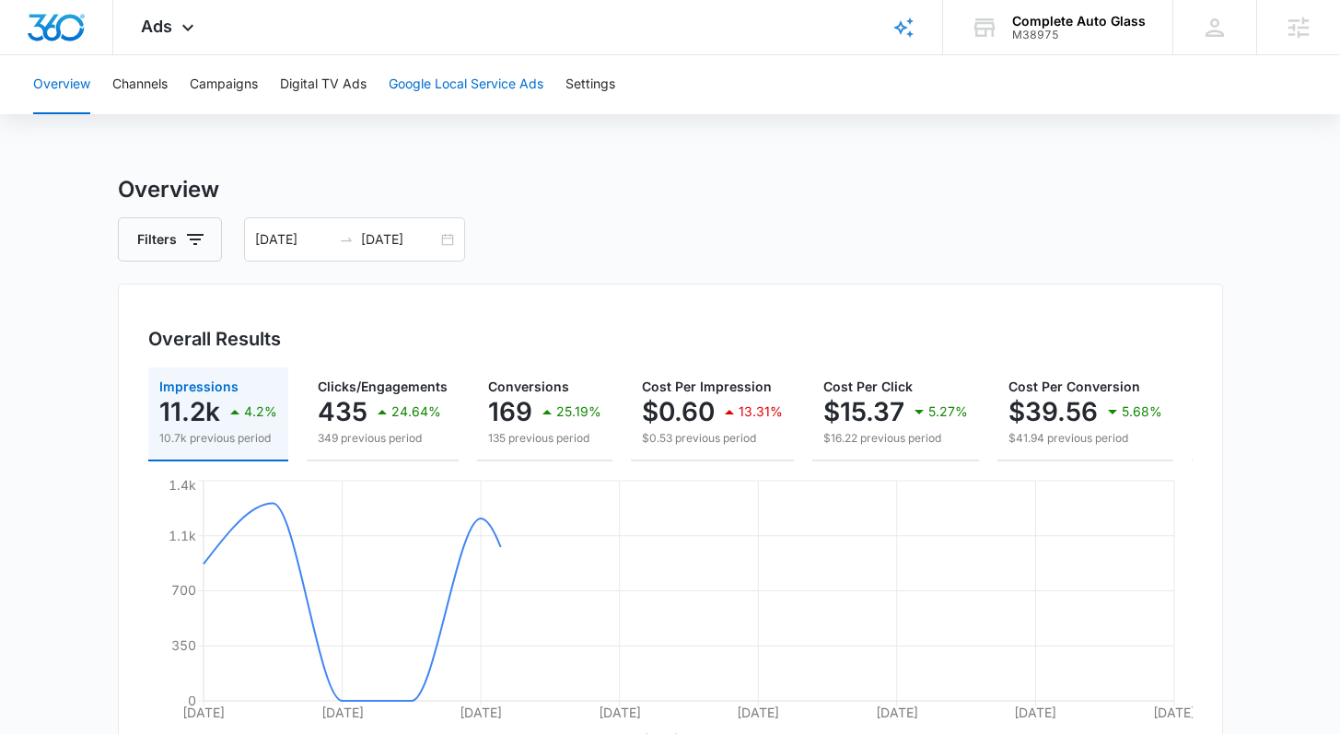
click at [416, 86] on button "Google Local Service Ads" at bounding box center [466, 84] width 155 height 59
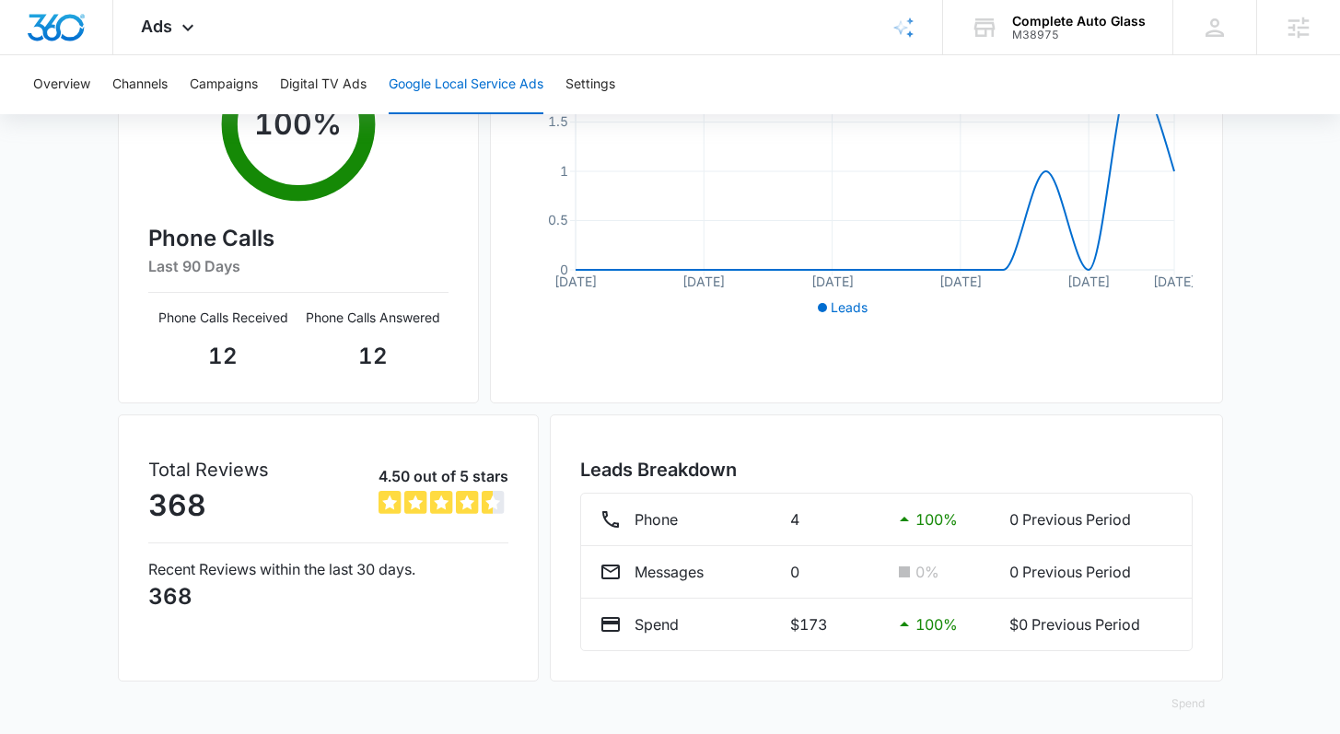
scroll to position [119, 0]
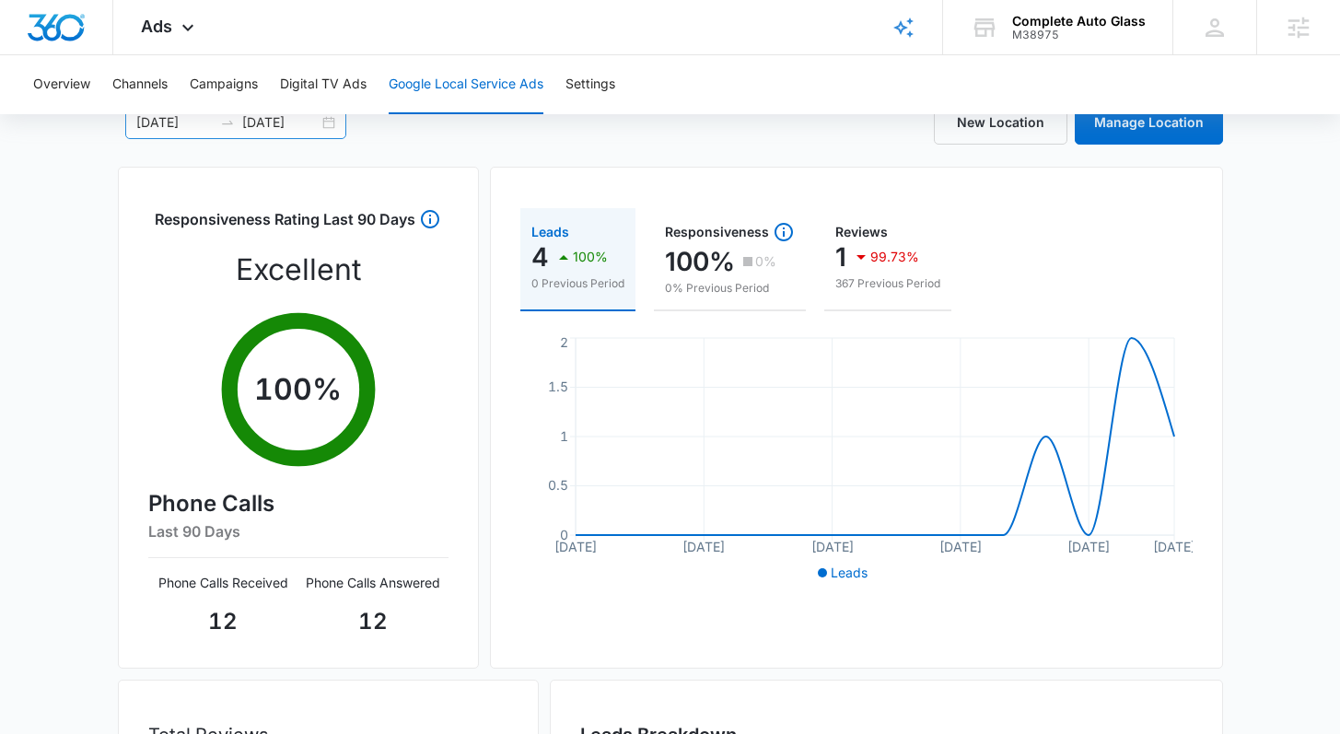
click at [330, 120] on div "[DATE] [DATE]" at bounding box center [235, 122] width 221 height 33
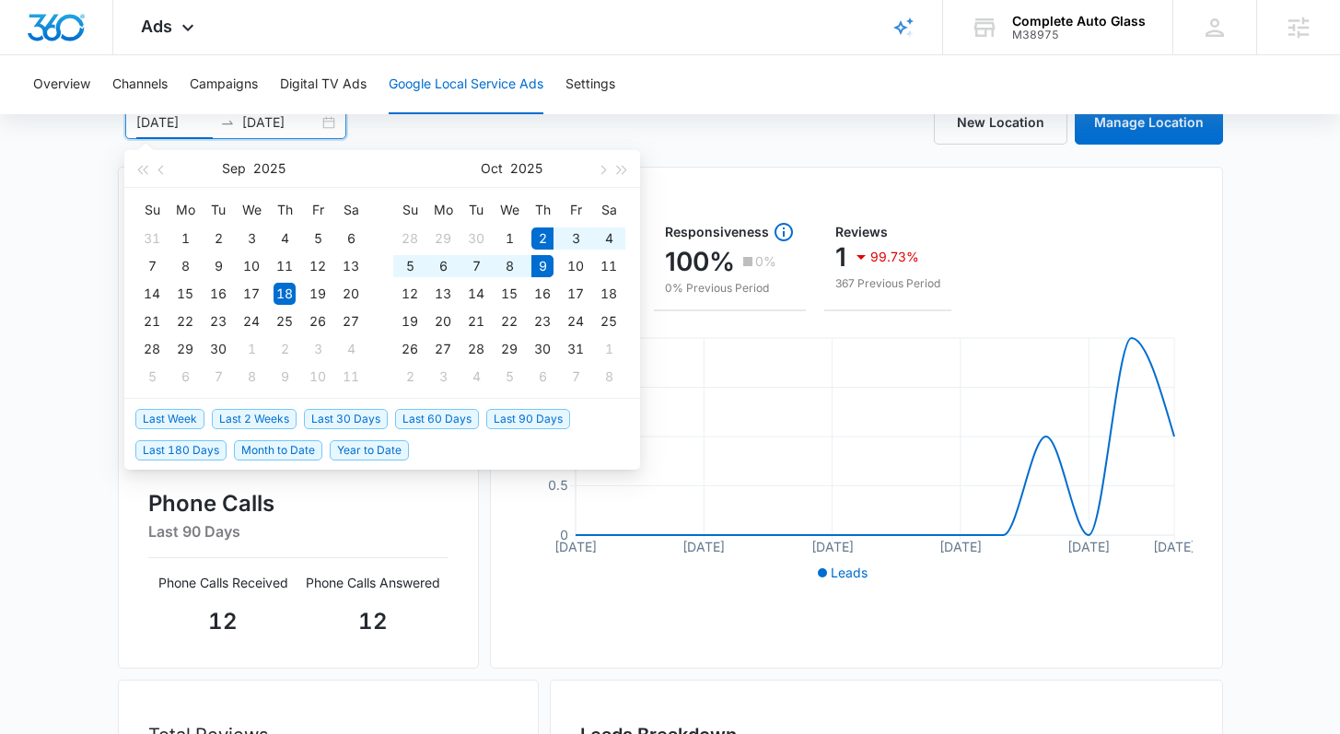
click at [184, 419] on span "Last Week" at bounding box center [169, 419] width 69 height 20
type input "10/02/2025"
type input "10/09/2025"
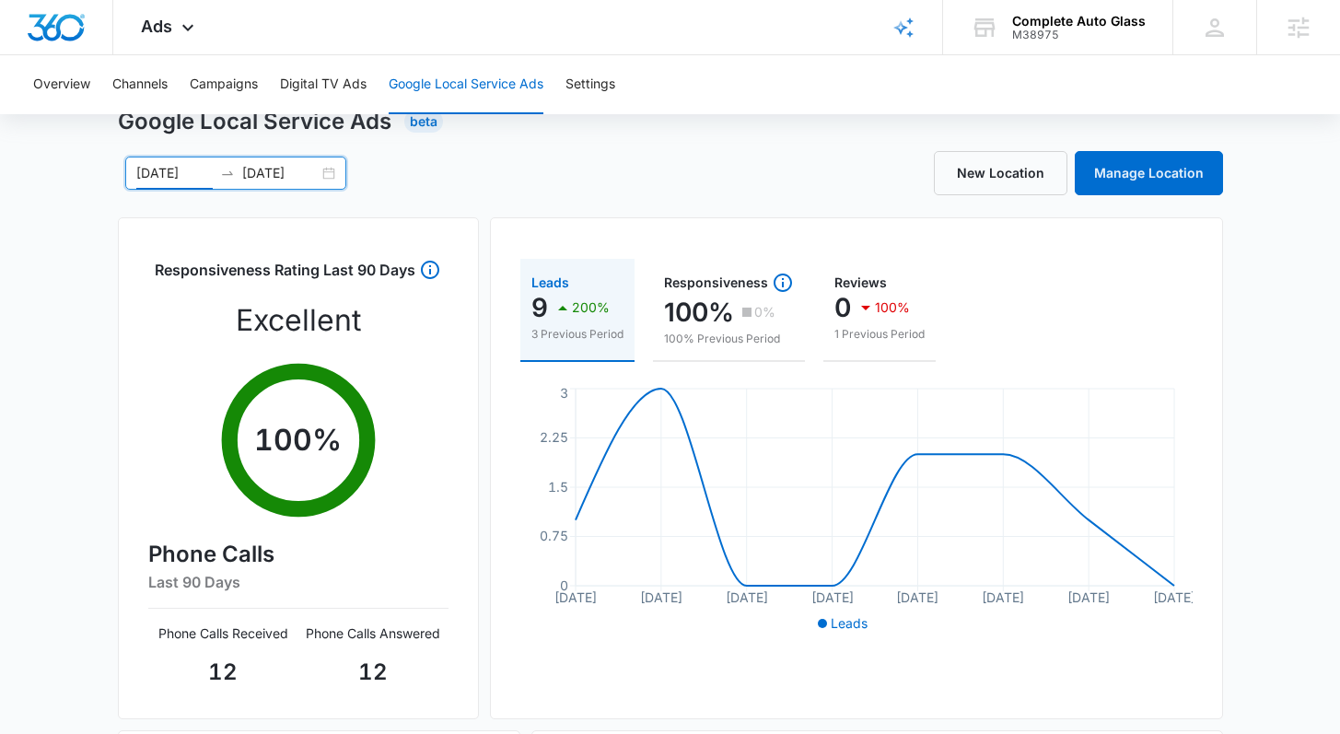
scroll to position [85, 0]
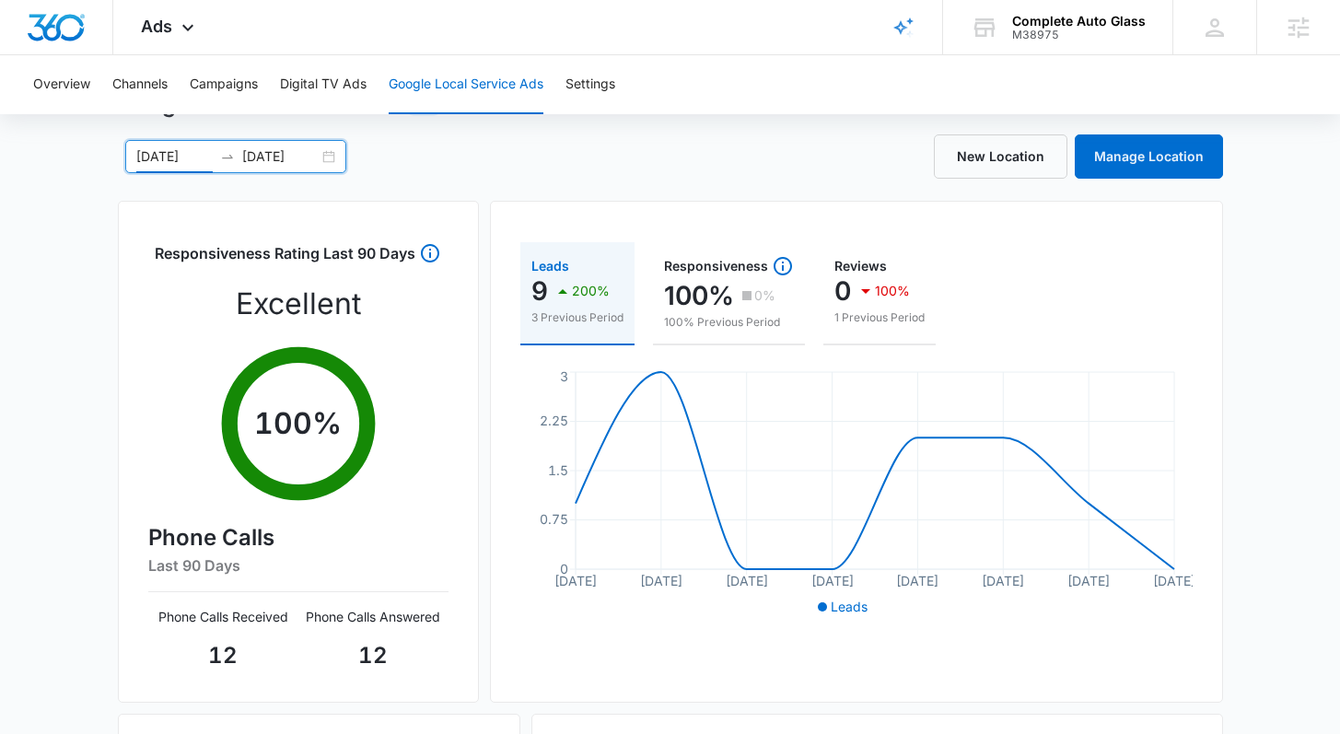
click at [333, 158] on div "10/02/2025 10/09/2025" at bounding box center [235, 156] width 221 height 33
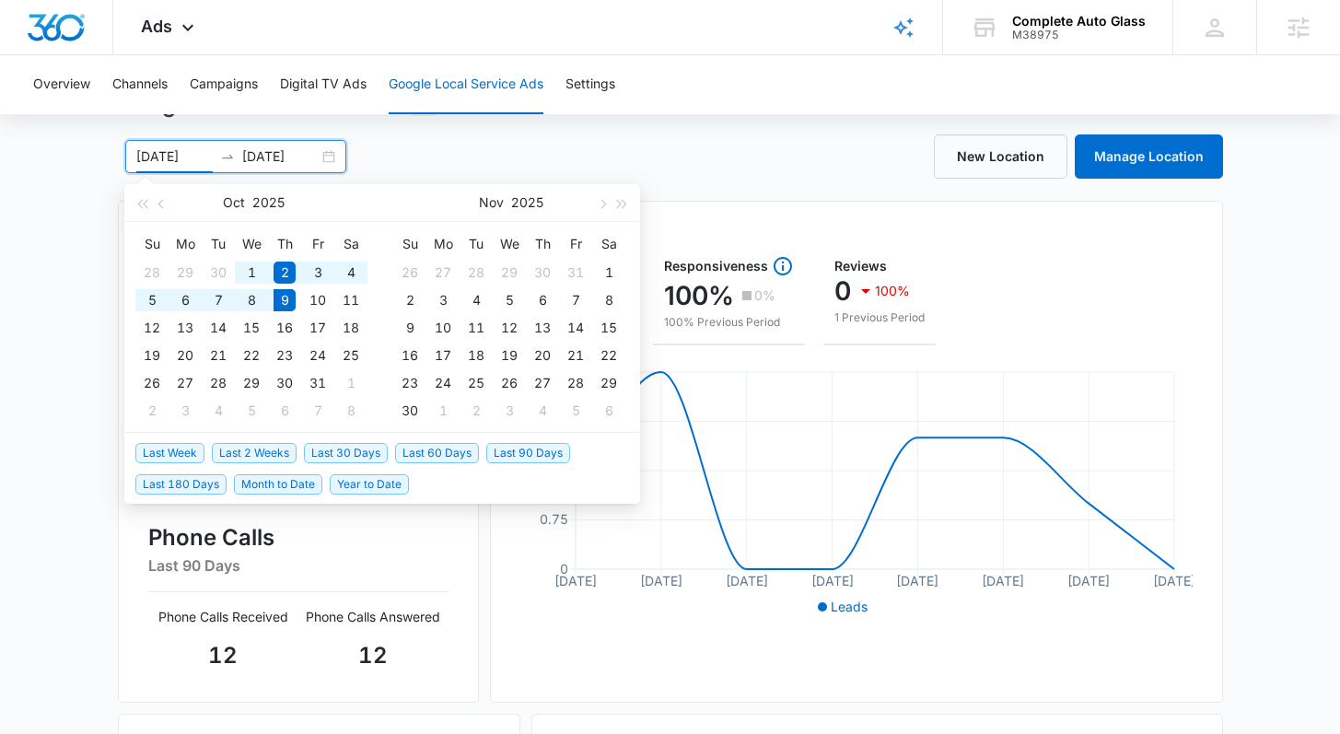
click at [255, 455] on span "Last 2 Weeks" at bounding box center [254, 453] width 85 height 20
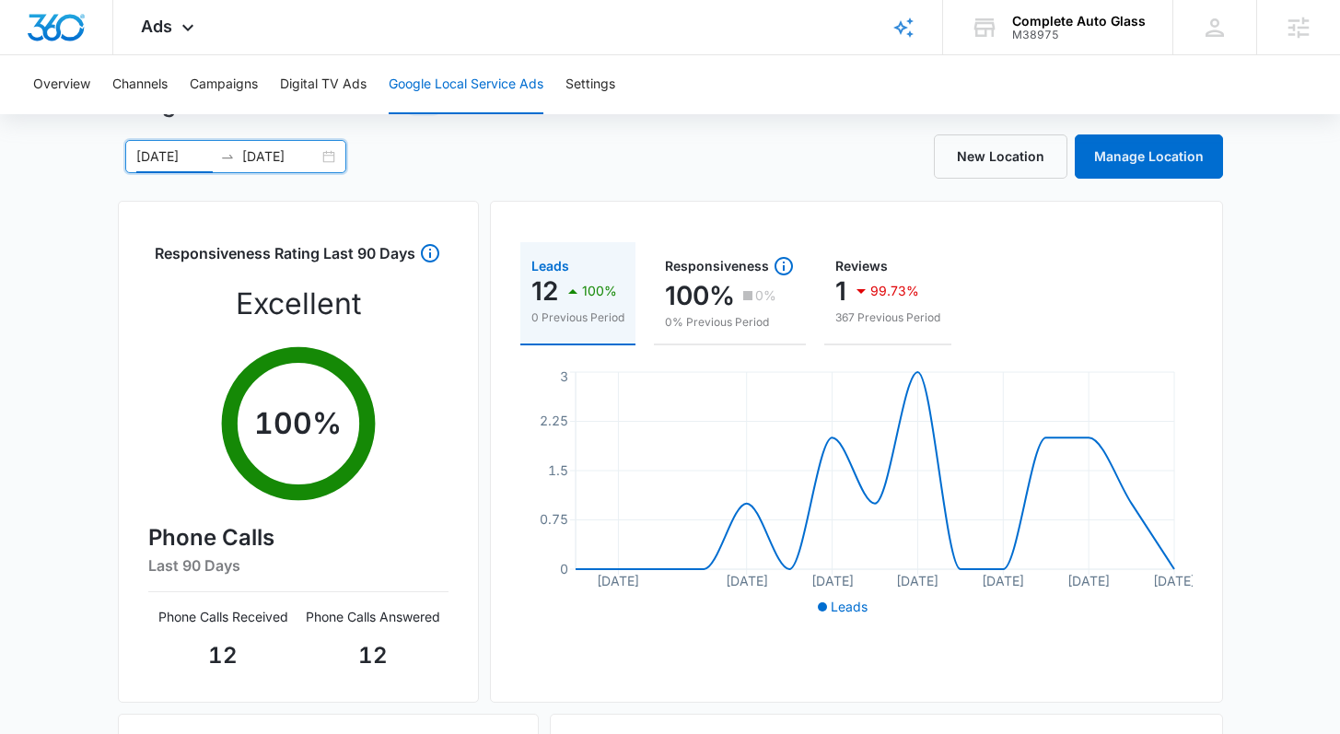
click at [330, 161] on div "09/25/2025 10/09/2025" at bounding box center [235, 156] width 221 height 33
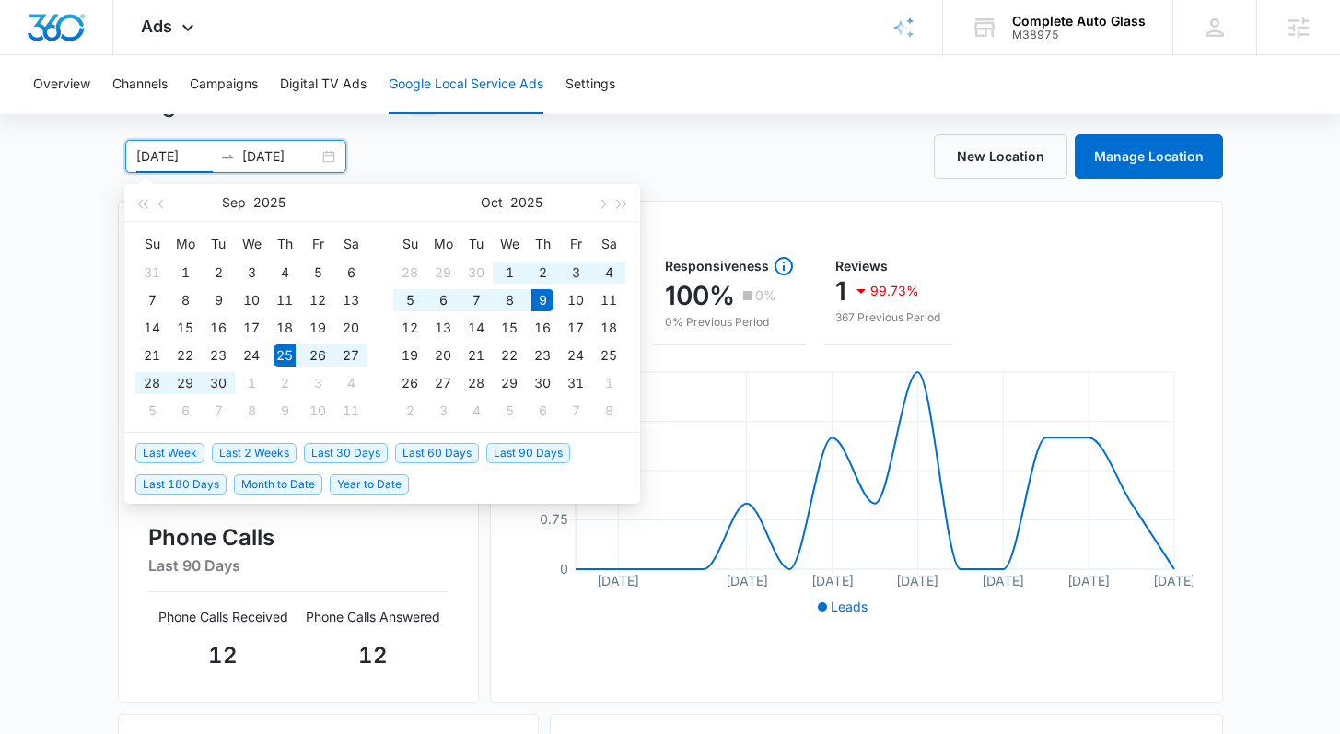
click at [108, 342] on div "Google Local Service Ads Beta 09/25/2025 10/09/2025 Sep 2025 Su Mo Tu We Th Fr …" at bounding box center [670, 567] width 1340 height 959
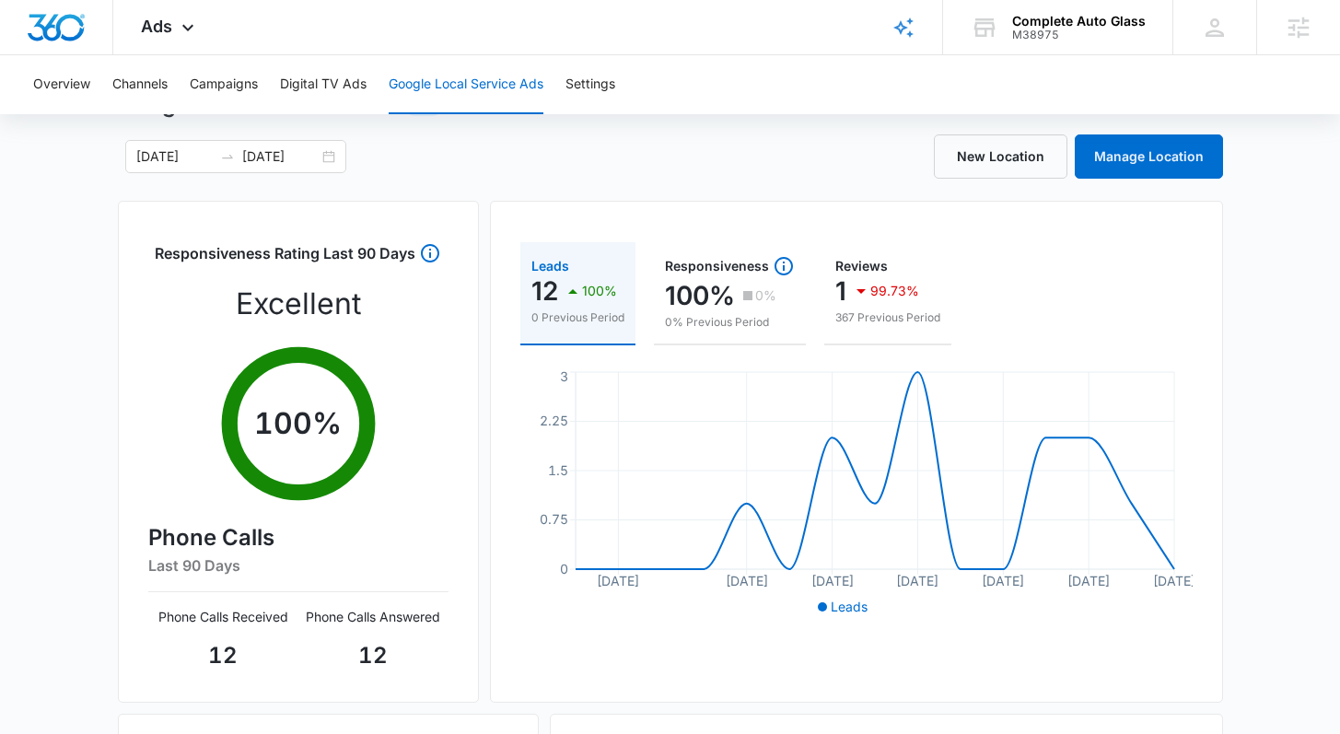
drag, startPoint x: 332, startPoint y: 158, endPoint x: 250, endPoint y: 306, distance: 168.7
click at [332, 158] on div "09/25/2025 10/09/2025" at bounding box center [235, 156] width 221 height 33
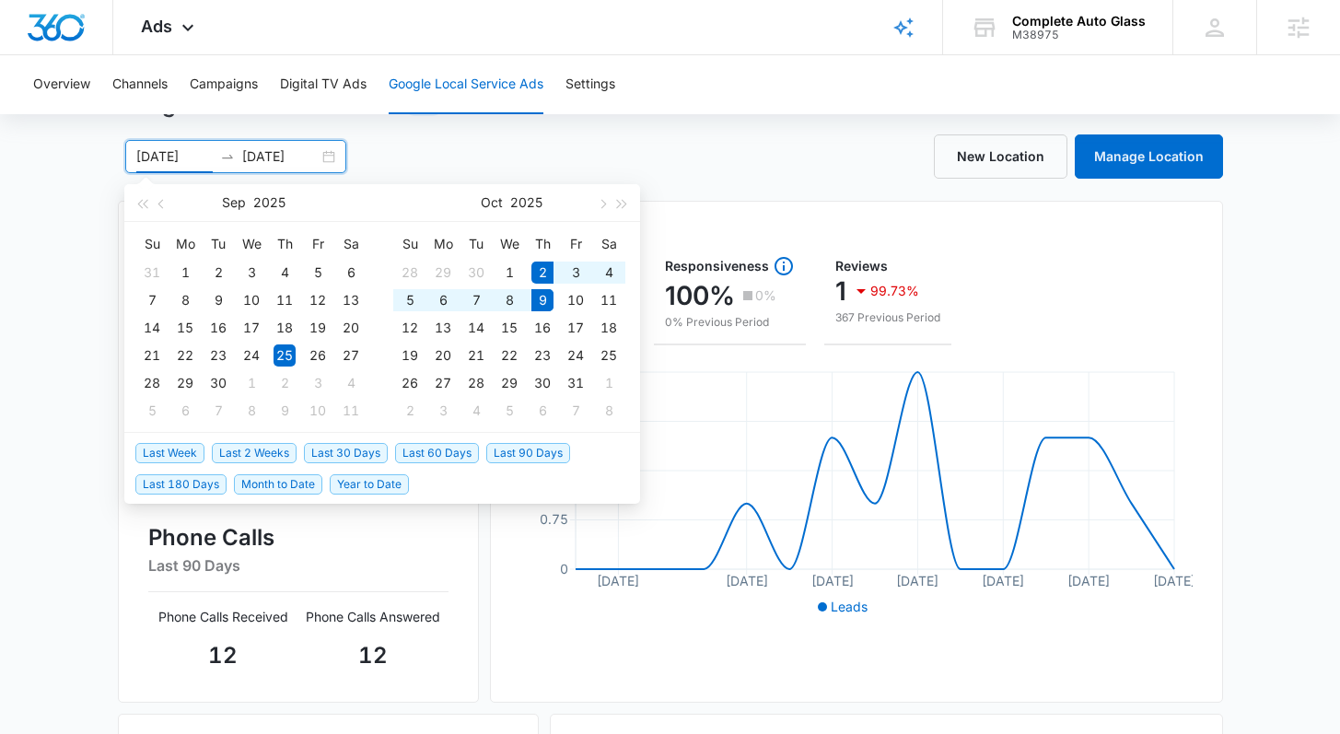
click at [189, 443] on span "Last Week" at bounding box center [169, 453] width 69 height 20
type input "10/02/2025"
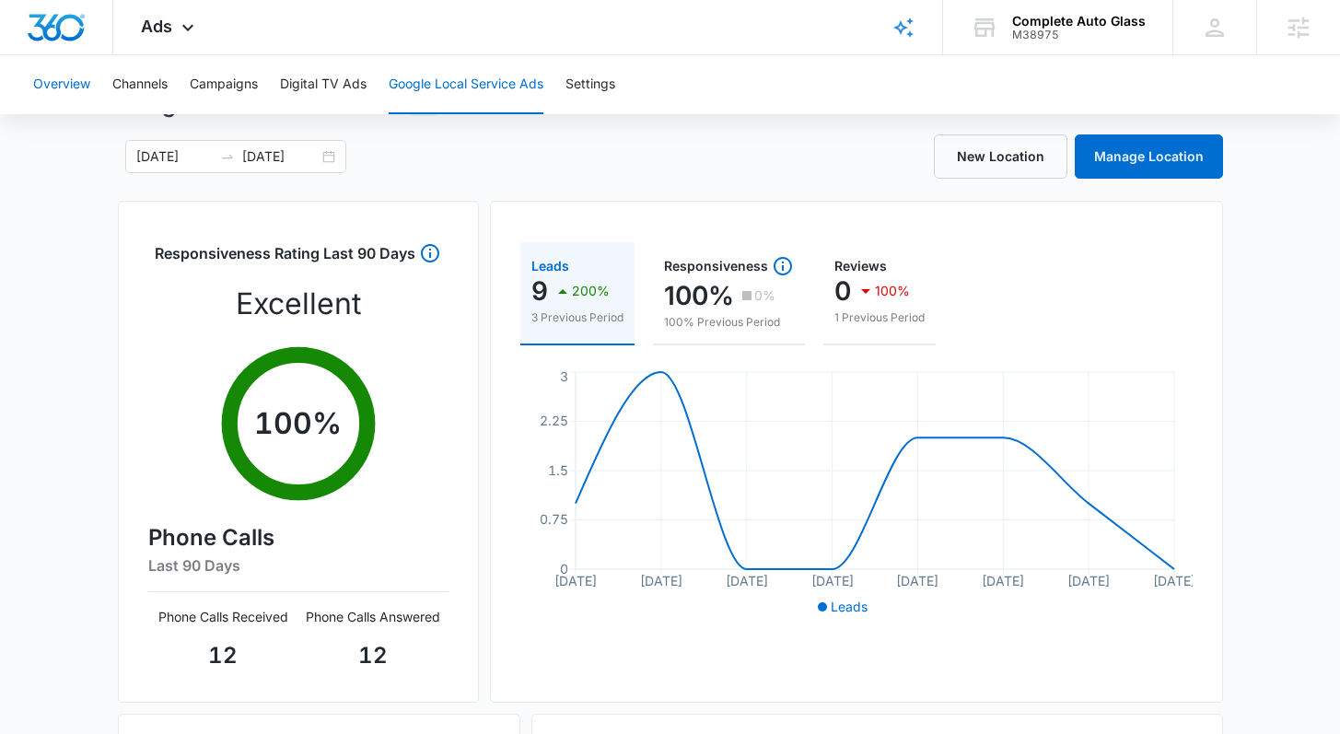
click at [60, 82] on button "Overview" at bounding box center [61, 84] width 57 height 59
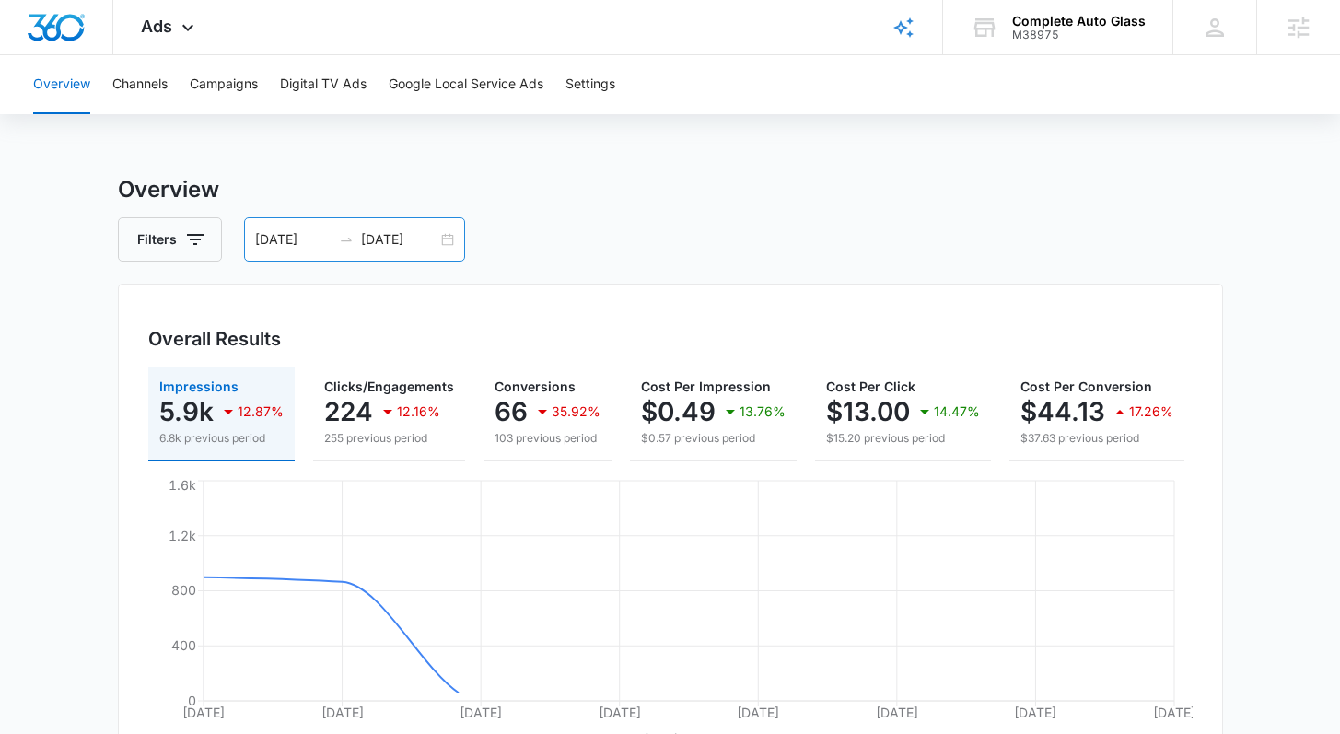
click at [453, 246] on div "10/02/2025 10/09/2025" at bounding box center [354, 239] width 221 height 44
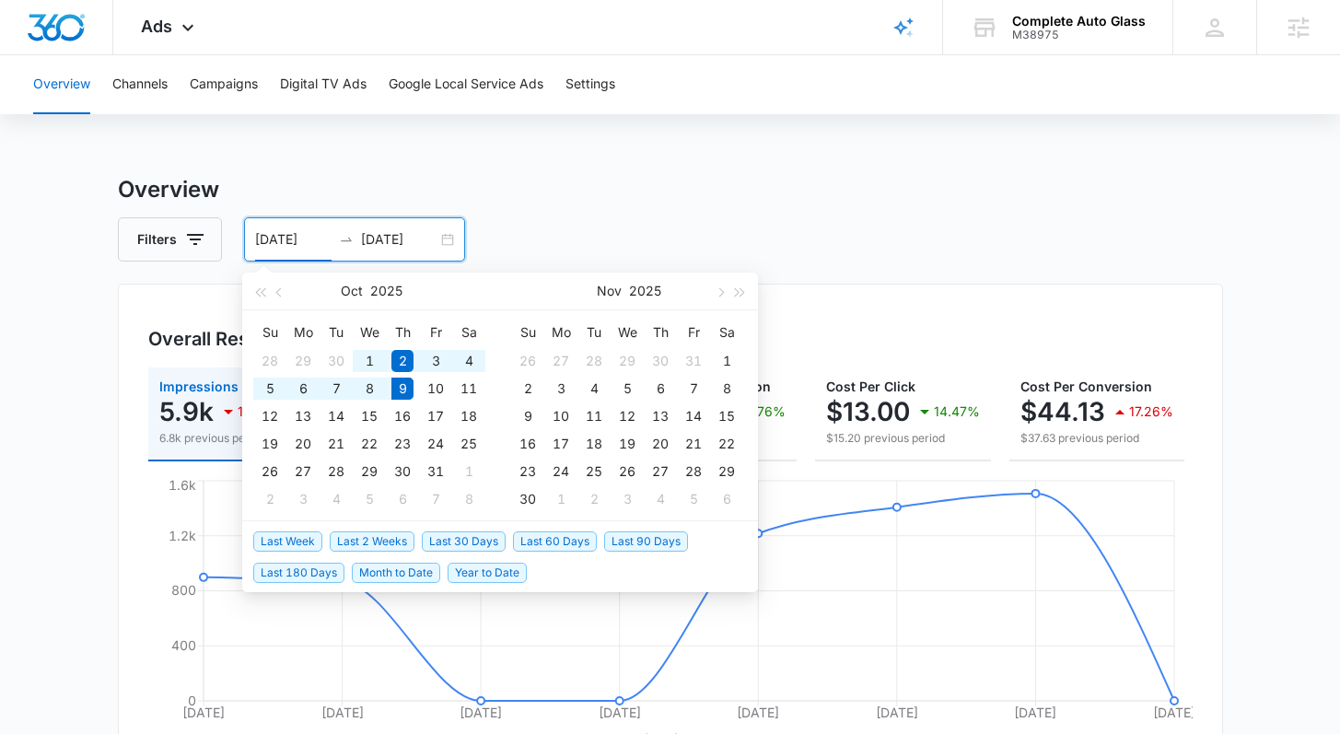
click at [346, 544] on span "Last 2 Weeks" at bounding box center [372, 542] width 85 height 20
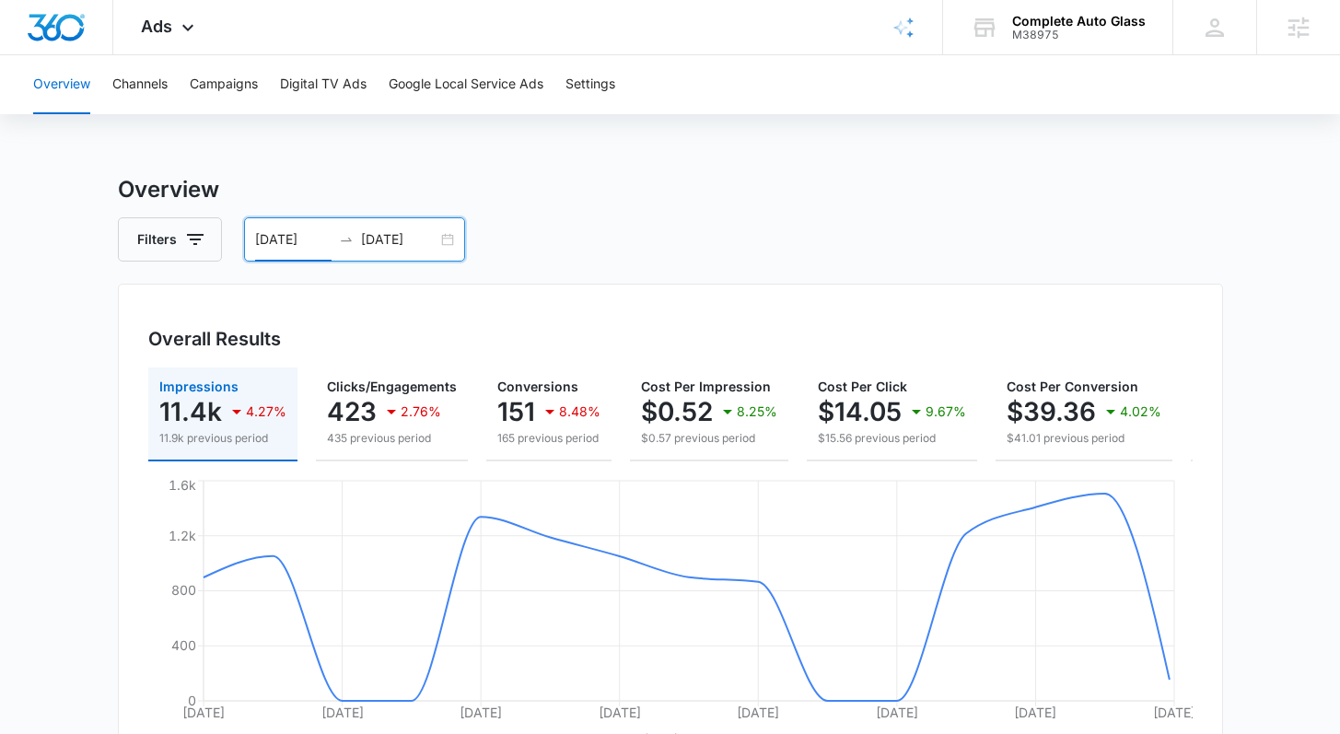
click at [445, 240] on div "09/25/2025 10/09/2025" at bounding box center [354, 239] width 221 height 44
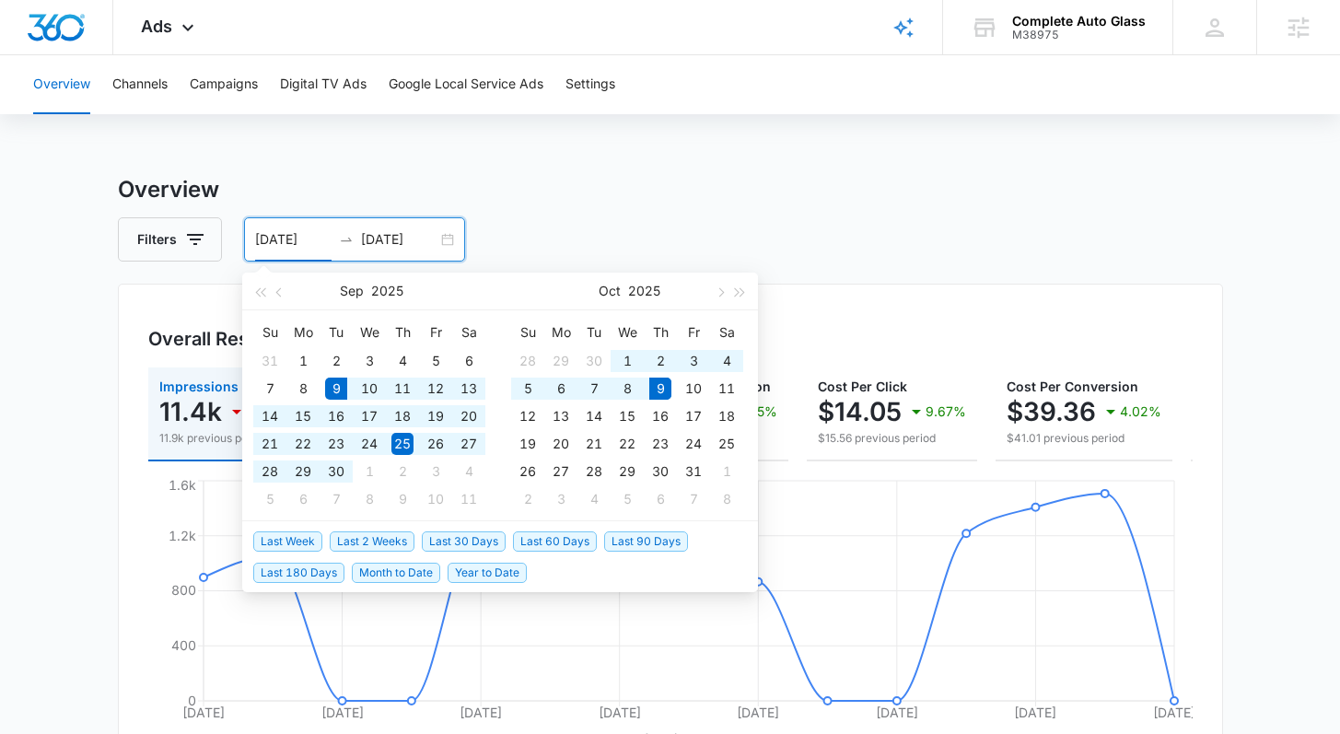
click at [481, 546] on span "Last 30 Days" at bounding box center [464, 542] width 84 height 20
type input "09/09/2025"
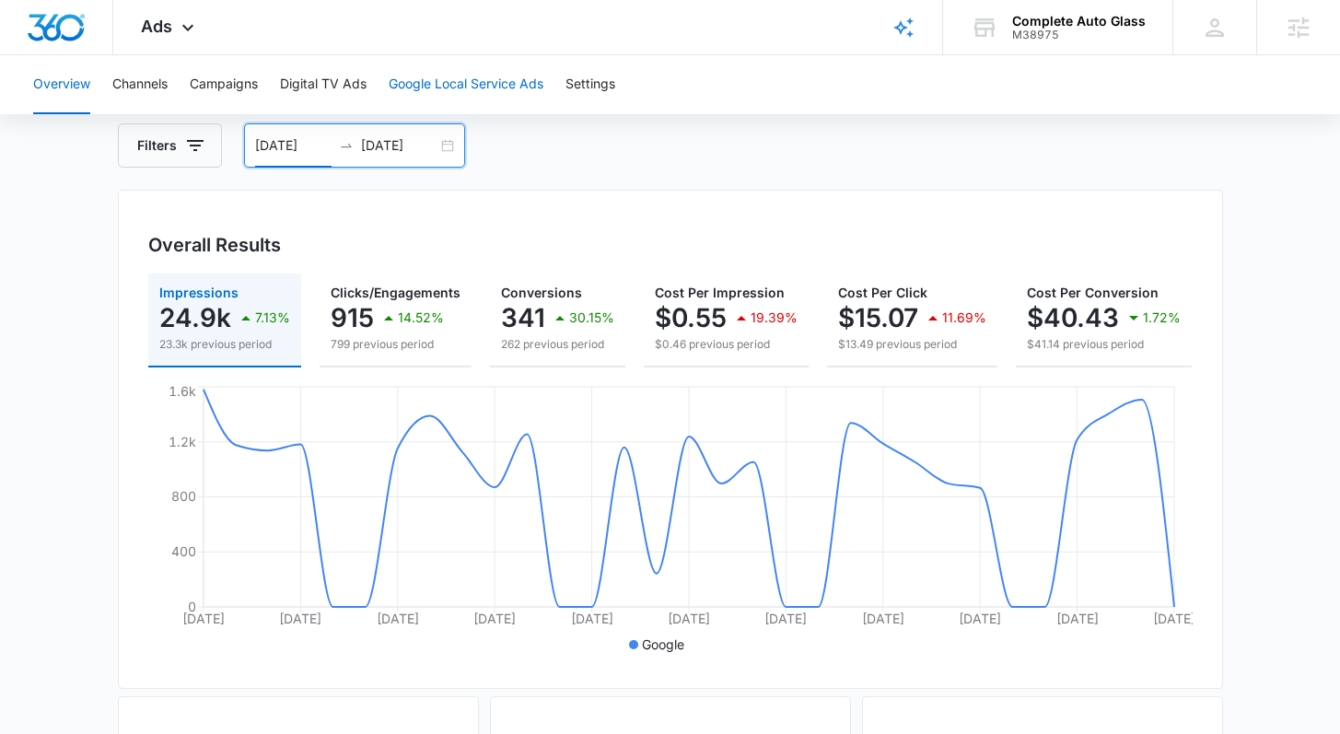
click at [451, 84] on button "Google Local Service Ads" at bounding box center [466, 84] width 155 height 59
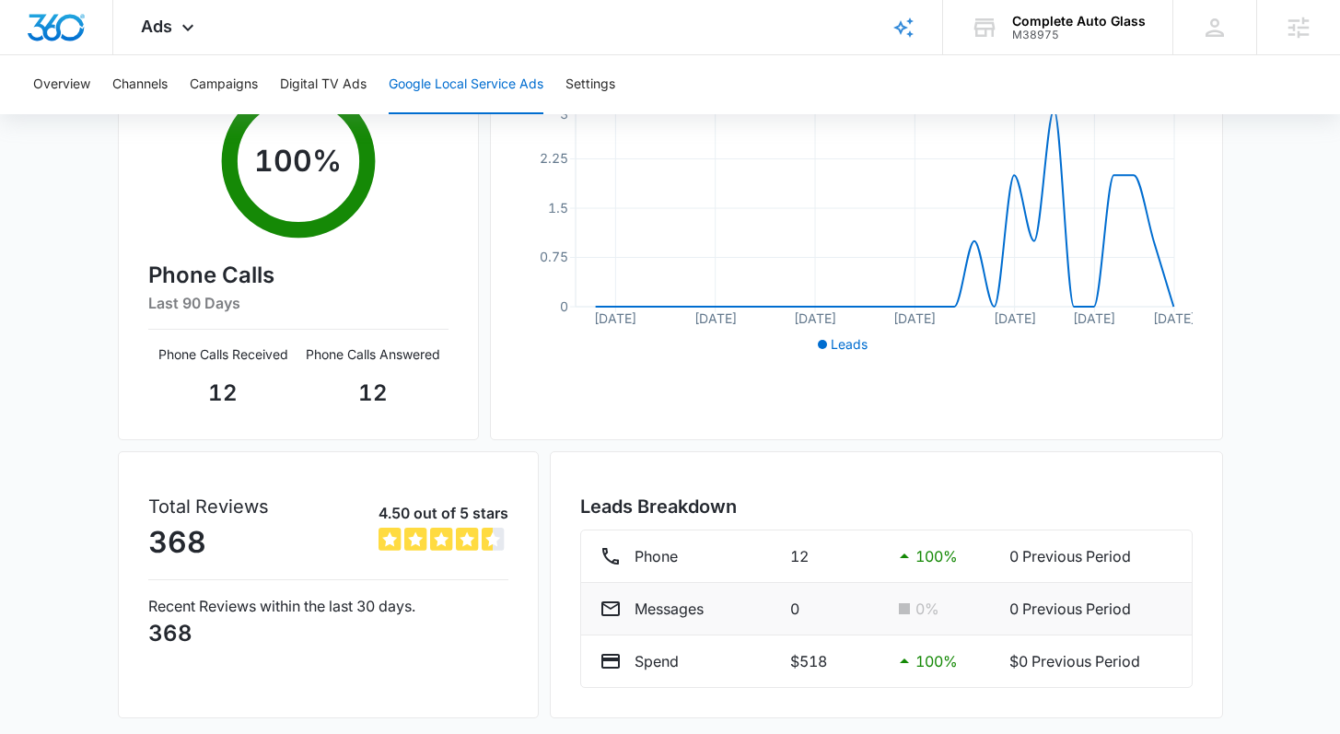
scroll to position [398, 0]
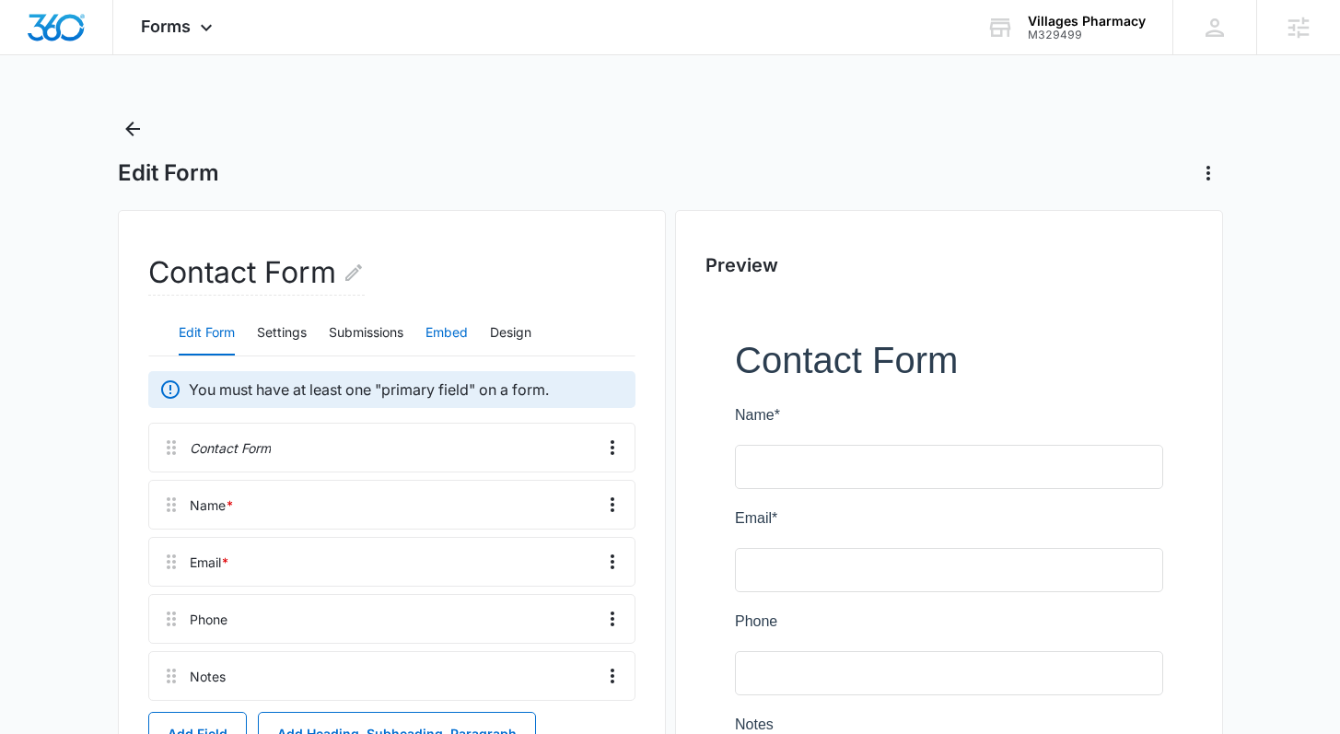
click at [437, 334] on button "Embed" at bounding box center [447, 333] width 42 height 44
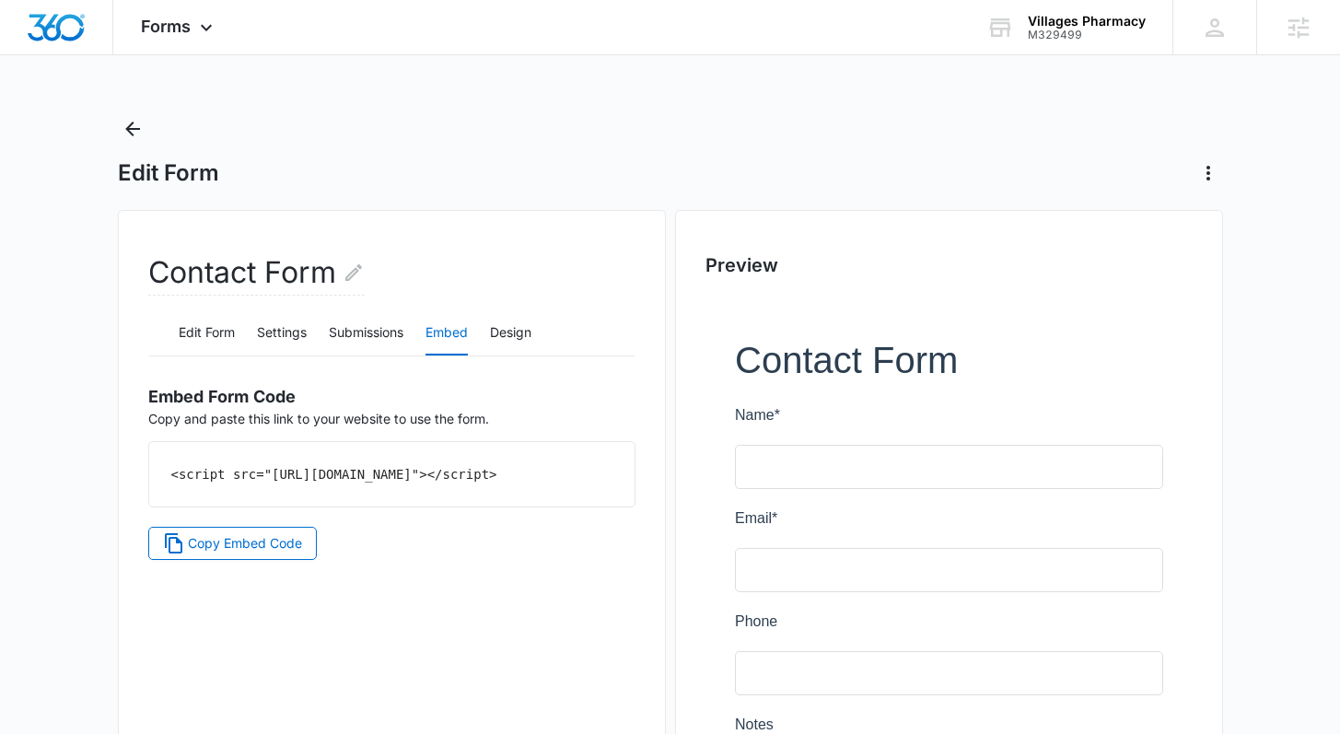
scroll to position [236, 0]
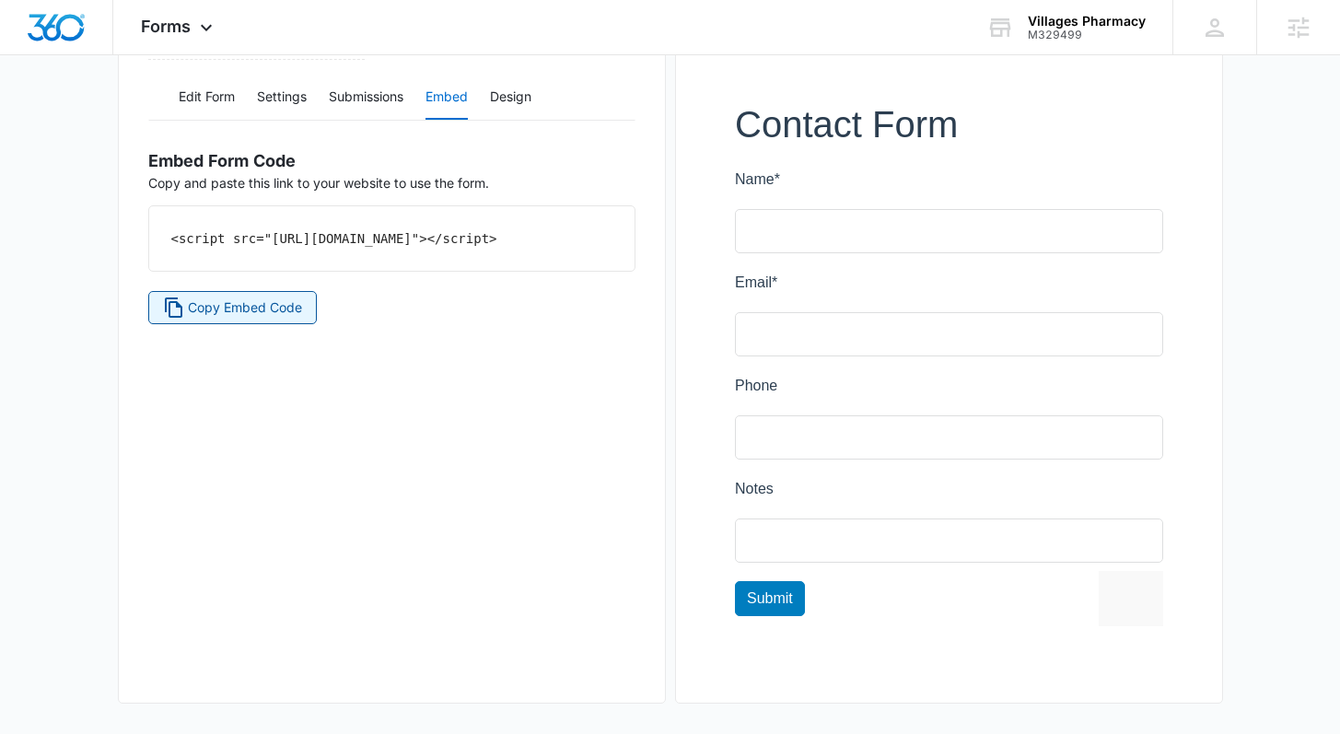
click at [229, 318] on button "Copy Embed Code" at bounding box center [233, 307] width 170 height 33
